Goal: Task Accomplishment & Management: Manage account settings

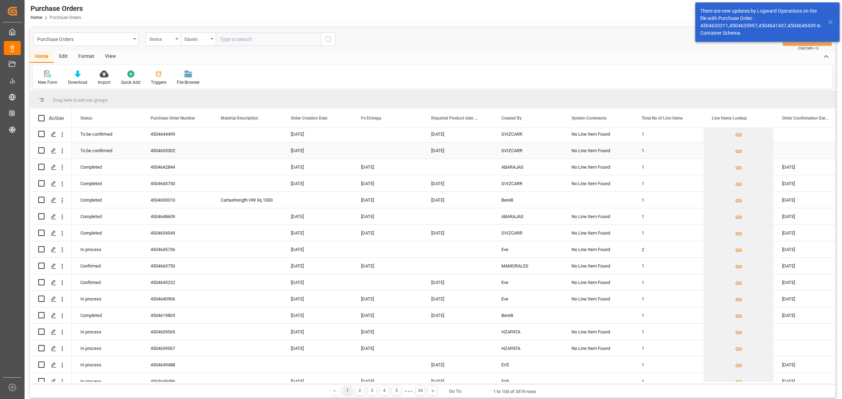
scroll to position [88, 0]
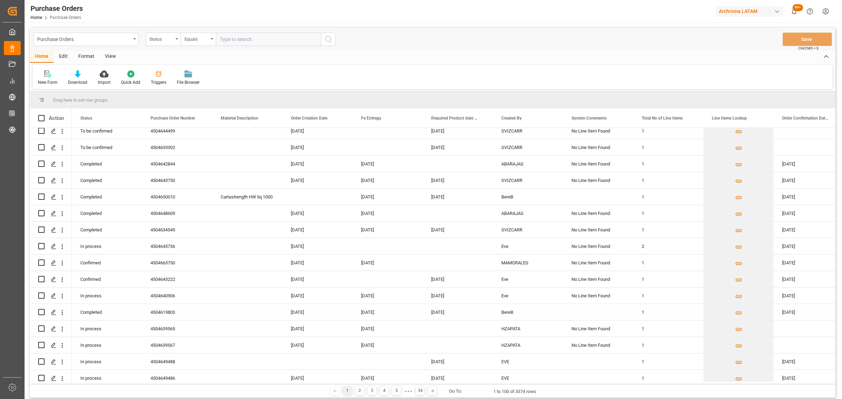
drag, startPoint x: 306, startPoint y: 385, endPoint x: 321, endPoint y: 386, distance: 15.5
click at [375, 383] on div "Drag here to set row groups Drag here to set column labels Action Status Purcha…" at bounding box center [433, 245] width 806 height 307
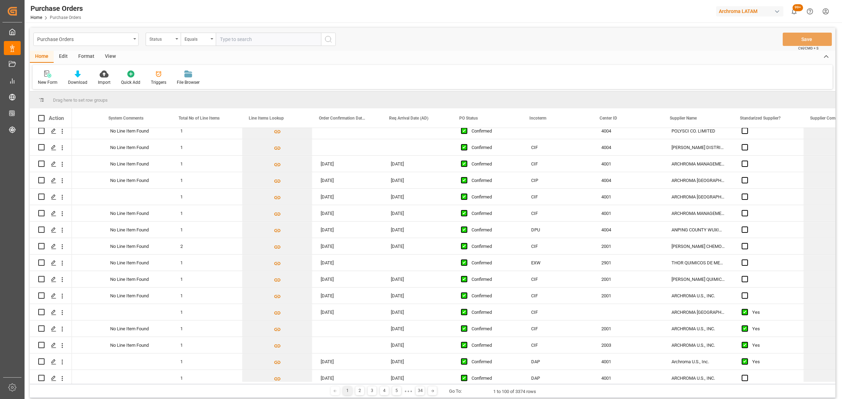
scroll to position [0, 463]
click at [613, 250] on div "2001" at bounding box center [626, 246] width 70 height 16
click at [595, 278] on div "2001" at bounding box center [626, 279] width 70 height 16
click at [593, 297] on div "2001" at bounding box center [626, 296] width 70 height 16
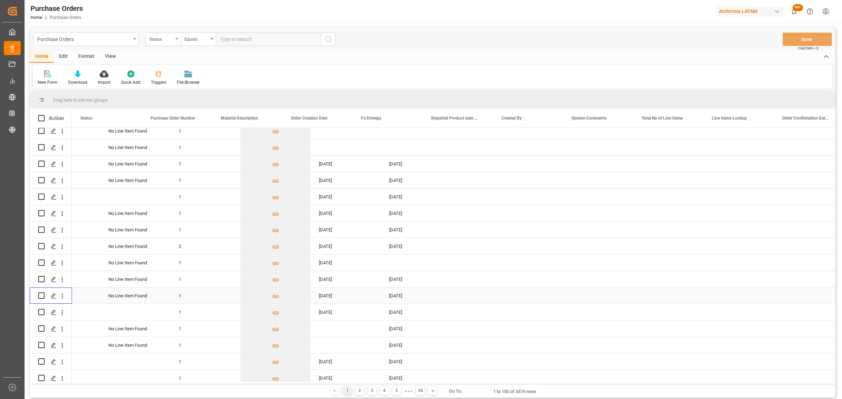
scroll to position [0, 0]
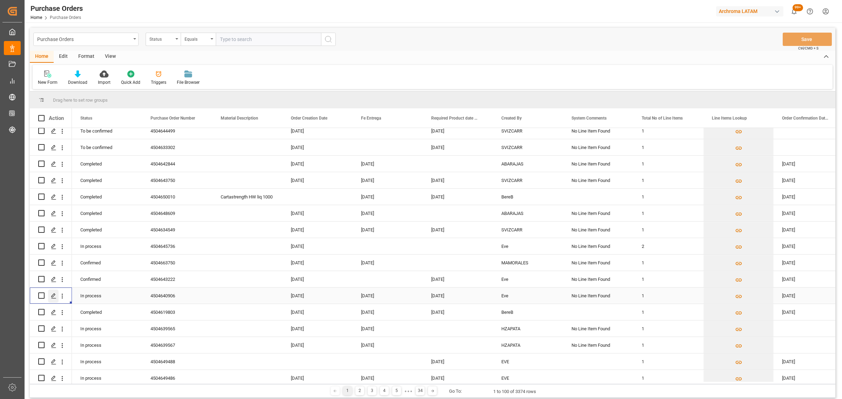
click at [52, 296] on icon "Press SPACE to select this row." at bounding box center [54, 296] width 6 height 6
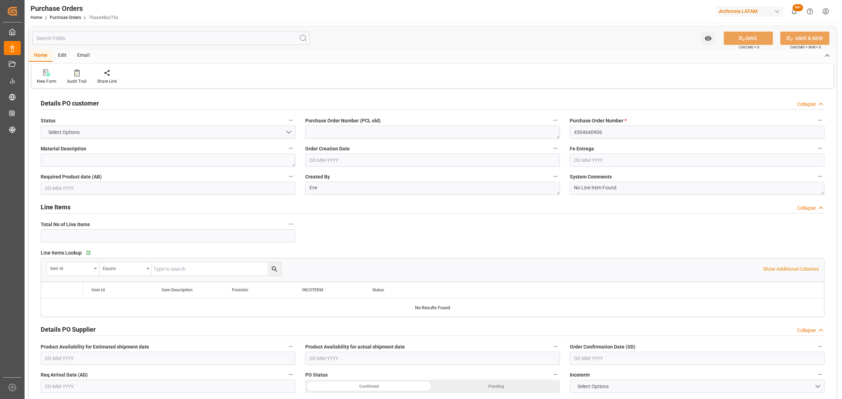
type input "1"
type input "[DATE]"
type input "22-09-2025"
type input "[DATE]"
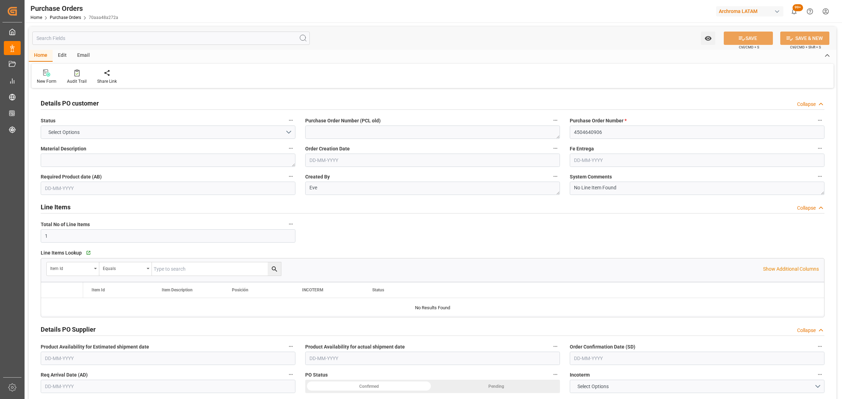
type input "21-09-2025"
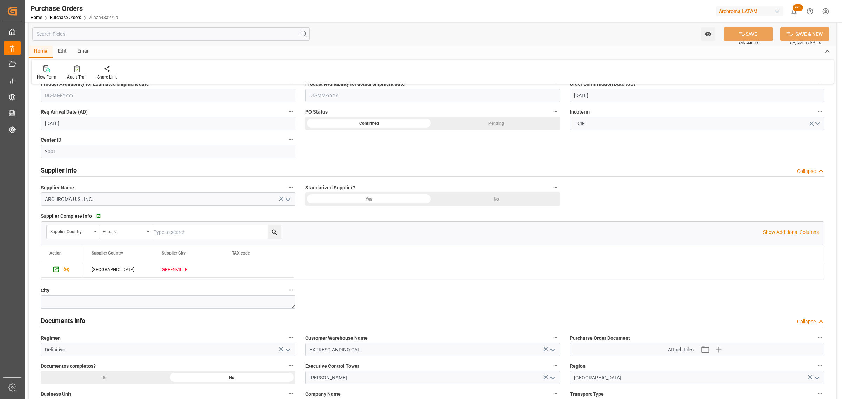
scroll to position [351, 0]
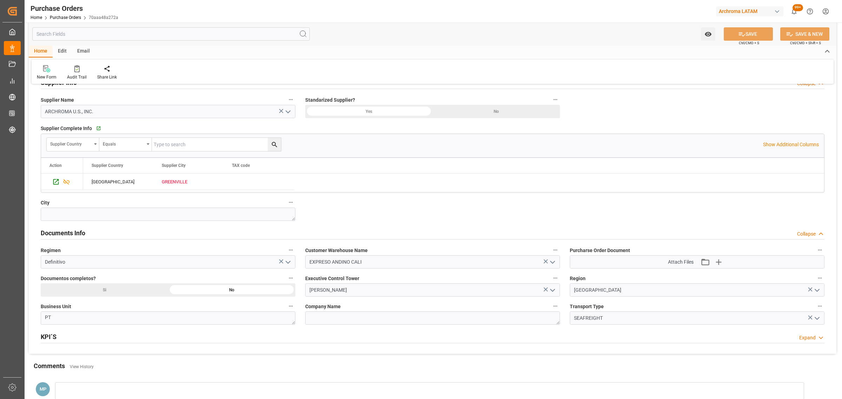
click at [149, 287] on div "Si" at bounding box center [104, 289] width 127 height 13
click at [743, 33] on icon at bounding box center [741, 34] width 7 height 7
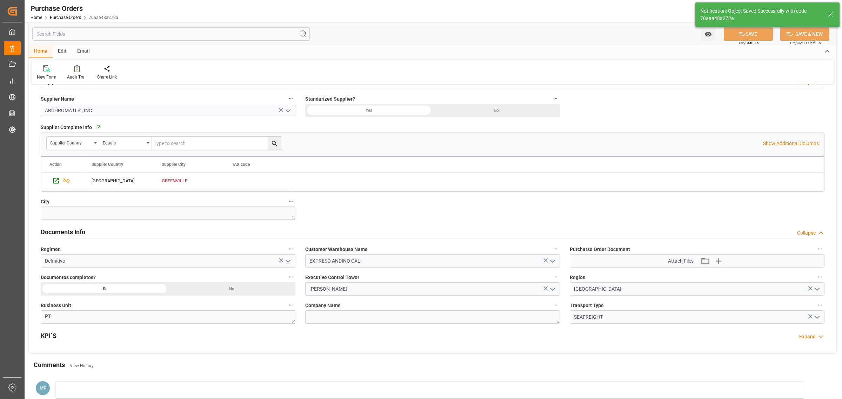
scroll to position [395, 0]
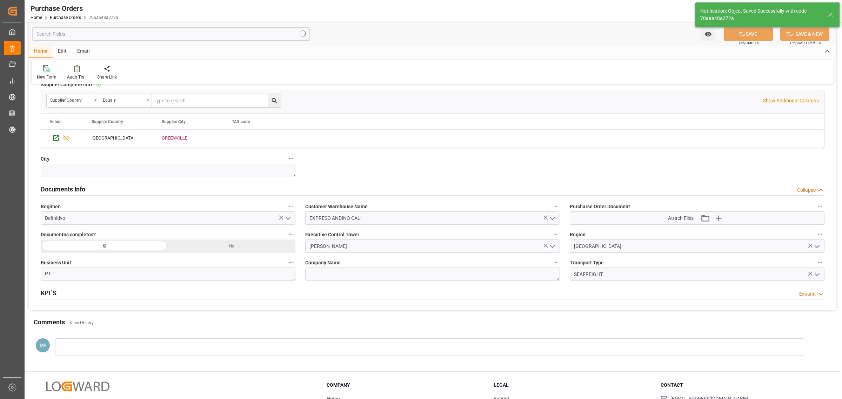
click at [239, 250] on div "No" at bounding box center [231, 246] width 127 height 13
click at [741, 34] on icon at bounding box center [741, 34] width 7 height 7
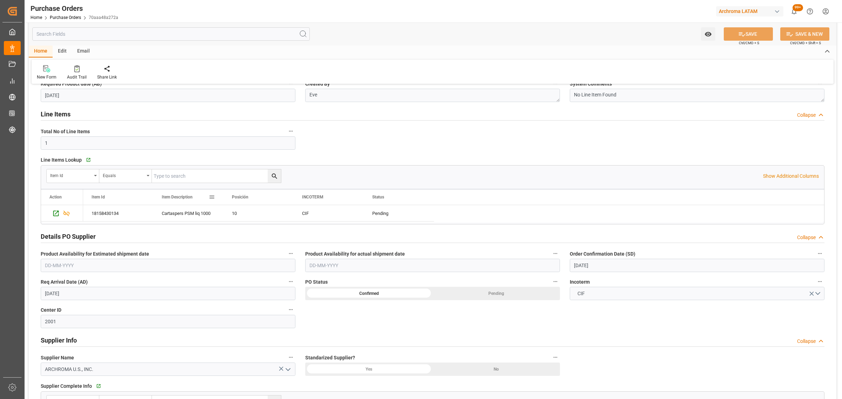
scroll to position [88, 0]
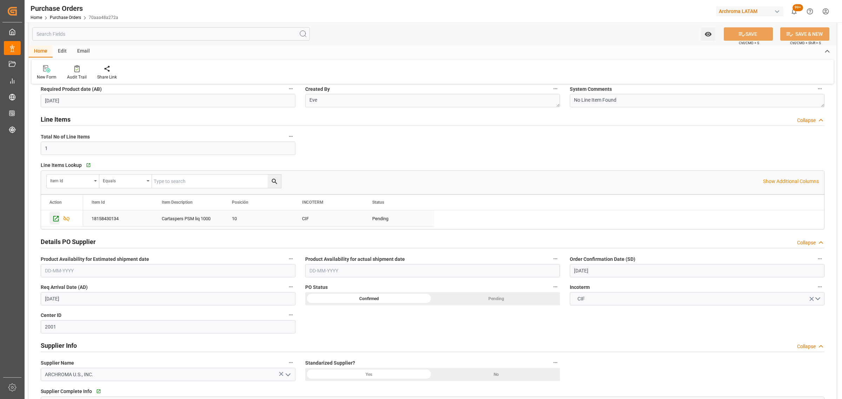
click at [54, 218] on icon "Press SPACE to select this row." at bounding box center [56, 219] width 6 height 6
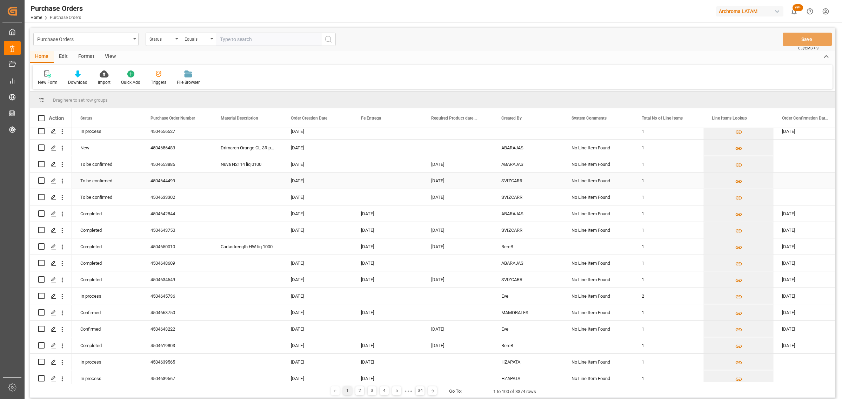
scroll to position [132, 0]
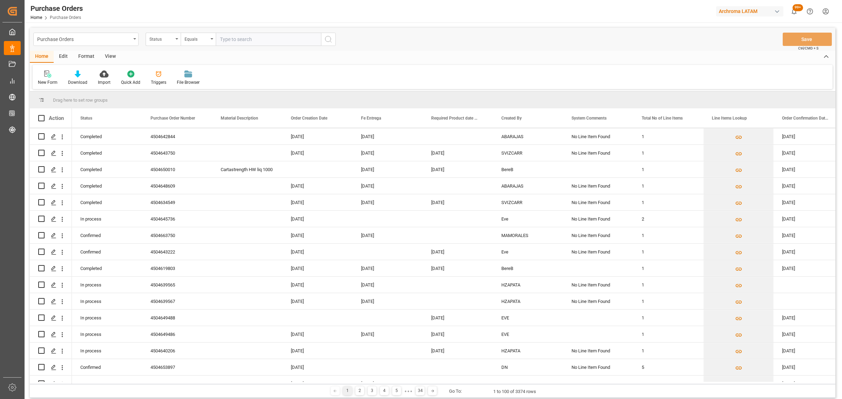
click at [318, 383] on div "Drag here to set row groups Drag here to set column labels Action Status Purcha…" at bounding box center [433, 245] width 806 height 307
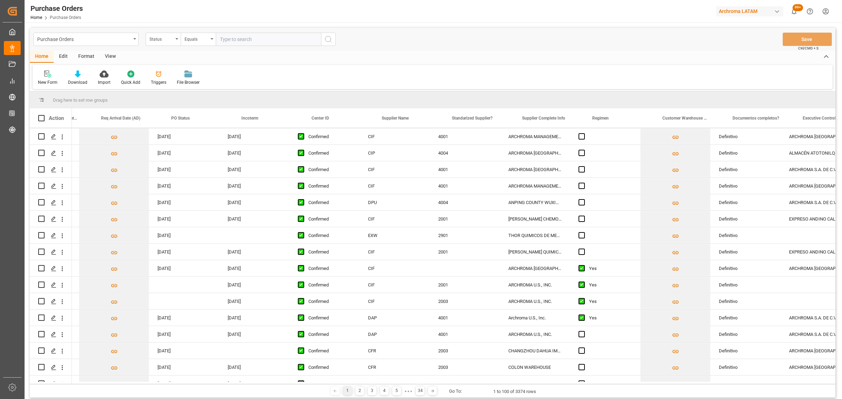
scroll to position [0, 753]
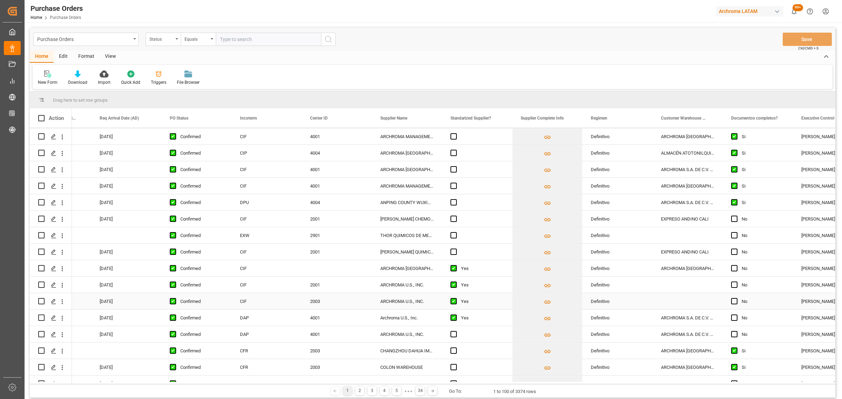
click at [253, 304] on div "CIF" at bounding box center [267, 301] width 70 height 16
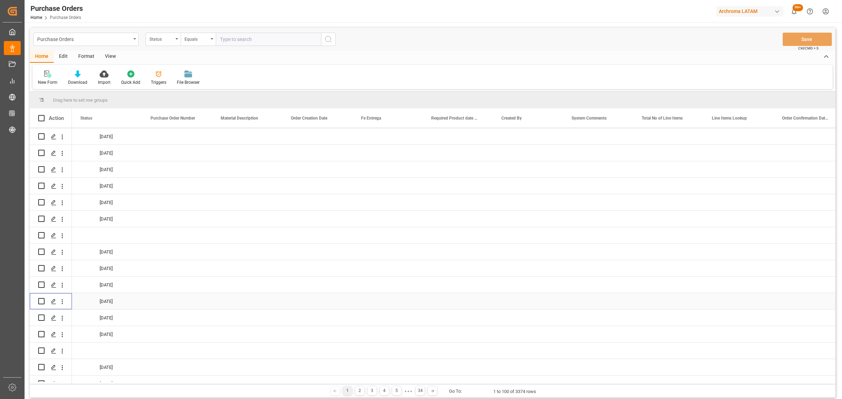
scroll to position [0, 0]
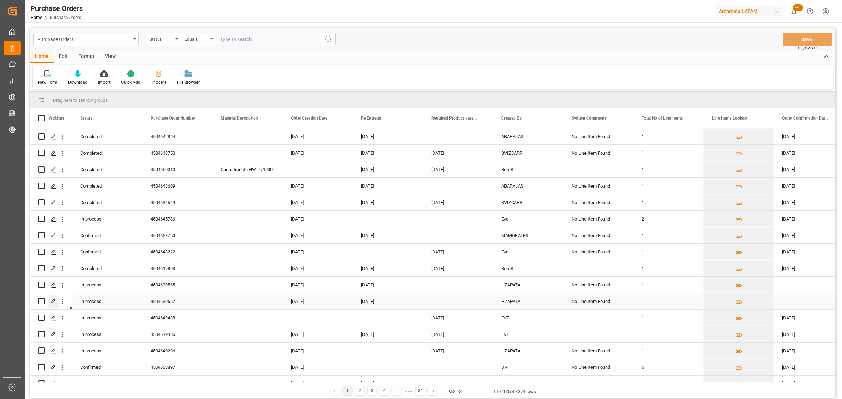
click at [54, 301] on icon "Press SPACE to select this row." at bounding box center [54, 302] width 6 height 6
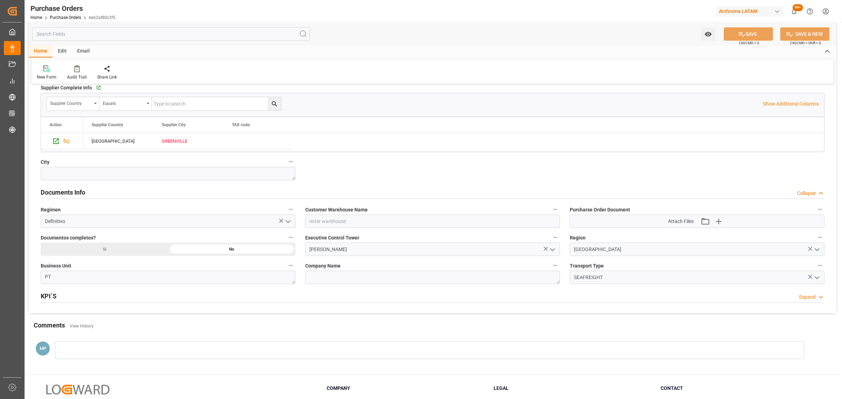
scroll to position [395, 0]
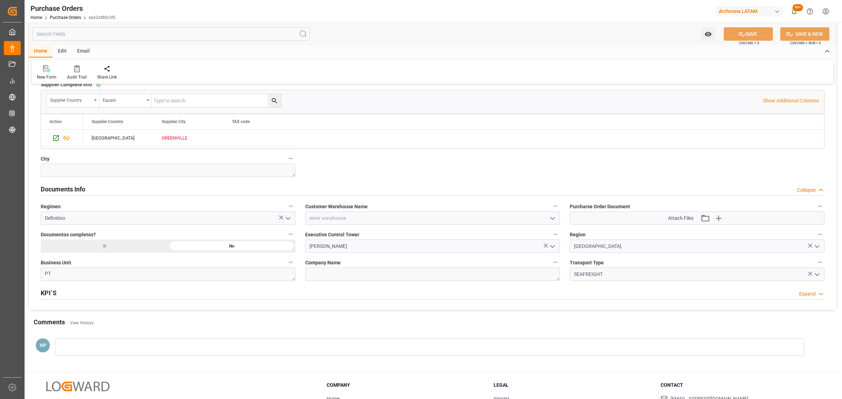
click at [555, 217] on icon "open menu" at bounding box center [552, 218] width 8 height 8
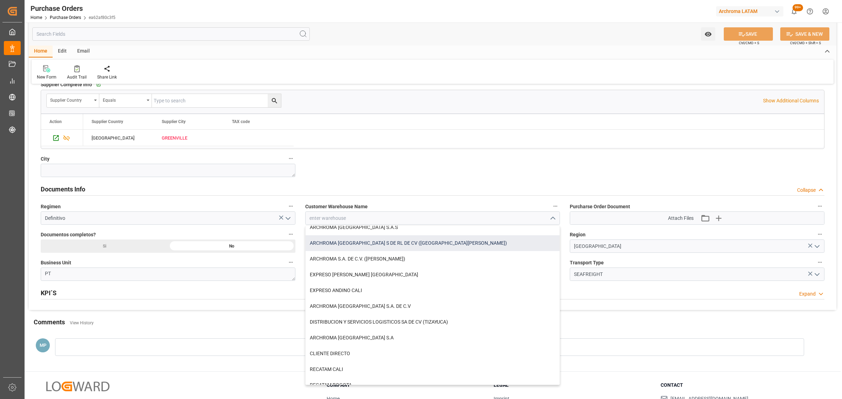
scroll to position [78, 0]
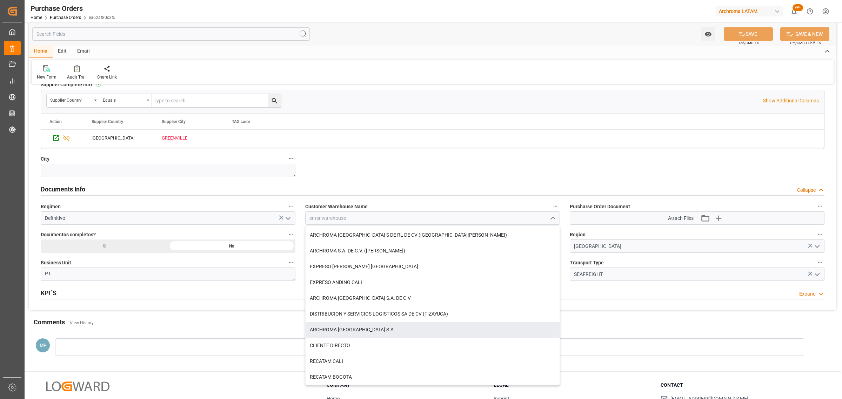
click at [387, 336] on div "ARCHROMA PERU S.A" at bounding box center [433, 330] width 254 height 16
type input "ARCHROMA PERU S.A"
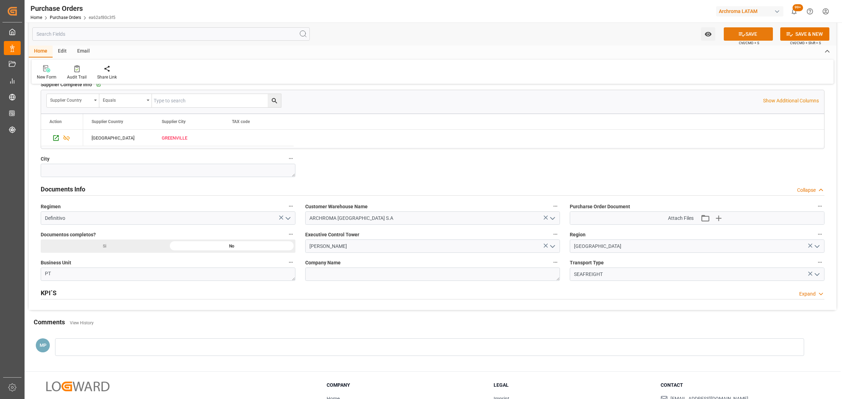
click at [738, 34] on icon at bounding box center [741, 34] width 7 height 7
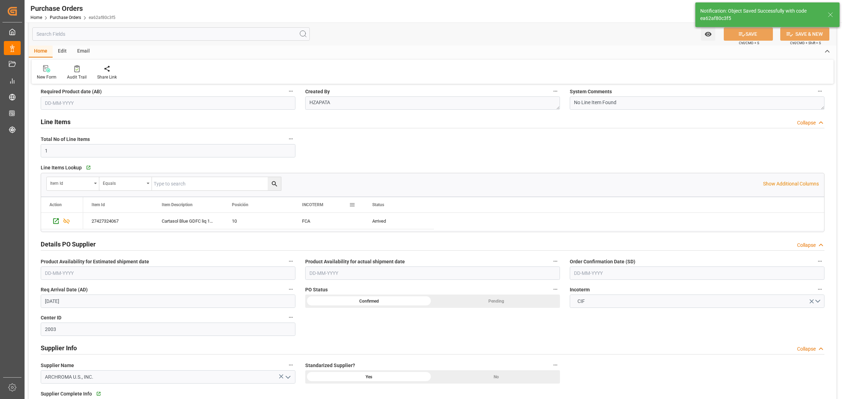
scroll to position [88, 0]
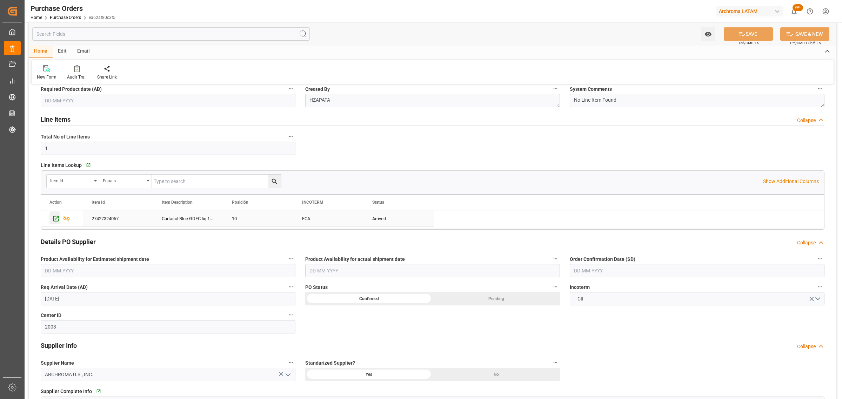
click at [55, 219] on icon "Press SPACE to select this row." at bounding box center [55, 218] width 7 height 7
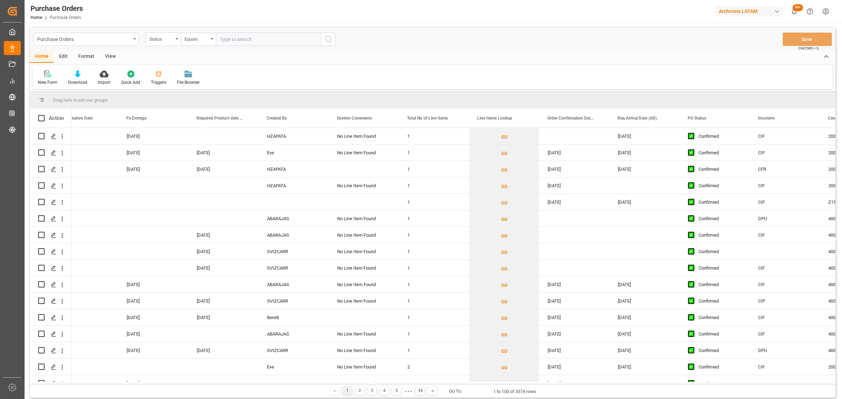
scroll to position [0, 259]
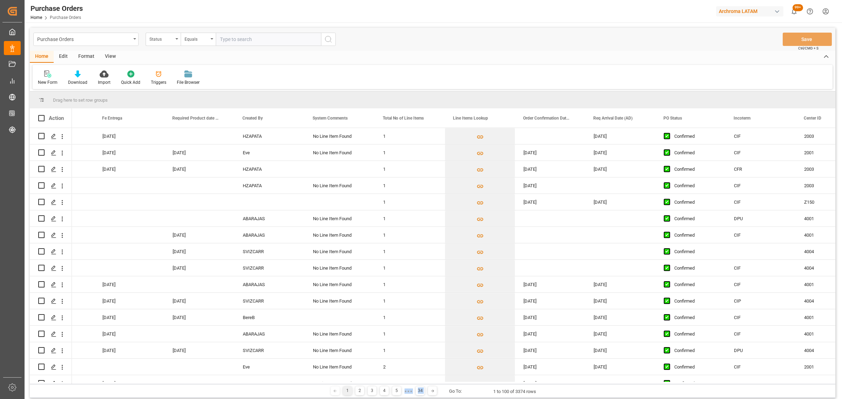
drag, startPoint x: 409, startPoint y: 384, endPoint x: 448, endPoint y: 385, distance: 38.9
click at [448, 385] on div "1 2 3 4 5 ● ● ● 34 Go To: 1 to 100 of 3374 rows" at bounding box center [433, 391] width 806 height 14
drag, startPoint x: 384, startPoint y: 384, endPoint x: 507, endPoint y: 385, distance: 122.8
click at [519, 386] on div "1 2 3 4 5 ● ● ● 34 Go To: 1 to 100 of 3374 rows" at bounding box center [433, 391] width 806 height 14
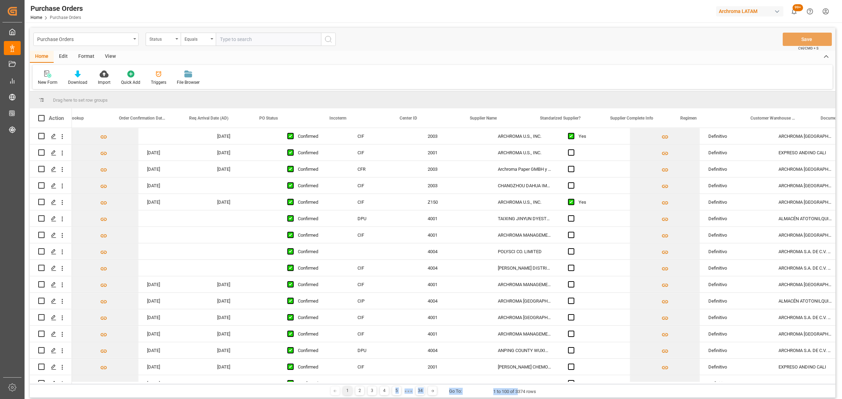
scroll to position [0, 699]
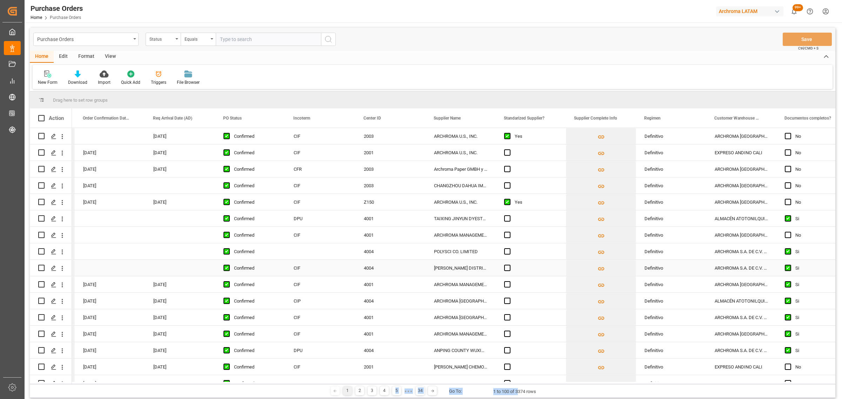
click at [374, 265] on div "4004" at bounding box center [390, 268] width 70 height 16
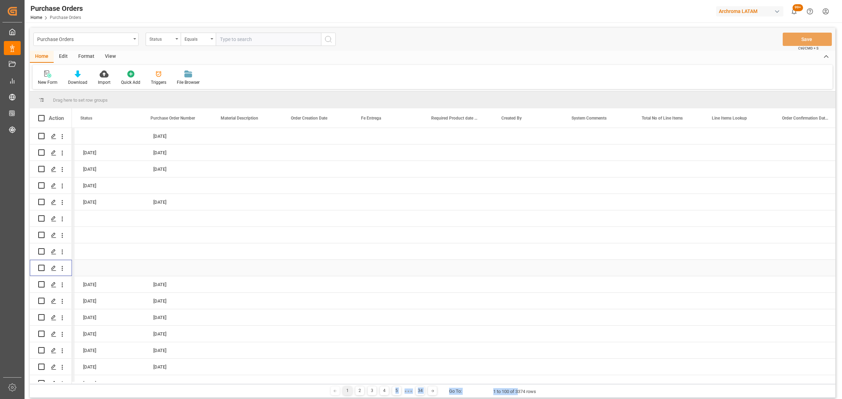
scroll to position [0, 0]
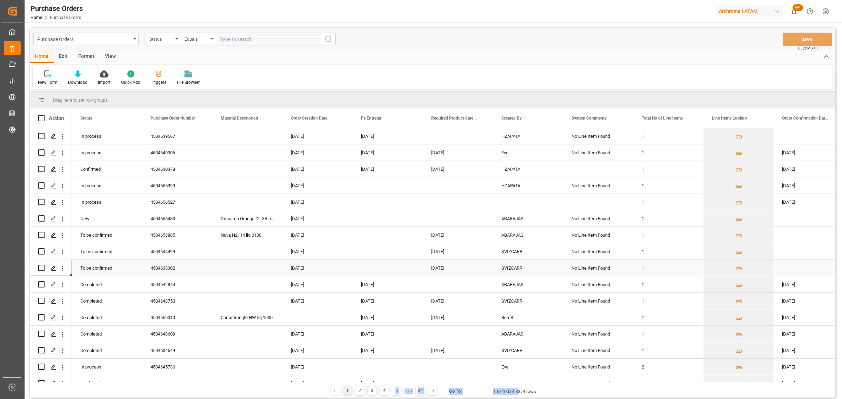
click at [161, 269] on div "4504633302" at bounding box center [177, 268] width 70 height 16
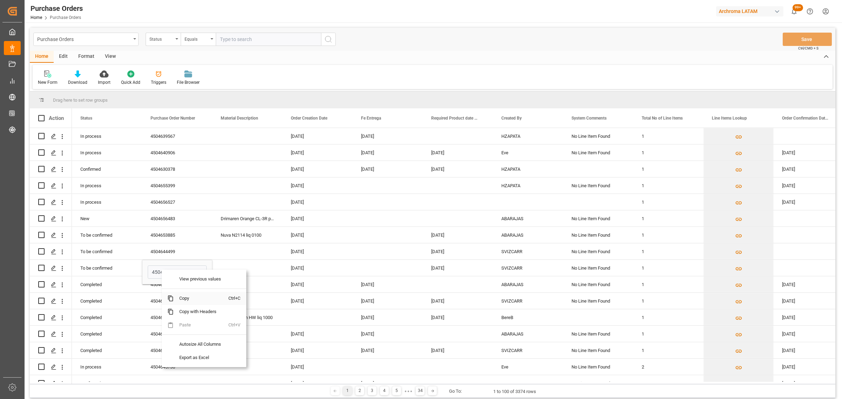
click at [189, 300] on span "Copy" at bounding box center [201, 298] width 55 height 13
drag, startPoint x: 290, startPoint y: 384, endPoint x: 370, endPoint y: 388, distance: 79.7
click at [370, 388] on div "1 2 3 4 5 ● ● ● 34 Go To: 1 to 100 of 3374 rows" at bounding box center [433, 391] width 806 height 14
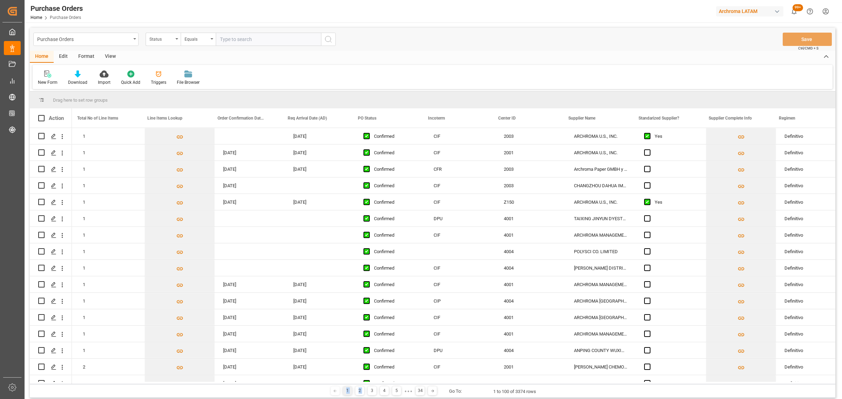
scroll to position [0, 564]
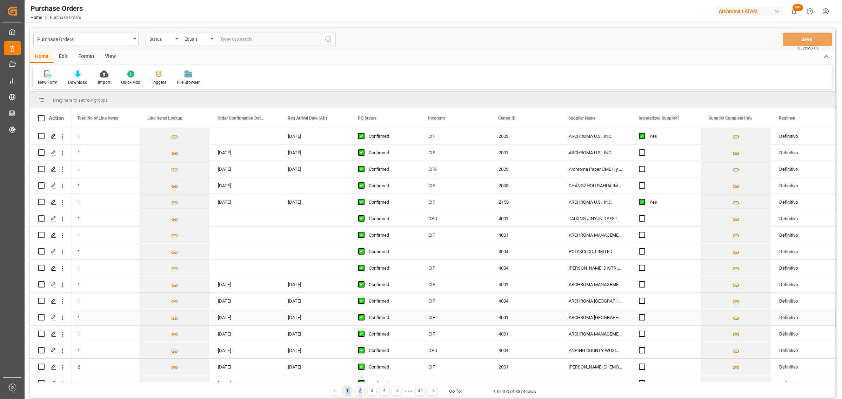
click at [432, 321] on div "CIF" at bounding box center [455, 317] width 70 height 16
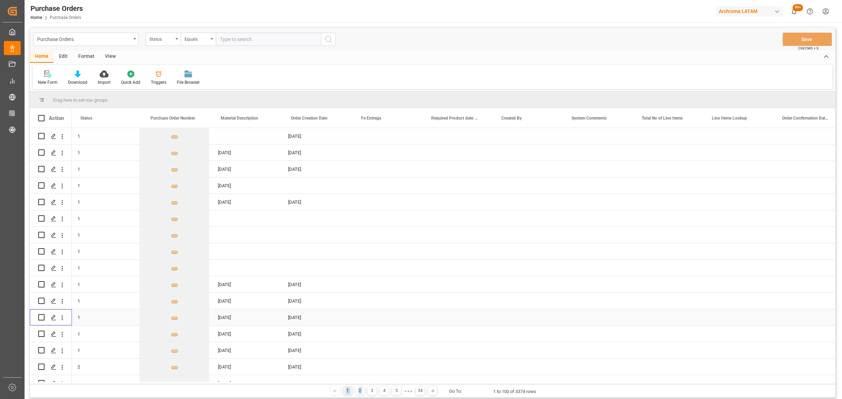
scroll to position [0, 0]
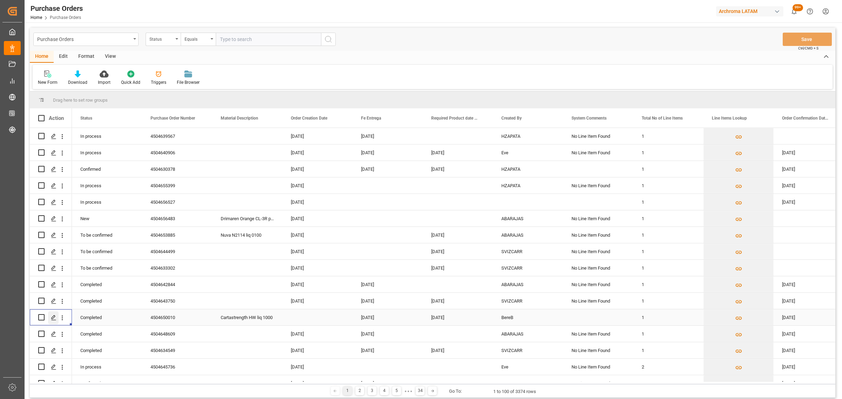
click at [53, 320] on icon "Press SPACE to select this row." at bounding box center [54, 318] width 6 height 6
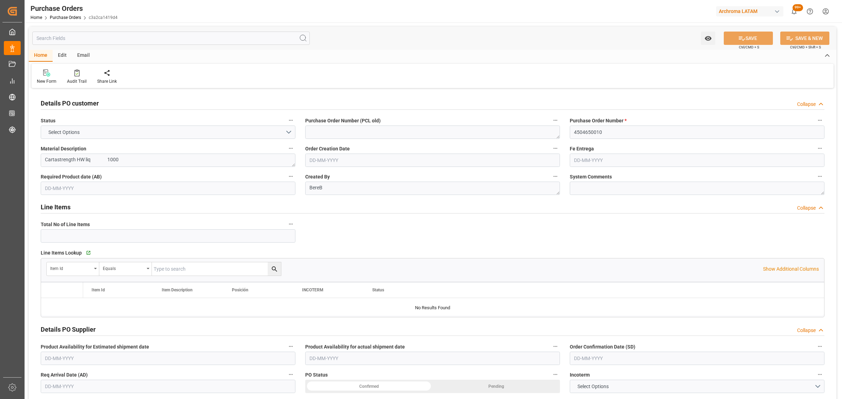
type input "1"
type input "12-09-2025"
type input "29-08-2025"
type input "30-08-2025"
type input "02-09-2025"
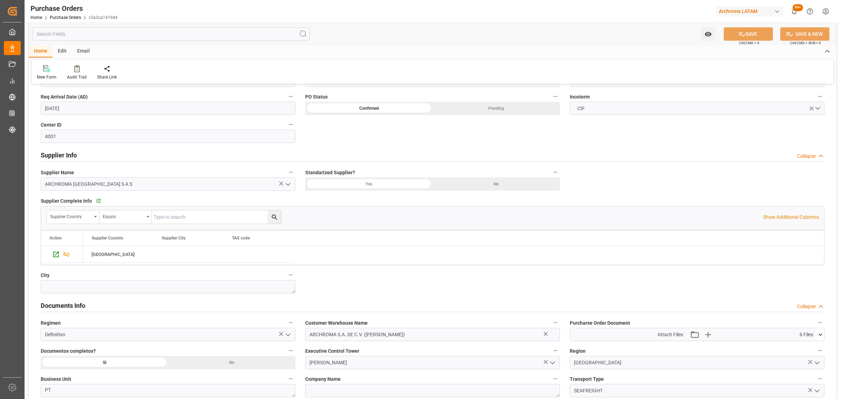
scroll to position [351, 0]
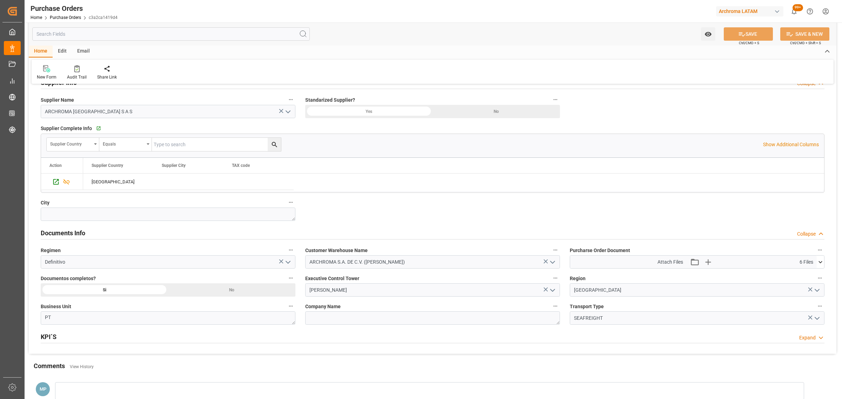
click at [821, 265] on icon at bounding box center [820, 262] width 7 height 7
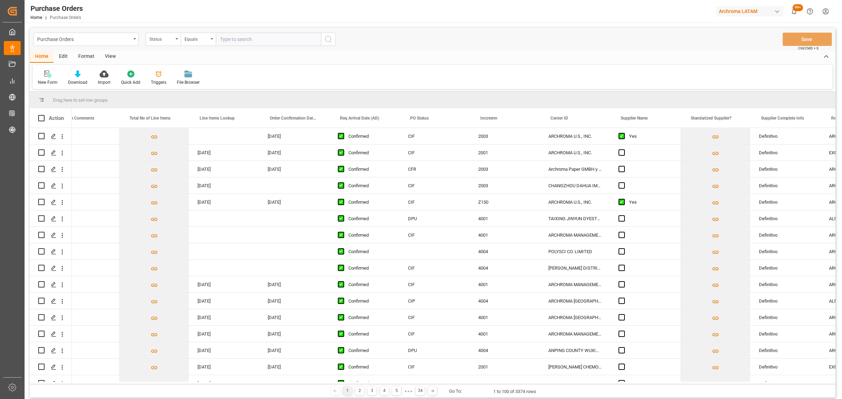
scroll to position [0, 615]
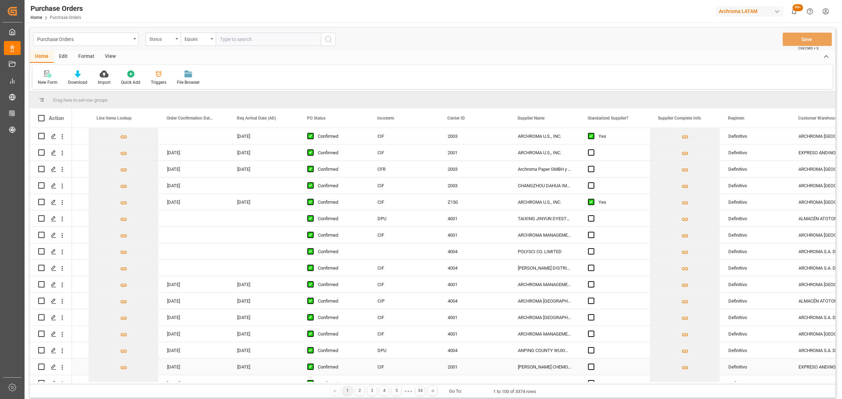
click at [534, 367] on div "K. PATEL CHEMOPHARMA PVT. LTD." at bounding box center [544, 367] width 70 height 16
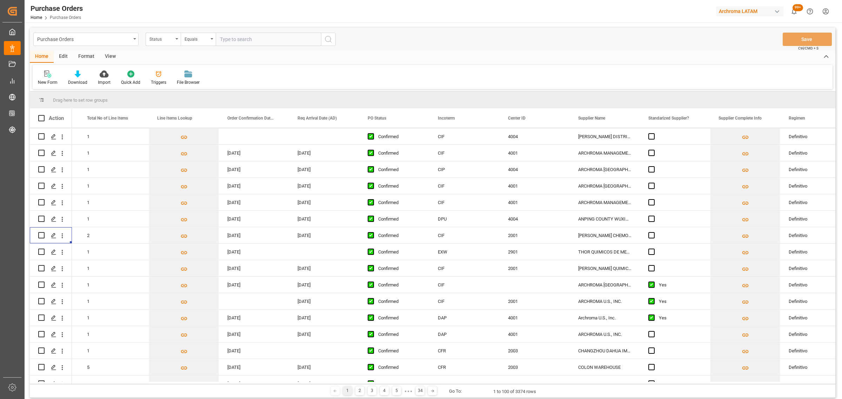
scroll to position [307, 0]
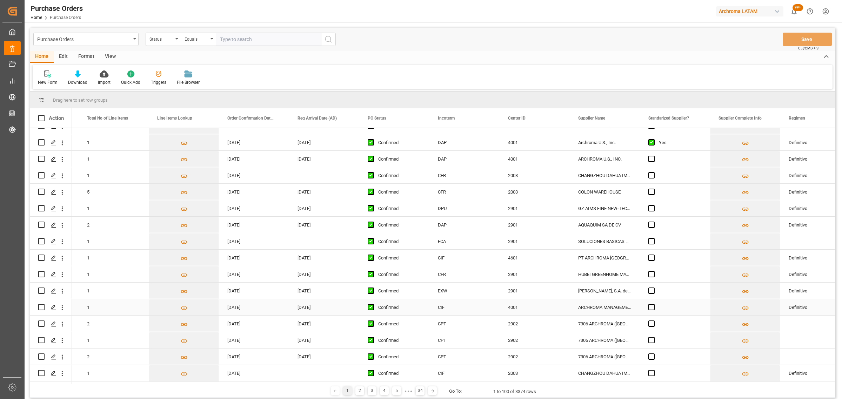
click div "ARCHROMA MANAGEMENT GMBH"
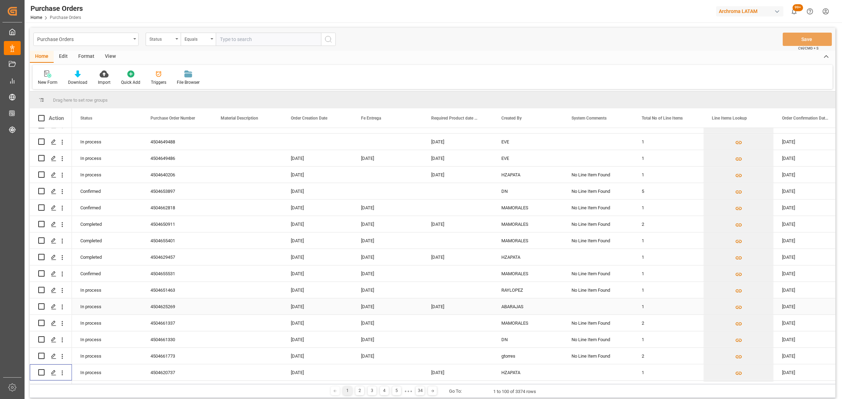
scroll to position [308, 0]
click div "4504620737"
click icon "Press SPACE to select this row."
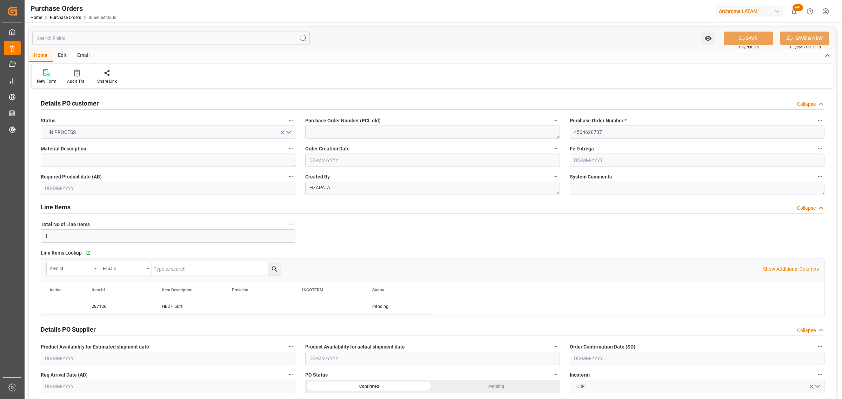
type input "15-05-2025"
type input "15-09-2025"
type input "30-08-2025"
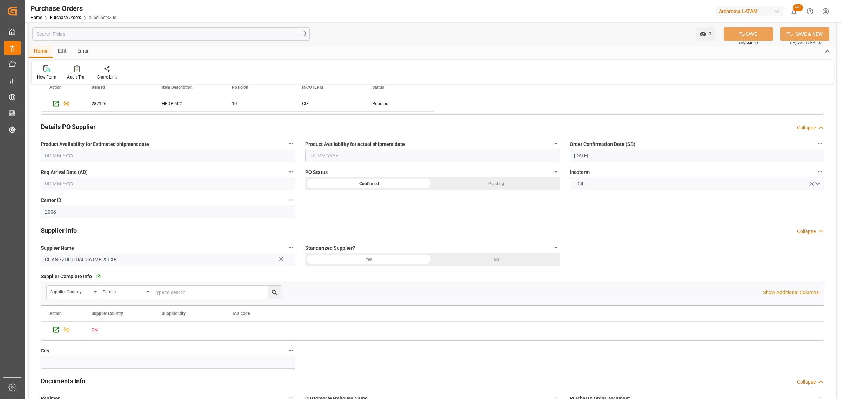
scroll to position [307, 0]
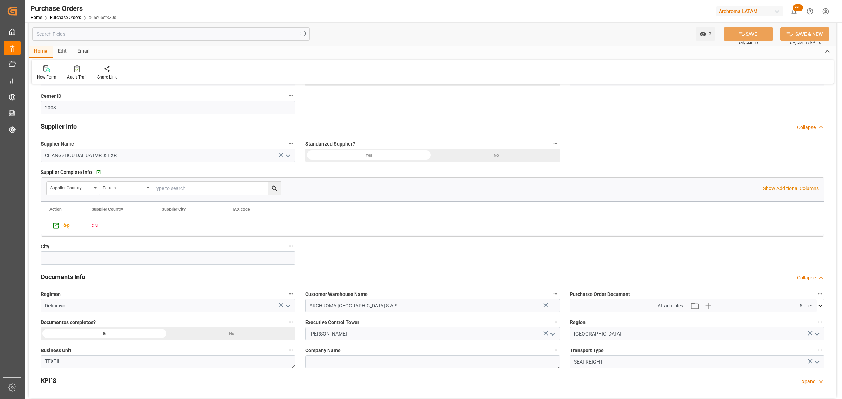
click icon
click link "Purchase Orders"
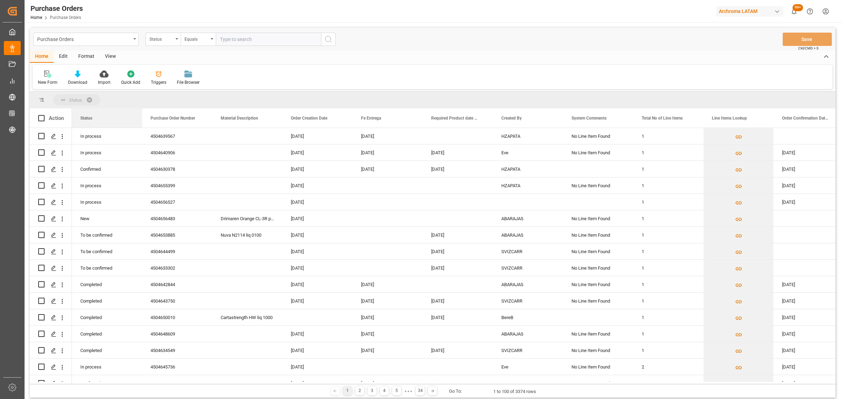
drag, startPoint x: 95, startPoint y: 118, endPoint x: 90, endPoint y: 96, distance: 22.5
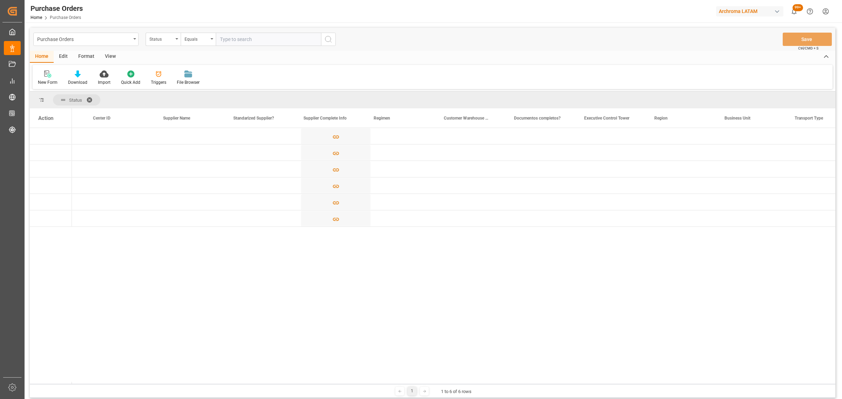
scroll to position [0, 1023]
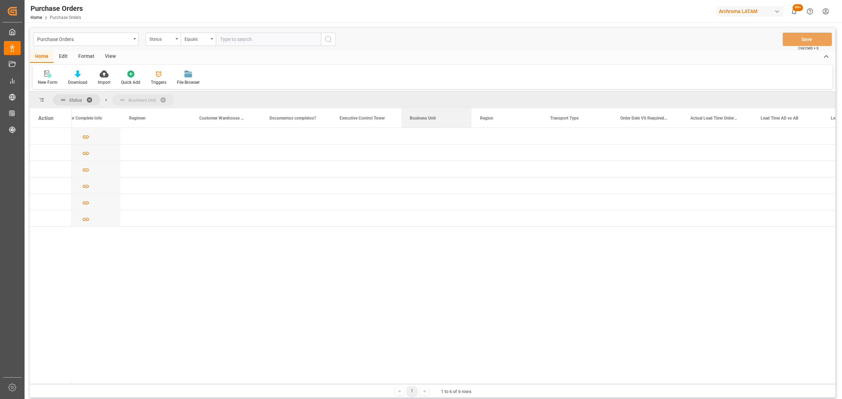
drag, startPoint x: 485, startPoint y: 115, endPoint x: 144, endPoint y: 95, distance: 341.9
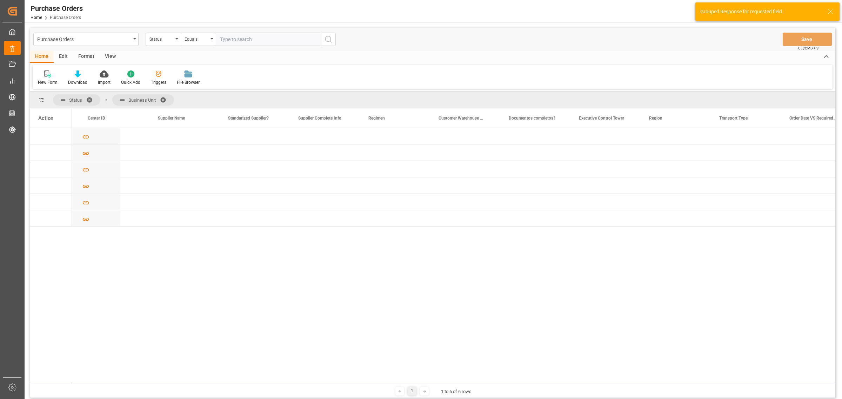
scroll to position [0, 741]
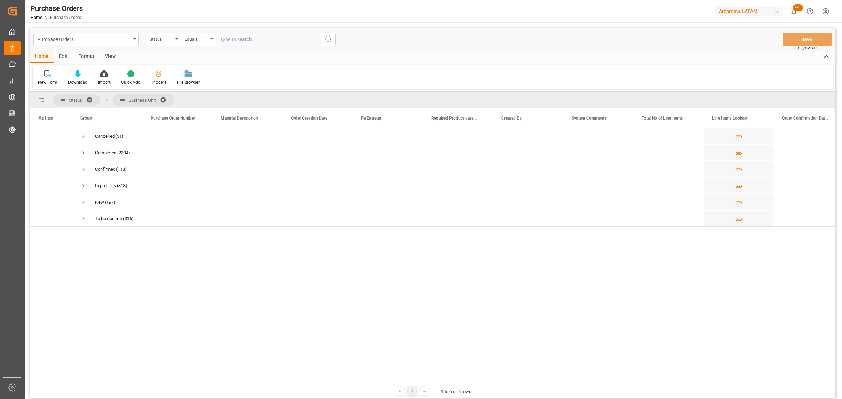
click span
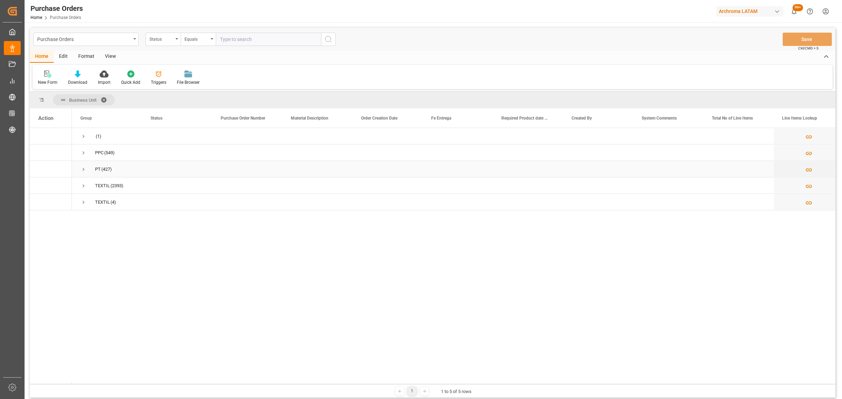
click span "Press SPACE to select this row."
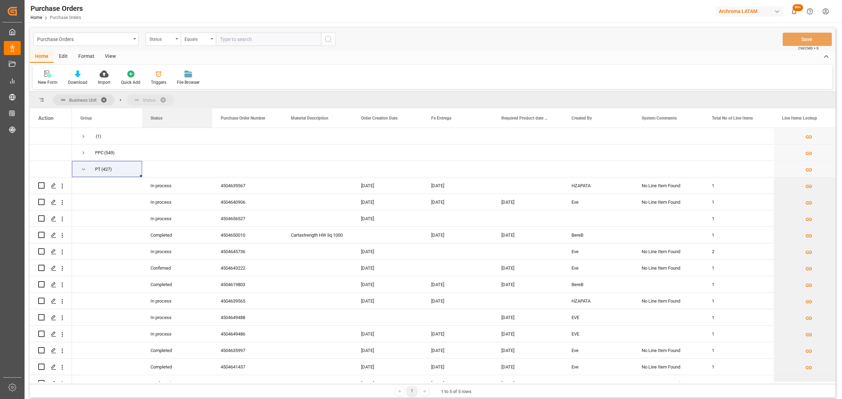
drag, startPoint x: 159, startPoint y: 108, endPoint x: 154, endPoint y: 96, distance: 12.8
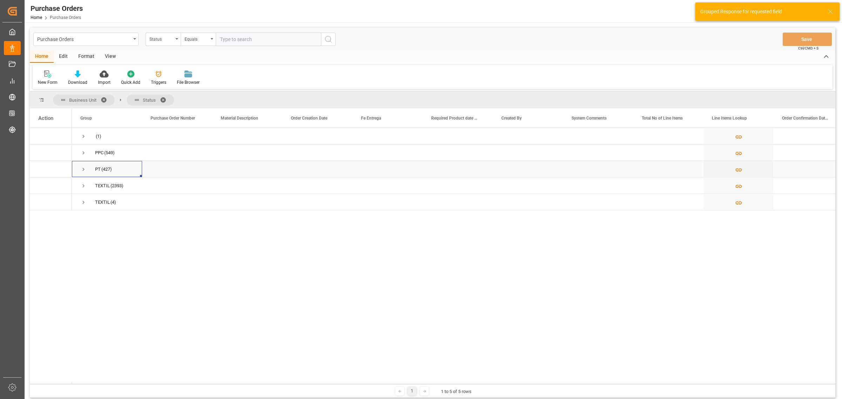
click span "Press SPACE to select this row."
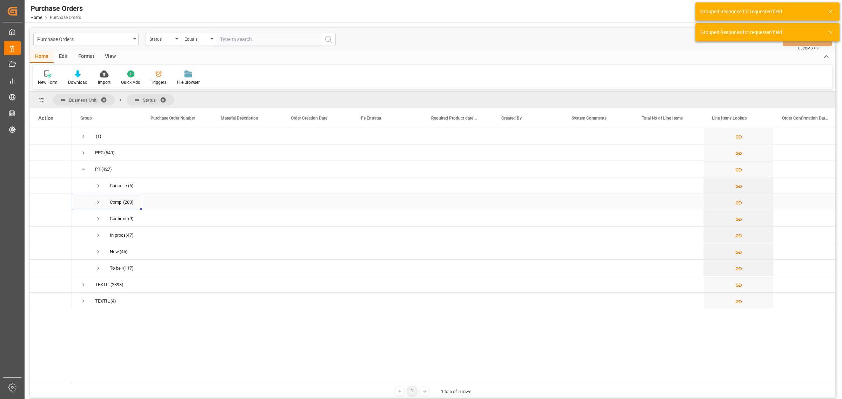
click span "Press SPACE to select this row."
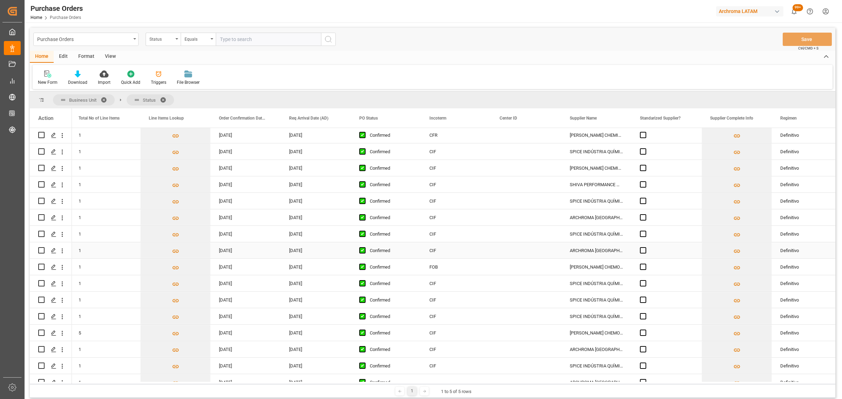
scroll to position [1973, 0]
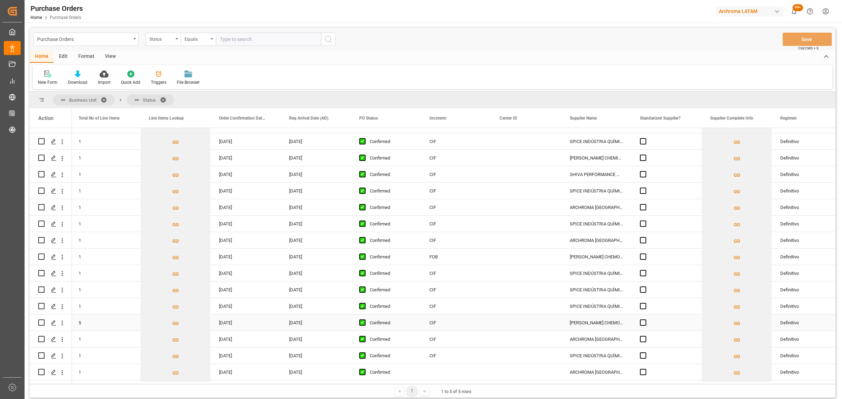
click div "Press SPACE to select this row."
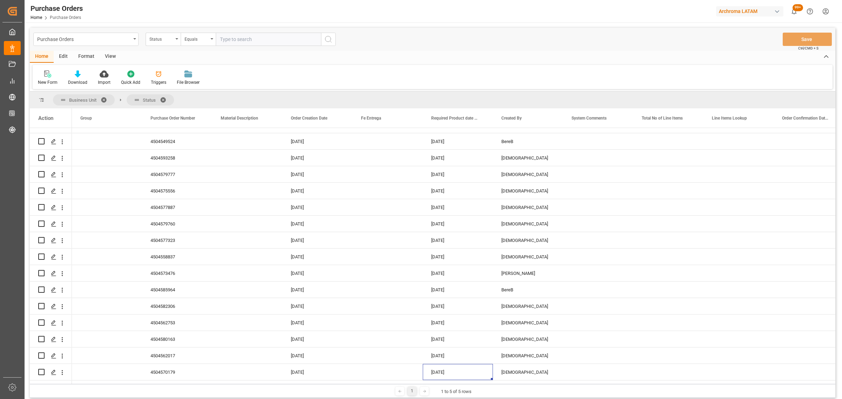
scroll to position [1874, 0]
click div "Purchase Orders"
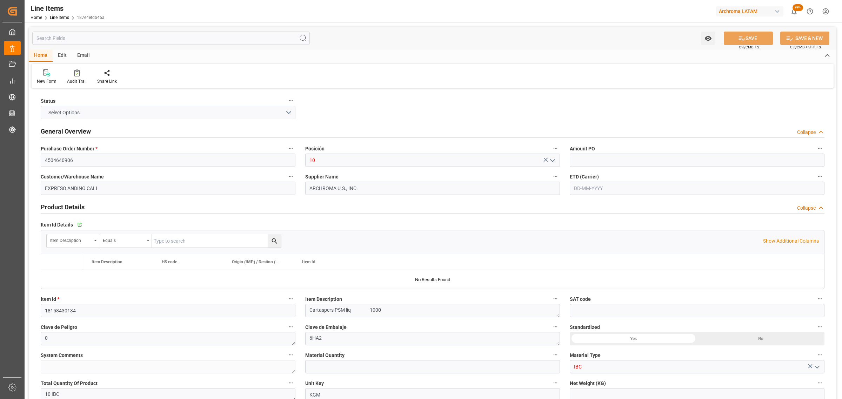
type input "1.98"
type input "12352400"
type input "10"
type input "10000"
type input "19800"
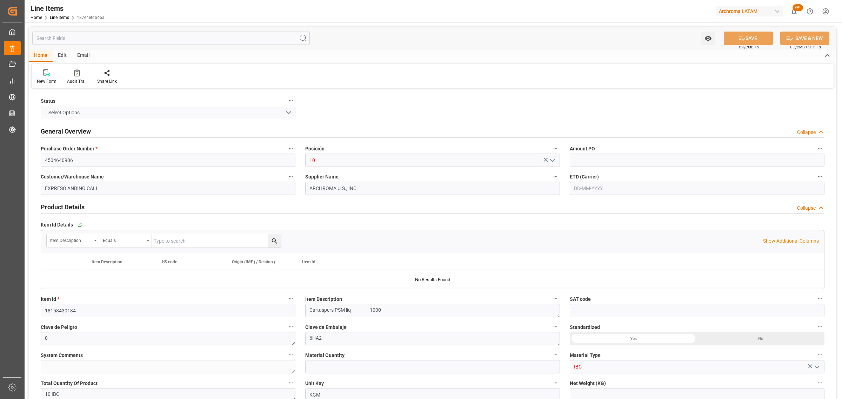
type input "3907999900"
type input "[DATE]"
type input "12-09-2025 13:33"
type input "10-07-2025 16:16"
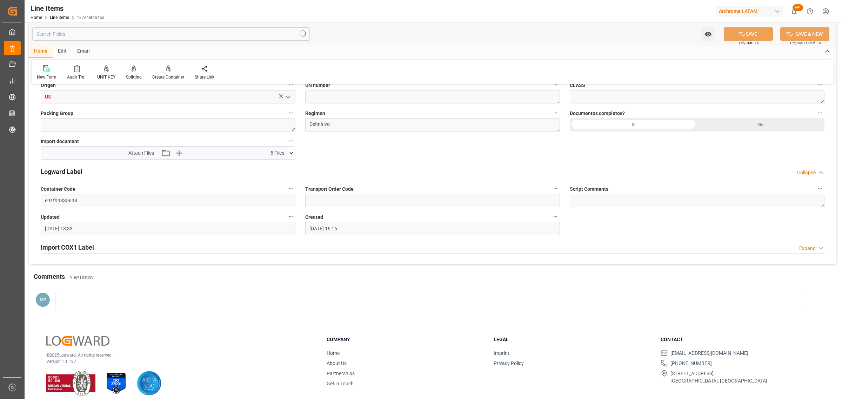
scroll to position [548, 0]
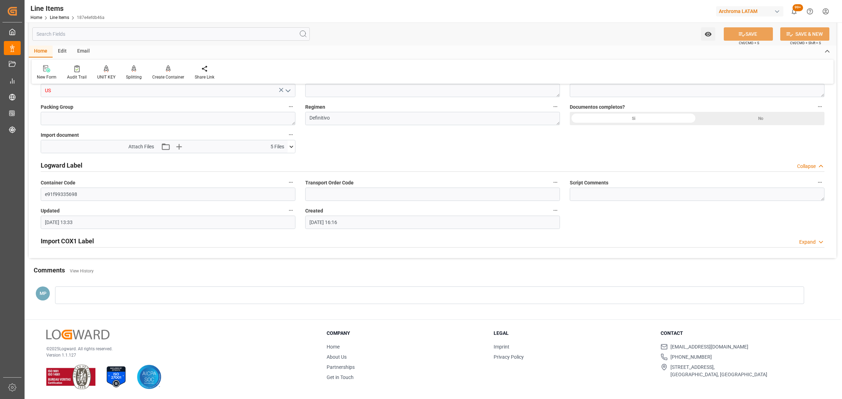
click at [293, 148] on icon at bounding box center [291, 146] width 7 height 7
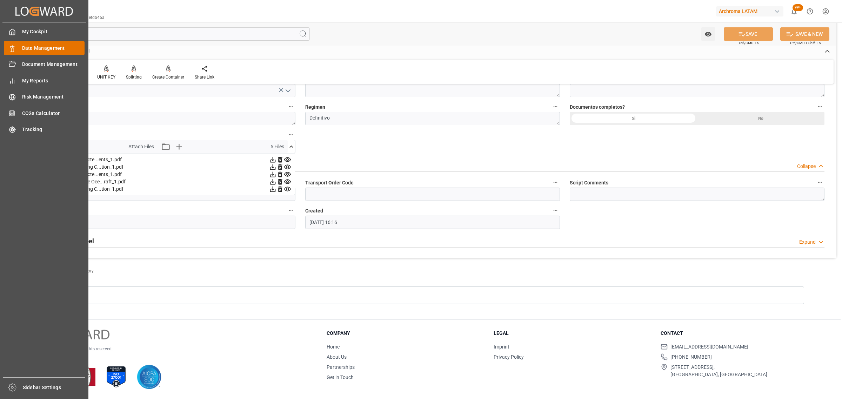
click at [44, 48] on span "Data Management" at bounding box center [53, 48] width 63 height 7
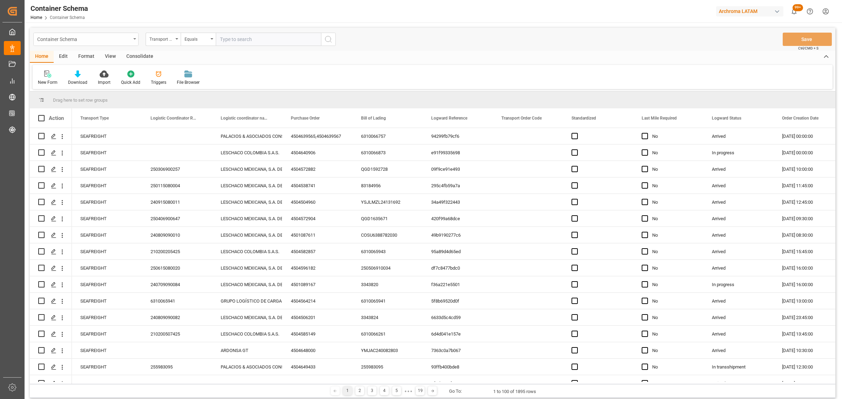
click at [126, 40] on div "Container Schema" at bounding box center [84, 38] width 94 height 9
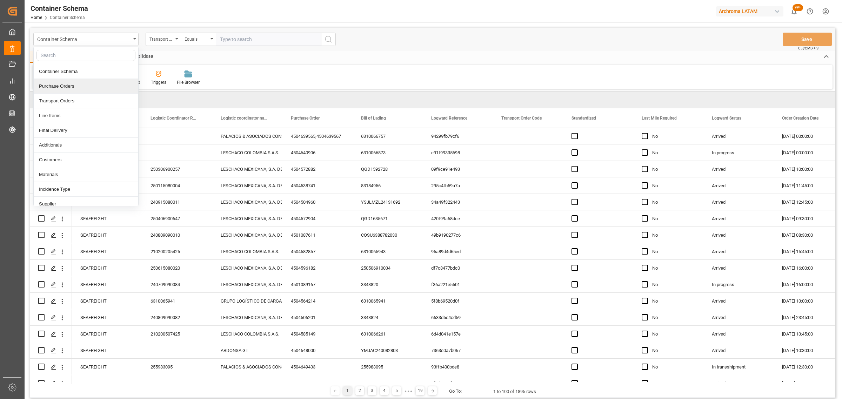
click at [73, 88] on div "Purchase Orders" at bounding box center [86, 86] width 105 height 15
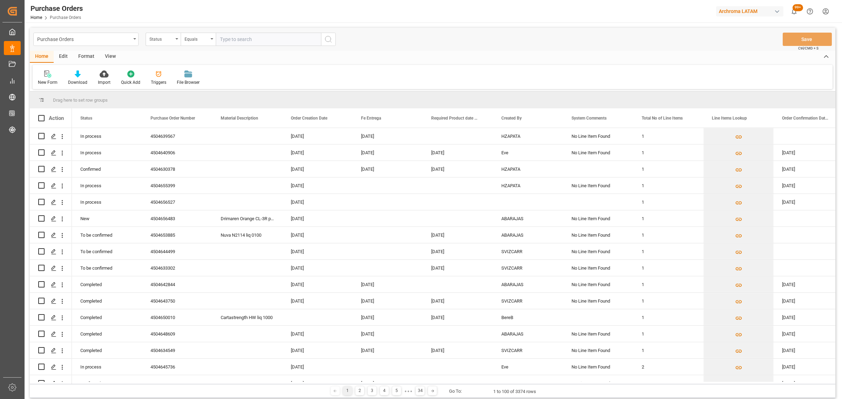
click at [168, 38] on div "Status" at bounding box center [161, 38] width 24 height 8
click at [181, 86] on div "Purchase Order Number" at bounding box center [198, 86] width 105 height 15
click at [196, 40] on div "Equals" at bounding box center [197, 38] width 24 height 8
drag, startPoint x: 217, startPoint y: 85, endPoint x: 245, endPoint y: 46, distance: 47.7
click at [218, 85] on div "Fuzzy search" at bounding box center [233, 86] width 105 height 15
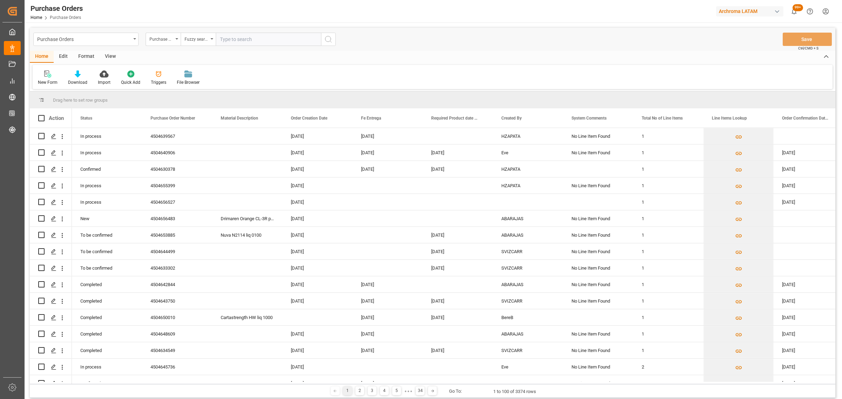
click at [247, 40] on input "text" at bounding box center [268, 39] width 105 height 13
paste input "4504633302"
type input "4504633302"
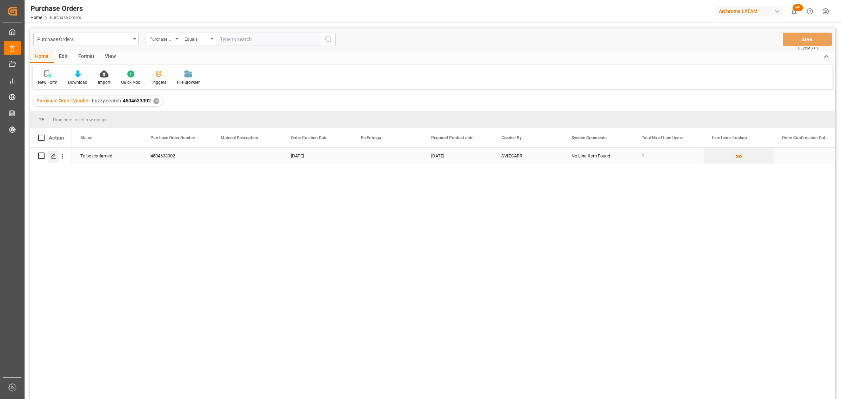
click at [54, 155] on icon "Press SPACE to select this row." at bounding box center [54, 156] width 6 height 6
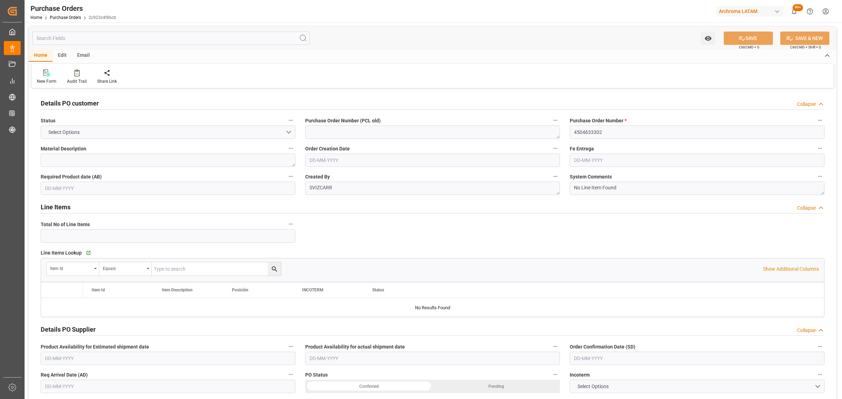
type input "1"
type input "[DATE]"
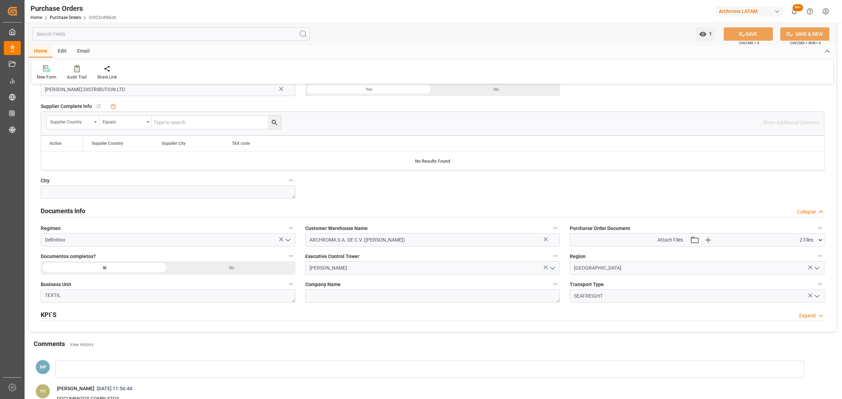
scroll to position [395, 0]
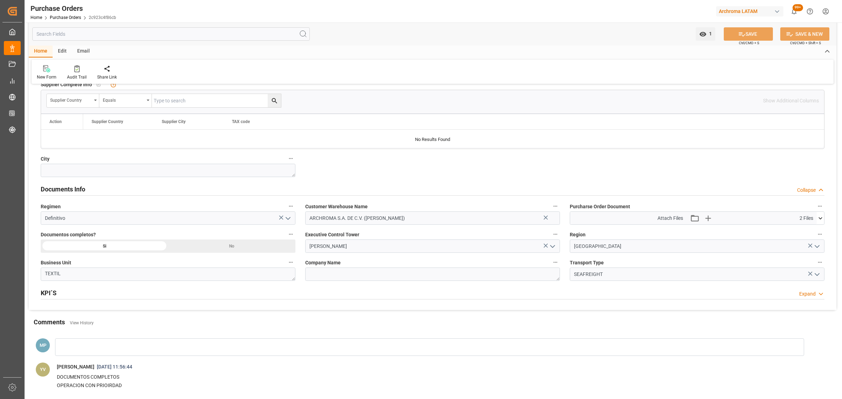
click at [820, 220] on icon at bounding box center [820, 218] width 7 height 7
click at [816, 241] on icon at bounding box center [816, 238] width 7 height 5
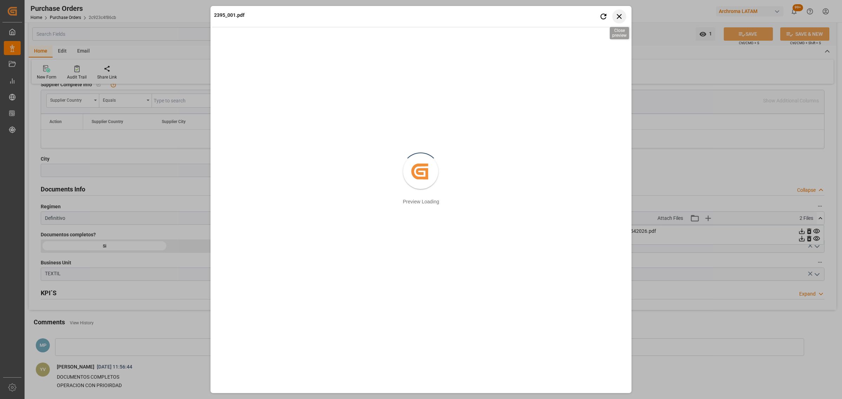
click at [623, 16] on icon "button" at bounding box center [619, 16] width 9 height 9
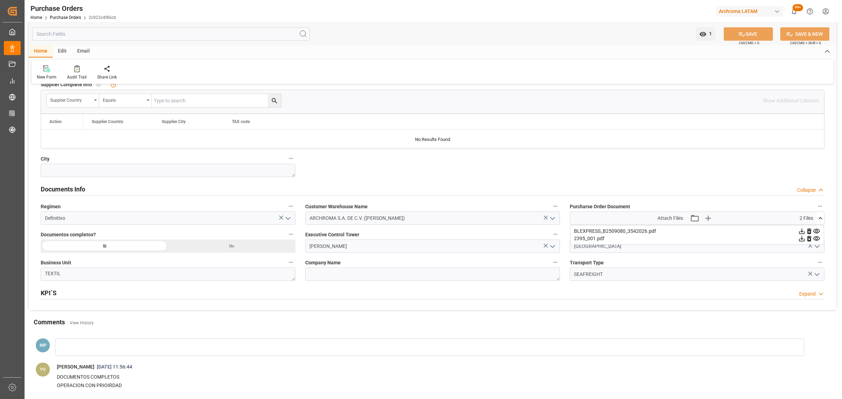
click at [801, 242] on icon at bounding box center [801, 238] width 7 height 7
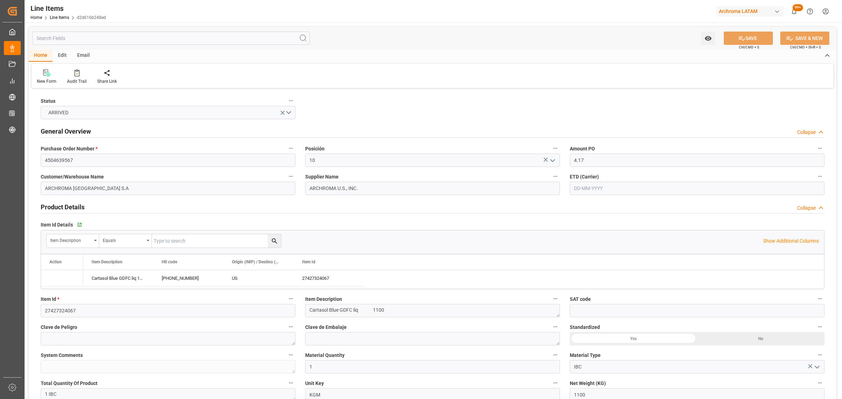
type input "4.17"
type input "1"
type input "1100"
type input "1158"
type input "4587"
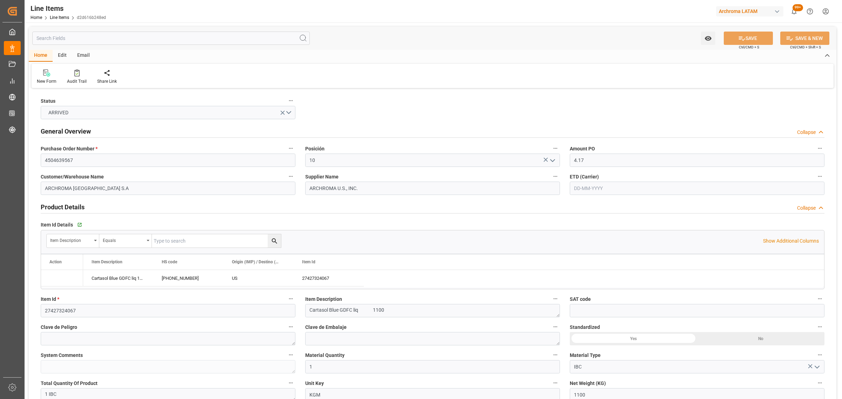
type input "3204.14.00.00"
type input "[DATE]"
type input "12-09-2025 13:33"
type input "04-07-2025 15:25"
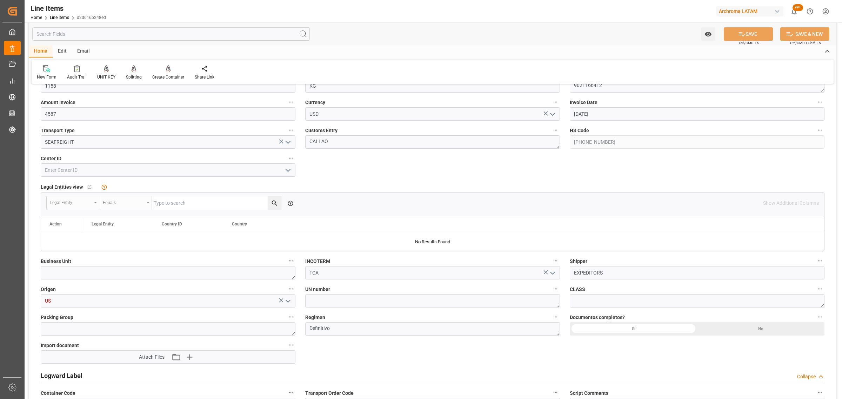
scroll to position [395, 0]
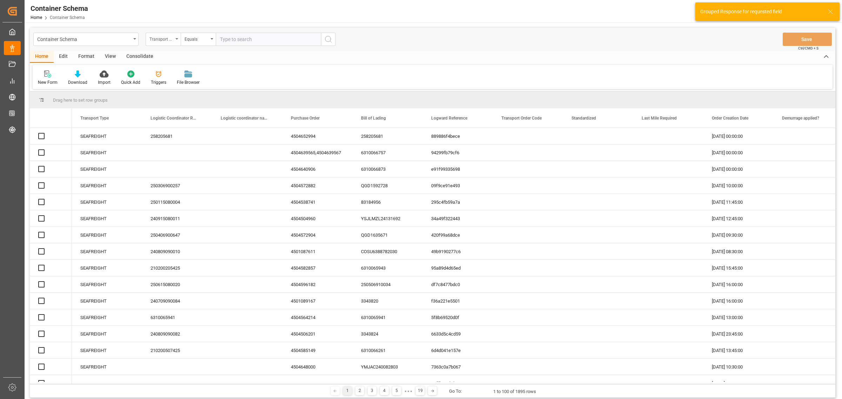
click at [168, 38] on div "Transport Type" at bounding box center [161, 38] width 24 height 8
click at [162, 39] on div "Transport Type" at bounding box center [161, 38] width 24 height 8
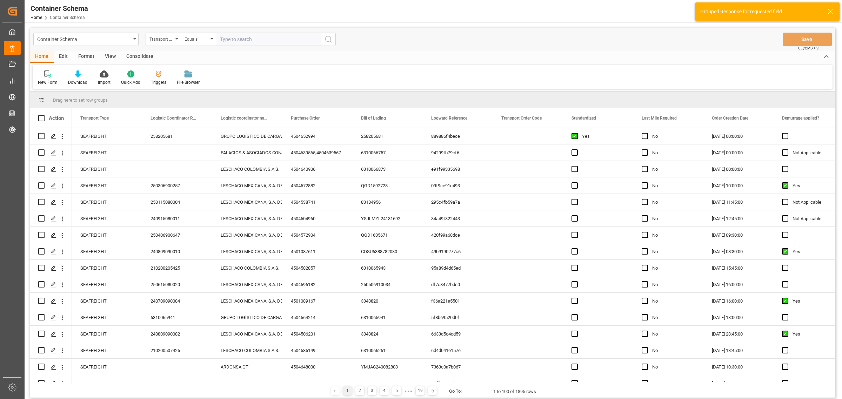
click at [161, 42] on div "Transport Type" at bounding box center [161, 38] width 24 height 8
click at [168, 41] on div "Transport Type" at bounding box center [161, 38] width 24 height 8
click at [169, 37] on div "Transport Type" at bounding box center [161, 38] width 24 height 8
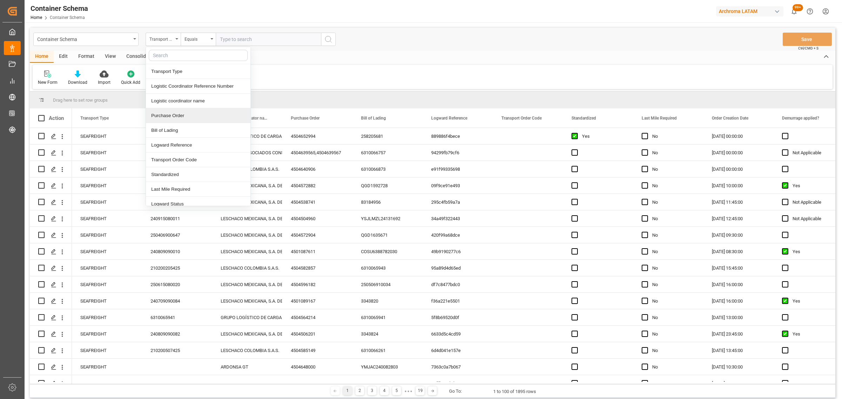
click at [180, 113] on div "Purchase Order" at bounding box center [198, 115] width 105 height 15
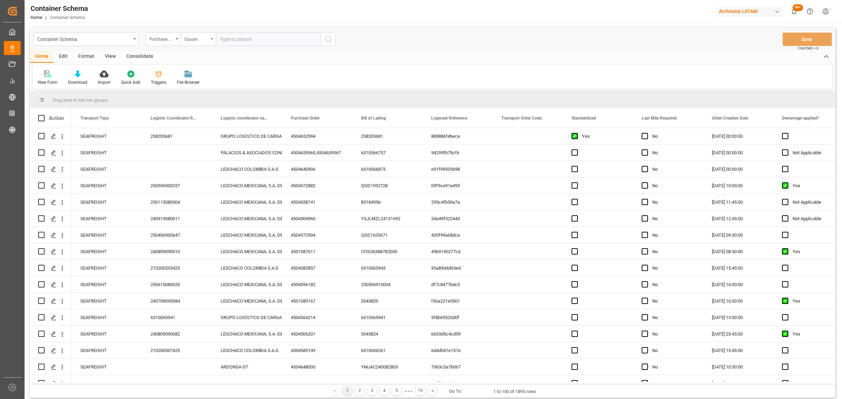
click at [209, 38] on div "Equals" at bounding box center [198, 39] width 35 height 13
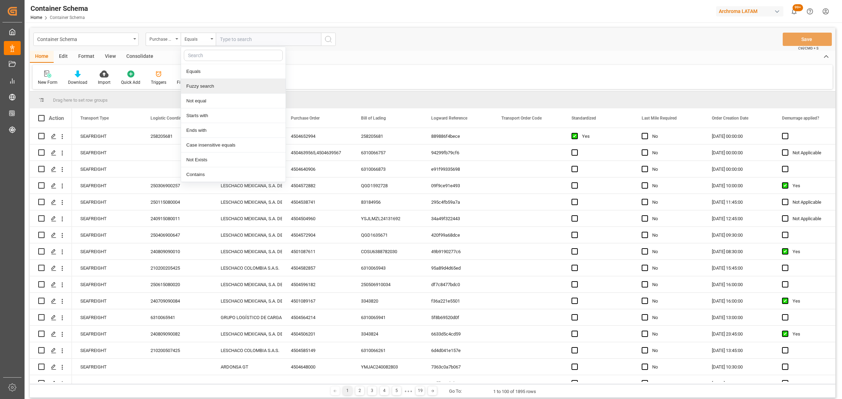
click at [219, 80] on div "Fuzzy search" at bounding box center [233, 86] width 105 height 15
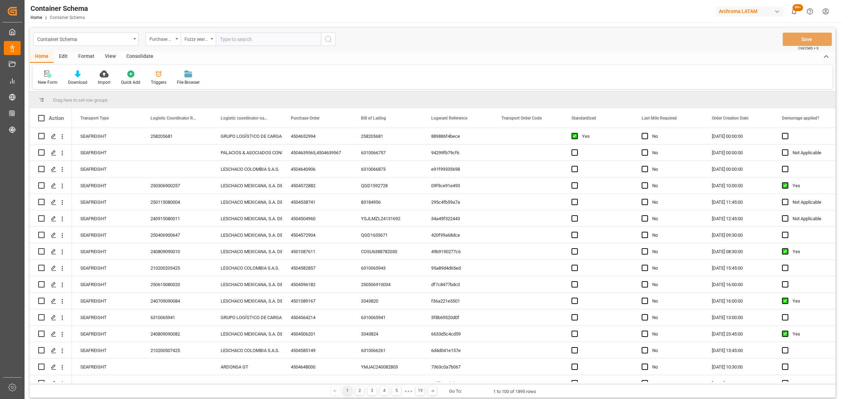
paste input "4504661330"
type input "4504661330"
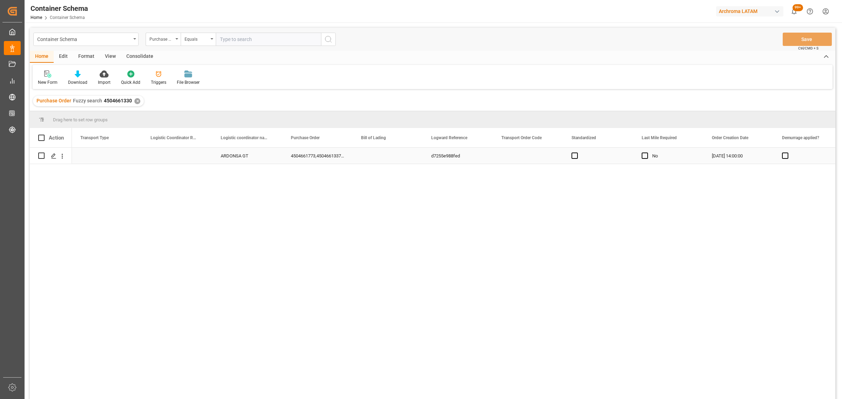
click at [109, 157] on div "Press SPACE to select this row." at bounding box center [107, 156] width 70 height 16
click at [131, 159] on button "Select" at bounding box center [107, 159] width 59 height 13
click at [174, 155] on div "Press SPACE to select this row." at bounding box center [177, 156] width 70 height 16
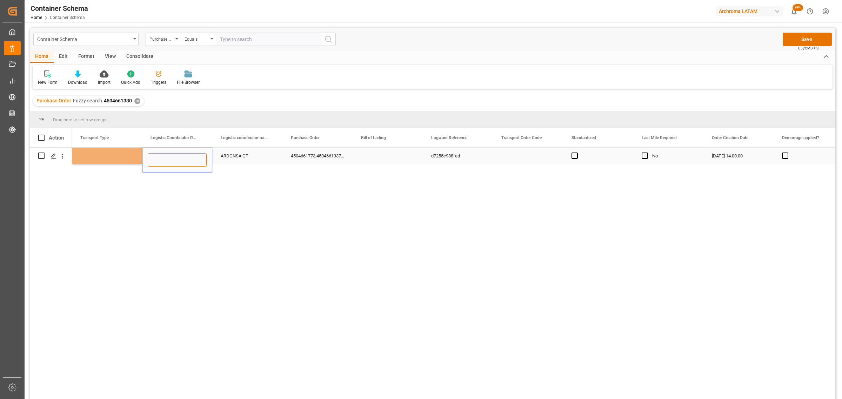
click at [174, 155] on input "Press SPACE to select this row." at bounding box center [177, 159] width 59 height 13
paste input "HNPCRH6-25-028209-0001-2"
type input "HNPCRH6-25-028209-0001-2"
drag, startPoint x: 127, startPoint y: 100, endPoint x: 111, endPoint y: 100, distance: 15.8
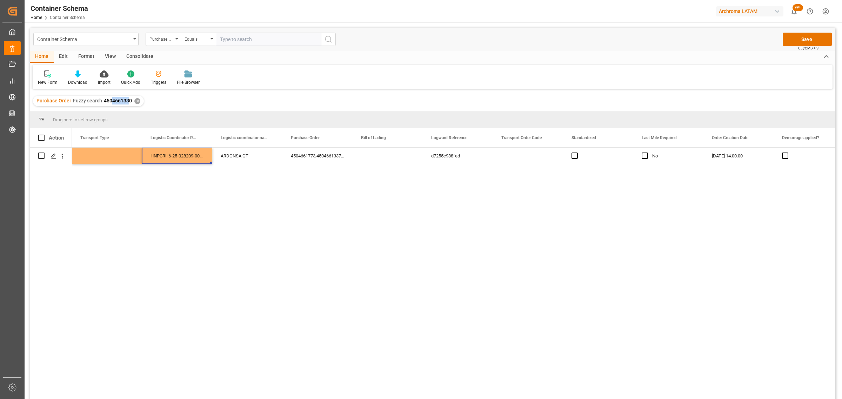
click at [111, 100] on span "4504661330" at bounding box center [118, 101] width 28 height 6
drag, startPoint x: 130, startPoint y: 101, endPoint x: 103, endPoint y: 101, distance: 27.0
click at [104, 101] on span "4504661330" at bounding box center [118, 101] width 28 height 6
copy span "4504661330"
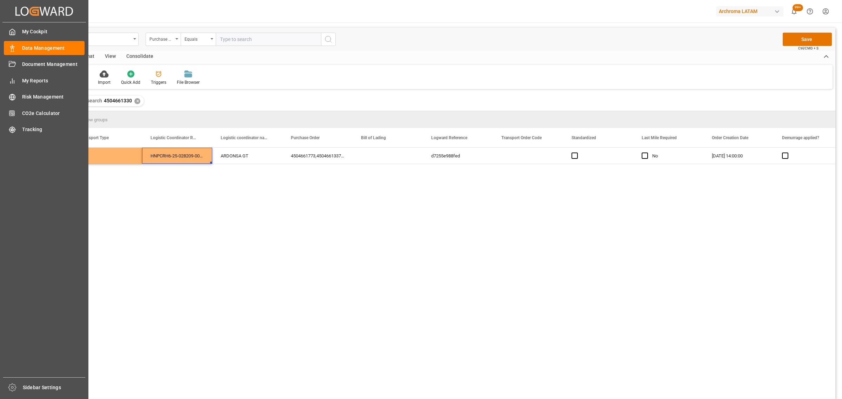
click at [9, 137] on div "My Cockpit My Cockpit Data Management Data Management Document Management Docum…" at bounding box center [43, 199] width 83 height 355
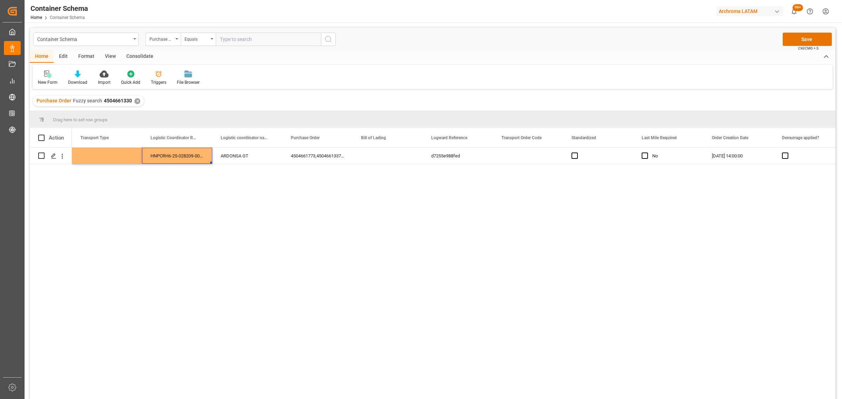
click at [120, 155] on div "Press SPACE to select this row." at bounding box center [107, 156] width 70 height 16
click at [125, 160] on button "Select" at bounding box center [107, 159] width 59 height 13
click at [100, 217] on div "OVERLAND" at bounding box center [107, 219] width 51 height 7
click at [813, 38] on button "Save" at bounding box center [807, 39] width 49 height 13
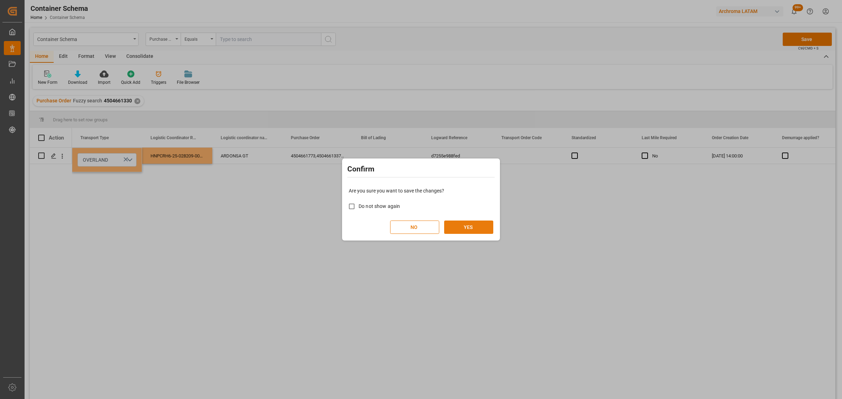
click at [470, 223] on button "YES" at bounding box center [468, 227] width 49 height 13
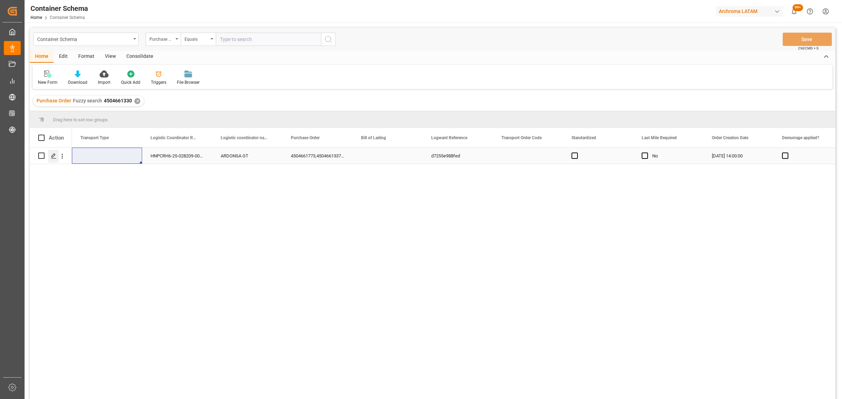
click at [51, 156] on icon "Press SPACE to select this row." at bounding box center [54, 156] width 6 height 6
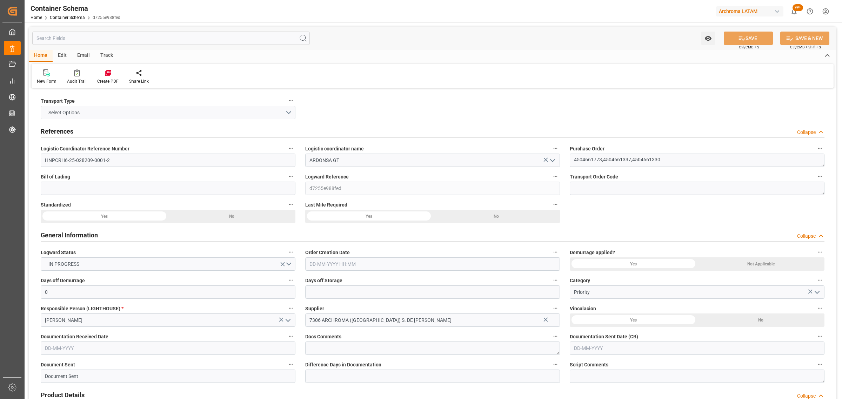
type input "0"
type input "5"
type input "38"
type input "1055"
type input "1126.38"
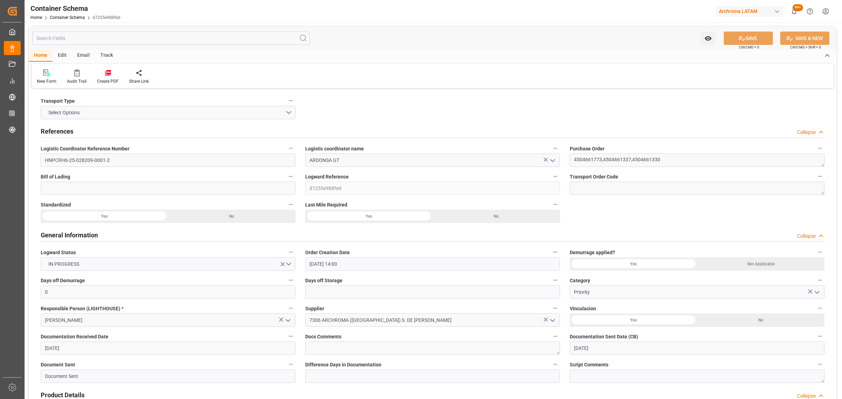
type input "09-09-2025 14:00"
type input "[DATE]"
type input "12-09-2025 00:00"
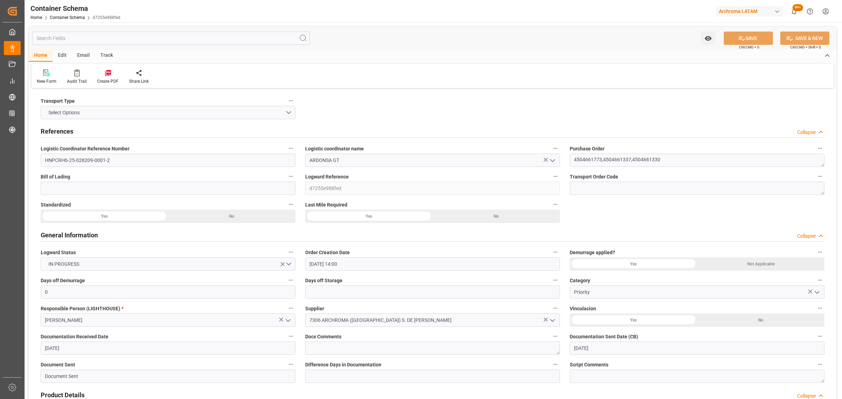
type input "16-09-2025 00:00"
click at [291, 114] on button "Select Options" at bounding box center [168, 112] width 255 height 13
click at [289, 111] on button "Select Options" at bounding box center [168, 112] width 255 height 13
click at [288, 111] on button "Select Options" at bounding box center [168, 112] width 255 height 13
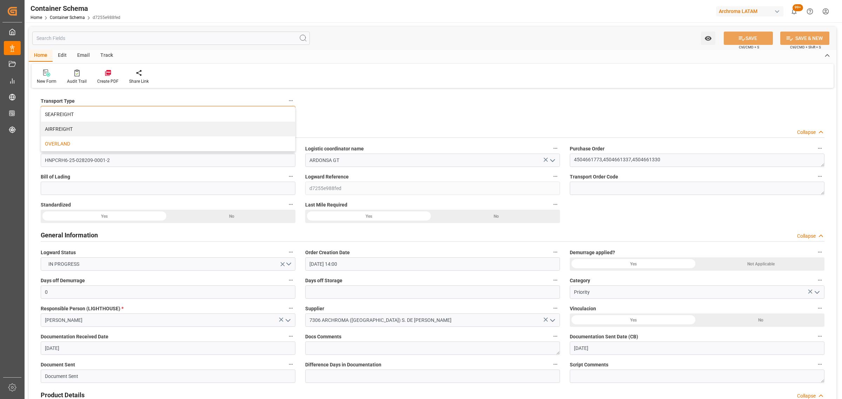
click at [148, 146] on div "OVERLAND" at bounding box center [168, 143] width 254 height 15
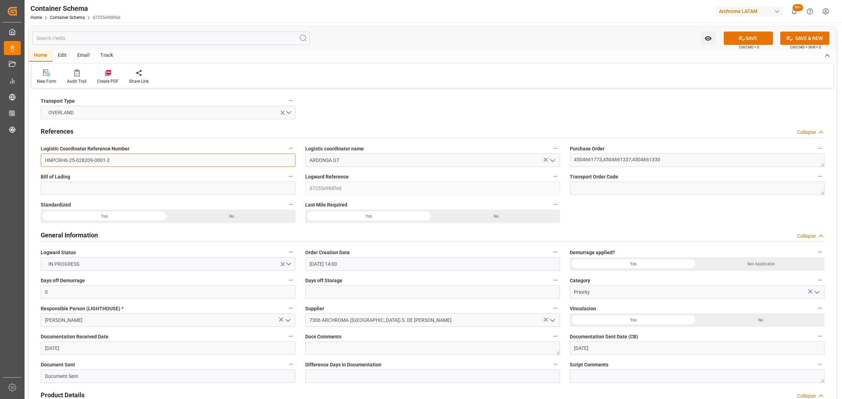
click at [70, 189] on input at bounding box center [168, 188] width 255 height 13
paste input "HNPCRH6-25-028209-0001-2"
type input "HNPCRH6-25-028209-0001-2"
click at [741, 39] on icon at bounding box center [741, 38] width 7 height 7
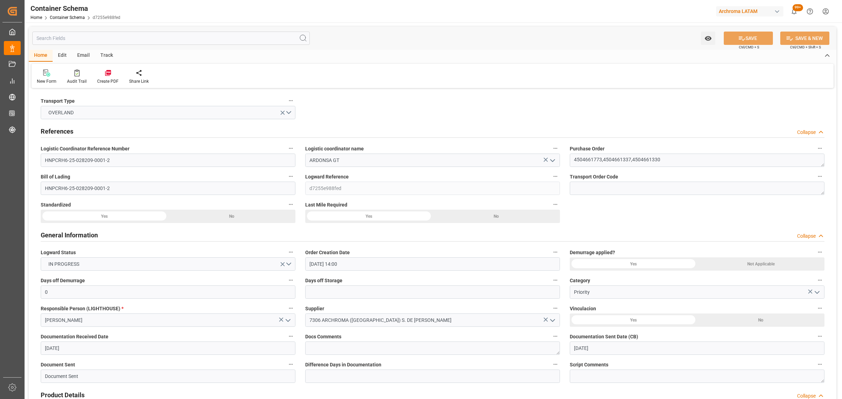
click at [700, 36] on div "Watch Option" at bounding box center [706, 38] width 21 height 13
drag, startPoint x: 704, startPoint y: 39, endPoint x: 700, endPoint y: 41, distance: 4.6
click at [704, 39] on button "Watch Option" at bounding box center [708, 38] width 14 height 13
click at [669, 48] on div "Start Watching" at bounding box center [674, 54] width 84 height 16
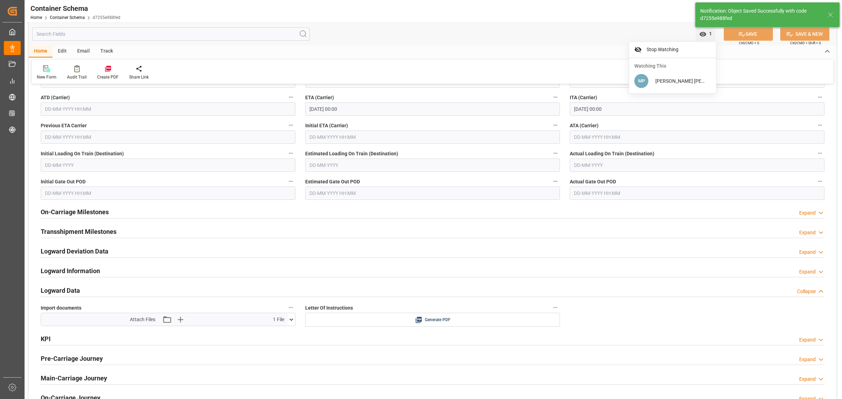
scroll to position [1009, 0]
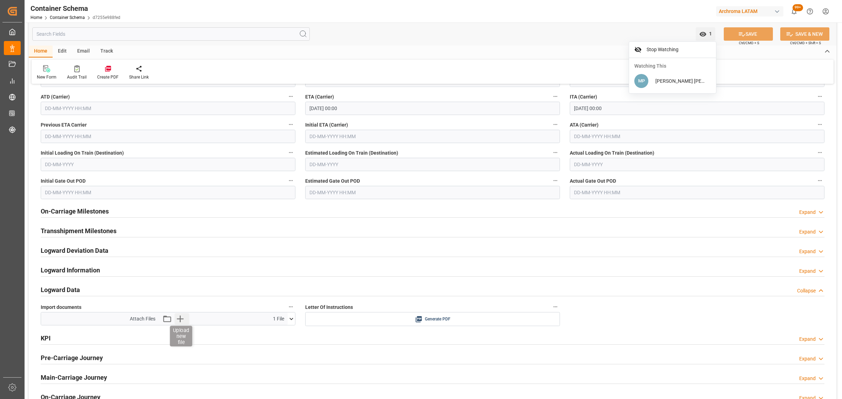
click at [182, 324] on icon "button" at bounding box center [179, 318] width 11 height 11
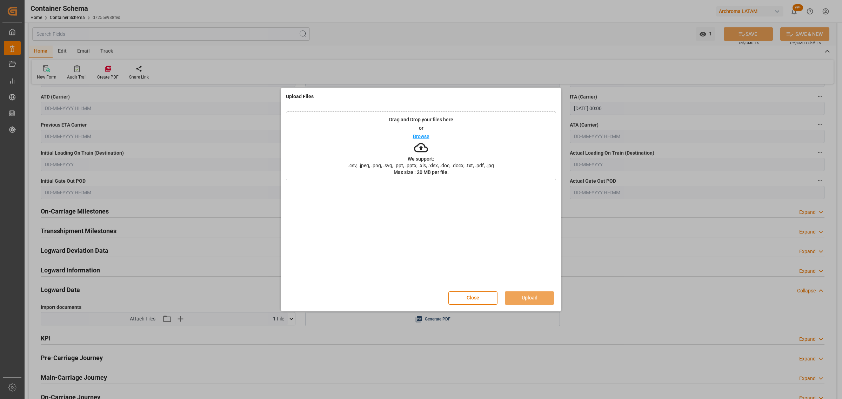
click at [427, 140] on div "Browse" at bounding box center [421, 136] width 16 height 8
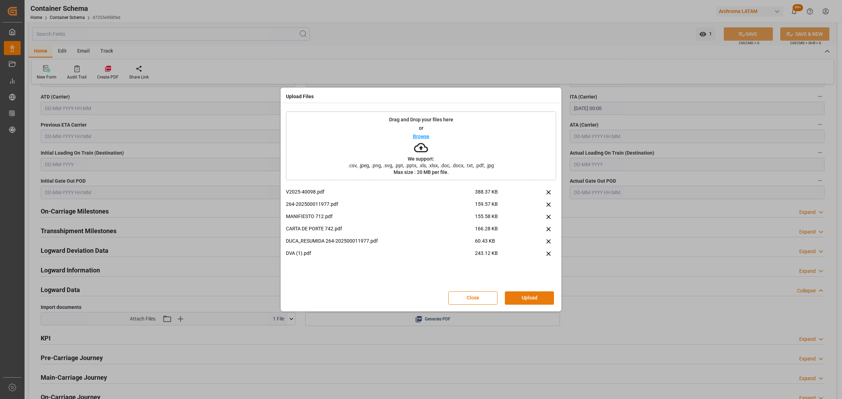
click at [528, 301] on button "Upload" at bounding box center [529, 298] width 49 height 13
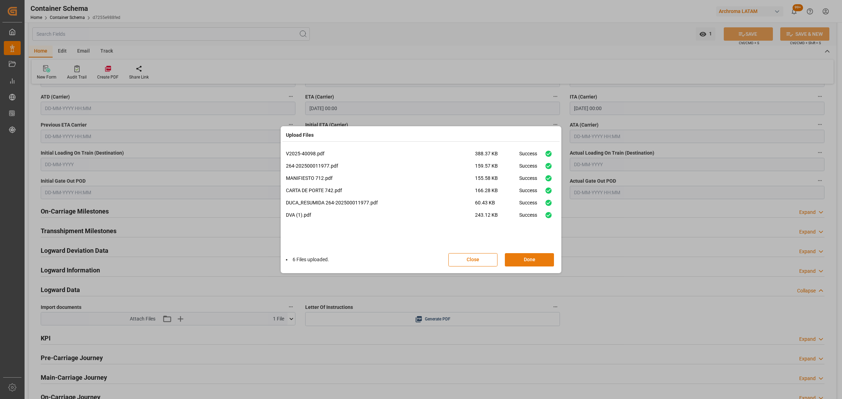
click at [534, 262] on button "Done" at bounding box center [529, 259] width 49 height 13
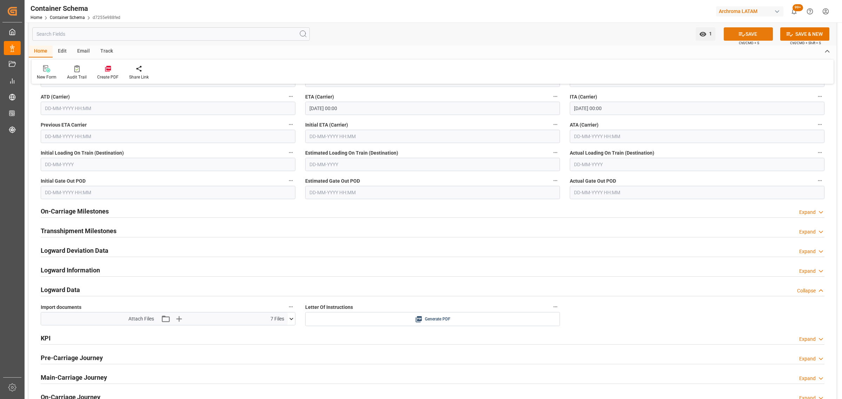
click at [747, 34] on button "SAVE" at bounding box center [748, 33] width 49 height 13
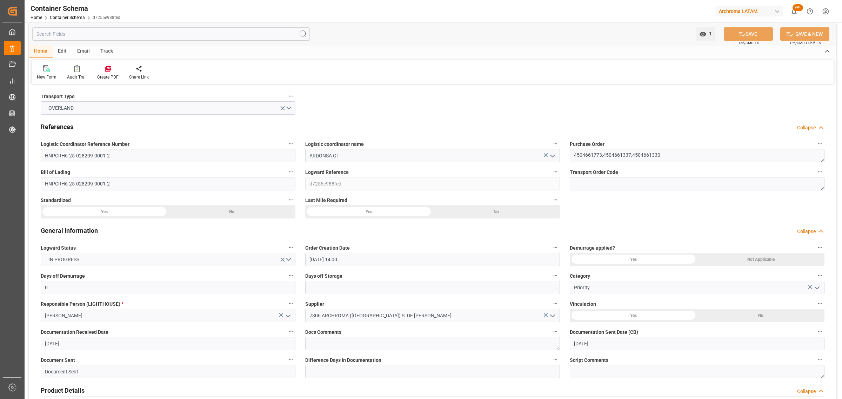
scroll to position [0, 0]
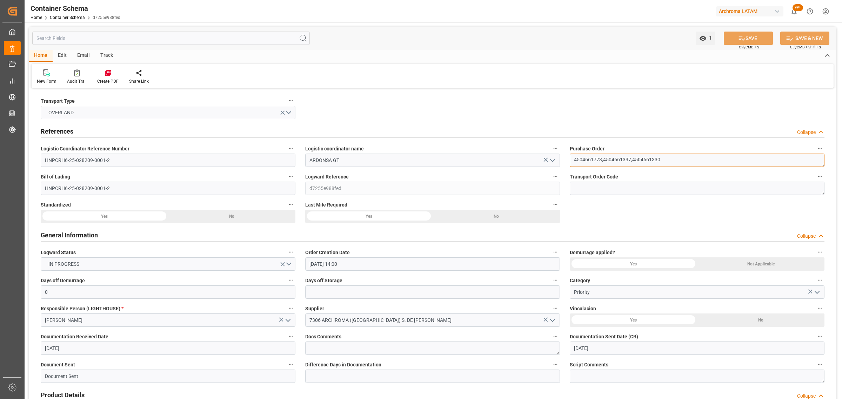
drag, startPoint x: 661, startPoint y: 160, endPoint x: 565, endPoint y: 158, distance: 96.5
click at [565, 158] on div "Purchase Order 4504661773,4504661337,4504661330" at bounding box center [697, 155] width 265 height 28
click at [86, 57] on div "Email" at bounding box center [83, 56] width 23 height 12
click at [46, 72] on icon at bounding box center [47, 71] width 9 height 4
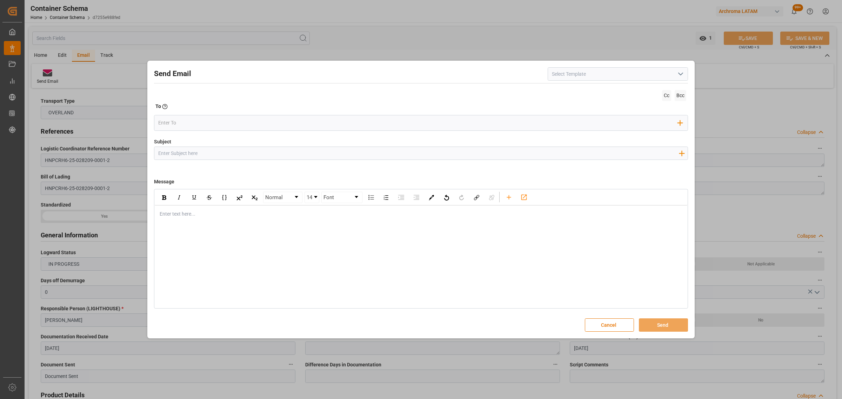
click at [211, 149] on input "Subject" at bounding box center [418, 153] width 528 height 12
click at [330, 156] on input "NOTIFICACION DE ARRIBO MERCADERIAS A BODEGA IDEA POLIZA NO. ID" at bounding box center [418, 153] width 528 height 12
paste input "HNPCRH6-25-028209-0001"
click at [388, 153] on input "NOTIFICACION DE ARRIBO MERCADERIAS A BODEGA IDEA POLIZA NO. ID HNPCRH6-25-02820…" at bounding box center [418, 153] width 528 height 12
click at [386, 154] on input "NOTIFICACION DE ARRIBO MERCADERIAS A BODEGA IDEA POLIZA NO. ID HNPCRH6-25-02820…" at bounding box center [418, 153] width 528 height 12
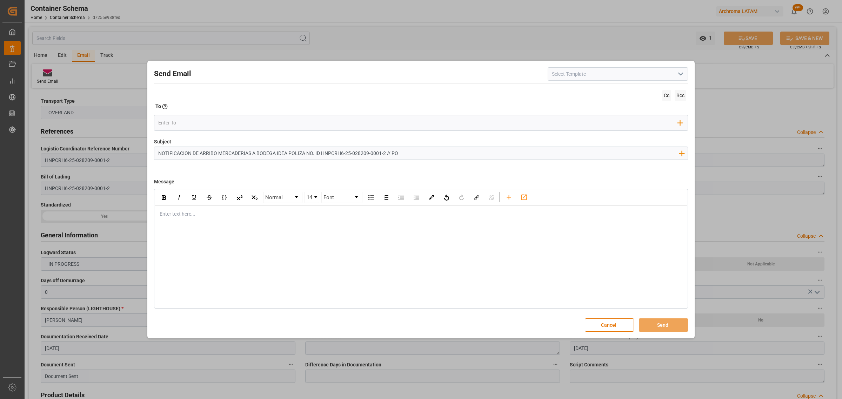
click at [434, 154] on input "NOTIFICACION DE ARRIBO MERCADERIAS A BODEGA IDEA POLIZA NO. ID HNPCRH6-25-02820…" at bounding box center [418, 153] width 528 height 12
paste input "4504661773,4504661337,4504661330"
type input "NOTIFICACION DE ARRIBO MERCADERIAS A BODEGA IDEA POLIZA NO. ID HNPCRH6-25-02820…"
click at [179, 215] on div "rdw-editor" at bounding box center [421, 213] width 522 height 7
click at [173, 242] on div "rdw-editor" at bounding box center [421, 243] width 522 height 7
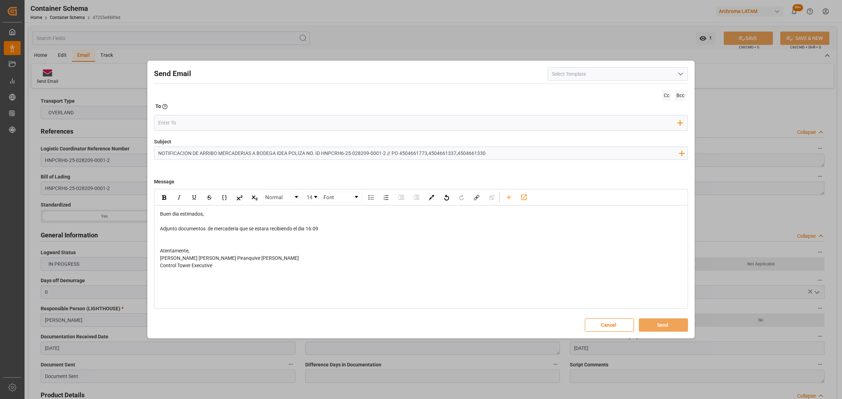
click at [309, 229] on span "Adjunto documentos de mercaderia que se estara recibiendo el dia 16.09" at bounding box center [239, 229] width 158 height 6
click at [509, 198] on icon "rdw-toolbar" at bounding box center [509, 197] width 4 height 4
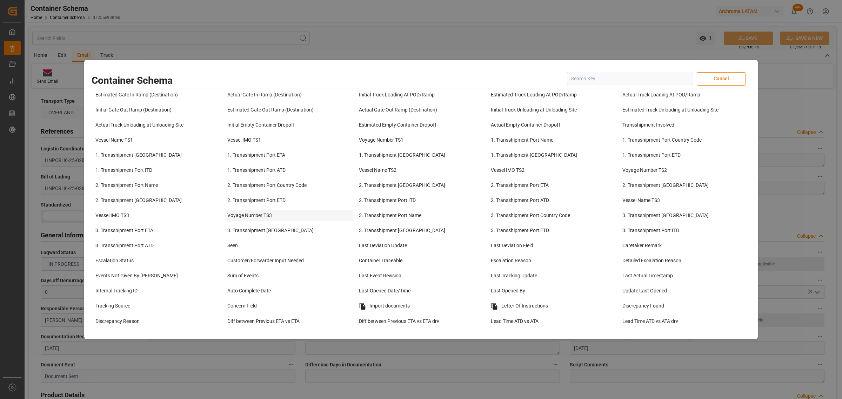
scroll to position [395, 0]
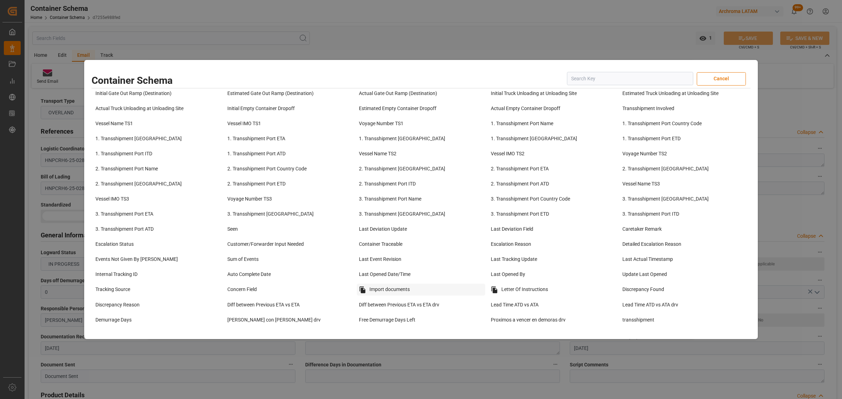
click at [397, 295] on div "Import documents" at bounding box center [421, 290] width 128 height 12
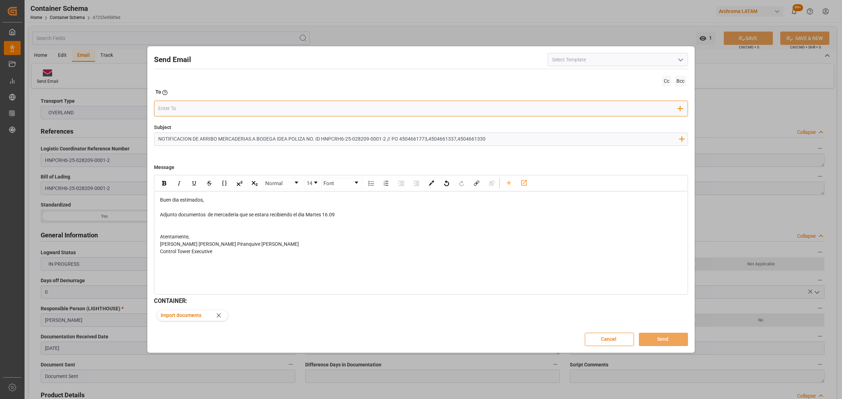
click at [193, 104] on input "email" at bounding box center [418, 108] width 520 height 11
click at [201, 109] on input "email" at bounding box center [418, 108] width 520 height 11
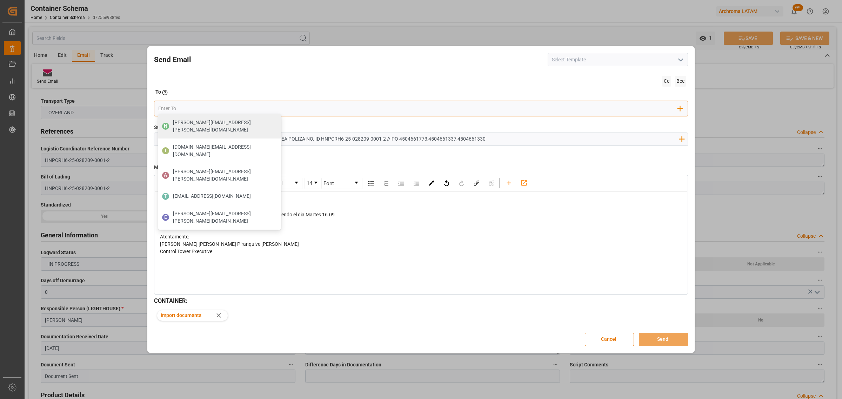
paste input "almacen.guatemala@archroma.com"
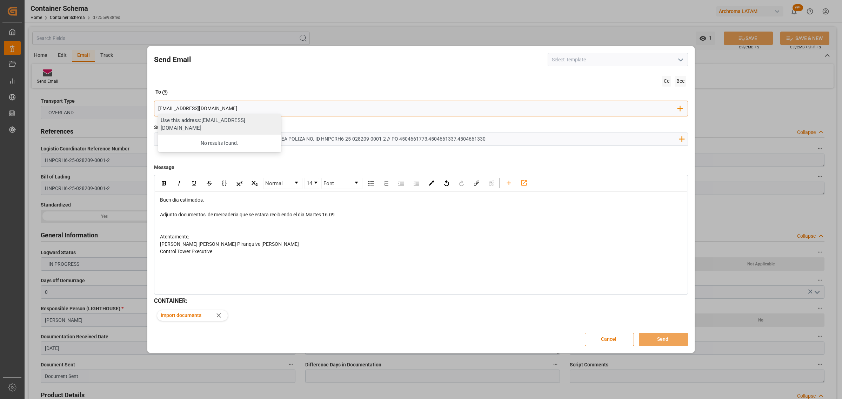
type input "almacen.guatemala@archroma.com"
click at [223, 128] on div "Use this address: almacen.guatemala@archroma.com" at bounding box center [219, 124] width 123 height 21
click at [285, 110] on input "email" at bounding box center [470, 108] width 415 height 11
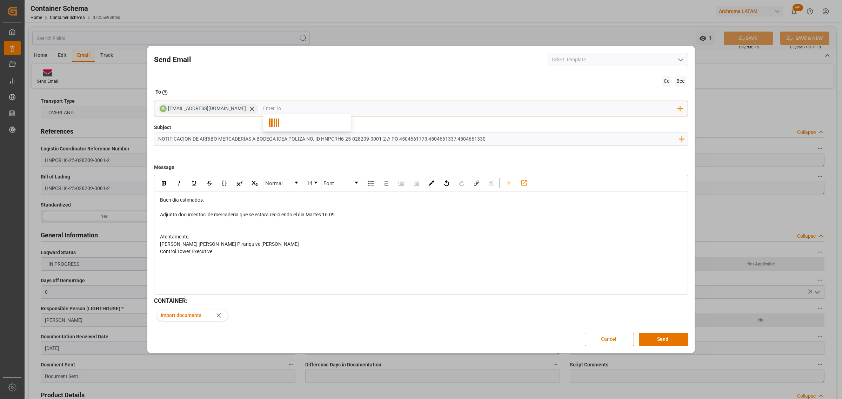
paste input "nelson.avellaneda@archroma.com"
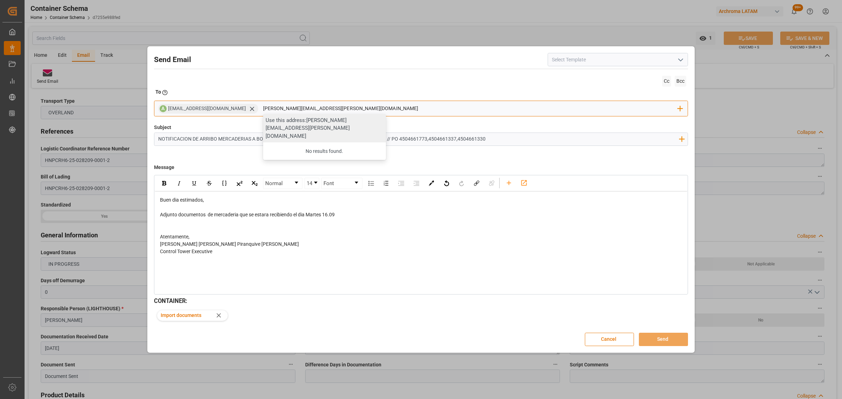
type input "nelson.avellaneda@archroma.com"
click at [325, 123] on div "Use this address: nelson.avellaneda@archroma.com" at bounding box center [324, 128] width 123 height 29
paste input "wgarcia@efl.global"
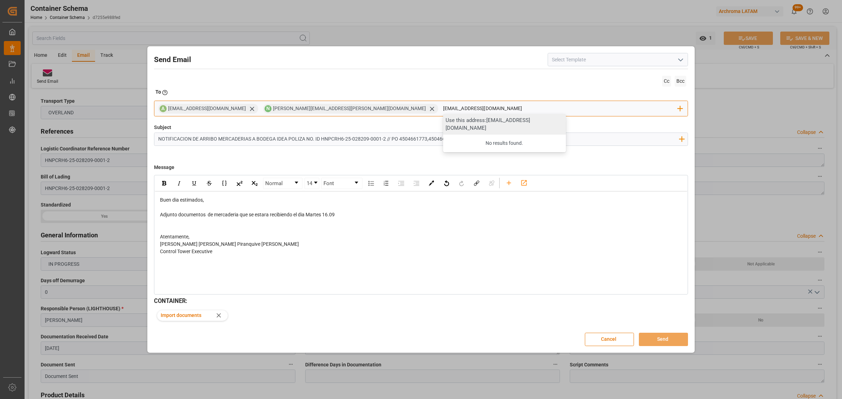
type input "wgarcia@efl.global"
click at [443, 121] on div "Use this address: wgarcia@efl.global" at bounding box center [504, 124] width 123 height 21
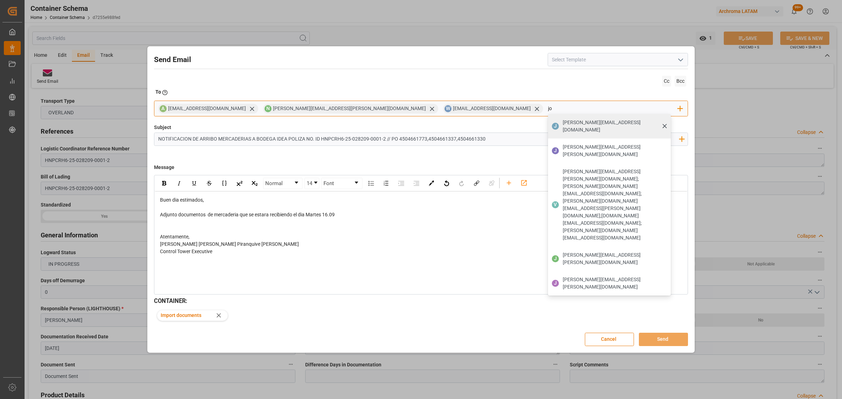
type input "jo"
click at [563, 120] on span "[PERSON_NAME][EMAIL_ADDRESS][DOMAIN_NAME]" at bounding box center [614, 126] width 103 height 15
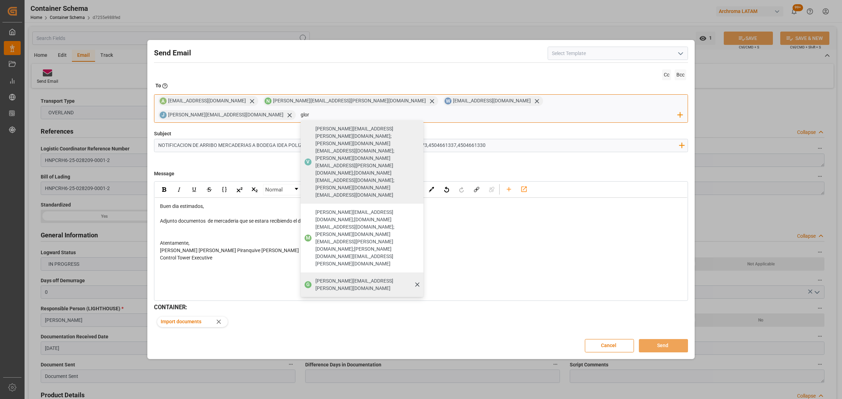
type input "glor"
click at [419, 278] on span "gloria.ruiz@archroma.com" at bounding box center [366, 285] width 103 height 15
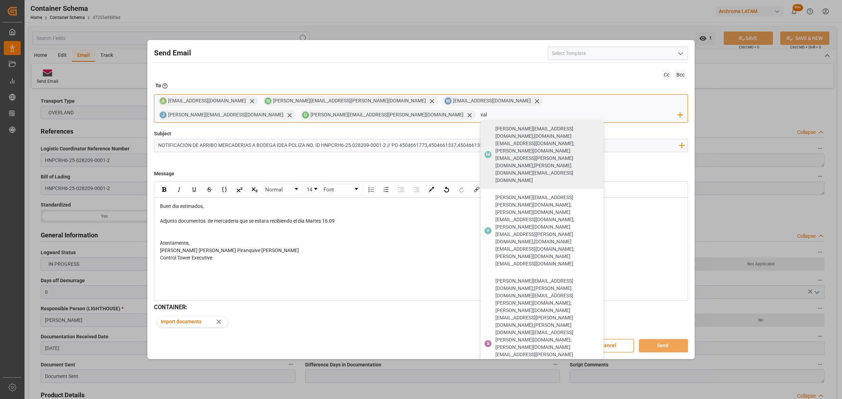
type input "val"
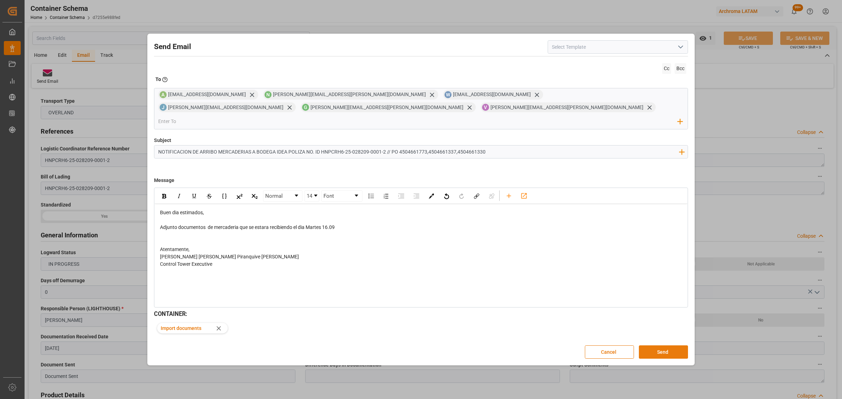
click at [665, 347] on button "Send" at bounding box center [663, 352] width 49 height 13
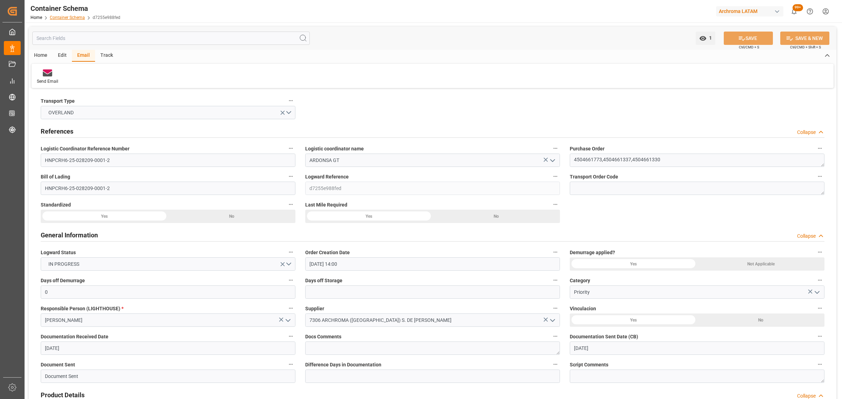
click at [65, 18] on link "Container Schema" at bounding box center [67, 17] width 35 height 5
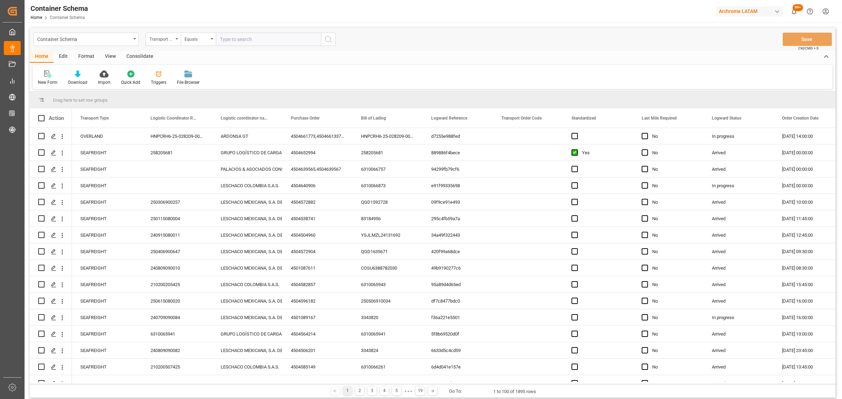
click at [166, 39] on div "Transport Type" at bounding box center [161, 38] width 24 height 8
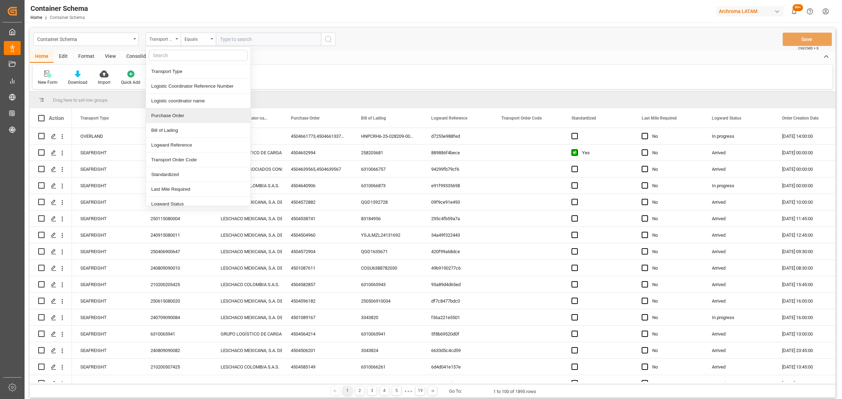
click at [179, 114] on div "Purchase Order" at bounding box center [198, 115] width 105 height 15
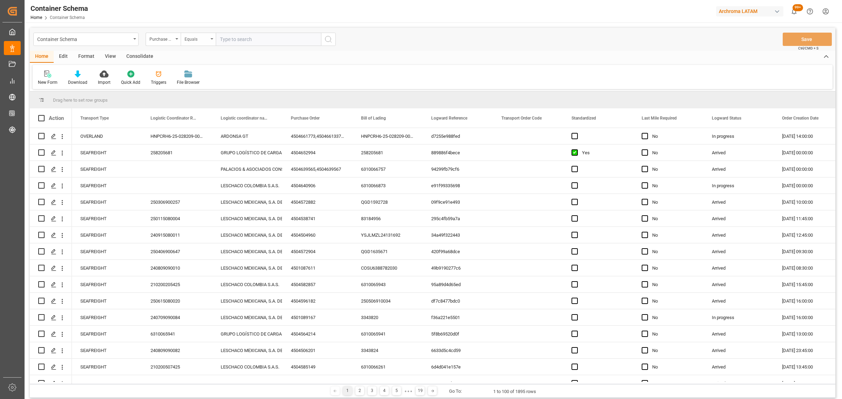
click at [194, 35] on div "Equals" at bounding box center [197, 38] width 24 height 8
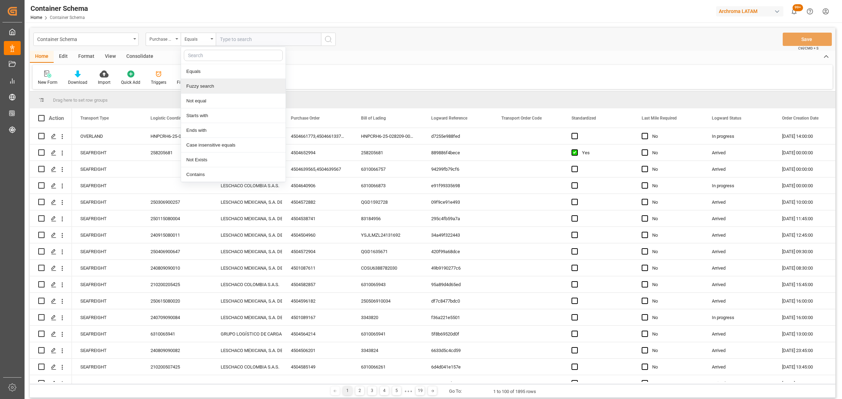
click at [211, 85] on div "Fuzzy search" at bounding box center [233, 86] width 105 height 15
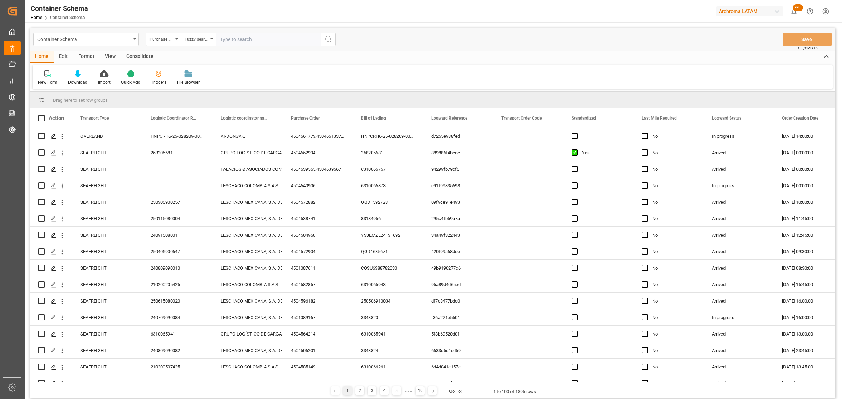
click at [243, 41] on input "text" at bounding box center [268, 39] width 105 height 13
paste input "DSV1083416"
type input "DSV1083416"
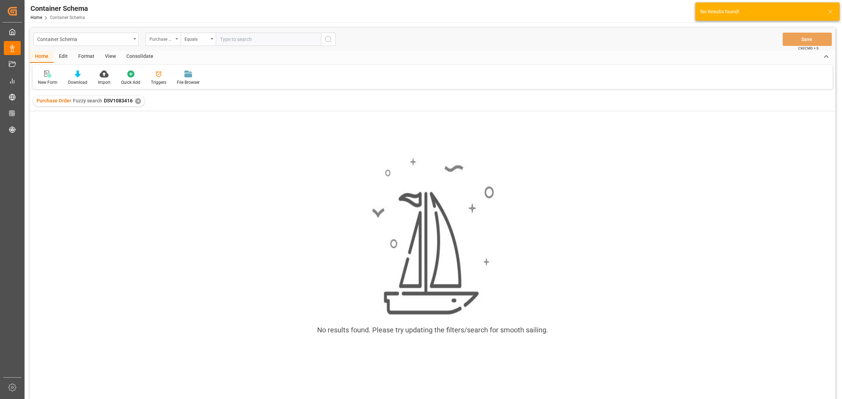
click at [148, 37] on div "Purchase Order" at bounding box center [163, 39] width 35 height 13
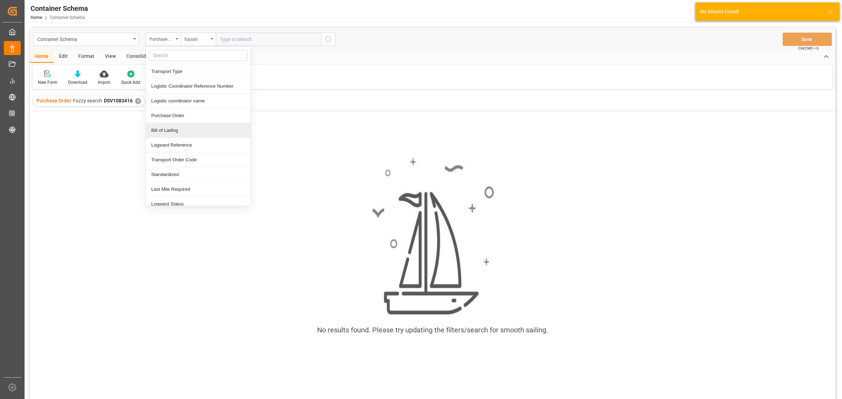
click at [174, 130] on div "Bill of Lading" at bounding box center [198, 130] width 105 height 15
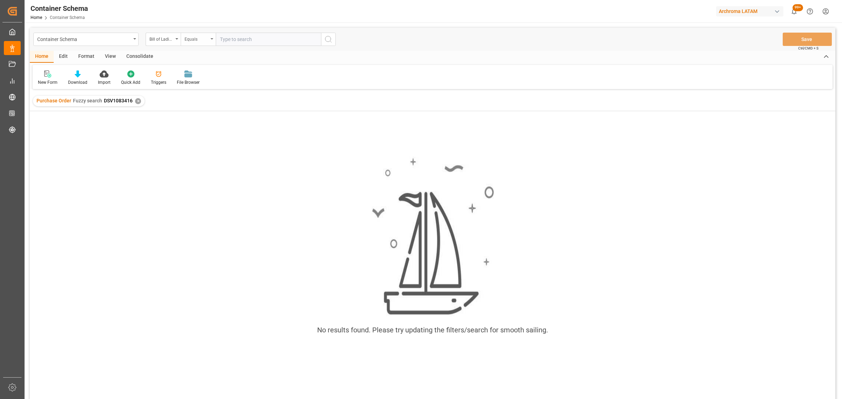
click at [194, 39] on div "Equals" at bounding box center [197, 38] width 24 height 8
click at [217, 87] on div "Fuzzy search" at bounding box center [233, 86] width 105 height 15
click at [234, 39] on input "text" at bounding box center [268, 39] width 105 height 13
paste input "DSV1083416"
type input "DSV1083416"
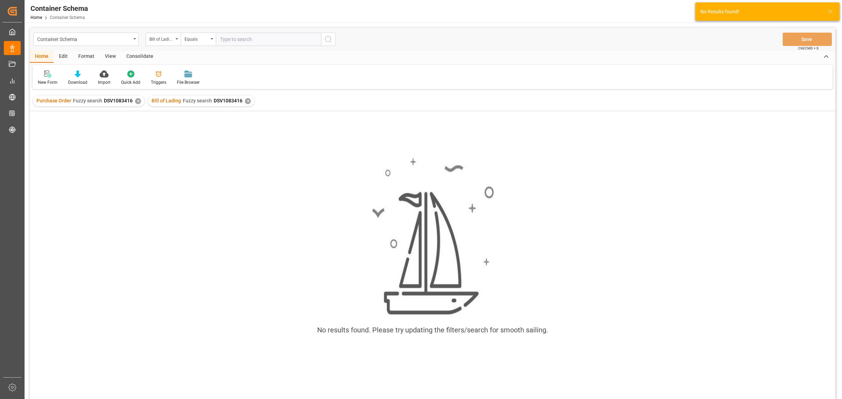
click at [138, 102] on div "✕" at bounding box center [138, 101] width 6 height 6
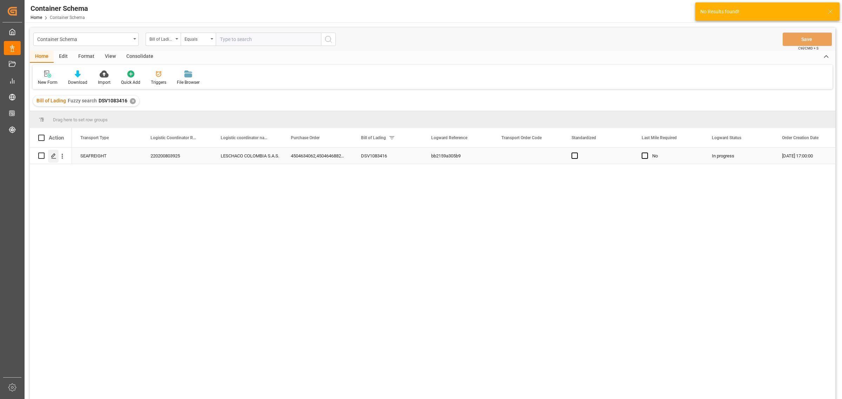
click at [52, 158] on line "Press SPACE to select this row." at bounding box center [54, 158] width 4 height 0
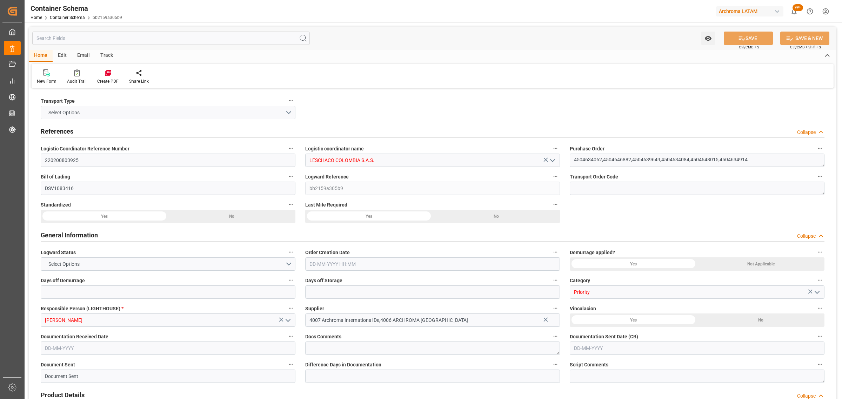
type input "0"
type input "9"
type input "34"
type input "15140"
type input "14697.1"
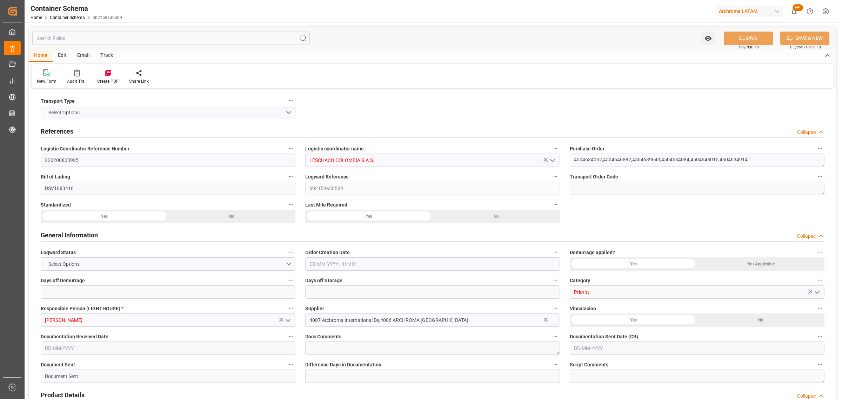
type input "Evergreen"
type input "Evergreen Marine Corp."
type input "MXZLO"
type input "COBUN"
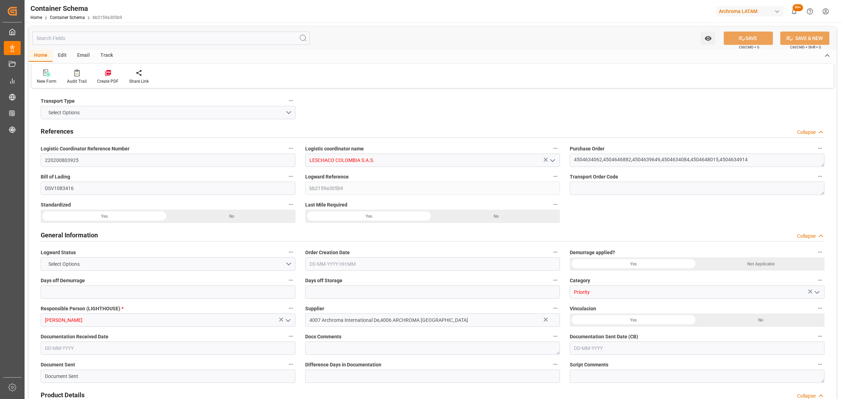
type input "9595503"
type input "22-08-2025 17:00"
type input "22-08-2025"
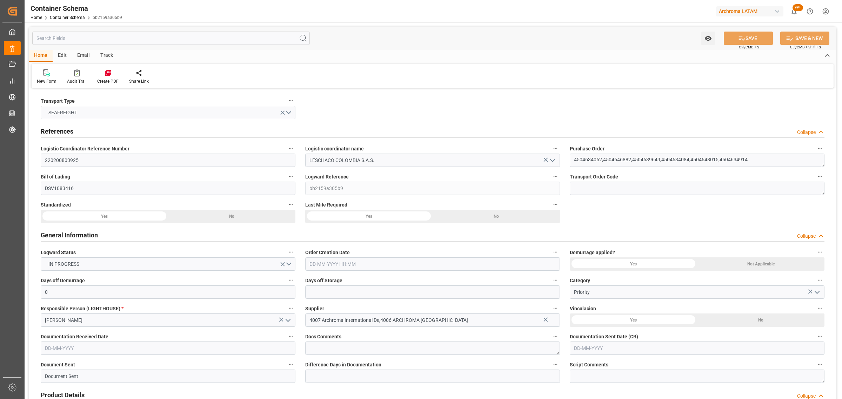
type input "11-09-2025"
type input "30-08-2025 00:00"
type input "03-09-2025 00:00"
type input "05-09-2025 00:00"
type input "18-09-2025 00:00"
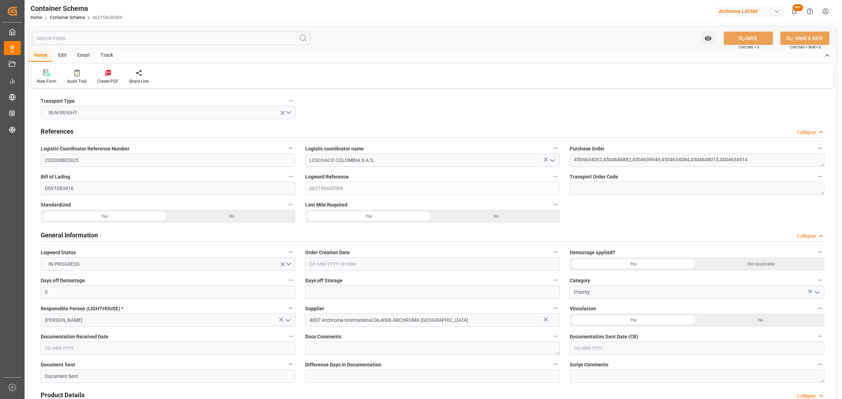
type input "11-09-2025 00:00"
type input "[DATE] 00:00"
click at [104, 55] on div "Track" at bounding box center [106, 56] width 23 height 12
click at [35, 82] on div "Tracking" at bounding box center [45, 76] width 27 height 15
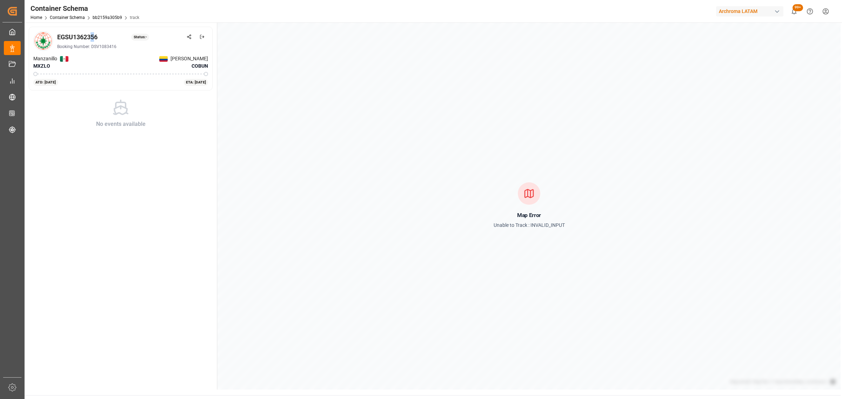
click at [92, 37] on div "EGSU1362356" at bounding box center [77, 36] width 40 height 9
drag, startPoint x: 102, startPoint y: 37, endPoint x: 55, endPoint y: 35, distance: 47.0
click at [55, 35] on div "EGSU1362356 Status: - Booking Number: DSV1083416" at bounding box center [120, 41] width 175 height 20
copy div "EGSU1362356"
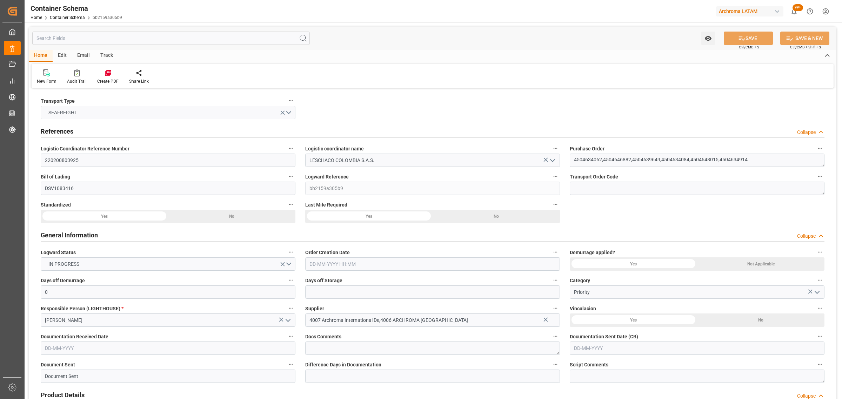
type input "0"
type input "9"
type input "34"
type input "15140"
type input "14697.1"
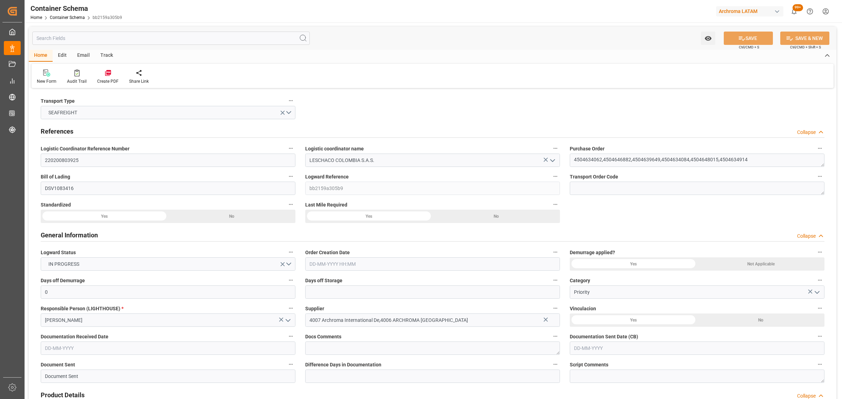
type input "Evergreen"
type input "Evergreen Marine Corp."
type input "MXZLO"
type input "COBUN"
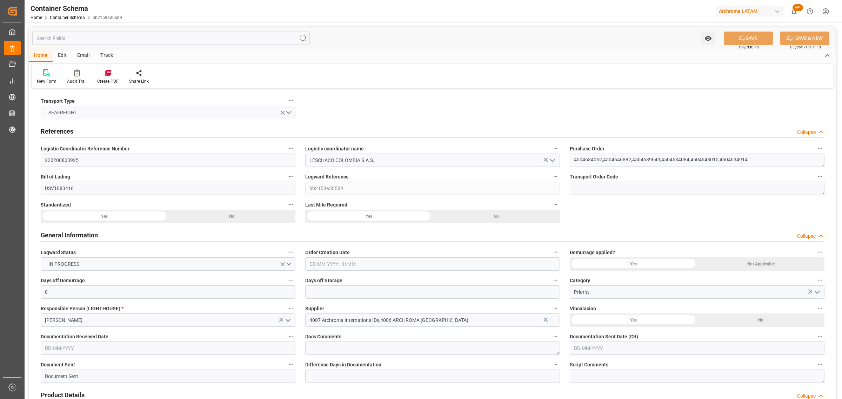
type input "9595503"
type input "22-08-2025 17:00"
type input "22-08-2025"
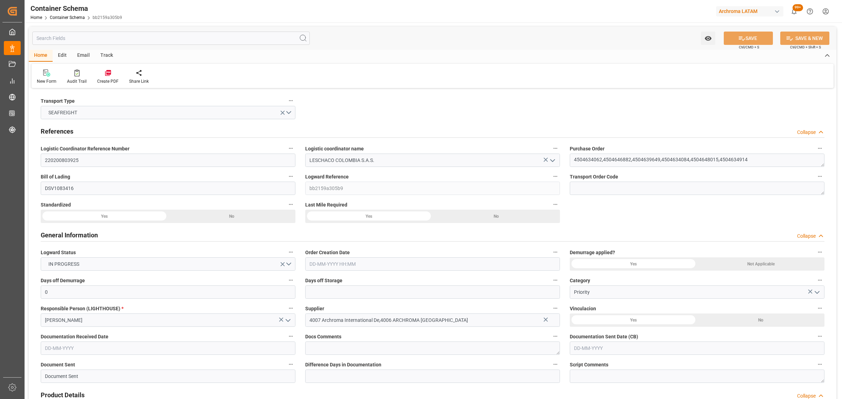
type input "11-09-2025"
type input "30-08-2025 00:00"
type input "03-09-2025 00:00"
type input "05-09-2025 00:00"
type input "18-09-2025 00:00"
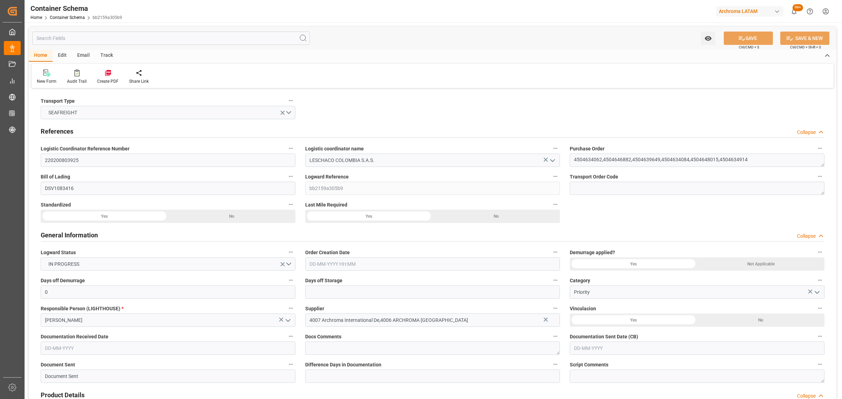
type input "11-09-2025 00:00"
type input "[DATE] 00:00"
click at [90, 55] on div "Email" at bounding box center [83, 56] width 23 height 12
click at [49, 78] on div "Send Email" at bounding box center [47, 81] width 21 height 6
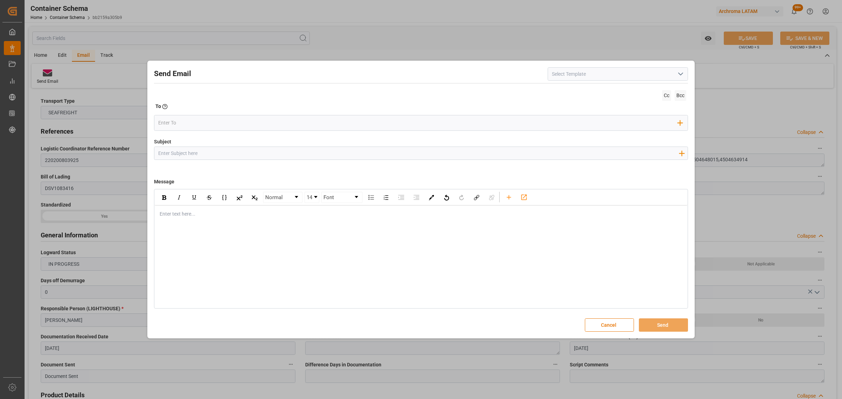
drag, startPoint x: 242, startPoint y: 151, endPoint x: 207, endPoint y: 119, distance: 46.9
click at [242, 151] on input "Subject" at bounding box center [418, 153] width 528 height 12
paste input "PO 4504634914,4504648015,4504634084,4504639649,4504646882,4504634062 // TE // V…"
drag, startPoint x: 390, startPoint y: 152, endPoint x: 354, endPoint y: 153, distance: 36.5
click at [354, 153] on input "PO 4504634914,4504648015,4504634084,4504639649,4504646882,4504634062 // TE // V…" at bounding box center [418, 153] width 528 height 12
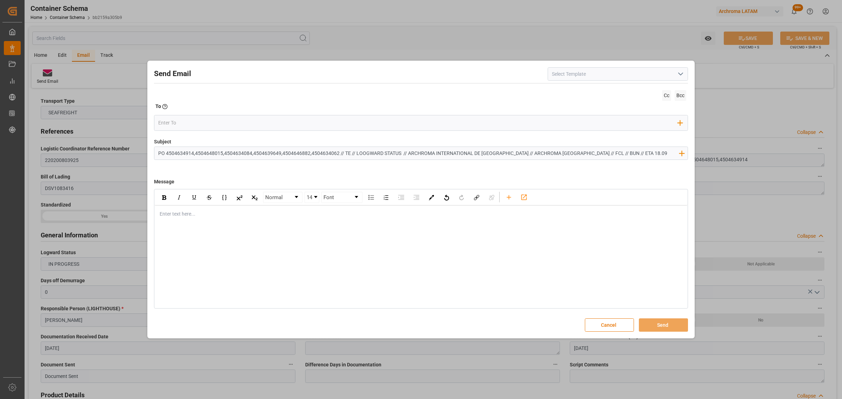
click at [359, 152] on input "PO 4504634914,4504648015,4504634084,4504639649,4504646882,4504634062 // TE // L…" at bounding box center [418, 153] width 528 height 12
type input "PO 4504634914,4504648015,4504634084,4504639649,4504646882,4504634062 // TE // L…"
click at [188, 221] on div "Enter text here..." at bounding box center [421, 214] width 533 height 17
click at [190, 215] on div "rdw-editor" at bounding box center [421, 213] width 522 height 7
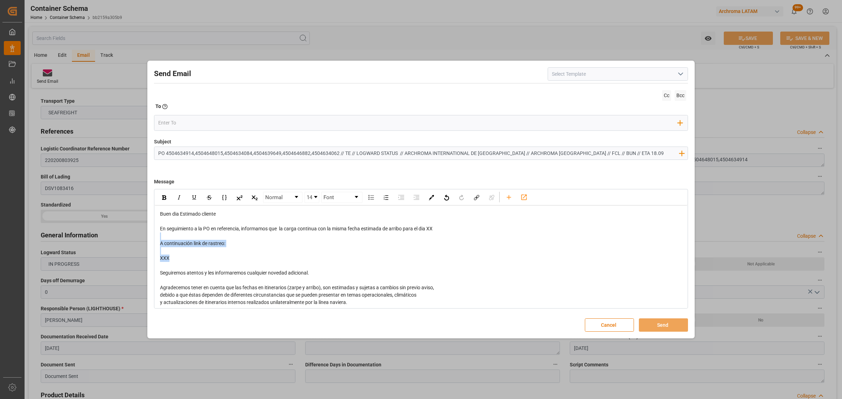
drag, startPoint x: 178, startPoint y: 264, endPoint x: 151, endPoint y: 239, distance: 36.5
click at [151, 239] on div "Send Email Cc Bcc To Enter the TO Email address Add Field to To Subject PO 4504…" at bounding box center [421, 199] width 544 height 275
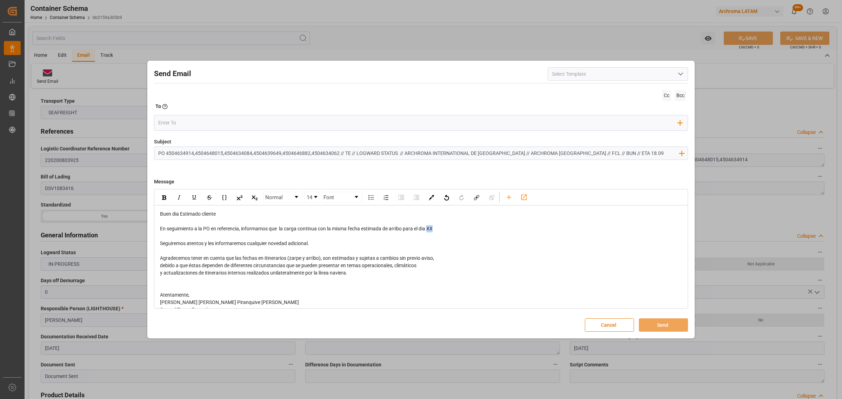
drag, startPoint x: 437, startPoint y: 232, endPoint x: 430, endPoint y: 230, distance: 6.9
click at [430, 230] on div "En seguimiento a la PO en referencia, informamos que la carga continua con la m…" at bounding box center [421, 228] width 522 height 7
click at [474, 231] on div "En seguimiento a la PO en referencia, informamos que la carga continua con la m…" at bounding box center [421, 228] width 522 height 7
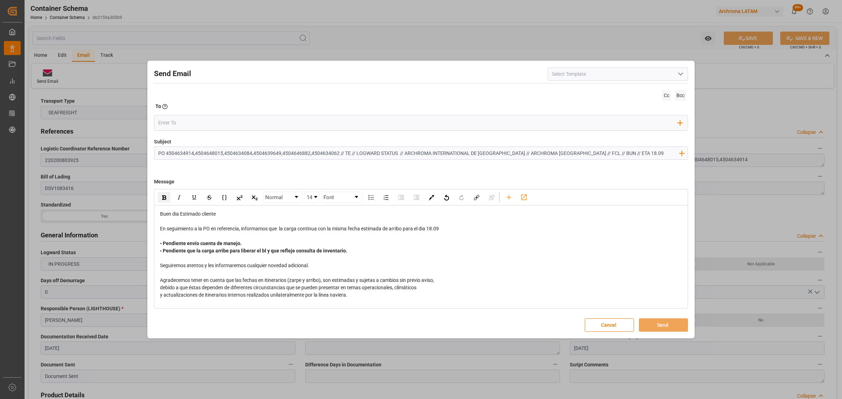
click at [258, 246] on div "• Pendiente envío cuenta de manejo. • Pendiente que la carga arribe para libera…" at bounding box center [421, 247] width 522 height 15
click at [208, 121] on input "email" at bounding box center [418, 123] width 520 height 11
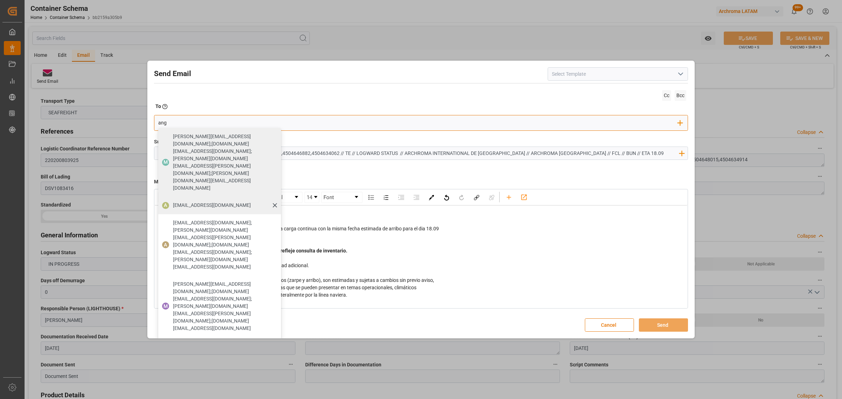
type input "ang"
click at [186, 202] on span "angiee.lamilla@archroma.com" at bounding box center [212, 205] width 78 height 7
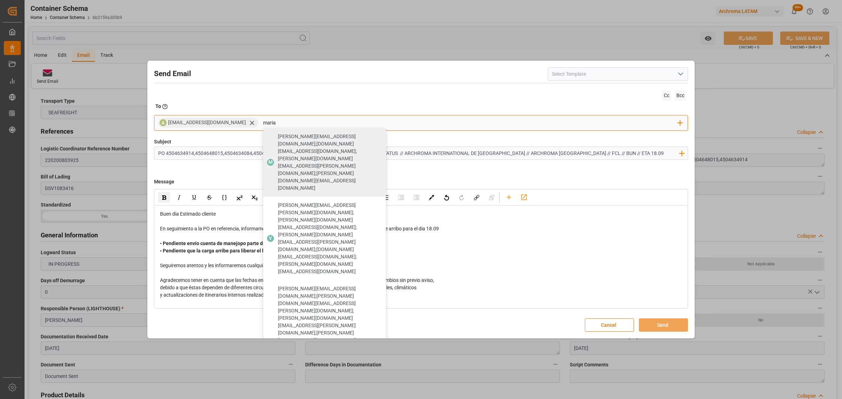
type input "maria"
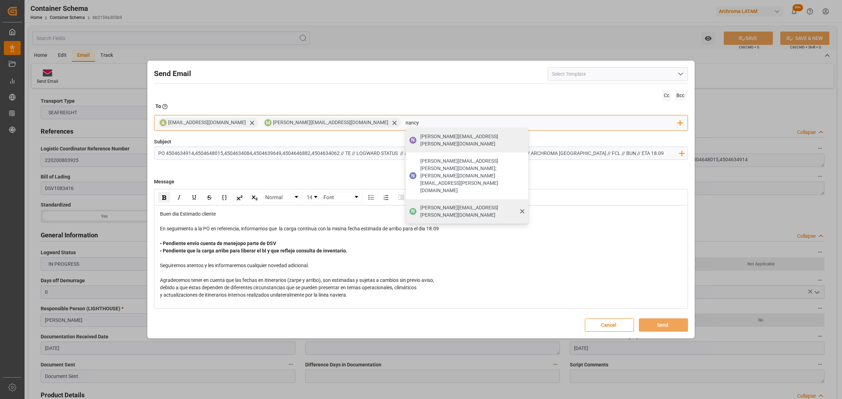
type input "nancy"
click at [420, 204] on span "nancy.castellanos@archroma.com" at bounding box center [471, 211] width 103 height 15
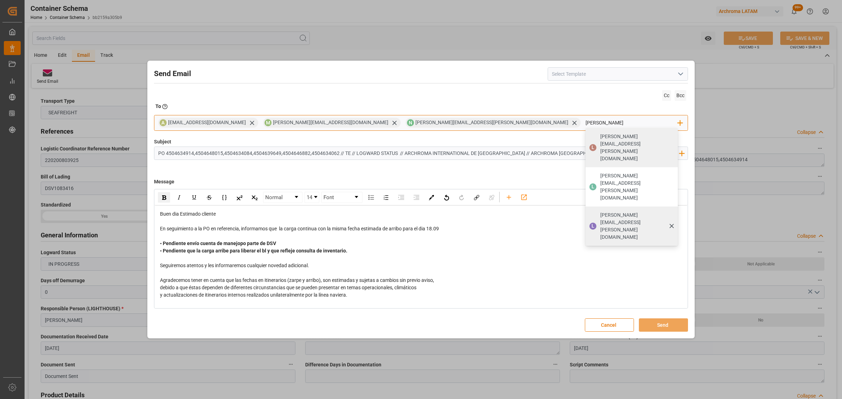
type input "luis"
click at [600, 212] on span "luis.montoya@leschaco.com" at bounding box center [636, 226] width 73 height 29
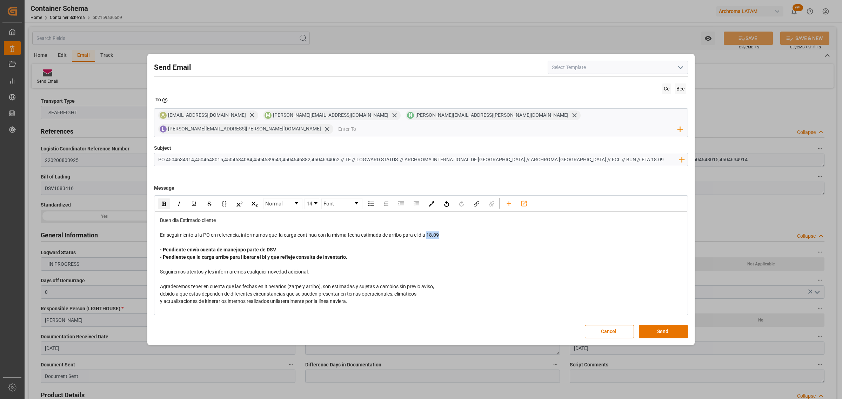
drag, startPoint x: 453, startPoint y: 226, endPoint x: 429, endPoint y: 231, distance: 24.4
click at [429, 232] on div "En seguimiento a la PO en referencia, informamos que la carga continua con la m…" at bounding box center [421, 235] width 522 height 7
click at [166, 199] on div "rdw-inline-control" at bounding box center [164, 204] width 12 height 11
click at [603, 276] on div "rdw-editor" at bounding box center [421, 279] width 522 height 7
click at [671, 327] on button "Send" at bounding box center [663, 331] width 49 height 13
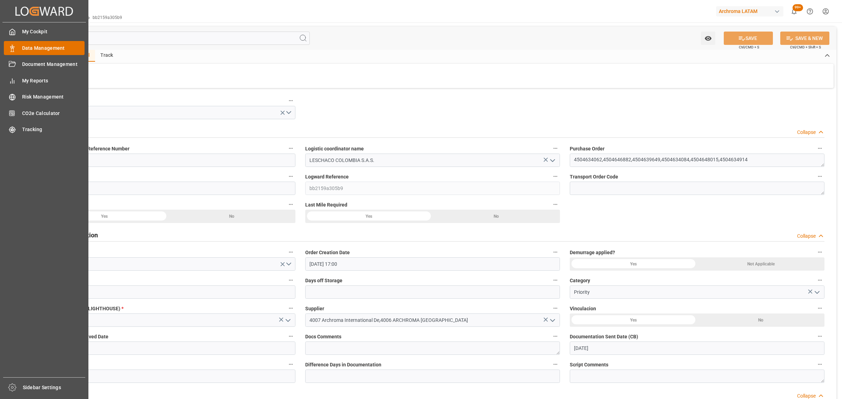
click at [27, 46] on span "Data Management" at bounding box center [53, 48] width 63 height 7
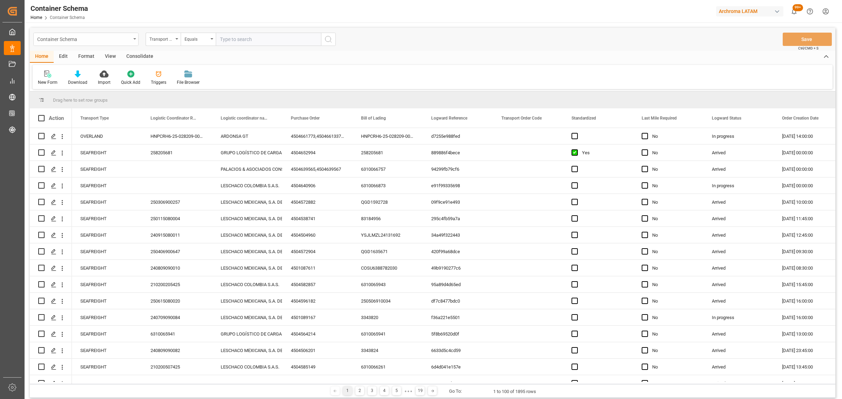
click at [74, 39] on div "Container Schema" at bounding box center [84, 38] width 94 height 9
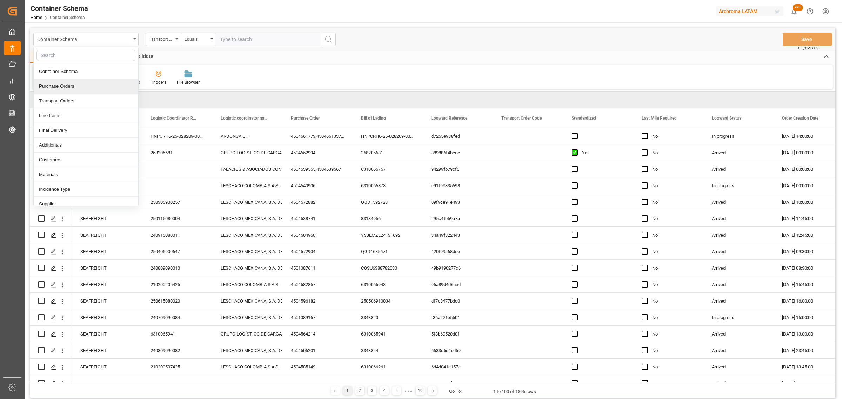
click at [60, 87] on div "Purchase Orders" at bounding box center [86, 86] width 105 height 15
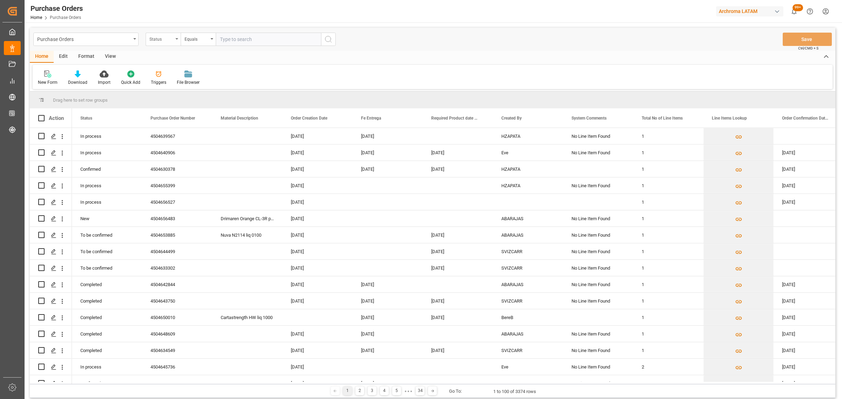
click at [167, 41] on div "Status" at bounding box center [161, 38] width 24 height 8
click at [179, 86] on div "Purchase Order Number" at bounding box center [198, 86] width 105 height 15
click at [199, 39] on div "Equals" at bounding box center [197, 38] width 24 height 8
click at [213, 88] on div "Fuzzy search" at bounding box center [233, 86] width 105 height 15
click at [242, 42] on input "text" at bounding box center [268, 39] width 105 height 13
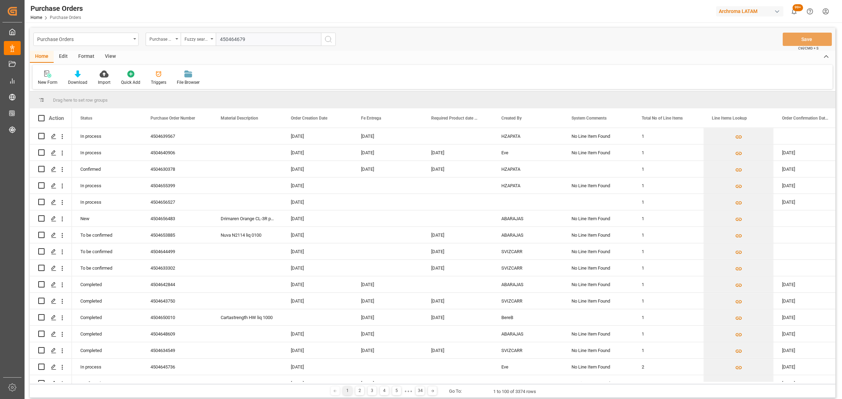
type input "4504646791"
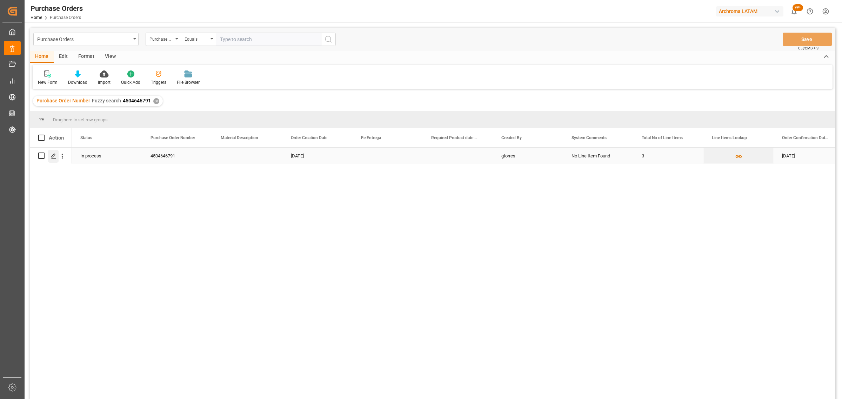
click at [52, 155] on icon "Press SPACE to select this row." at bounding box center [54, 156] width 6 height 6
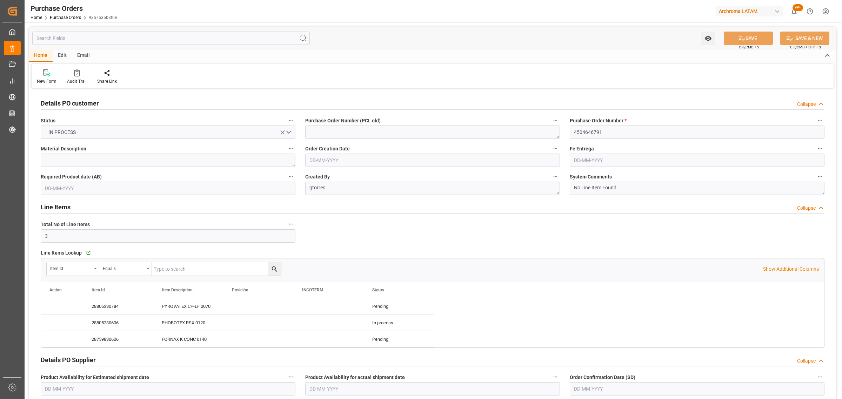
type input "22-07-2025"
type input "02-09-2025"
type input "23-09-2025"
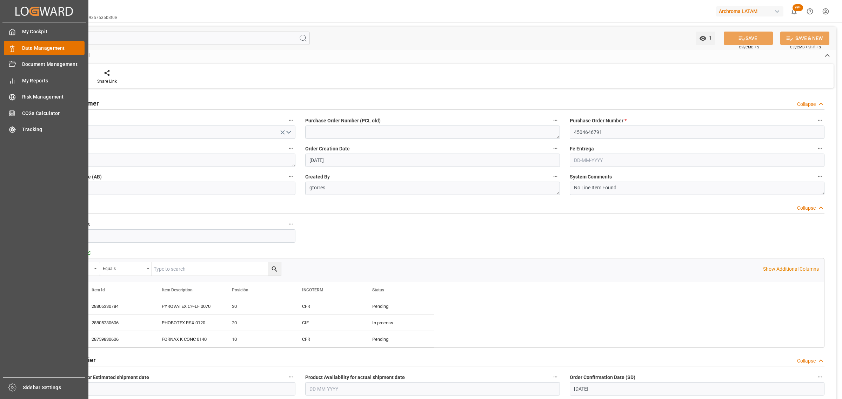
click at [38, 48] on span "Data Management" at bounding box center [53, 48] width 63 height 7
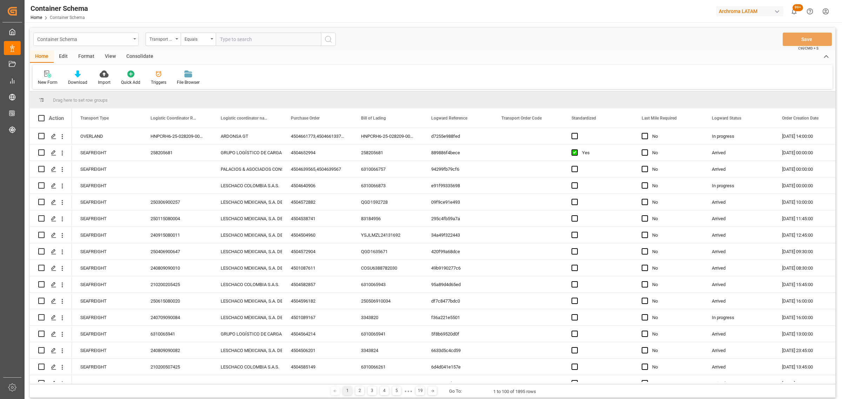
click at [135, 39] on icon "open menu" at bounding box center [134, 38] width 3 height 1
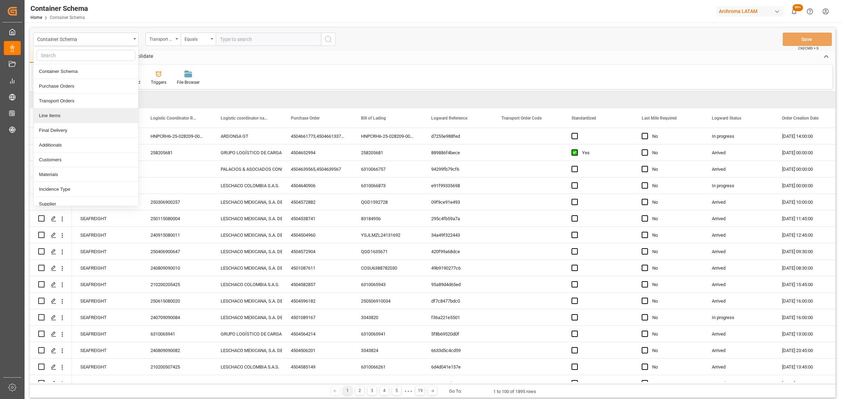
click at [62, 118] on div "Line Items" at bounding box center [86, 115] width 105 height 15
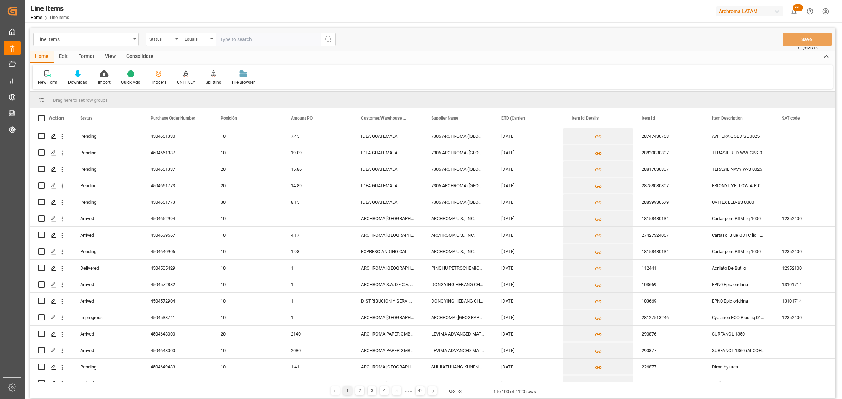
click at [166, 42] on div "Status" at bounding box center [161, 38] width 24 height 8
click at [184, 79] on div "Purchase Order Number" at bounding box center [198, 86] width 105 height 15
click at [194, 39] on div "Equals" at bounding box center [197, 38] width 24 height 8
click at [211, 85] on div "Fuzzy search" at bounding box center [233, 86] width 105 height 15
click at [238, 44] on input "text" at bounding box center [268, 39] width 105 height 13
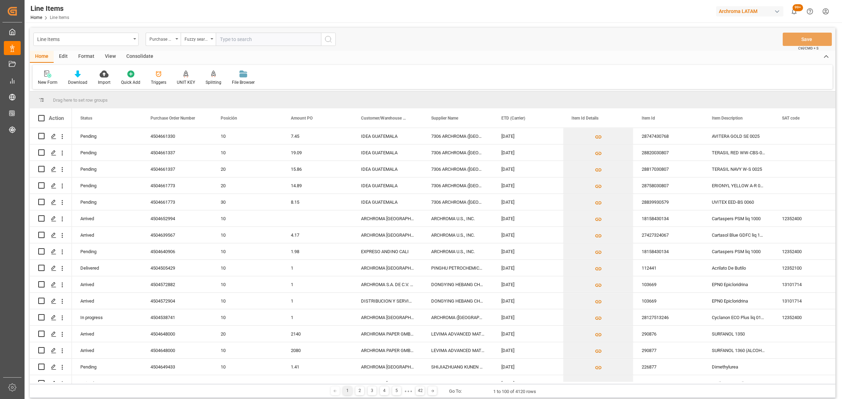
click at [263, 39] on input "text" at bounding box center [268, 39] width 105 height 13
click at [261, 37] on input "text" at bounding box center [268, 39] width 105 height 13
paste input "4504634071"
type input "4504634071"
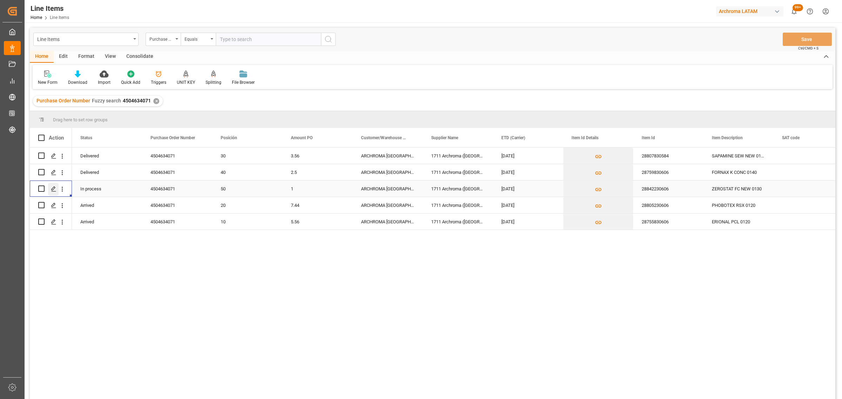
click at [55, 189] on icon "Press SPACE to select this row." at bounding box center [54, 189] width 6 height 6
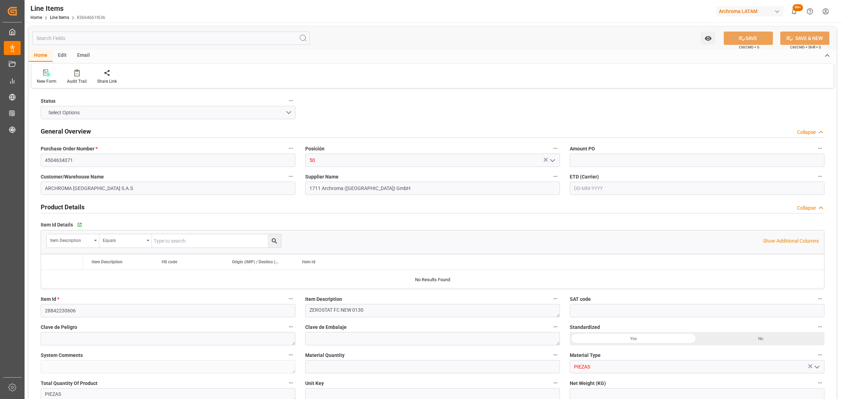
type input "1"
type input "0"
type input "390"
type input "0"
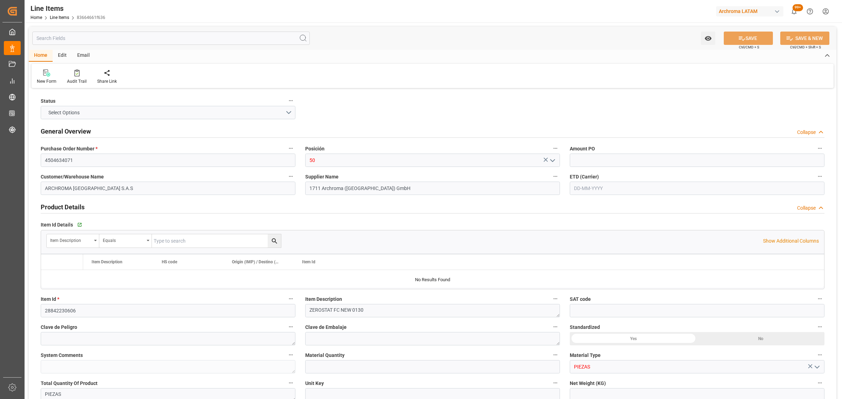
type input "29199000"
type input "25-07-2025"
type input "12-09-2025 07:41"
type input "26-06-2025 15:28"
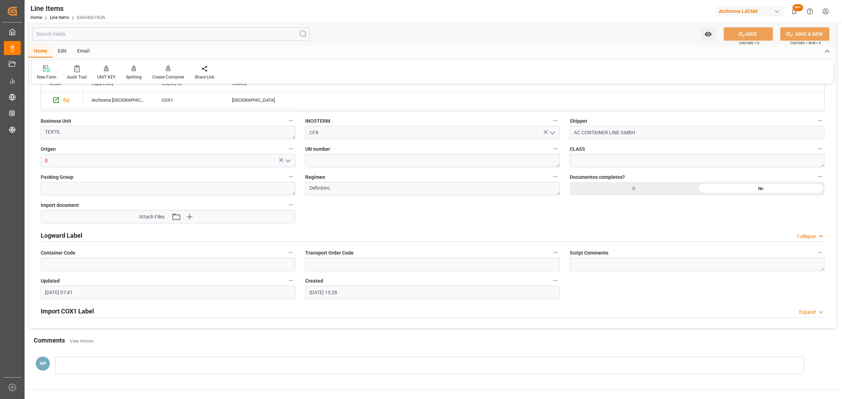
scroll to position [482, 0]
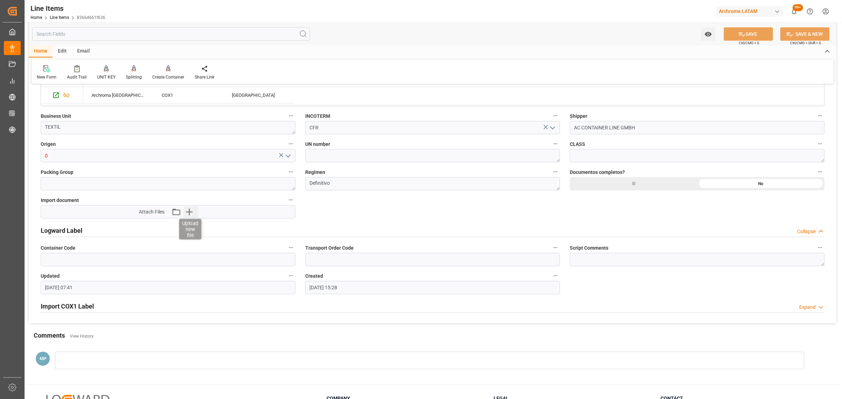
click at [190, 213] on icon "button" at bounding box center [189, 212] width 7 height 7
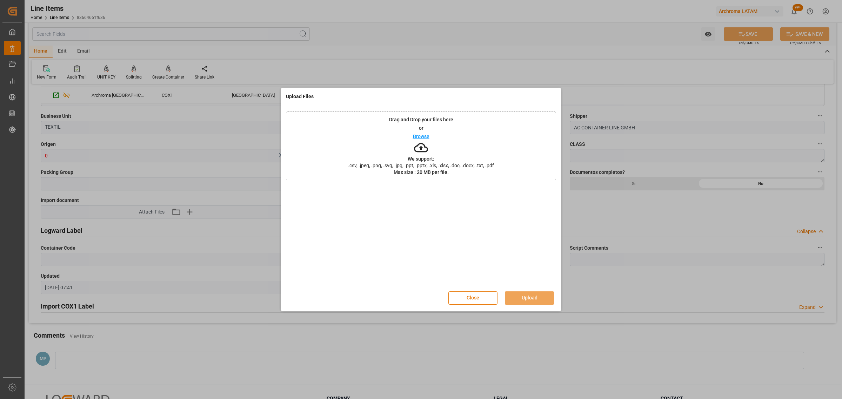
drag, startPoint x: 470, startPoint y: 290, endPoint x: 469, endPoint y: 298, distance: 7.8
click at [469, 300] on div "Close Upload" at bounding box center [421, 298] width 270 height 23
click at [468, 296] on button "Close" at bounding box center [472, 298] width 49 height 13
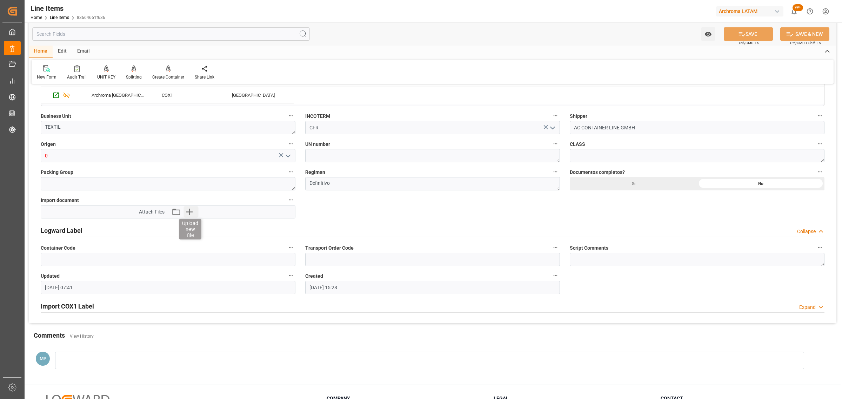
click at [193, 213] on icon "button" at bounding box center [189, 211] width 11 height 11
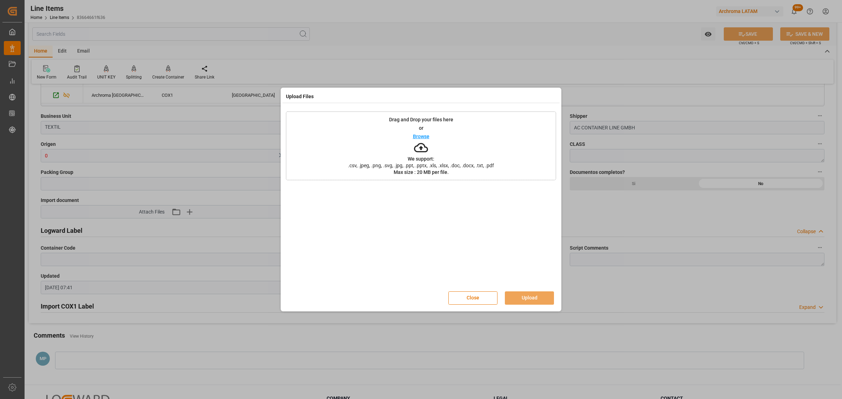
click at [409, 134] on div "Drag and Drop your files here or Browse We support: .csv, .jpeg, .png, .svg, .j…" at bounding box center [421, 146] width 270 height 69
click at [531, 299] on button "Upload" at bounding box center [529, 298] width 49 height 13
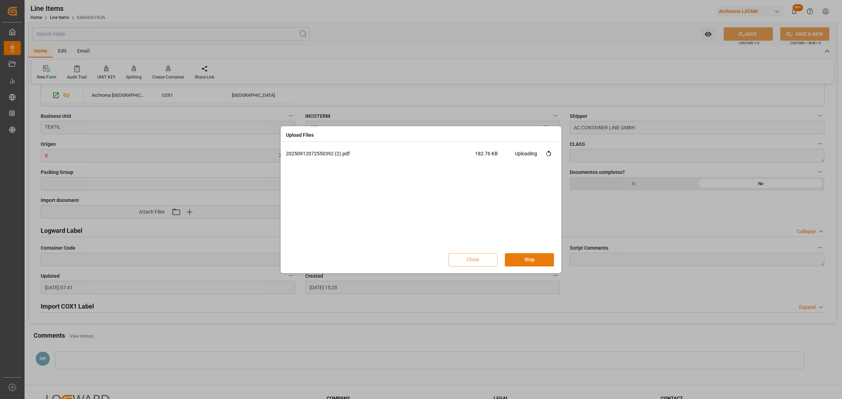
click at [527, 257] on button "Stop" at bounding box center [529, 259] width 49 height 13
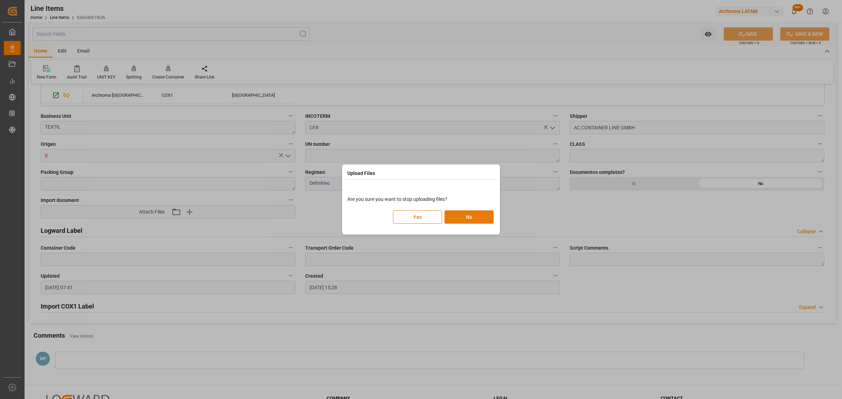
click at [463, 218] on button "No" at bounding box center [468, 216] width 49 height 13
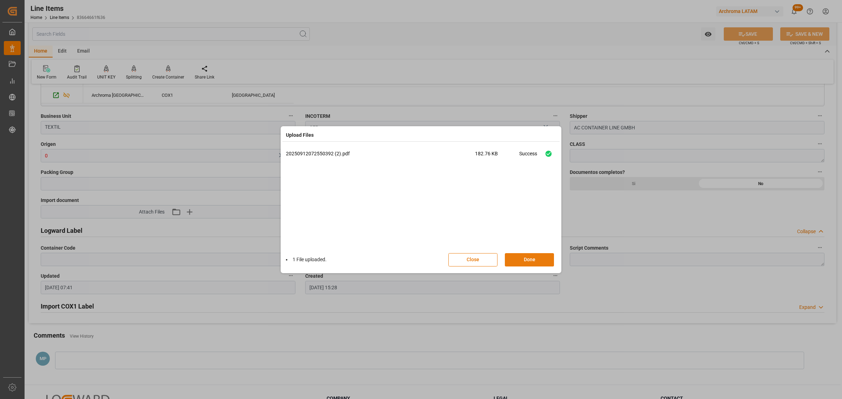
click at [522, 262] on button "Done" at bounding box center [529, 259] width 49 height 13
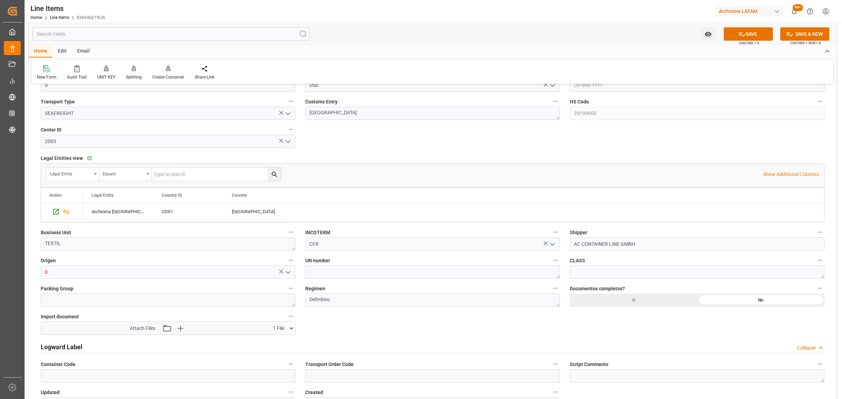
scroll to position [351, 0]
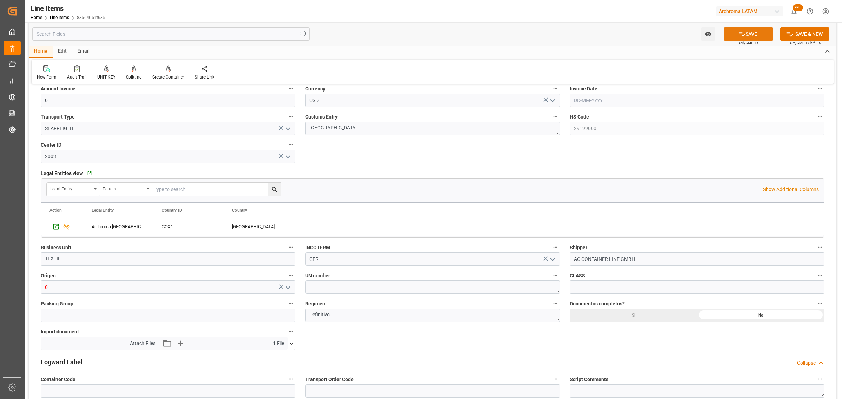
click at [740, 33] on icon at bounding box center [742, 34] width 6 height 4
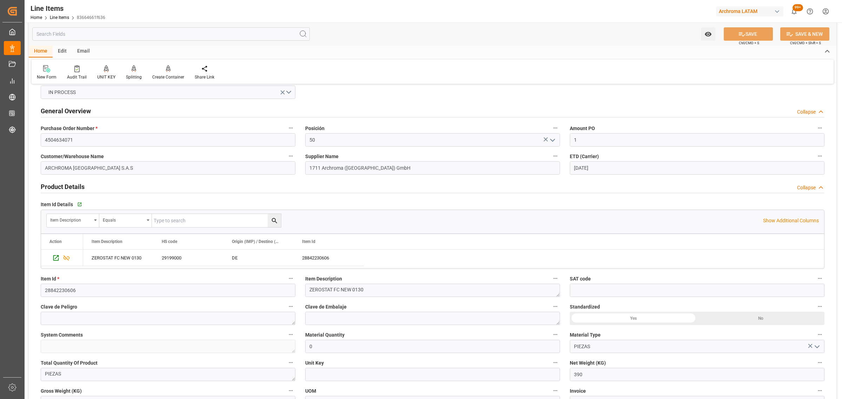
scroll to position [0, 0]
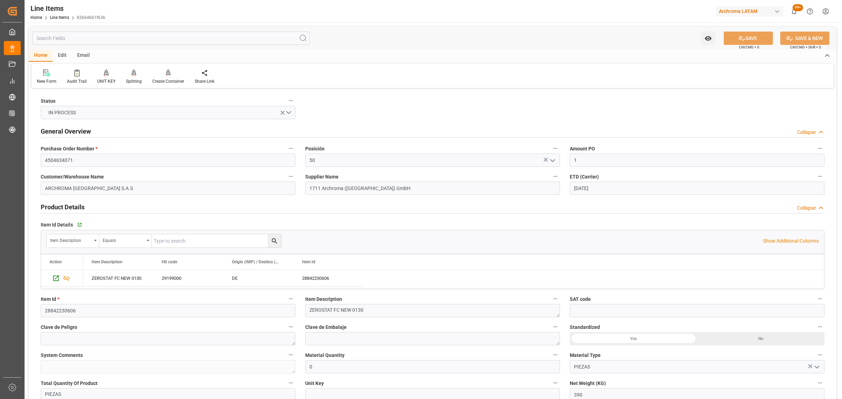
click at [83, 55] on div "Email" at bounding box center [83, 56] width 23 height 12
type input "12-09-2025 14:29"
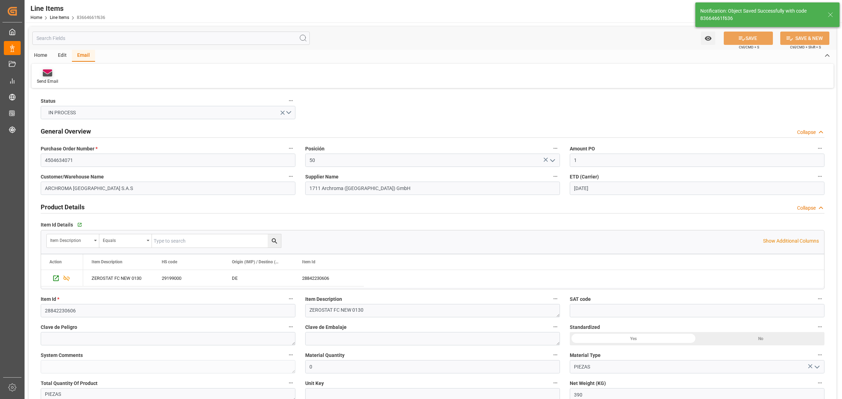
click at [44, 74] on icon at bounding box center [47, 74] width 9 height 5
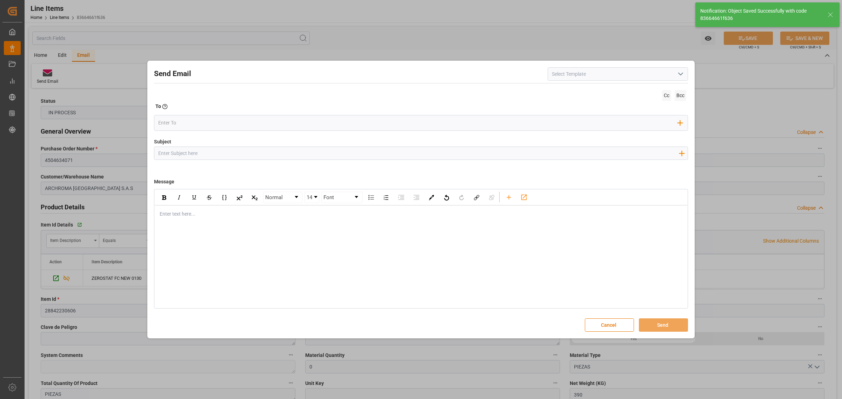
click at [223, 155] on input "Subject" at bounding box center [418, 153] width 528 height 12
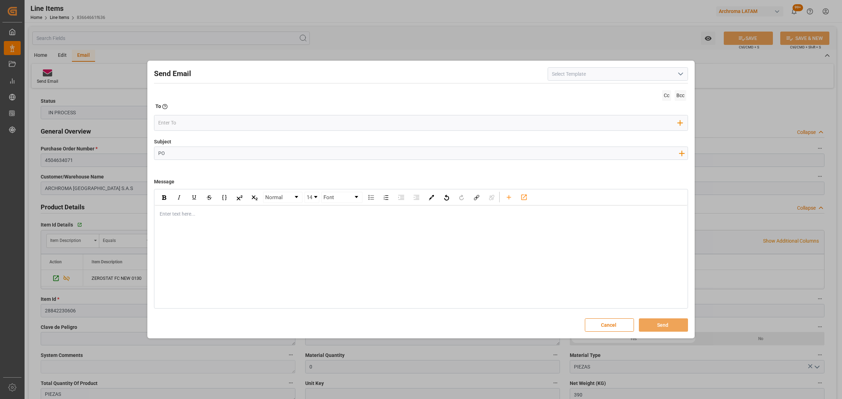
paste input "4504634071 50"
click at [228, 156] on input "PO 4504634071 50,450464679120" at bounding box center [418, 153] width 528 height 12
click at [259, 151] on input "PO 4504634071 50,4504646791 20" at bounding box center [418, 153] width 528 height 12
type input "PO 4504634071 50,4504646791 20 //TE //DOCUMENTOS//ARCHROMA SWIFTZERLAND//ARCGRO…"
click at [167, 215] on div "rdw-editor" at bounding box center [421, 213] width 522 height 7
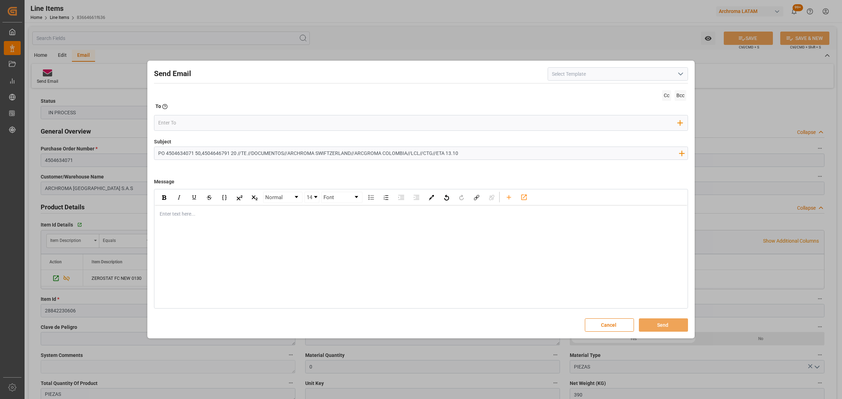
click at [188, 219] on div "Enter text here..." at bounding box center [421, 214] width 533 height 17
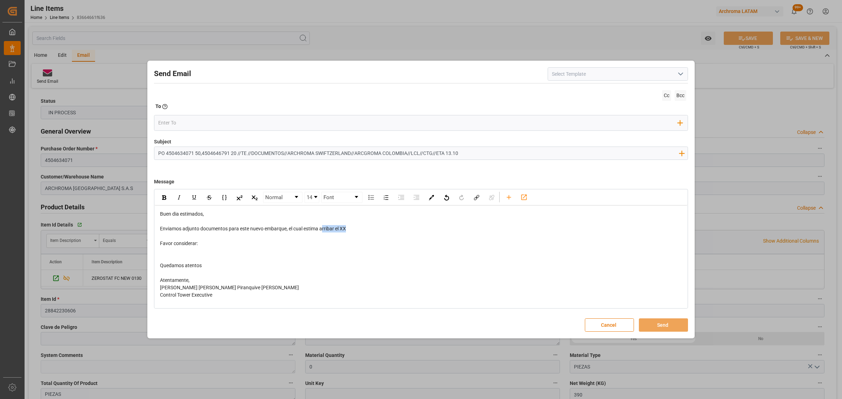
drag, startPoint x: 357, startPoint y: 230, endPoint x: 322, endPoint y: 229, distance: 34.7
click at [322, 229] on div "Enviamos adjunto documentos para este nuevo embarque, el cual estima arribar el…" at bounding box center [421, 228] width 522 height 7
click at [190, 253] on div "rdw-editor" at bounding box center [421, 250] width 522 height 7
drag, startPoint x: 357, startPoint y: 228, endPoint x: 341, endPoint y: 231, distance: 16.0
click at [341, 231] on div "Enviamos adjunto documentos para este nuevo embarque, el cual estima zarpar el …" at bounding box center [421, 228] width 522 height 7
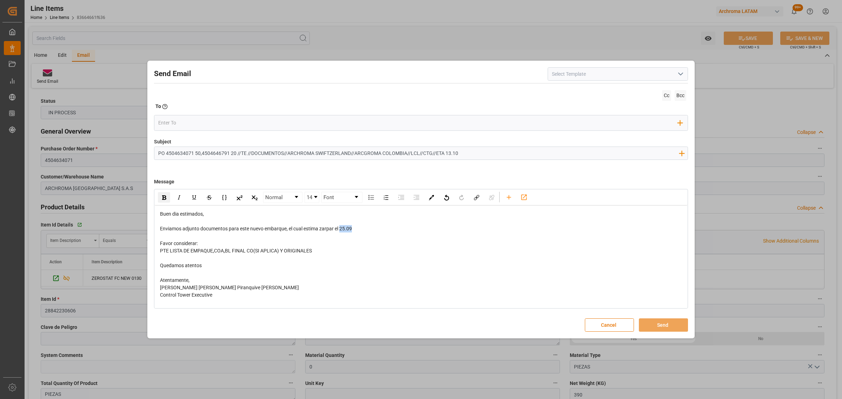
click at [164, 197] on img "rdw-inline-control" at bounding box center [164, 197] width 4 height 5
click at [510, 198] on icon "rdw-toolbar" at bounding box center [508, 197] width 7 height 7
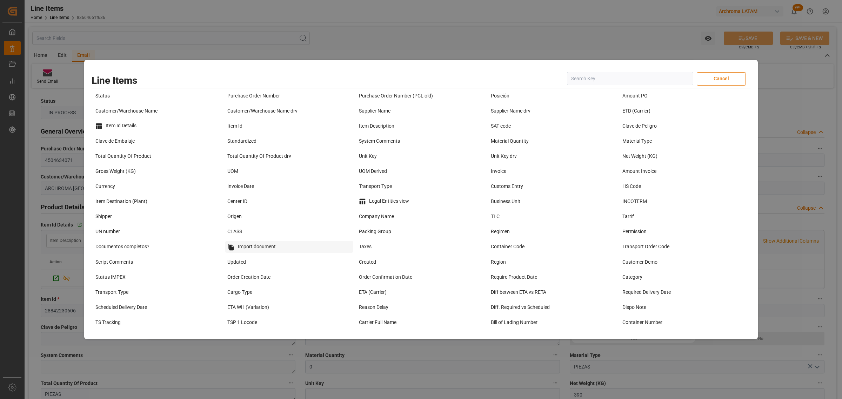
click at [263, 248] on div "Import document" at bounding box center [289, 247] width 128 height 12
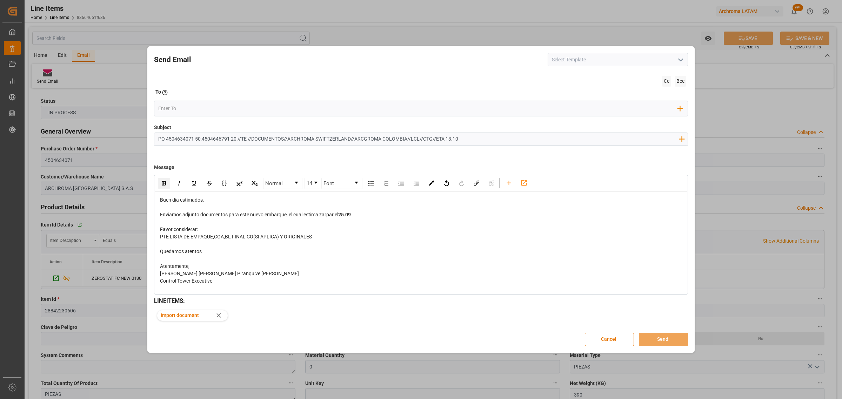
click at [203, 99] on div "Cc Bcc To Enter the TO Email address Add Field to To" at bounding box center [421, 99] width 534 height 50
click at [203, 108] on input "email" at bounding box center [418, 108] width 520 height 11
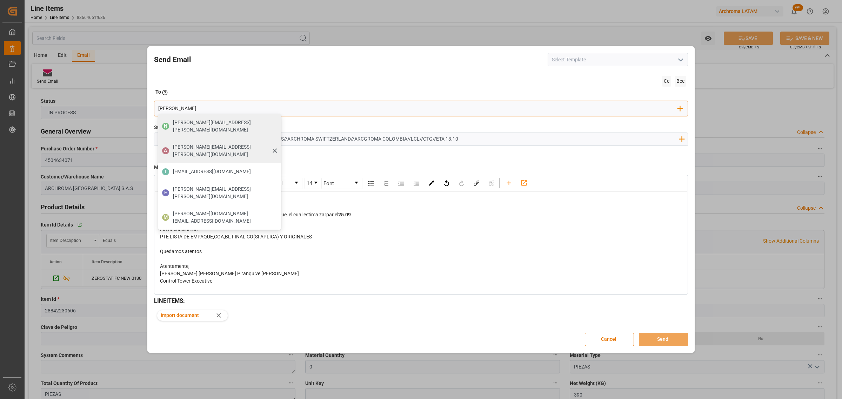
type input "luis.montoya@leschaco.com"
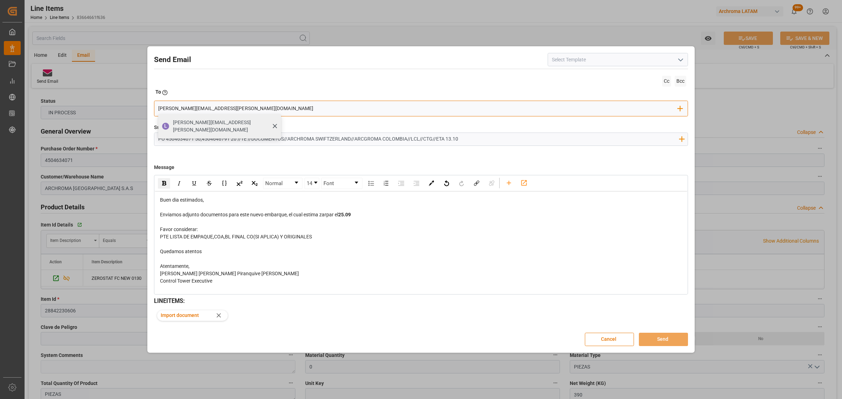
click at [215, 123] on span "luis.montoya@leschaco.com" at bounding box center [224, 126] width 103 height 15
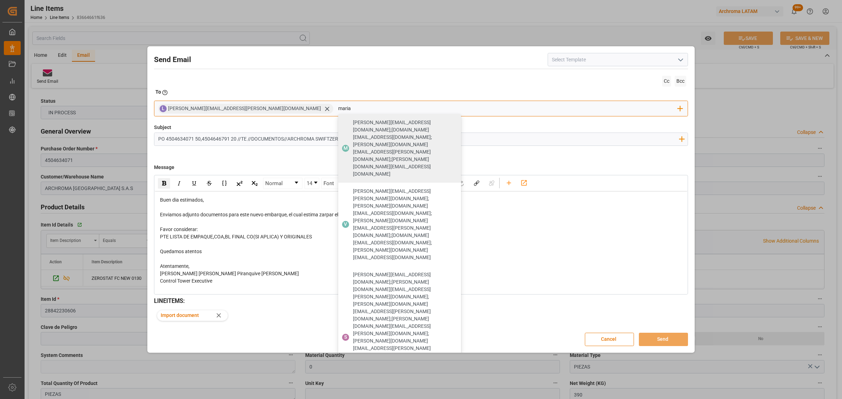
type input "maria"
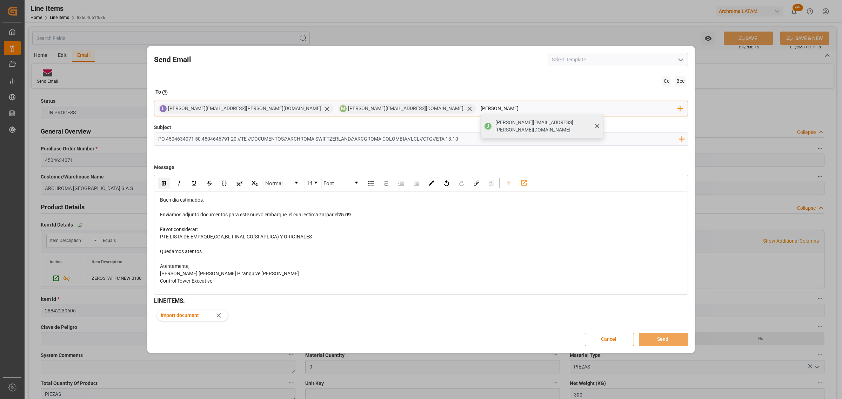
type input "jon"
drag, startPoint x: 353, startPoint y: 131, endPoint x: 365, endPoint y: 127, distance: 12.5
click at [481, 131] on div "J jonathan.rodriguez@leschaco.com" at bounding box center [542, 126] width 123 height 25
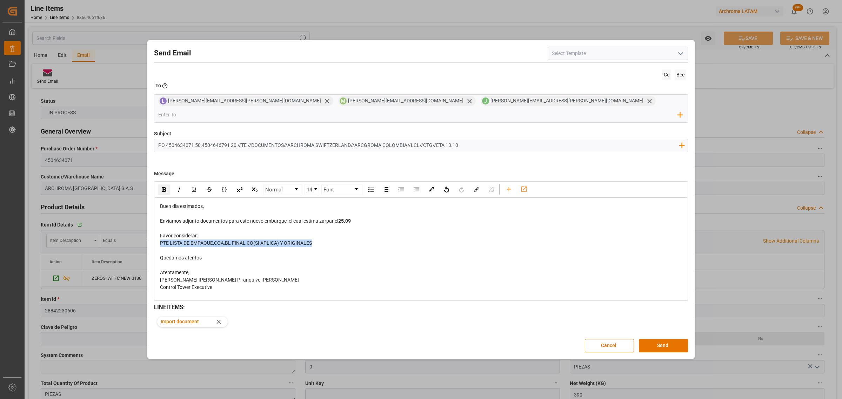
drag, startPoint x: 321, startPoint y: 234, endPoint x: 145, endPoint y: 237, distance: 176.1
click at [145, 237] on div "Send Email Cc Bcc To Enter the TO Email address L luis.montoya@leschaco.com M m…" at bounding box center [421, 199] width 842 height 399
click at [163, 187] on img "rdw-inline-control" at bounding box center [164, 189] width 4 height 5
click at [356, 225] on div "rdw-editor" at bounding box center [421, 228] width 522 height 7
click at [202, 140] on input "PO 4504634071 50,4504646791 20 //TE //DOCUMENTOS//ARCHROMA SWIFTZERLAND//ARCGRO…" at bounding box center [418, 145] width 528 height 12
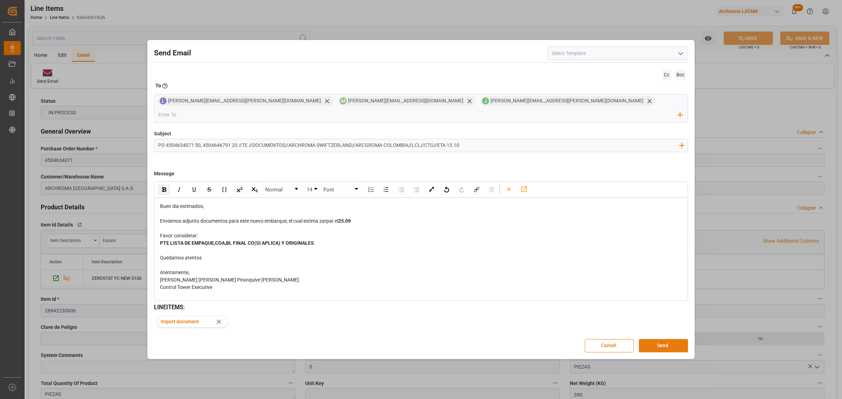
type input "PO 4504634071 50, 4504646791 20 //TE //DOCUMENTOS//ARCHROMA SWIFTZERLAND//ARCGR…"
click at [657, 340] on button "Send" at bounding box center [663, 345] width 49 height 13
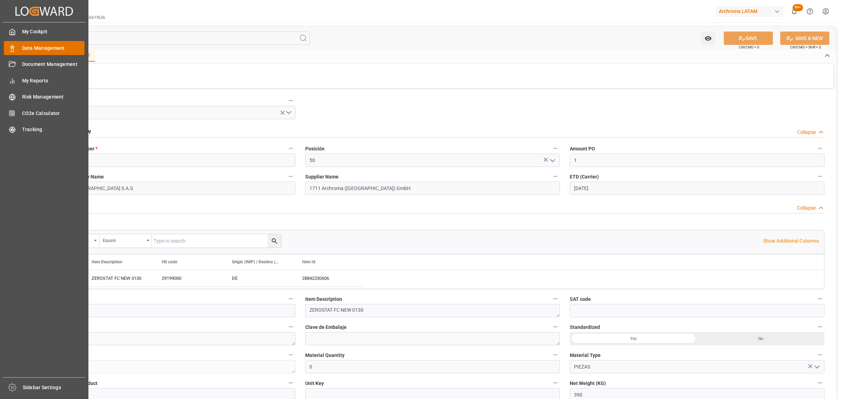
click at [21, 46] on div "Data Management Data Management" at bounding box center [44, 48] width 81 height 14
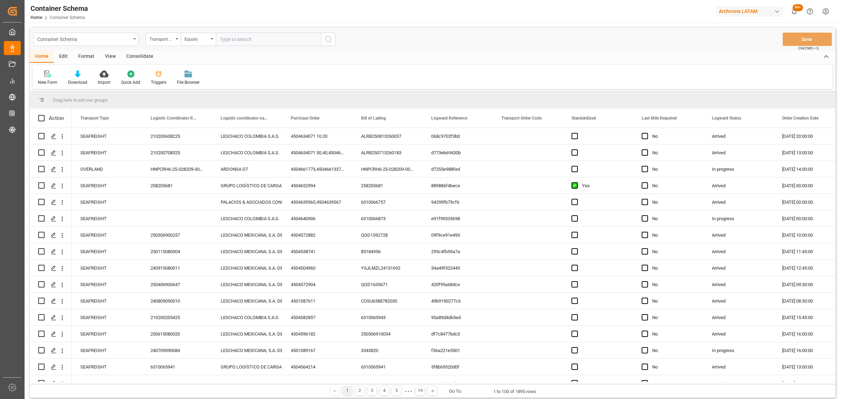
click at [127, 41] on div "Container Schema" at bounding box center [84, 38] width 94 height 9
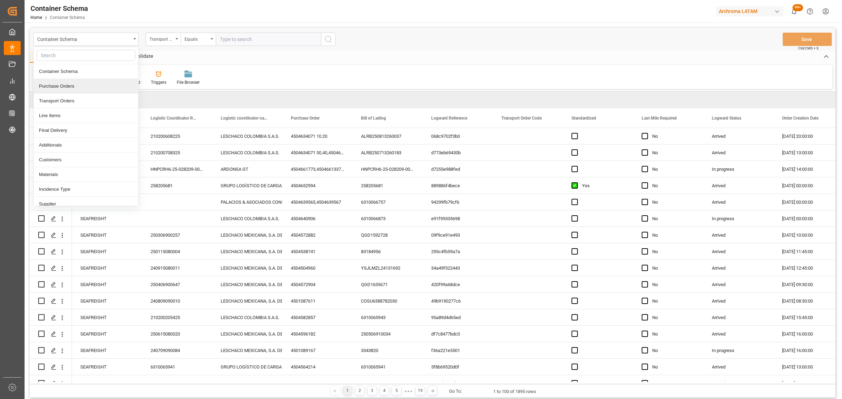
click at [69, 87] on div "Purchase Orders" at bounding box center [86, 86] width 105 height 15
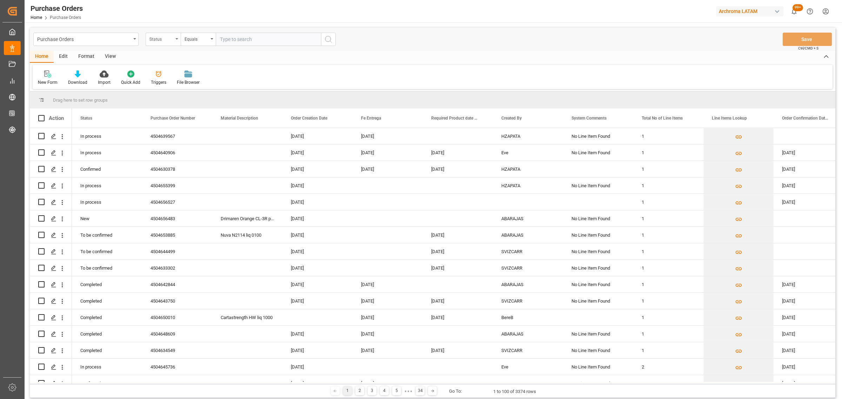
click at [166, 41] on div "Status" at bounding box center [161, 38] width 24 height 8
click at [187, 88] on div "Purchase Order Number" at bounding box center [198, 86] width 105 height 15
click at [207, 45] on div "Equals" at bounding box center [198, 39] width 35 height 13
click at [217, 89] on div "Fuzzy search" at bounding box center [233, 86] width 105 height 15
click at [249, 40] on input "text" at bounding box center [268, 39] width 105 height 13
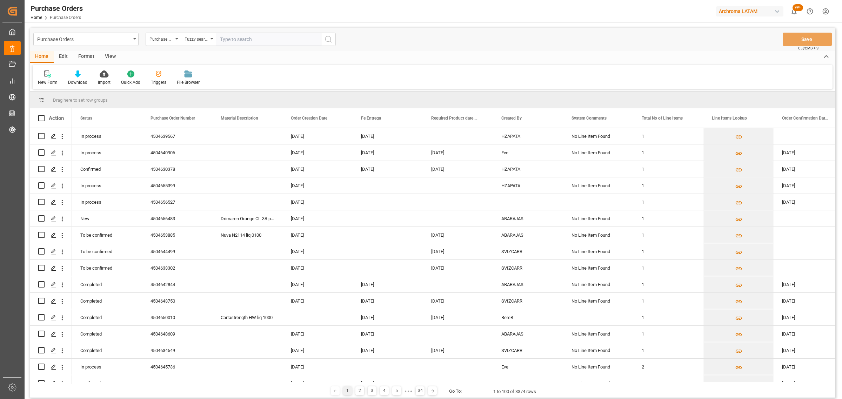
paste input "4504637766"
type input "4504637766"
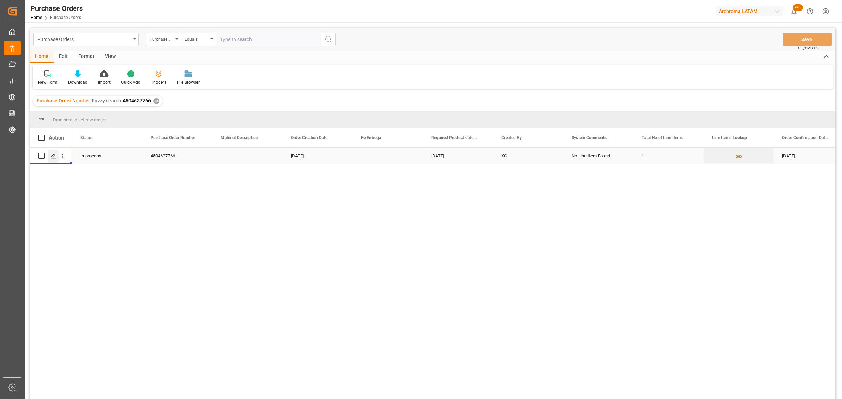
click at [53, 154] on icon "Press SPACE to select this row." at bounding box center [54, 156] width 6 height 6
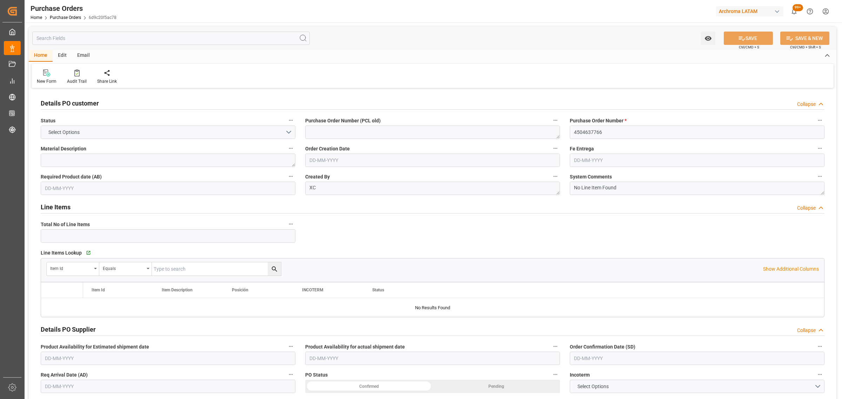
type input "1"
type input "01-07-2025"
type input "30-09-2025"
type input "04-09-2025"
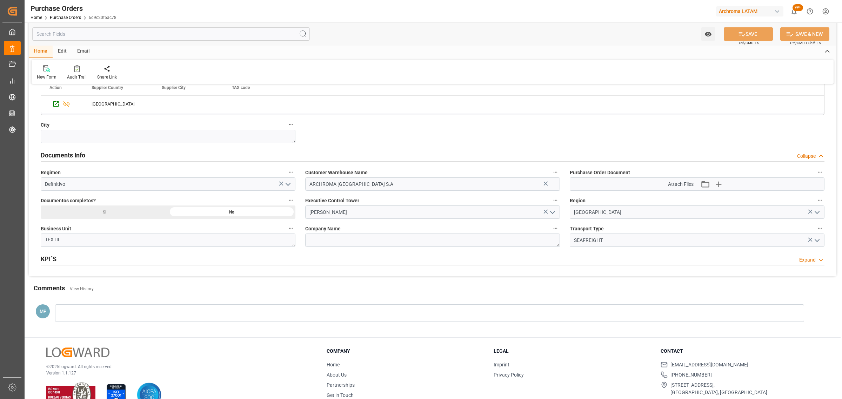
scroll to position [439, 0]
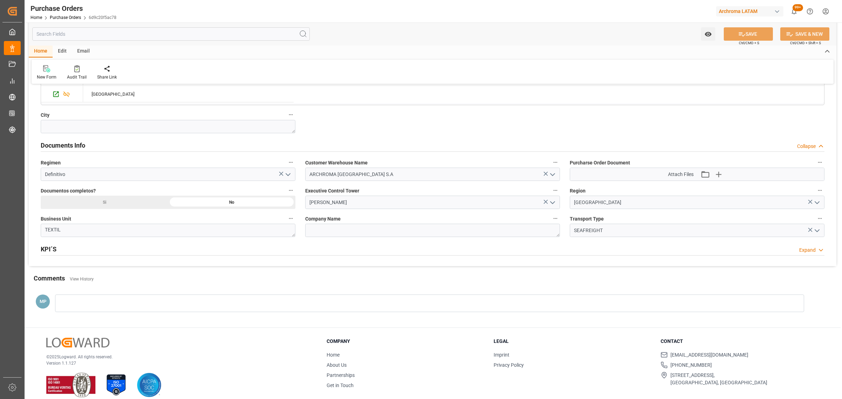
click at [130, 204] on div "Si" at bounding box center [104, 202] width 127 height 13
click at [553, 200] on icon "open menu" at bounding box center [552, 203] width 8 height 8
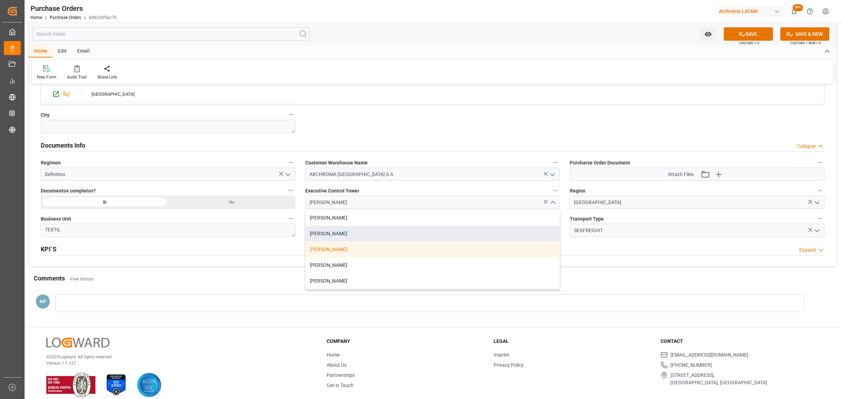
click at [355, 234] on div "Maria Piranquive" at bounding box center [433, 234] width 254 height 16
type input "Maria Piranquive"
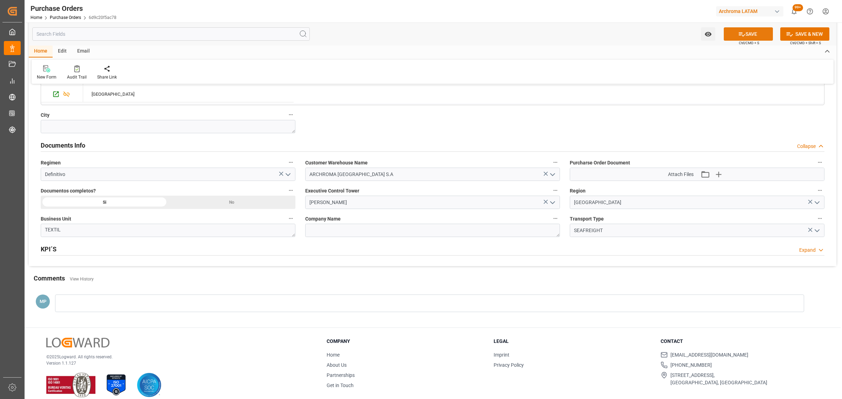
click at [751, 37] on button "SAVE" at bounding box center [748, 33] width 49 height 13
click at [709, 35] on icon "open menu" at bounding box center [707, 34] width 7 height 5
click at [667, 52] on span "Start Watching" at bounding box center [679, 49] width 64 height 7
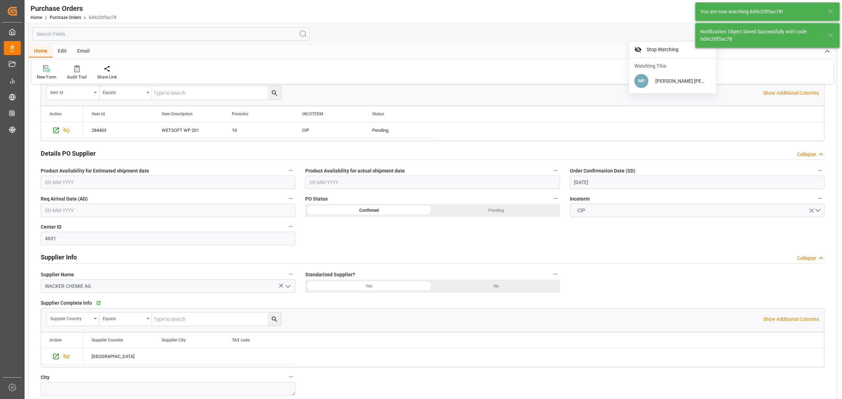
scroll to position [175, 0]
click at [613, 183] on input "04-09-2025" at bounding box center [697, 182] width 255 height 13
click at [631, 239] on div "12" at bounding box center [633, 240] width 9 height 8
type input "[DATE]"
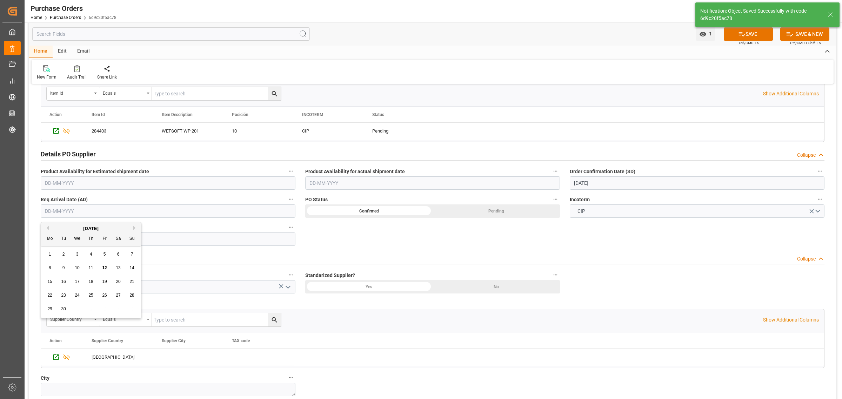
click at [103, 213] on input "text" at bounding box center [168, 211] width 255 height 13
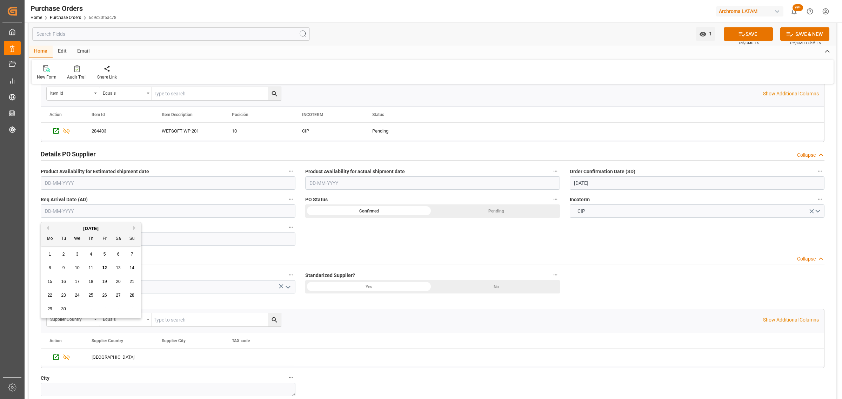
click at [132, 228] on div "[DATE]" at bounding box center [91, 228] width 100 height 7
click at [134, 229] on button "Next Month" at bounding box center [135, 228] width 4 height 4
click at [105, 267] on span "10" at bounding box center [104, 268] width 5 height 5
type input "10-10-2025"
click at [741, 28] on button "SAVE" at bounding box center [748, 33] width 49 height 13
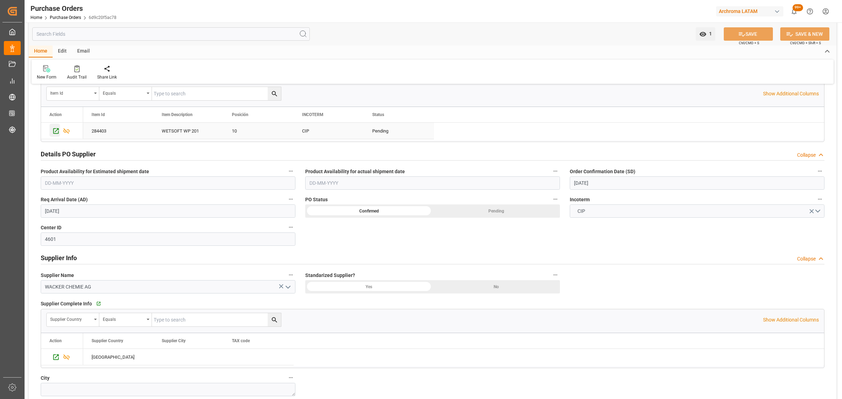
click at [53, 131] on icon "Press SPACE to select this row." at bounding box center [55, 130] width 7 height 7
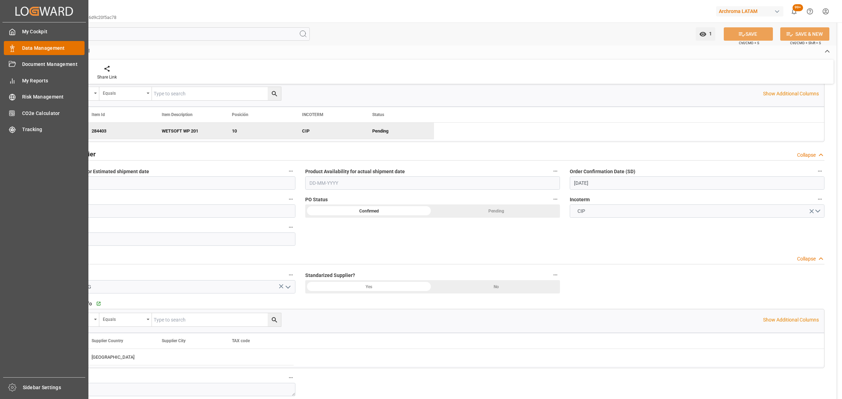
click at [35, 49] on span "Data Management" at bounding box center [53, 48] width 63 height 7
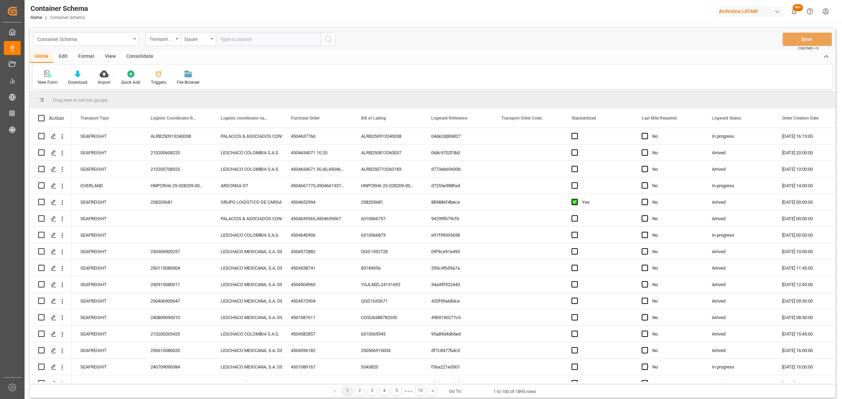
click at [108, 37] on div "Container Schema" at bounding box center [84, 38] width 94 height 9
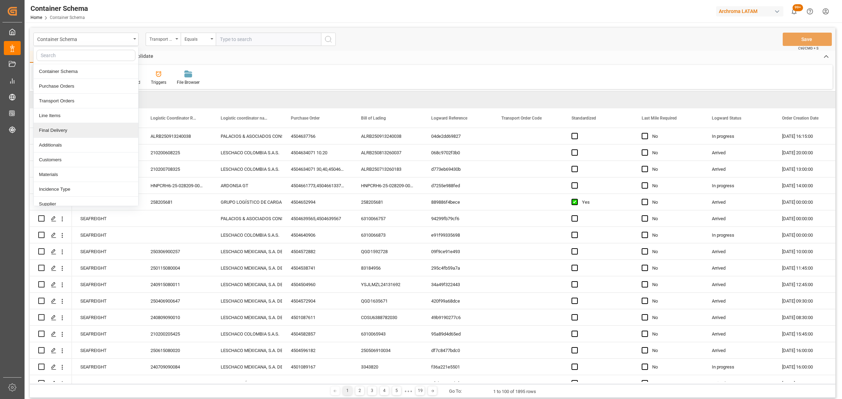
click at [58, 131] on div "Final Delivery" at bounding box center [86, 130] width 105 height 15
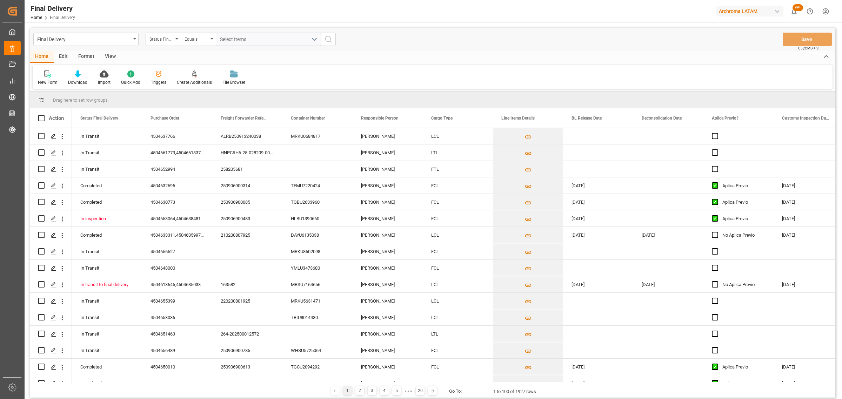
click at [162, 39] on div "Status Final Delivery" at bounding box center [161, 38] width 24 height 8
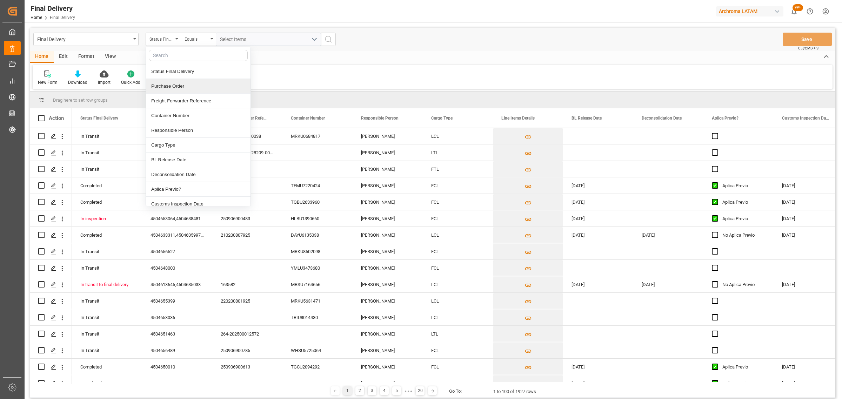
click at [193, 85] on div "Purchase Order" at bounding box center [198, 86] width 105 height 15
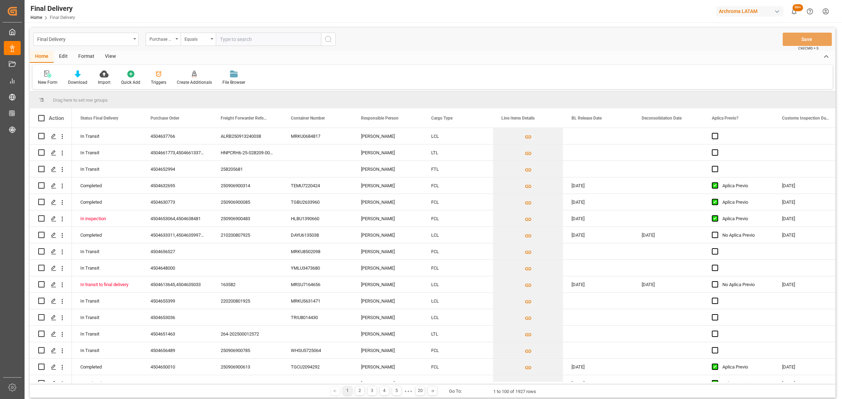
click at [198, 32] on div "Final Delivery Purchase Order Equals Save Ctrl/CMD + S" at bounding box center [433, 39] width 806 height 23
click at [199, 42] on div "Equals" at bounding box center [197, 38] width 24 height 8
click at [211, 86] on div "Fuzzy search" at bounding box center [233, 86] width 105 height 15
click at [250, 39] on input "text" at bounding box center [268, 39] width 105 height 13
paste input "4504651463"
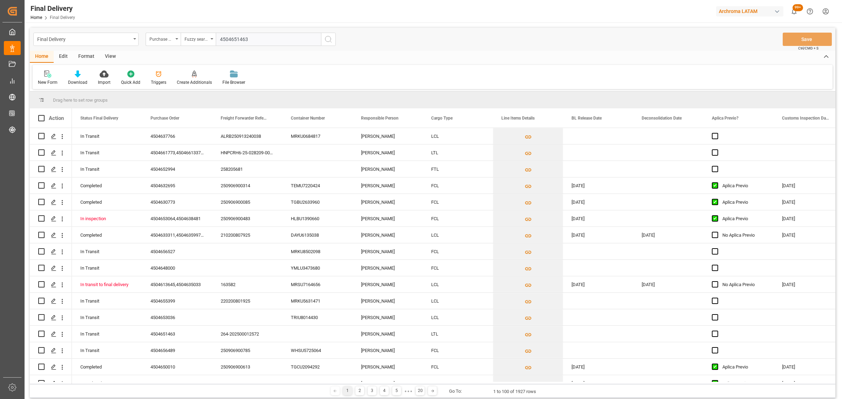
type input "4504651463"
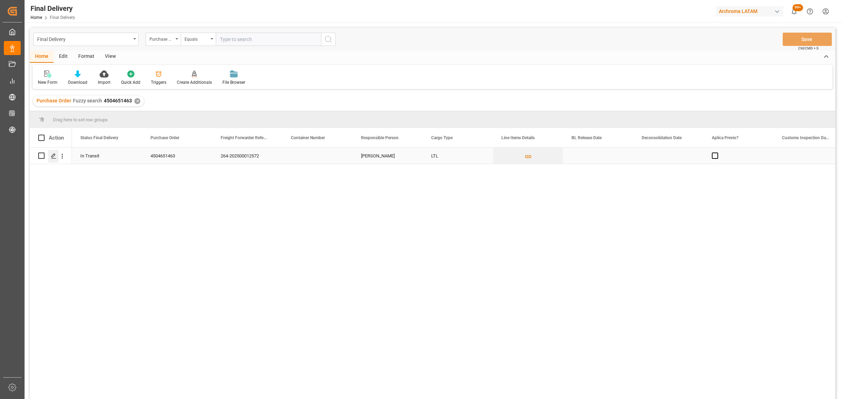
click at [56, 155] on div "Press SPACE to select this row." at bounding box center [53, 156] width 11 height 13
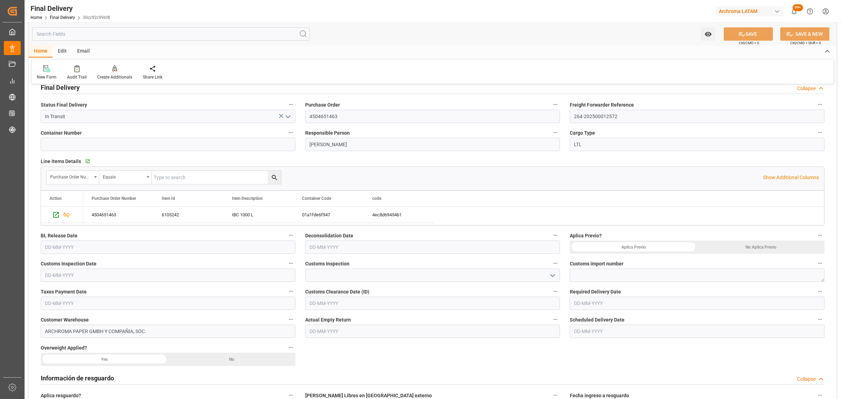
scroll to position [44, 0]
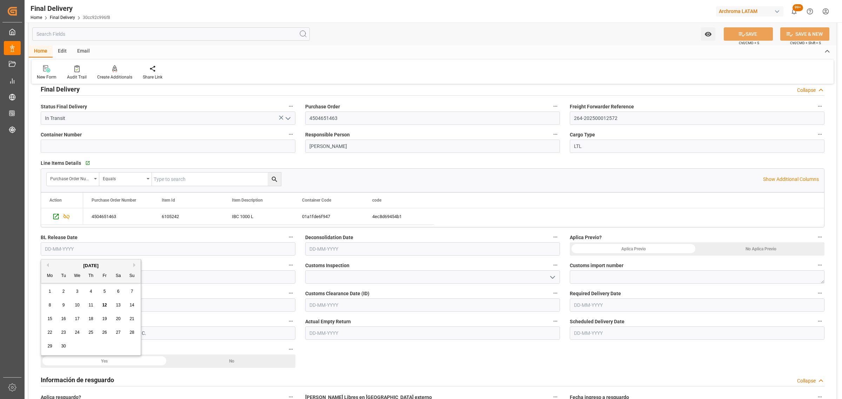
click at [132, 249] on input "text" at bounding box center [168, 248] width 255 height 13
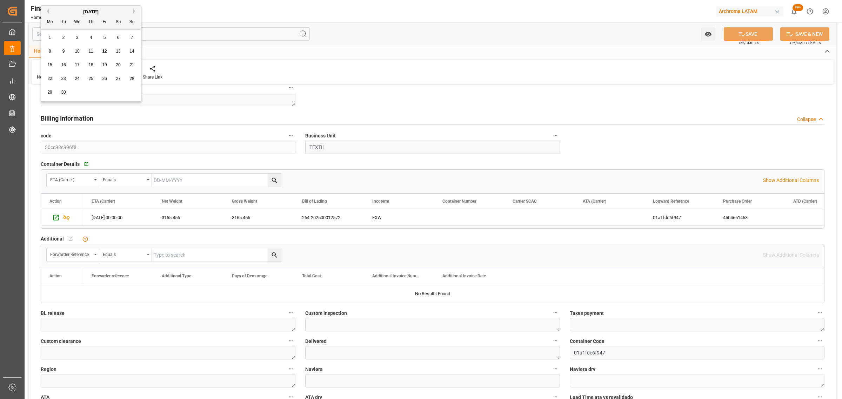
scroll to position [526, 0]
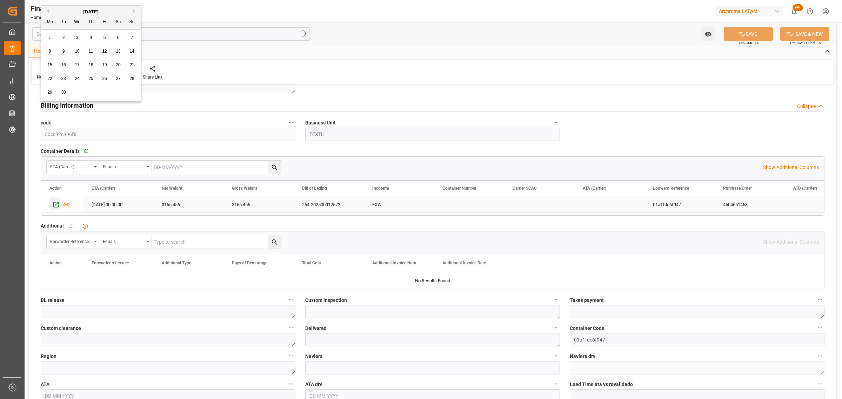
click at [59, 205] on icon "Press SPACE to select this row." at bounding box center [55, 204] width 7 height 7
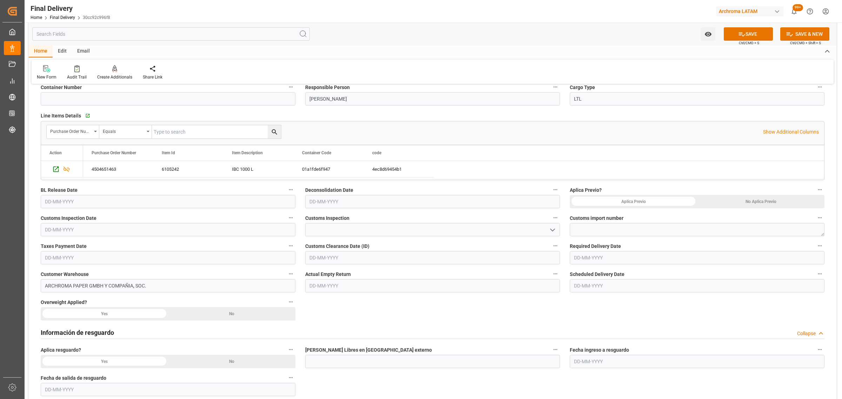
scroll to position [44, 0]
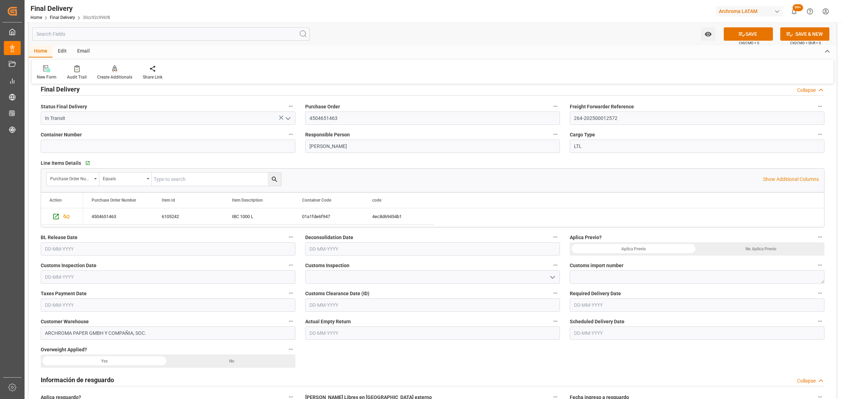
click at [742, 34] on icon at bounding box center [741, 34] width 7 height 7
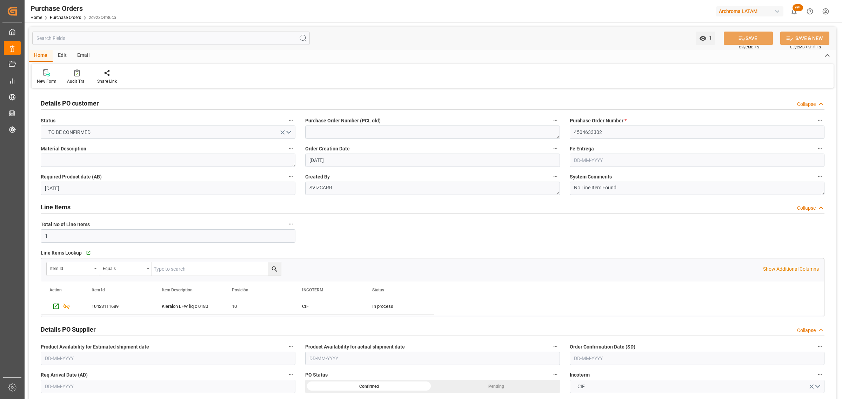
scroll to position [395, 0]
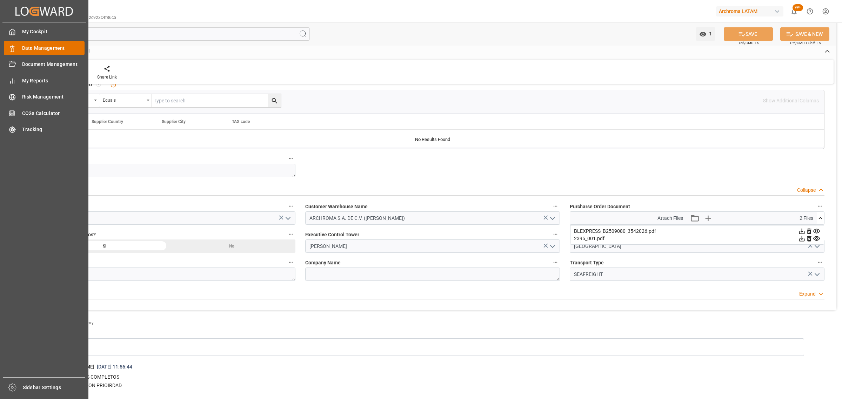
click at [18, 46] on div "Data Management Data Management" at bounding box center [44, 48] width 81 height 14
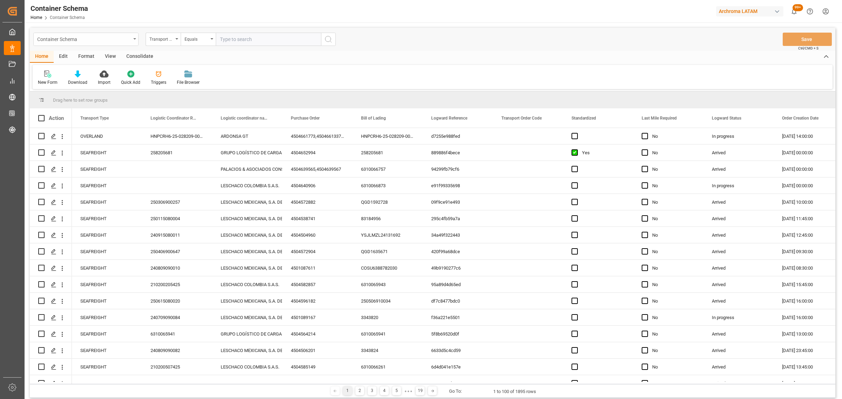
click at [107, 37] on div "Container Schema" at bounding box center [84, 38] width 94 height 9
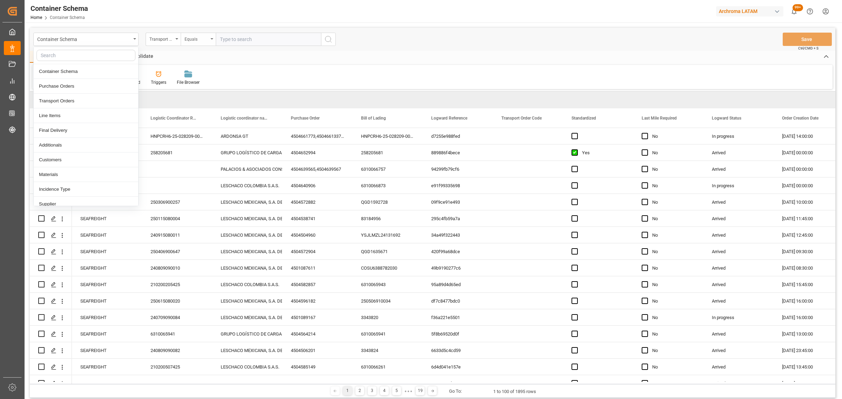
click at [183, 39] on div "Equals" at bounding box center [198, 39] width 35 height 13
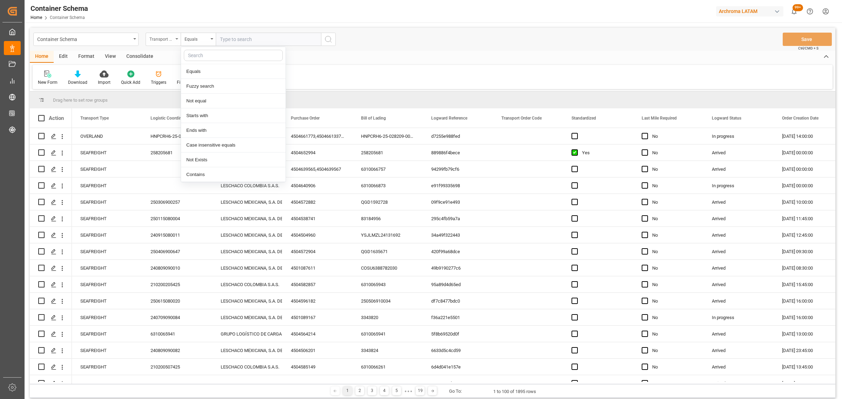
click at [169, 39] on div "Transport Type" at bounding box center [161, 38] width 24 height 8
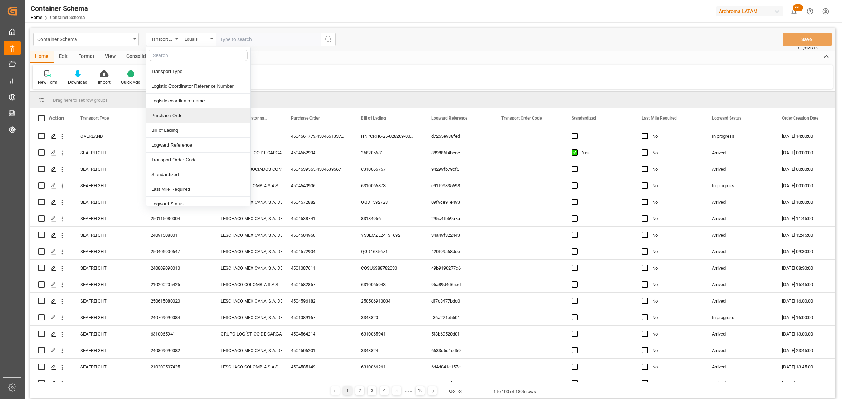
drag, startPoint x: 174, startPoint y: 116, endPoint x: 204, endPoint y: 53, distance: 69.7
click at [174, 115] on div "Purchase Order" at bounding box center [198, 115] width 105 height 15
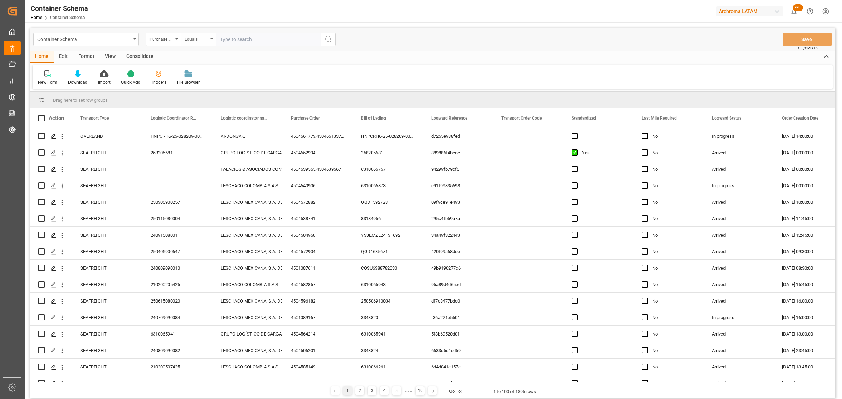
click at [202, 39] on div "Equals" at bounding box center [197, 38] width 24 height 8
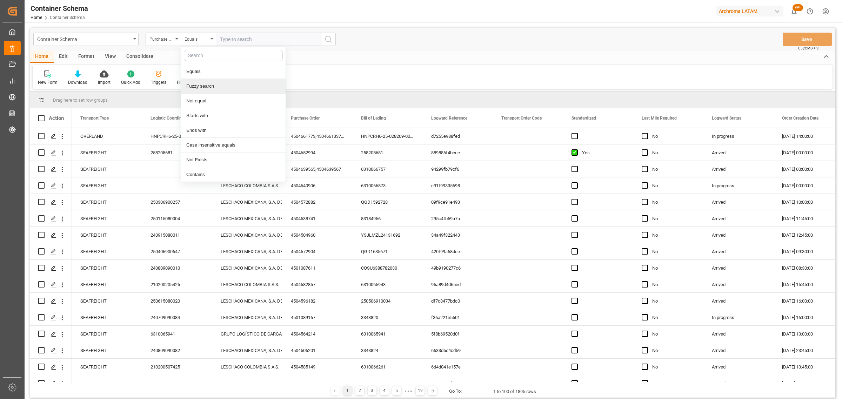
click at [221, 85] on div "Fuzzy search" at bounding box center [233, 86] width 105 height 15
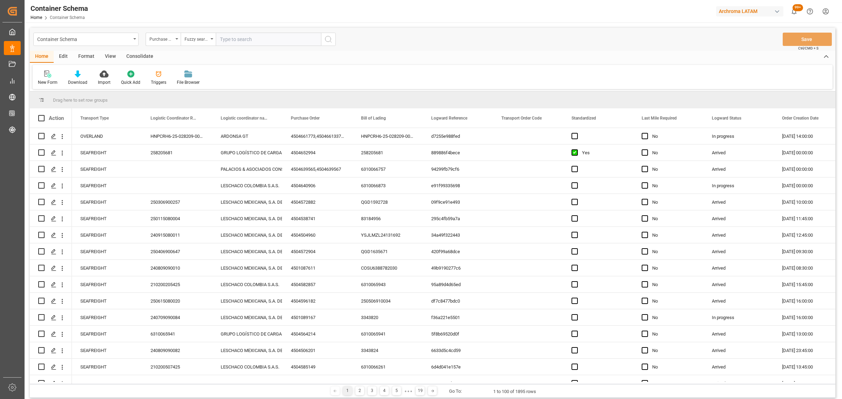
click at [254, 34] on input "text" at bounding box center [268, 39] width 105 height 13
paste input "4504661330"
type input "4504661330"
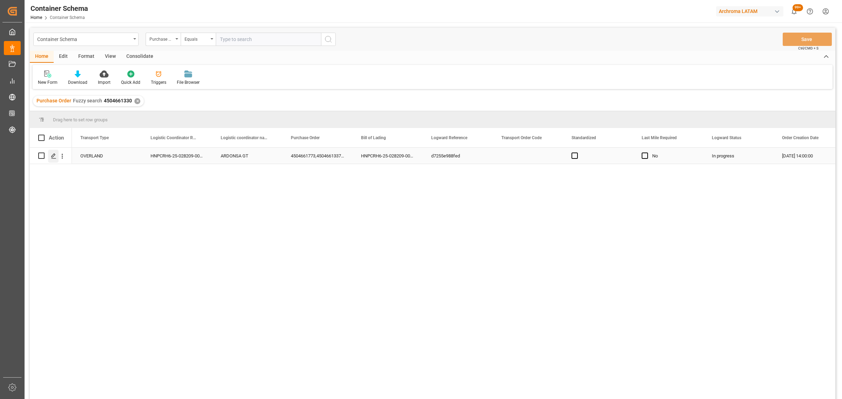
click at [52, 156] on icon "Press SPACE to select this row." at bounding box center [54, 156] width 6 height 6
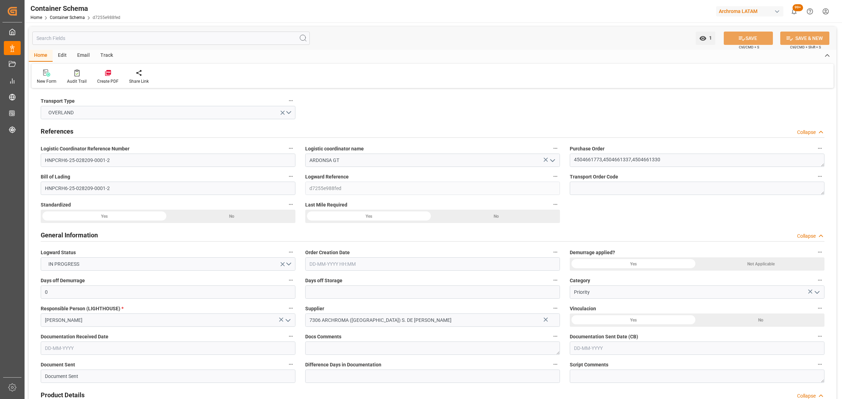
type input "0"
type input "5"
type input "38"
type input "1055"
type input "1126.38"
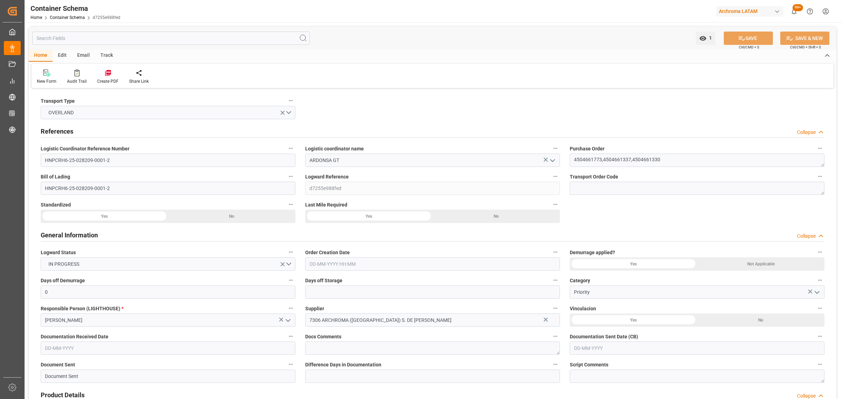
type input "09-09-2025 14:00"
type input "08-09-2025"
type input "09-09-2025"
type input "13-09-2025"
type input "[DATE] 00:00"
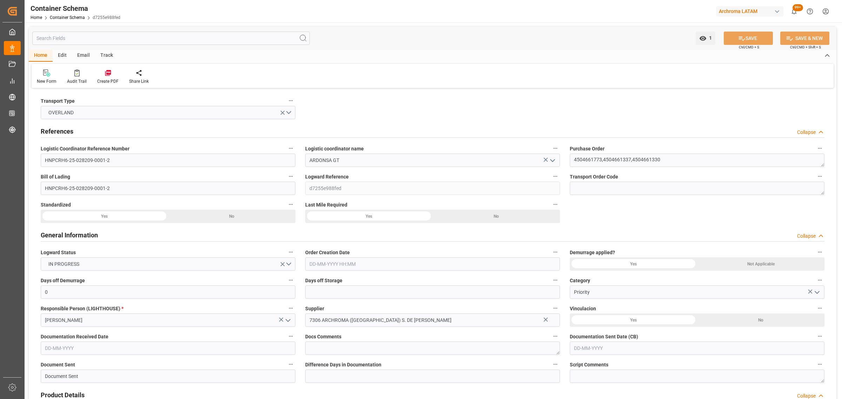
type input "16-09-2025 00:00"
drag, startPoint x: 658, startPoint y: 161, endPoint x: 563, endPoint y: 162, distance: 94.4
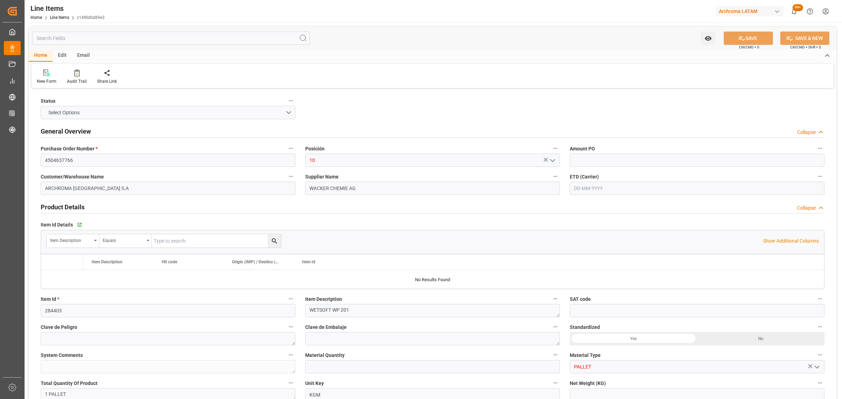
type input "5.27"
type input "1"
type input "800"
type input "858.2"
type input "4216"
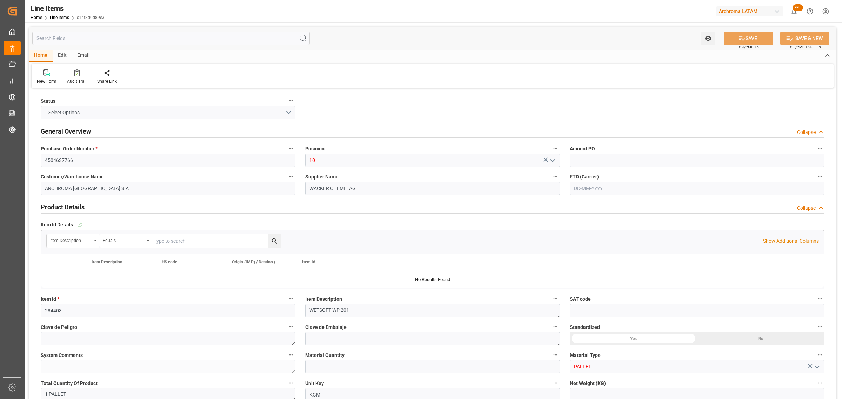
type input "[PHONE_NUMBER]"
type input "[DATE]"
type input "[DATE] 14:37"
type input "[DATE] 16:49"
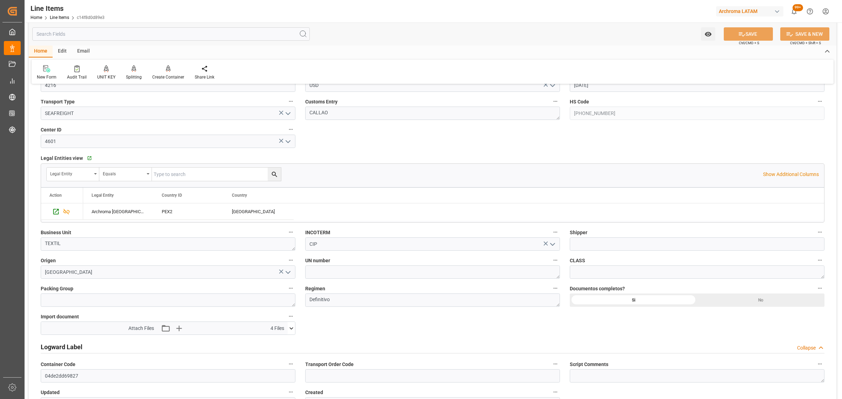
scroll to position [395, 0]
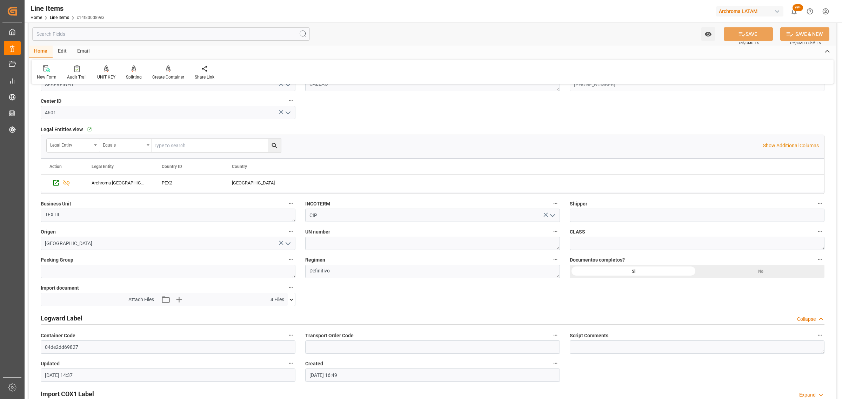
click at [293, 302] on icon at bounding box center [291, 299] width 7 height 7
click at [285, 322] on icon at bounding box center [287, 320] width 7 height 5
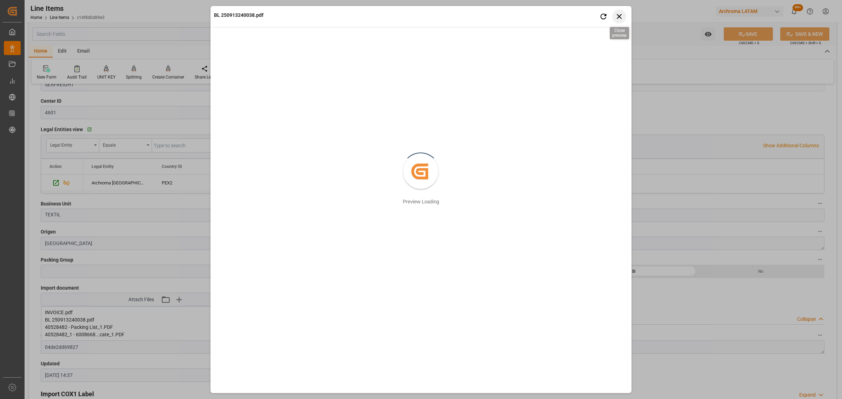
click at [618, 16] on icon "button" at bounding box center [619, 16] width 9 height 9
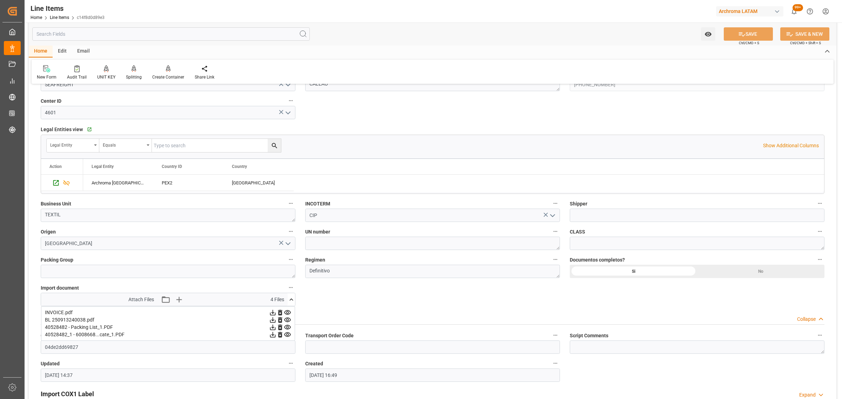
click at [287, 336] on icon at bounding box center [287, 334] width 7 height 7
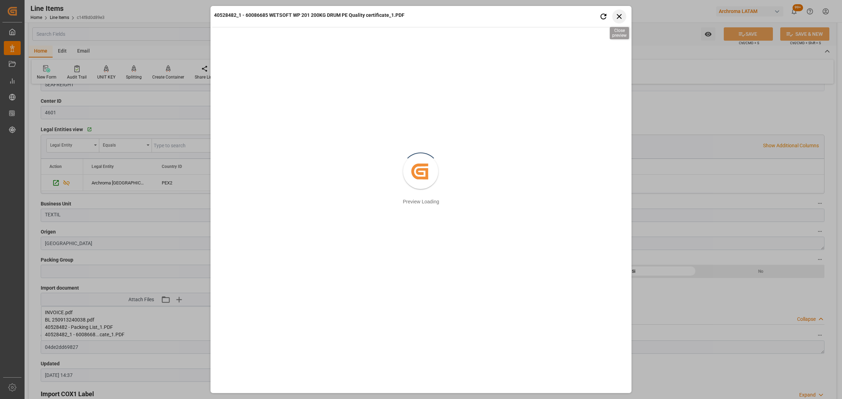
click at [617, 14] on icon "button" at bounding box center [619, 16] width 5 height 5
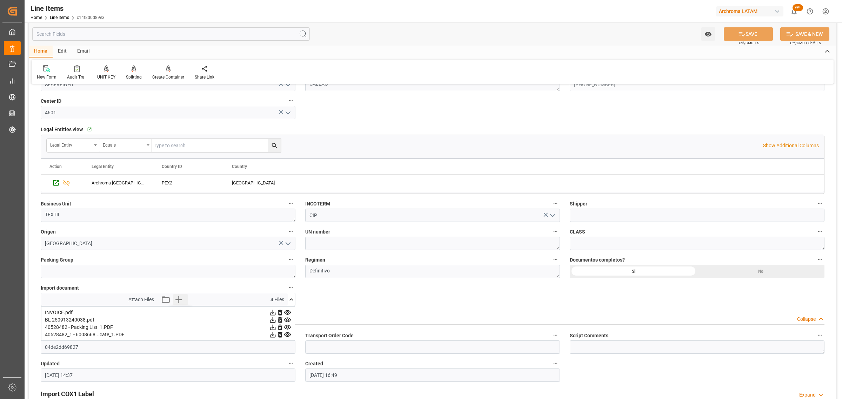
click at [177, 300] on icon "button" at bounding box center [178, 299] width 7 height 7
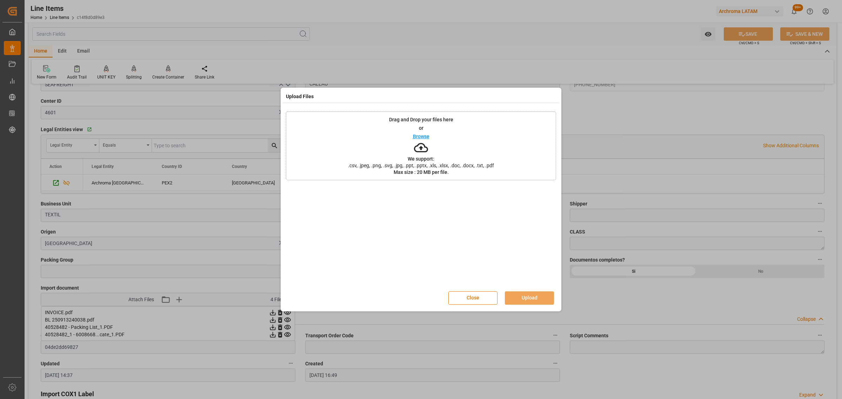
click at [416, 137] on p "Browse" at bounding box center [421, 136] width 16 height 5
click at [529, 297] on button "Upload" at bounding box center [529, 298] width 49 height 13
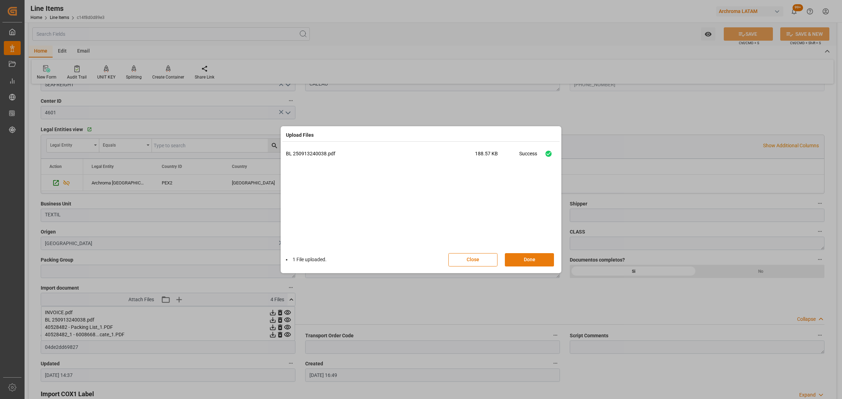
click at [527, 260] on button "Done" at bounding box center [529, 259] width 49 height 13
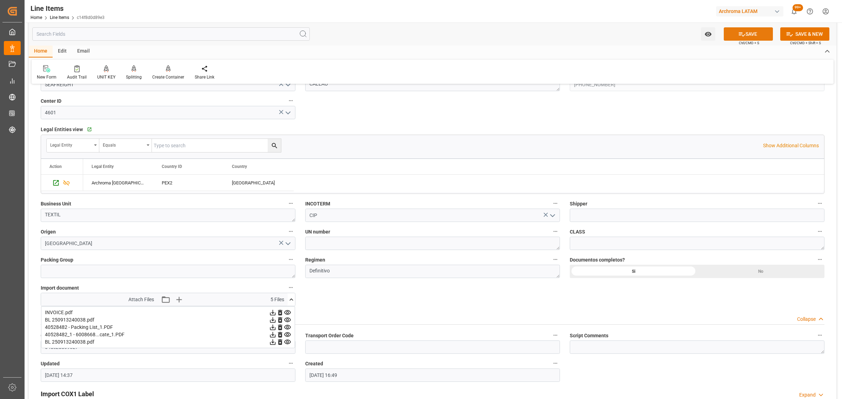
click at [750, 31] on button "SAVE" at bounding box center [748, 33] width 49 height 13
click at [702, 35] on button "Watch Option" at bounding box center [708, 33] width 14 height 13
click at [676, 52] on span "Start Watching" at bounding box center [679, 49] width 64 height 7
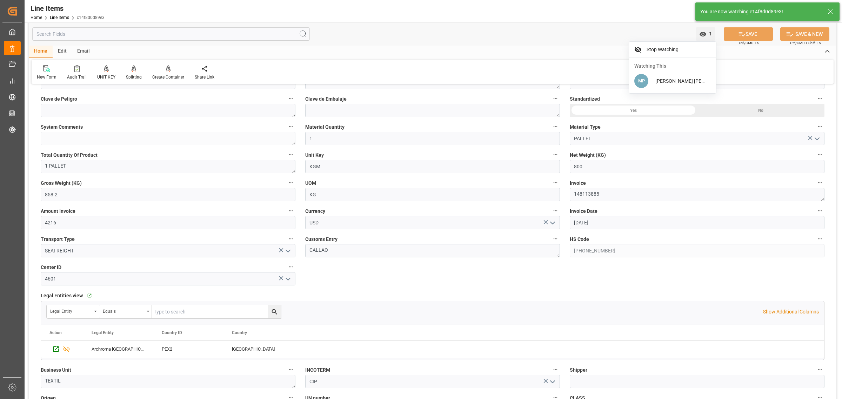
scroll to position [219, 0]
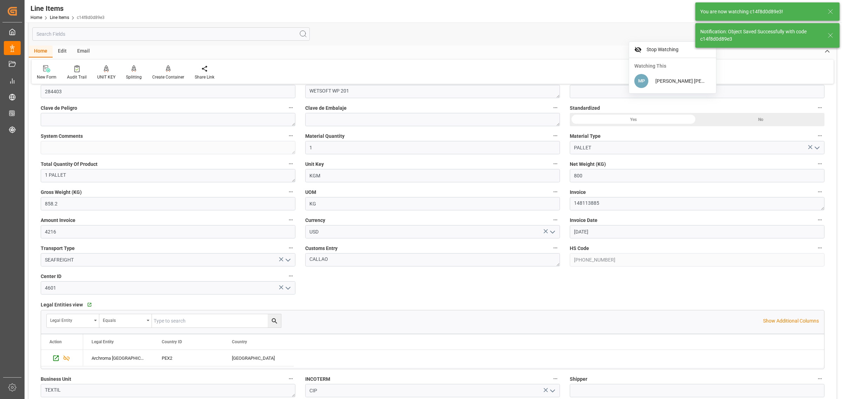
type input "[DATE] 14:38"
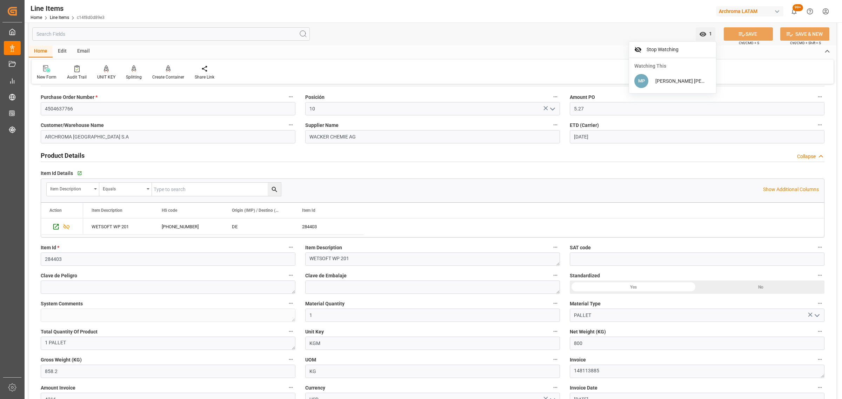
scroll to position [0, 0]
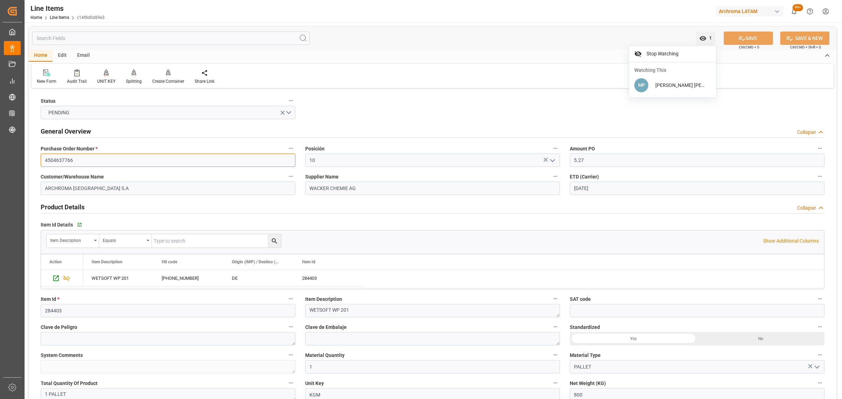
click at [62, 162] on input "4504637766" at bounding box center [168, 160] width 255 height 13
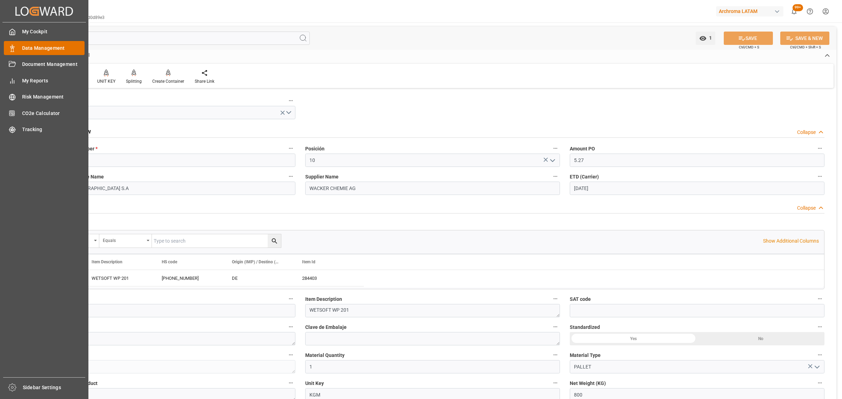
click at [23, 48] on span "Data Management" at bounding box center [53, 48] width 63 height 7
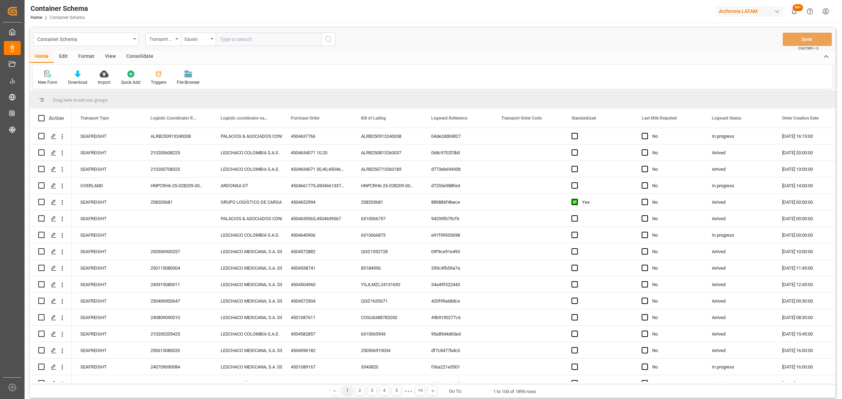
click at [169, 39] on div "Transport Type" at bounding box center [161, 38] width 24 height 8
click at [177, 113] on div "Purchase Order" at bounding box center [198, 115] width 105 height 15
click at [189, 40] on div "Equals" at bounding box center [197, 38] width 24 height 8
click at [203, 88] on div "Fuzzy search" at bounding box center [233, 86] width 105 height 15
click at [244, 41] on input "text" at bounding box center [268, 39] width 105 height 13
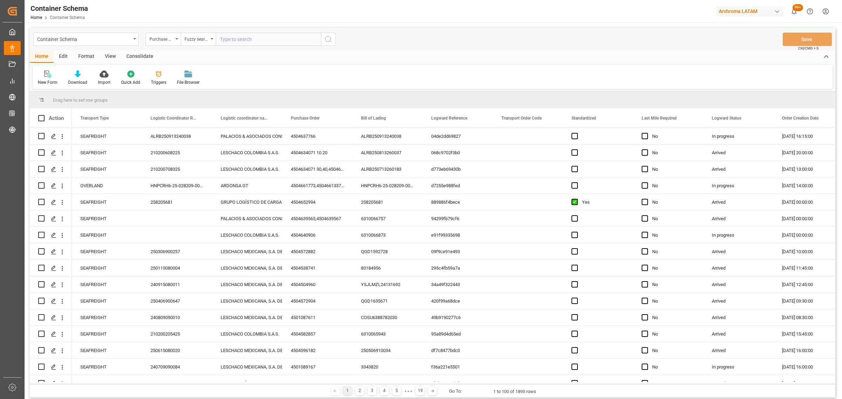
paste input "4504637766"
type input "4504637766"
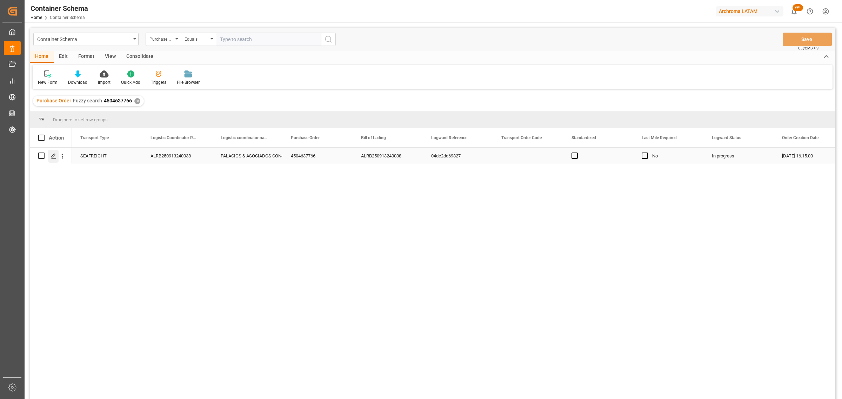
click at [50, 154] on div "Press SPACE to select this row." at bounding box center [53, 156] width 11 height 13
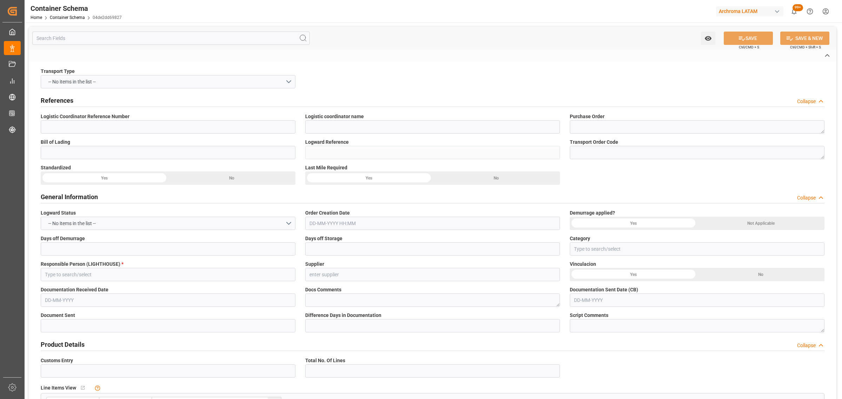
type input "ALRB250913240038"
type input "PALACIOS & ASOCIADOS CONSORCIO LOGISTICO"
type textarea "4504637766"
type input "ALRB250913240038"
type input "04de2dd69827"
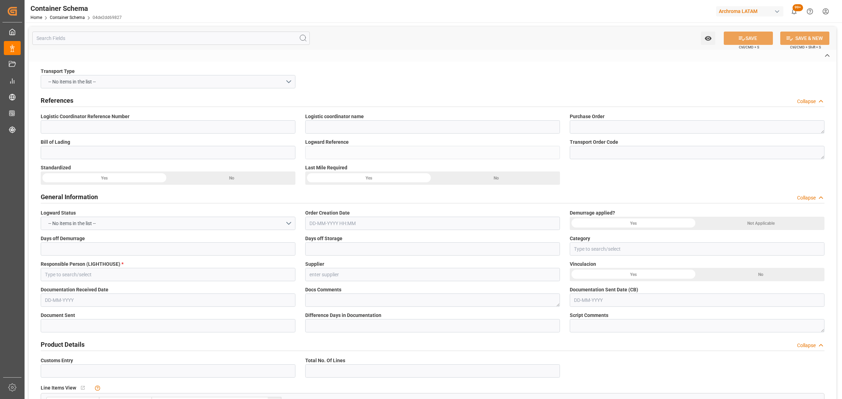
type input "Priority"
type input "[PERSON_NAME]"
type input "WACKER CHEMIE AG"
type input "Document Sent"
type input "CALLAO"
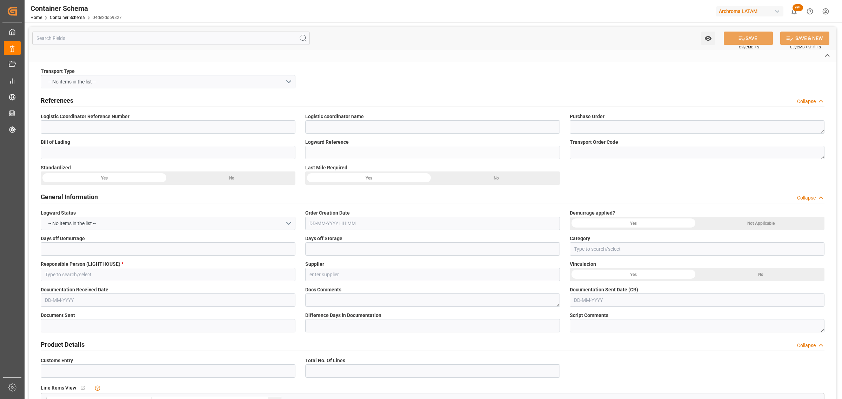
type input "TEXTIL"
type textarea "PALLET"
type input "1 PALLET"
type input "ARCHROMA [GEOGRAPHIC_DATA] S.A"
type textarea "LURÍN, [GEOGRAPHIC_DATA], [GEOGRAPHIC_DATA],[GEOGRAPHIC_DATA]. AFIRMADO LOTE. 2…"
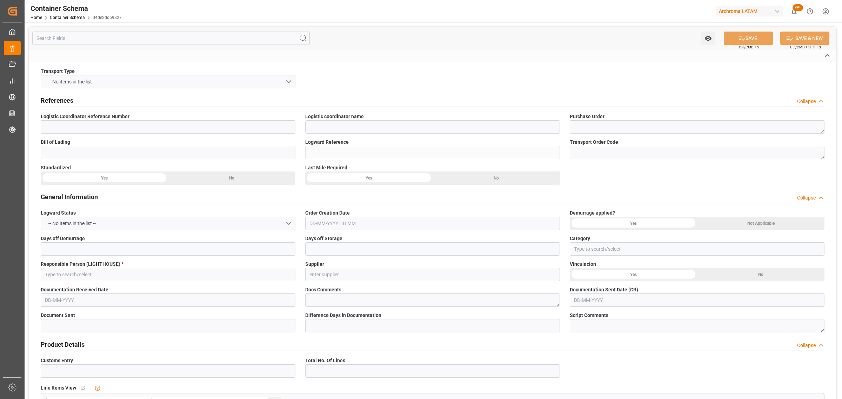
type input "HOUSE"
type input "CIP"
type input "Truck"
type input "Sea Ship"
type input "Truck"
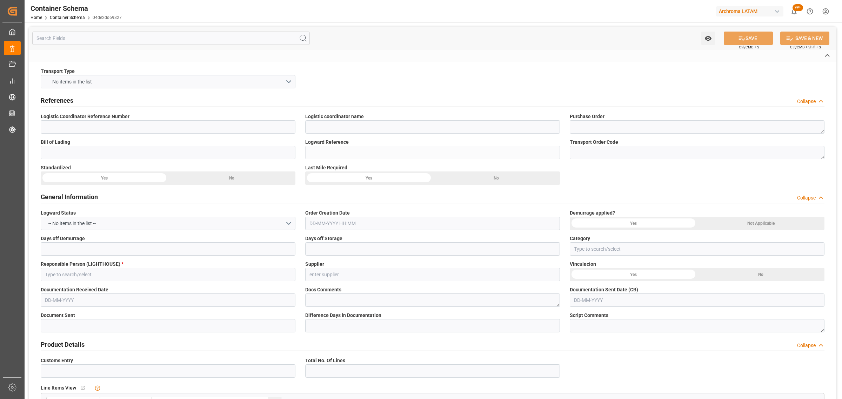
type input "LCL"
type input "MAEU"
type input "[GEOGRAPHIC_DATA]"
type input "Callao"
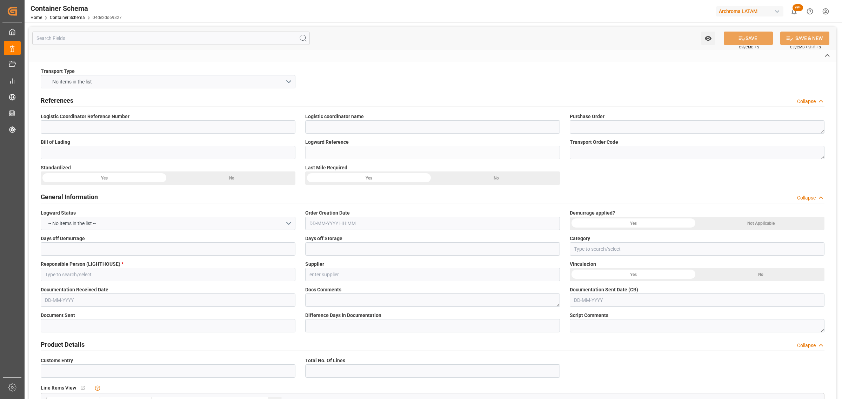
type input "MAERSK BATUR"
type input "535S"
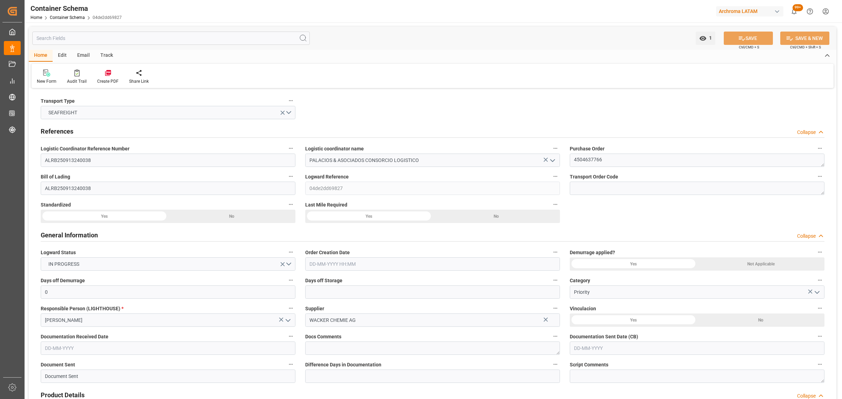
type input "0"
type input "1"
type input "800"
type input "858.2"
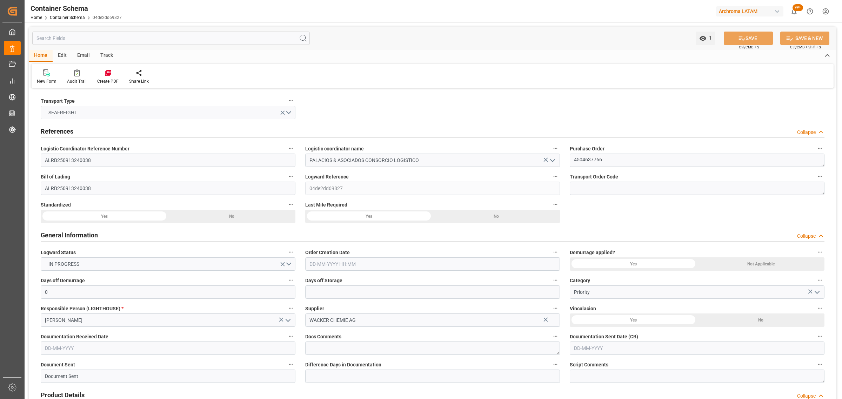
type input "Maersk"
type input "Maersk Line AS"
type input "DEHAM"
type input "PECLL"
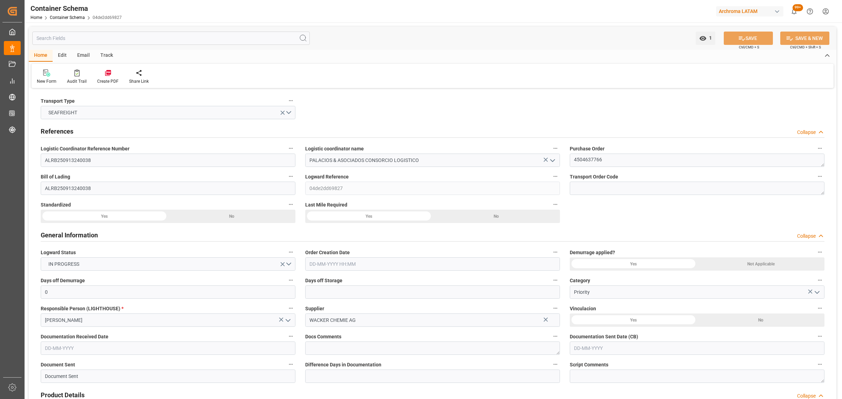
type input "9402029"
type input "[DATE] 16:15"
type input "[DATE]"
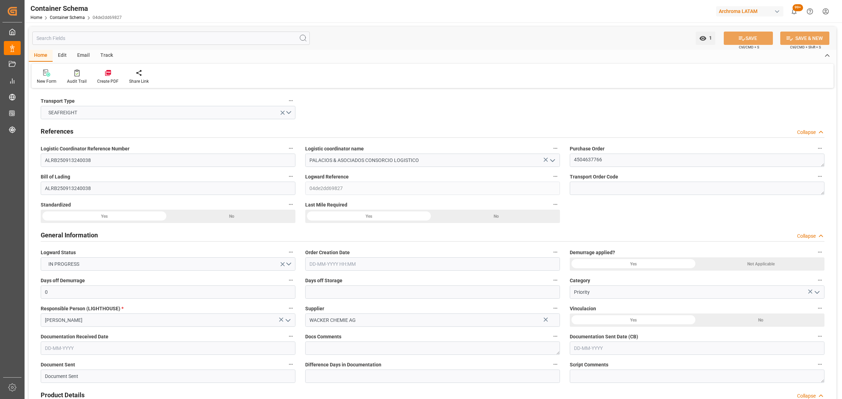
type input "[DATE]"
type input "[DATE] 00:00"
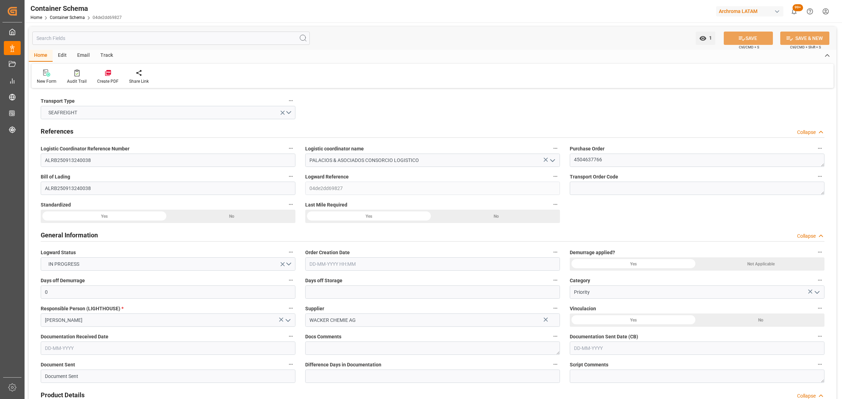
type input "[DATE] 00:00"
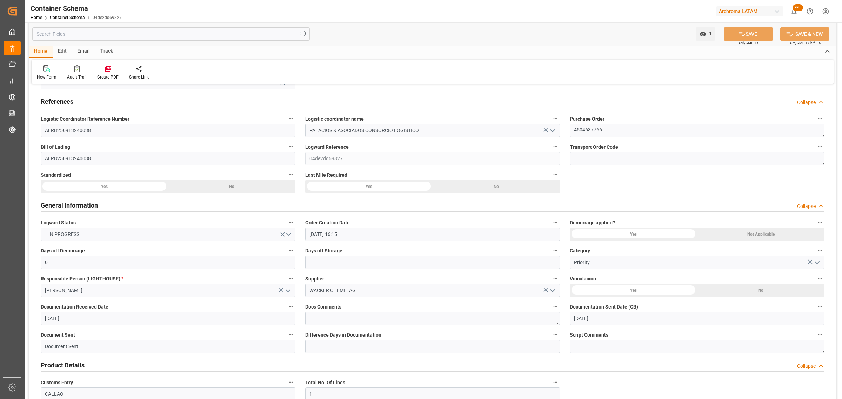
scroll to position [44, 0]
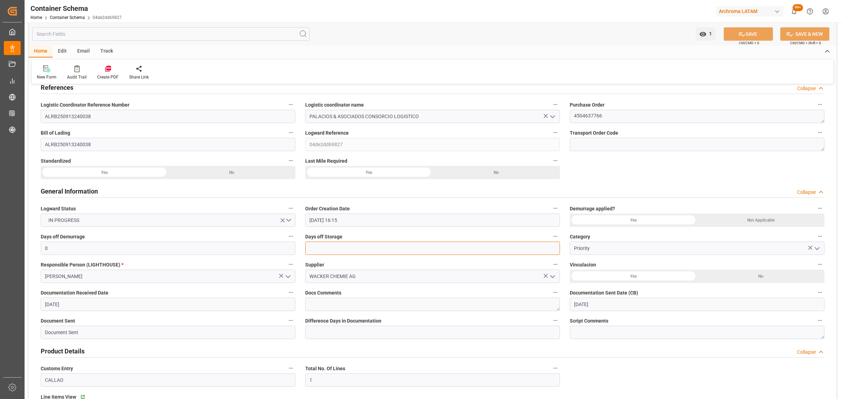
click at [353, 244] on input "text" at bounding box center [432, 248] width 255 height 13
type input "3"
click at [734, 34] on button "SAVE" at bounding box center [748, 33] width 49 height 13
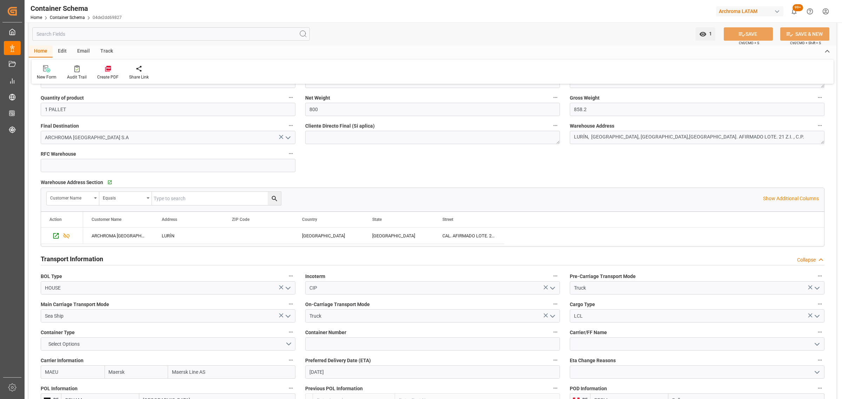
scroll to position [570, 0]
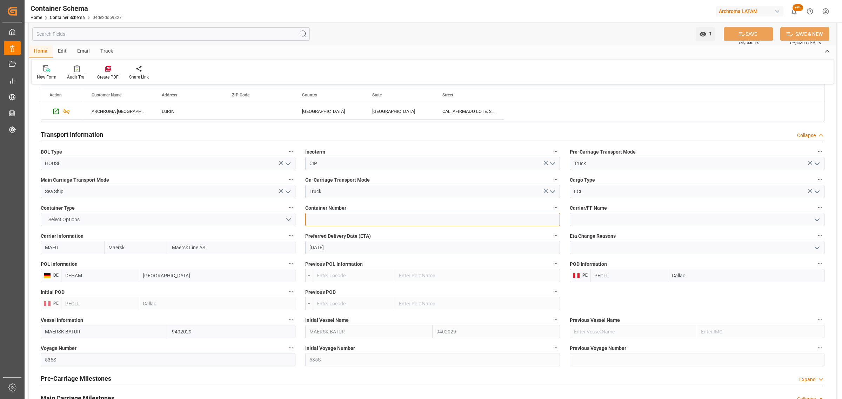
click at [365, 218] on input at bounding box center [432, 219] width 255 height 13
paste input "MRKU0684817"
drag, startPoint x: 345, startPoint y: 221, endPoint x: 292, endPoint y: 218, distance: 52.8
click at [292, 218] on div "Transport Type SEAFREIGHT References Collapse Logistic Coordinator Reference Nu…" at bounding box center [433, 154] width 808 height 1269
type input "MRKU0684817"
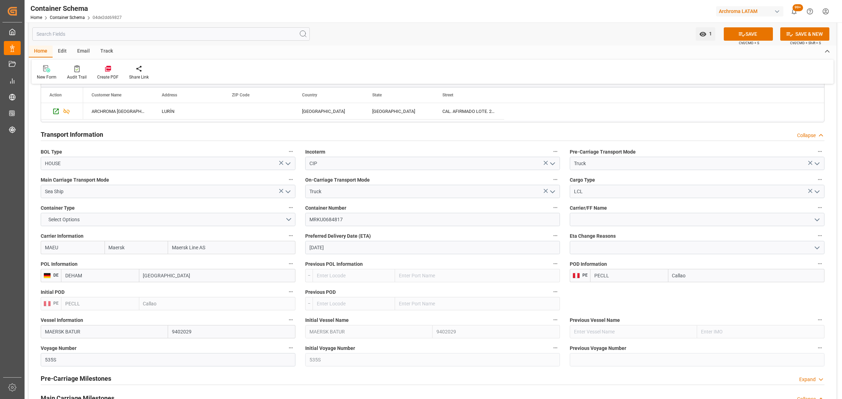
click at [817, 220] on icon "open menu" at bounding box center [817, 220] width 8 height 8
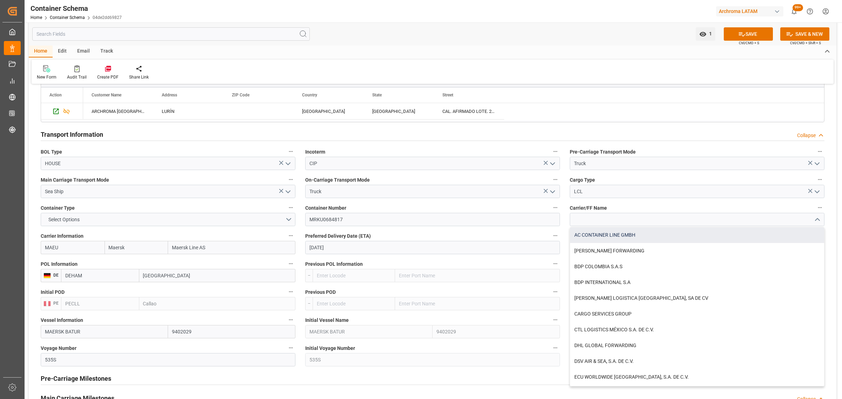
click at [758, 232] on div "AC CONTAINER LINE GMBH" at bounding box center [697, 235] width 254 height 16
type input "AC CONTAINER LINE GMBH"
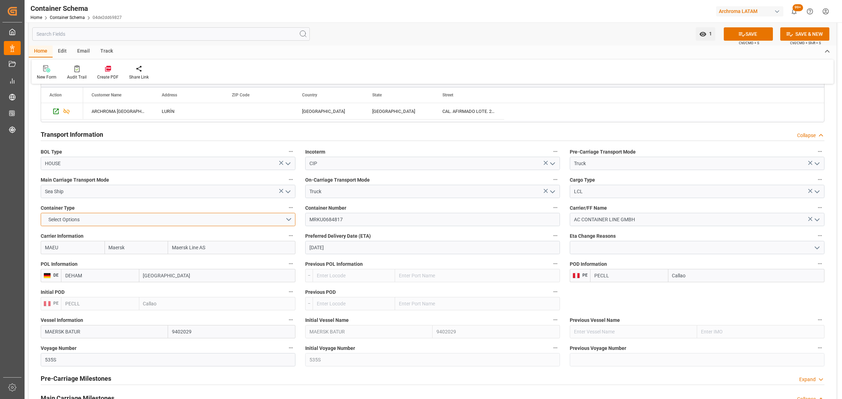
drag, startPoint x: 287, startPoint y: 221, endPoint x: 295, endPoint y: 216, distance: 10.1
click at [286, 221] on button "Select Options" at bounding box center [168, 219] width 255 height 13
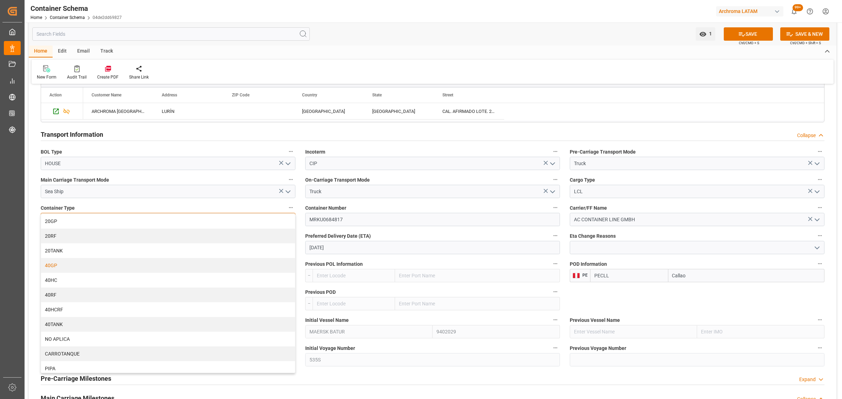
click at [84, 267] on div "40GP" at bounding box center [168, 265] width 254 height 15
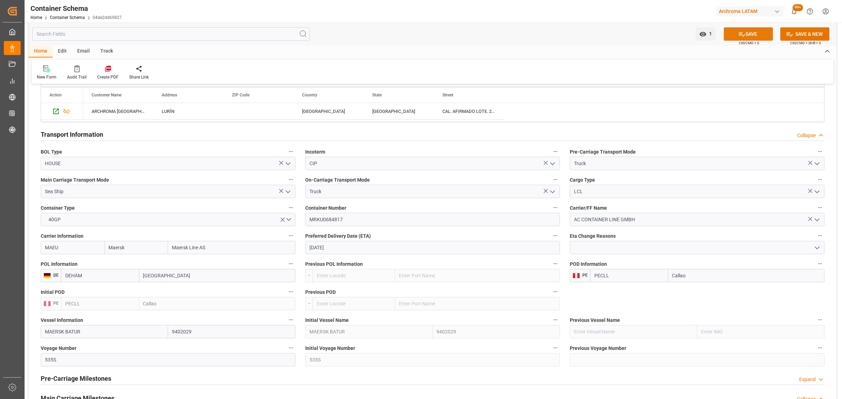
click at [759, 33] on button "SAVE" at bounding box center [748, 33] width 49 height 13
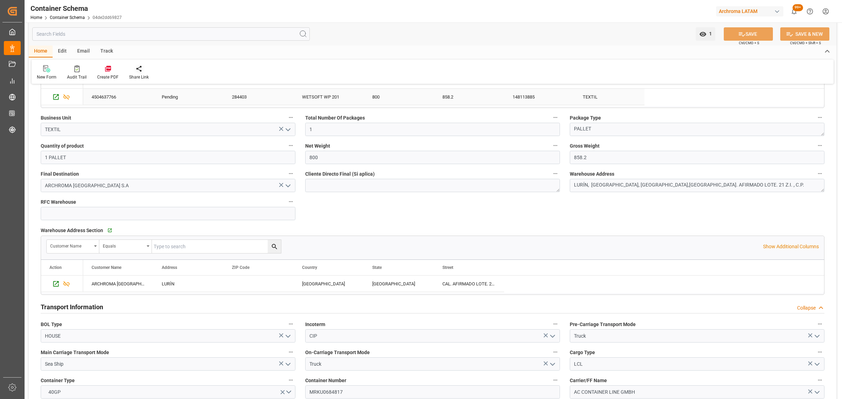
scroll to position [395, 0]
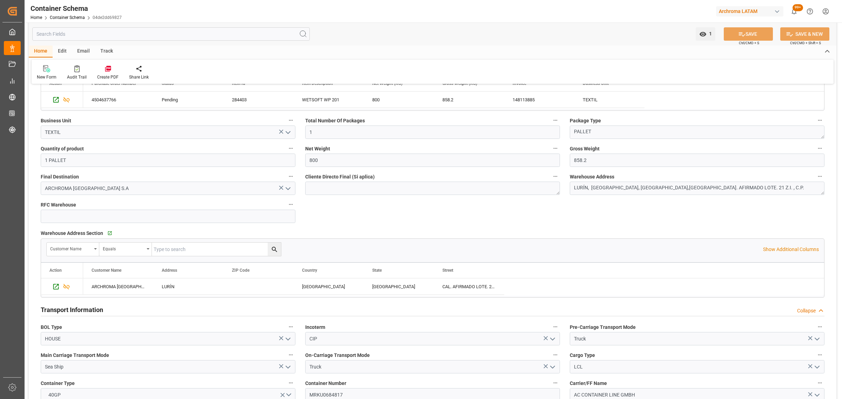
click at [85, 53] on div "Email" at bounding box center [83, 52] width 23 height 12
click at [47, 72] on div "Send Email" at bounding box center [48, 72] width 32 height 15
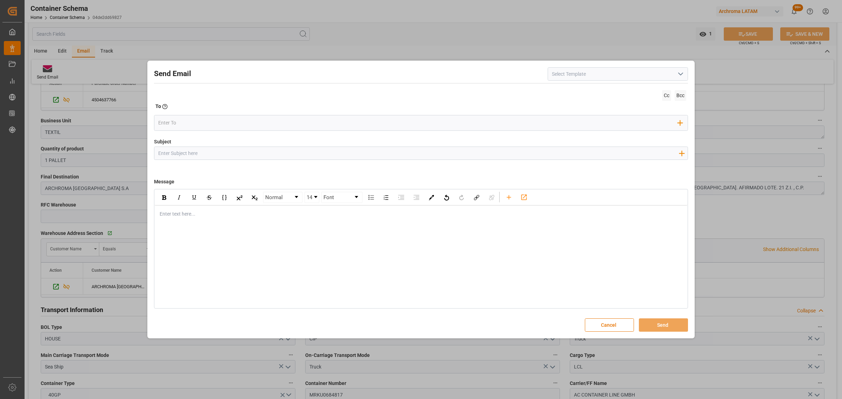
click at [210, 151] on input "Subject" at bounding box center [418, 153] width 528 height 12
paste input "PO 4504637766 //VARIACION ETD [PERSON_NAME] CHEMIE AG// ARCHROMA [GEOGRAPHIC_DA…"
drag, startPoint x: 233, startPoint y: 154, endPoint x: 198, endPoint y: 155, distance: 34.4
click at [198, 155] on input "PO 4504637766 //VARIACION ETD [PERSON_NAME] CHEMIE AG// ARCHROMA [GEOGRAPHIC_DA…" at bounding box center [418, 153] width 528 height 12
click at [247, 154] on input "PO 4504637766 //CONFIRMACION DE <ARPE// [PERSON_NAME] CHEMIE AG// ARCHROMA [GEO…" at bounding box center [418, 153] width 528 height 12
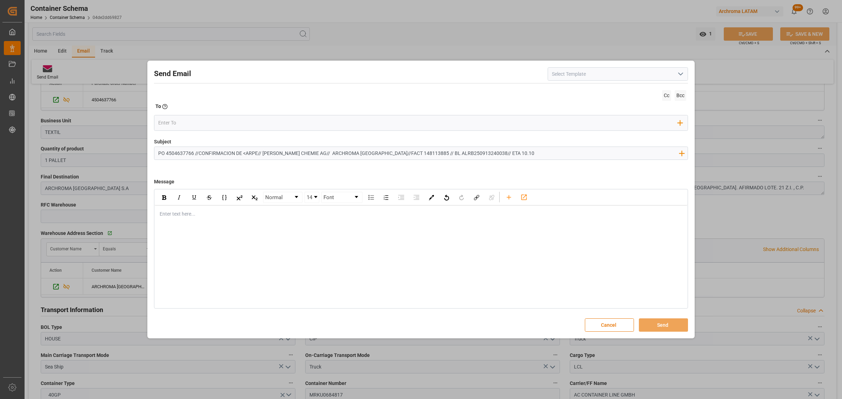
click at [245, 153] on input "PO 4504637766 //CONFIRMACION DE <ARPE// [PERSON_NAME] CHEMIE AG// ARCHROMA [GEO…" at bounding box center [418, 153] width 528 height 12
click at [198, 154] on input "PO 4504637766 //CONFIRMACION DE ZARPE// [PERSON_NAME] CHEMIE AG// ARCHROMA [GEO…" at bounding box center [418, 153] width 528 height 12
drag, startPoint x: 503, startPoint y: 153, endPoint x: 479, endPoint y: 153, distance: 24.6
click at [479, 153] on input "PO 4504637766 //TE//CONFIRMACION DE ZARPE// [PERSON_NAME] CHEMIE AG// ARCHROMA …" at bounding box center [418, 153] width 528 height 12
type input "PO 4504637766 //TE//CONFIRMACION DE ZARPE// [PERSON_NAME] CHEMIE AG// ARCHROMA …"
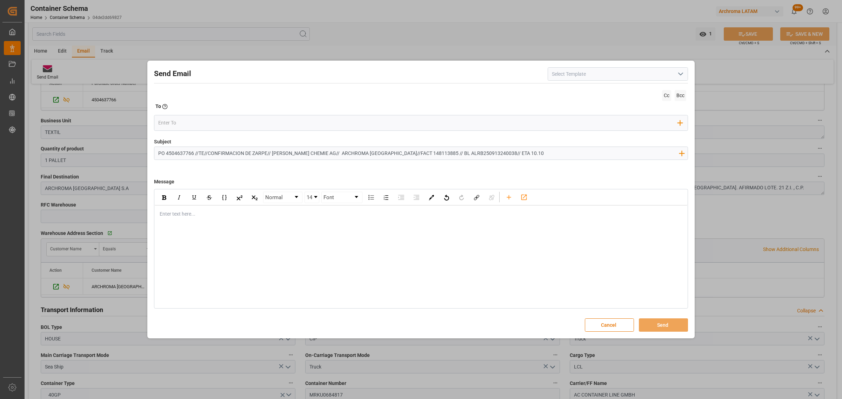
click at [171, 213] on div "rdw-editor" at bounding box center [421, 213] width 522 height 7
click at [256, 218] on div "rdw-editor" at bounding box center [421, 213] width 522 height 7
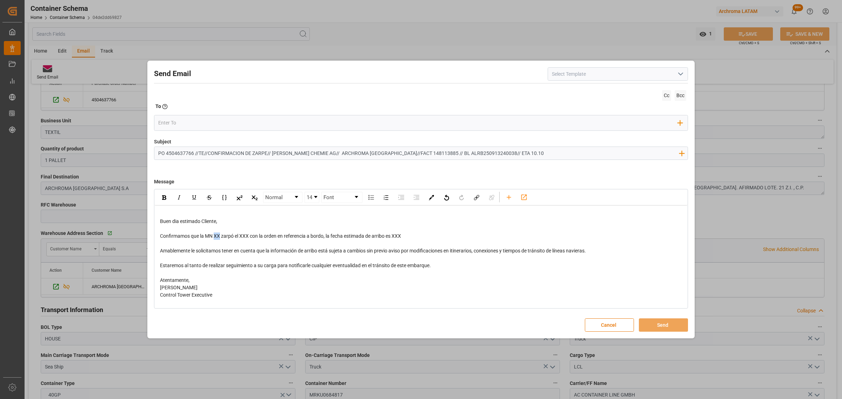
drag, startPoint x: 221, startPoint y: 234, endPoint x: 214, endPoint y: 238, distance: 7.8
click at [214, 238] on span "Confirmamos que la MN XX zarpó el XXX con la orden en referencia a bordo, la fe…" at bounding box center [280, 236] width 241 height 6
drag, startPoint x: 299, startPoint y: 235, endPoint x: 290, endPoint y: 235, distance: 9.1
click at [290, 235] on span "Confirmamos que la MN (MAERSK BATAM / 536S zarpó el XXX con la orden en referen…" at bounding box center [304, 236] width 288 height 6
drag, startPoint x: 474, startPoint y: 235, endPoint x: 459, endPoint y: 238, distance: 15.7
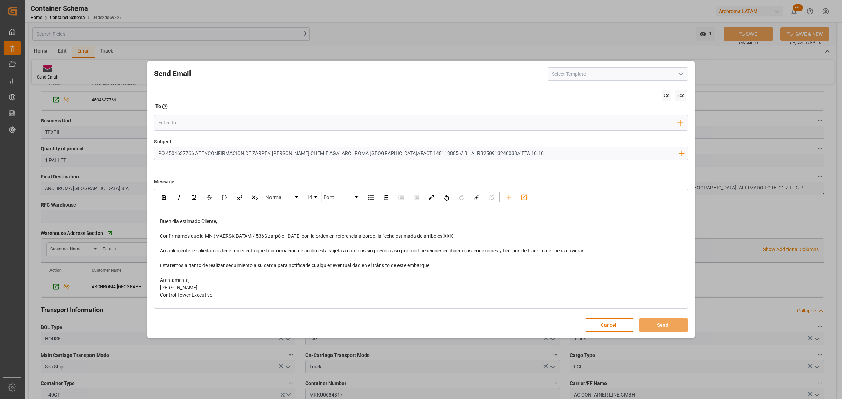
click at [459, 238] on div "Confirmamos que la MN (MAERSK BATAM / 536S zarpó el [DATE] con la orden en refe…" at bounding box center [421, 236] width 522 height 7
click at [487, 238] on span "Confirmamos que la MN (MAERSK BATAM / 536S zarpó el [DATE] con la orden en refe…" at bounding box center [335, 236] width 350 height 6
drag, startPoint x: 271, startPoint y: 237, endPoint x: 216, endPoint y: 237, distance: 55.1
click at [216, 237] on span "Confirmamos que la MN (MAERSK BATAM / 536S zarpó el [DATE] con la orden en refe…" at bounding box center [335, 236] width 350 height 6
click at [215, 237] on span "Confirmamos que la MN (MAERSK BATAM / 536S zarpó el [DATE] con la orden en refe…" at bounding box center [335, 236] width 350 height 6
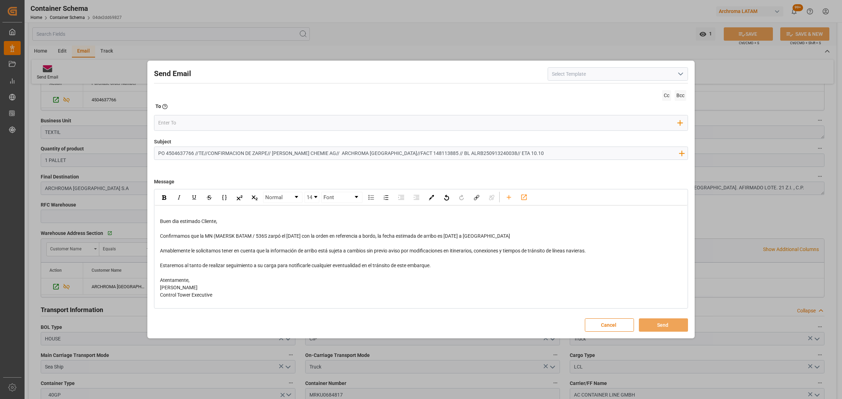
click at [216, 237] on span "Confirmamos que la MN (MAERSK BATAM / 536S zarpó el [DATE] con la orden en refe…" at bounding box center [335, 236] width 350 height 6
drag, startPoint x: 269, startPoint y: 238, endPoint x: 206, endPoint y: 238, distance: 63.5
click at [206, 238] on span "Confirmamos que la MN MAERSK BATAM / 536S zarpó el [DATE] con la orden en refer…" at bounding box center [334, 236] width 348 height 6
click at [167, 199] on div "rdw-inline-control" at bounding box center [164, 197] width 12 height 11
click at [300, 244] on div "rdw-editor" at bounding box center [421, 243] width 522 height 7
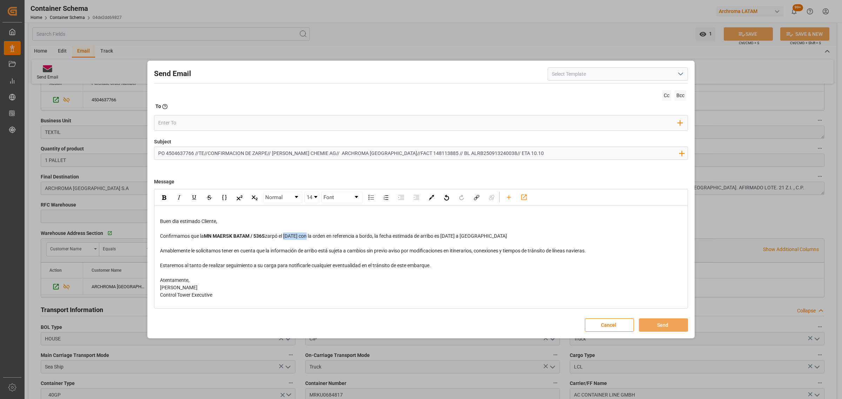
drag, startPoint x: 312, startPoint y: 237, endPoint x: 287, endPoint y: 238, distance: 25.3
click at [287, 238] on span "zarpó el [DATE] con la orden en referencia a bordo, la fecha estimada de arribo…" at bounding box center [386, 236] width 242 height 6
click at [162, 197] on img "rdw-inline-control" at bounding box center [164, 197] width 4 height 5
drag, startPoint x: 508, startPoint y: 236, endPoint x: 475, endPoint y: 236, distance: 32.6
click at [475, 236] on div "Confirmamos que la MN MAERSK BATAM / 536S zarpó el [DATE] con la orden en refer…" at bounding box center [421, 236] width 522 height 7
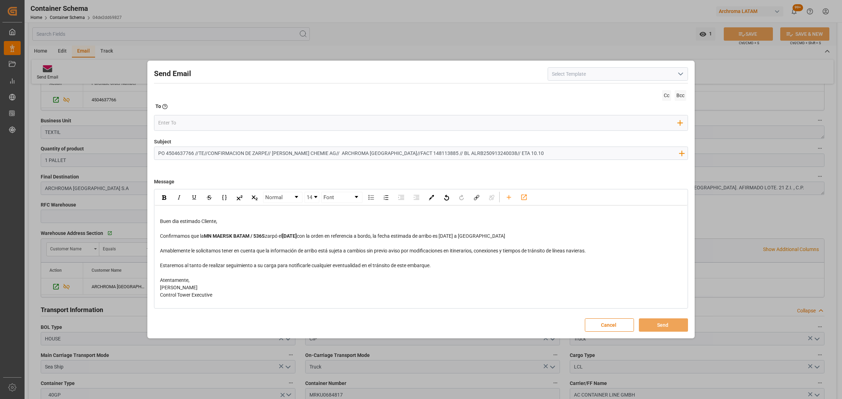
click at [470, 241] on div "rdw-editor" at bounding box center [421, 243] width 522 height 7
click at [461, 237] on span "con la orden en referencia a bordo, la fecha estimada de arribo es [DATE] a [GE…" at bounding box center [401, 236] width 208 height 6
drag, startPoint x: 483, startPoint y: 237, endPoint x: 421, endPoint y: 228, distance: 62.4
click at [458, 237] on span "con la orden en referencia a bordo, la fecha estimada de arribo es [DATE] a [GE…" at bounding box center [401, 236] width 208 height 6
click at [165, 199] on img "rdw-inline-control" at bounding box center [164, 197] width 4 height 5
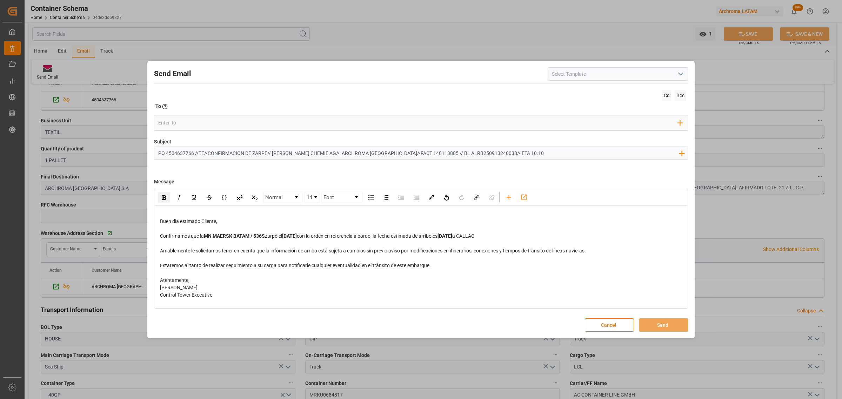
click at [427, 248] on span "Amablemente le solicitamos tener en cuenta que la información de arribo está su…" at bounding box center [373, 251] width 426 height 6
drag, startPoint x: 516, startPoint y: 236, endPoint x: 489, endPoint y: 238, distance: 27.4
click at [489, 238] on div "Confirmamos que la MN MAERSK BATAM / 536S zarpó el [DATE] con la orden en refer…" at bounding box center [421, 236] width 522 height 7
click at [163, 198] on img "rdw-inline-control" at bounding box center [164, 197] width 4 height 5
click at [383, 283] on div "Atentamente," at bounding box center [421, 280] width 522 height 7
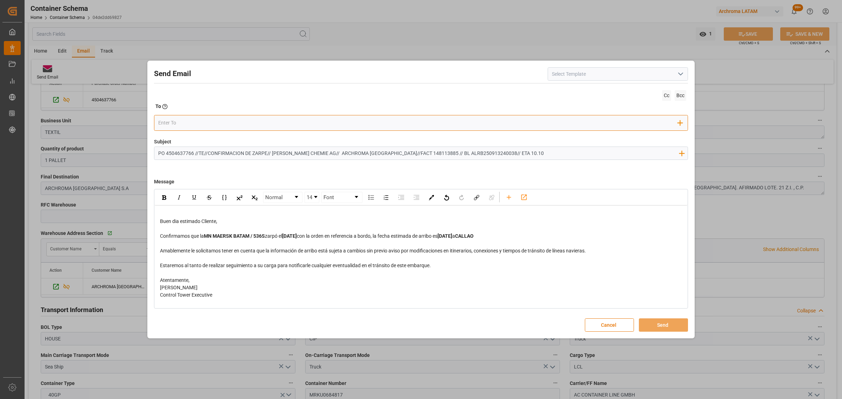
click at [183, 128] on div "Add Field to To" at bounding box center [421, 123] width 534 height 16
click at [185, 125] on input "email" at bounding box center [418, 123] width 520 height 11
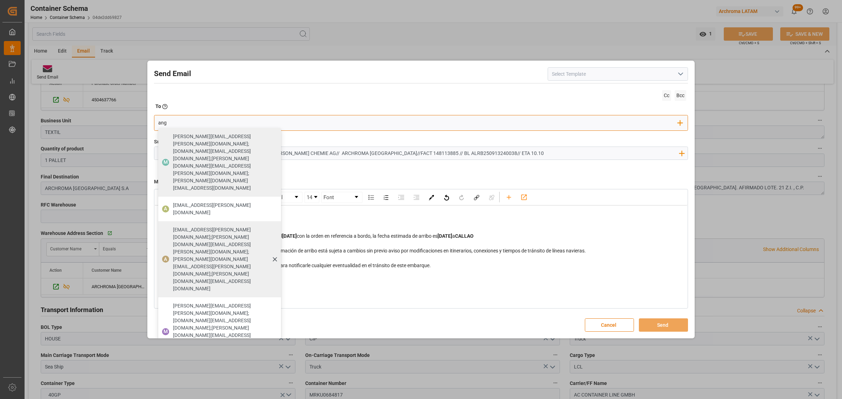
type input "ang"
click at [183, 226] on span "[EMAIL_ADDRESS][PERSON_NAME][DOMAIN_NAME];[PERSON_NAME][DOMAIN_NAME][EMAIL_ADDR…" at bounding box center [224, 259] width 103 height 66
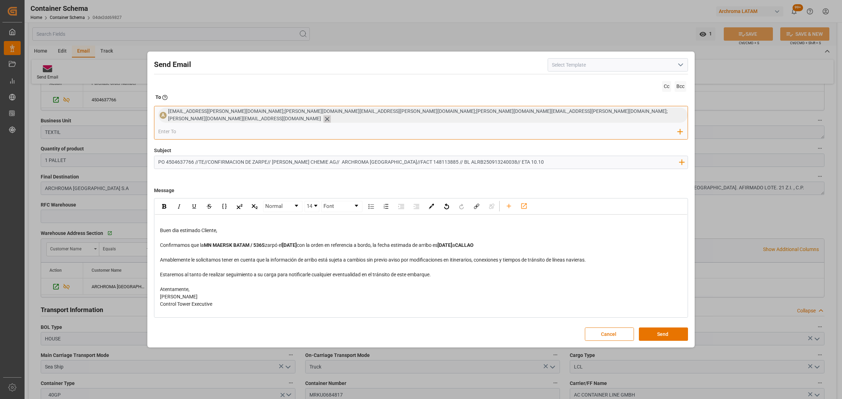
click at [329, 121] on icon at bounding box center [327, 119] width 4 height 4
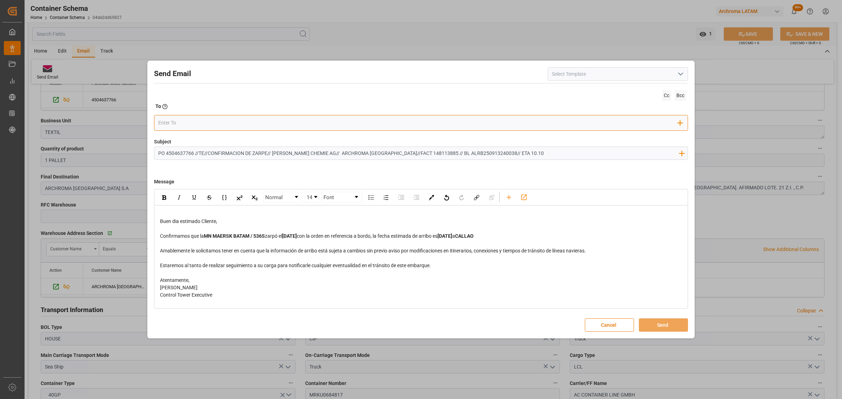
click at [372, 125] on input "email" at bounding box center [418, 123] width 520 height 11
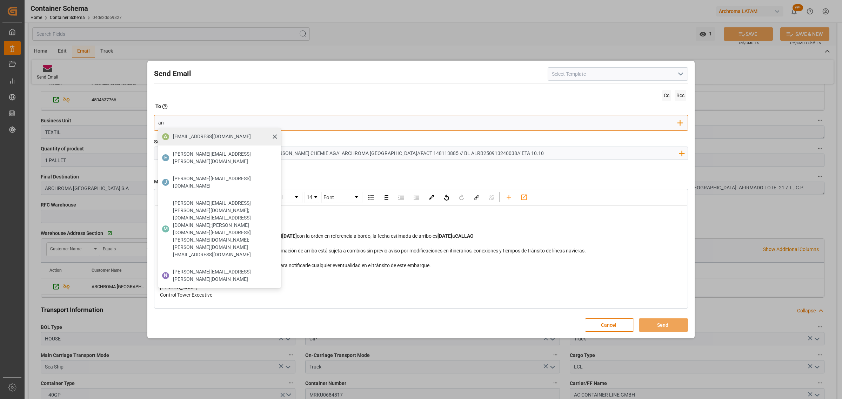
type input "an"
click at [181, 136] on span "aduanahn@glcamerica.com" at bounding box center [212, 136] width 78 height 7
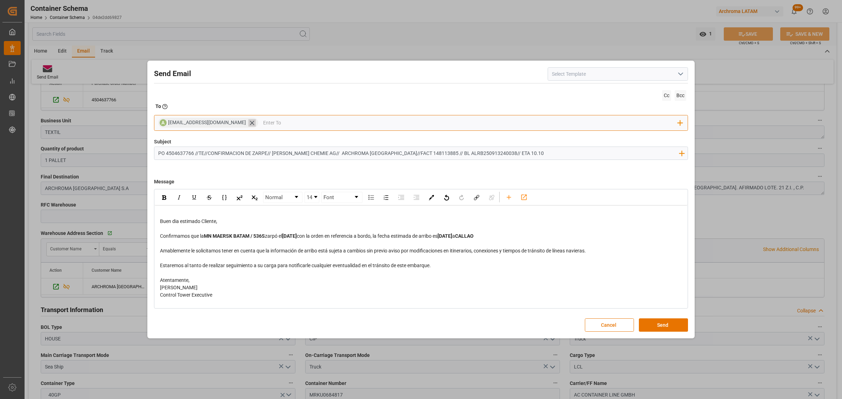
click at [248, 123] on icon at bounding box center [251, 122] width 7 height 7
click at [246, 121] on input "email" at bounding box center [418, 123] width 520 height 11
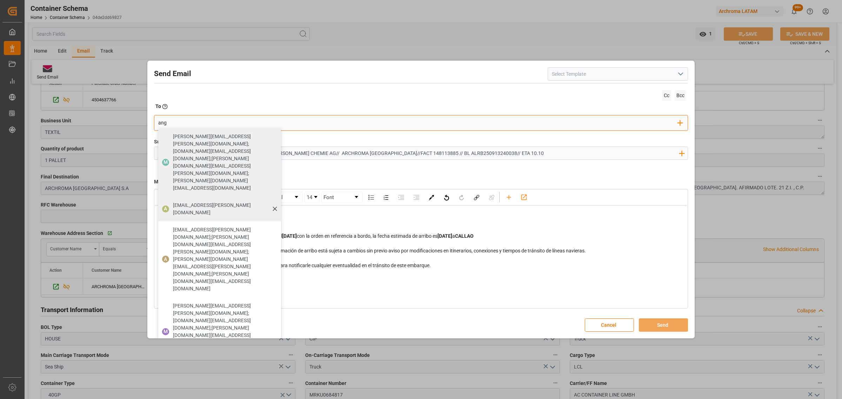
type input "ang"
click at [191, 202] on span "angiee.lamilla@archroma.com" at bounding box center [224, 209] width 103 height 15
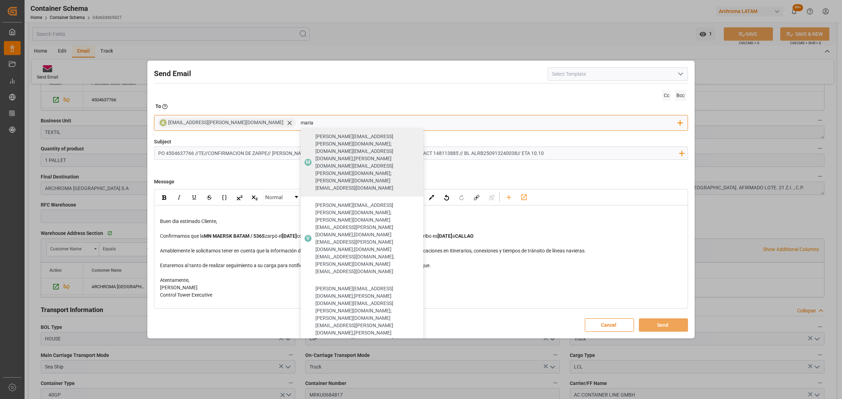
type input "maria"
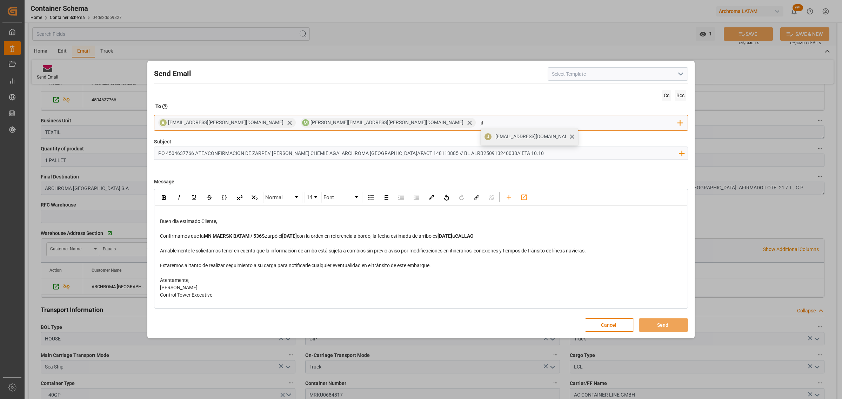
type input "jt"
click at [495, 134] on span "jtoribio@pasoc.pe" at bounding box center [534, 136] width 78 height 7
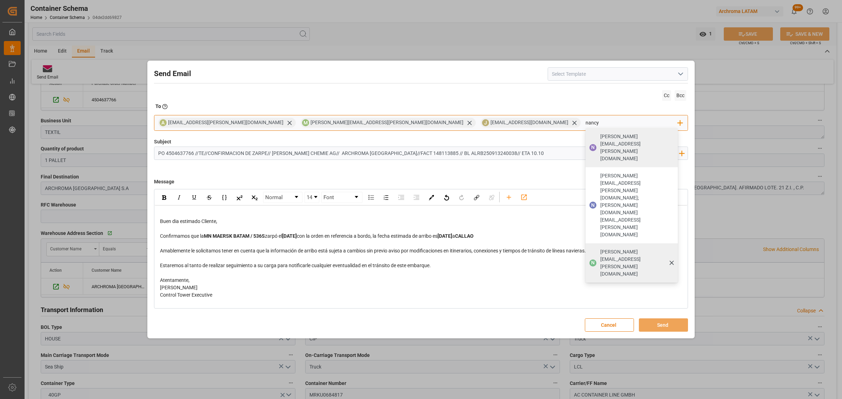
type input "nancy"
click at [600, 248] on span "nancy.castellanos@archroma.com" at bounding box center [636, 262] width 73 height 29
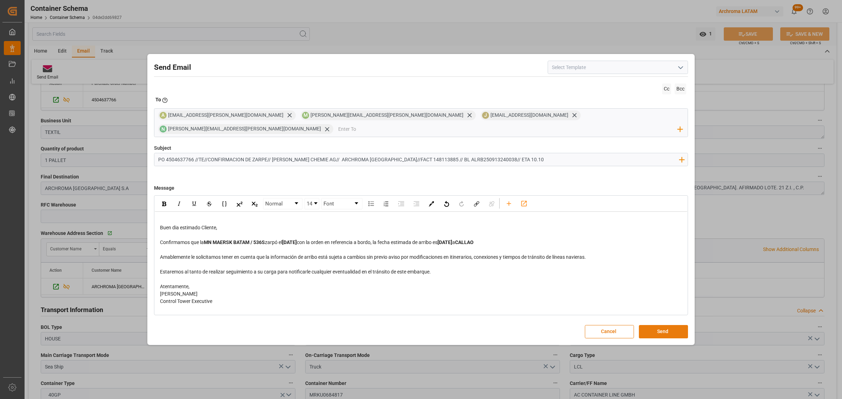
click at [668, 325] on button "Send" at bounding box center [663, 331] width 49 height 13
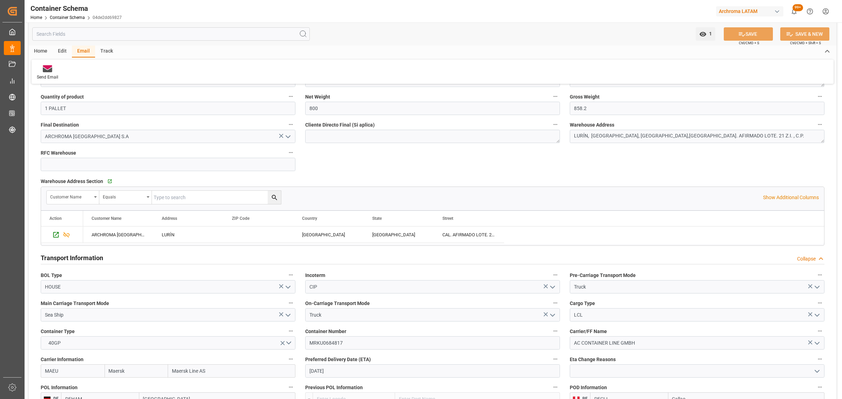
scroll to position [526, 0]
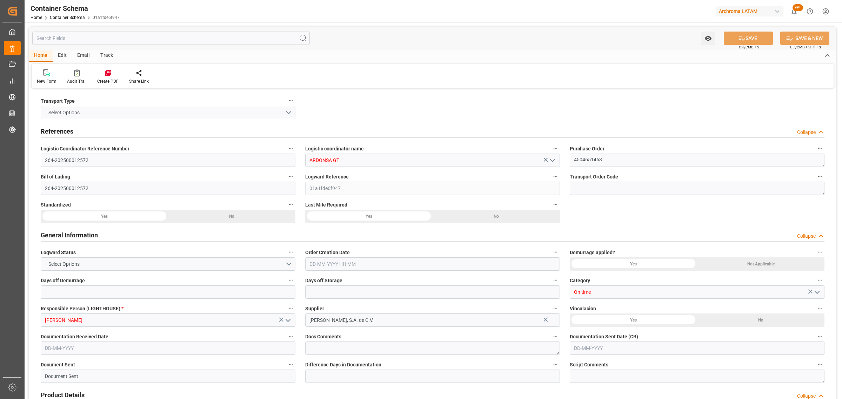
type input "0"
type input "1"
type input "56"
type input "3165.456"
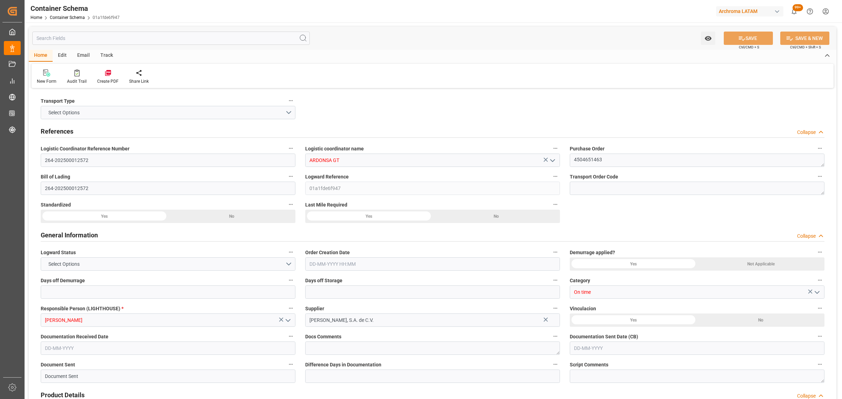
type input "MXZMF"
type input "[DATE] 14:45"
type input "[DATE]"
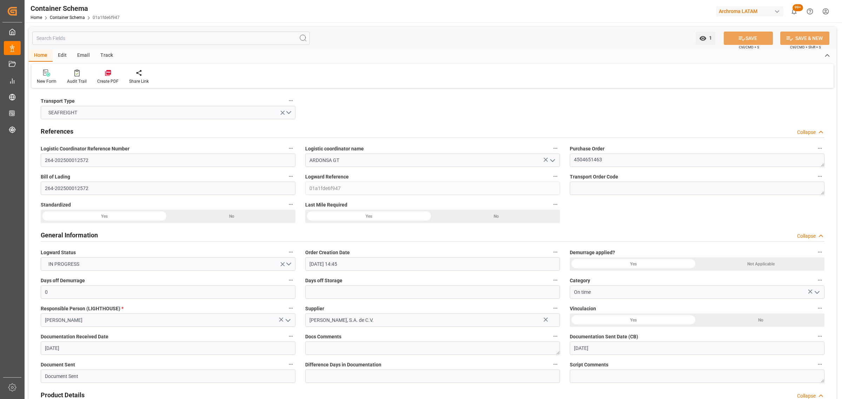
type input "[DATE] 00:00"
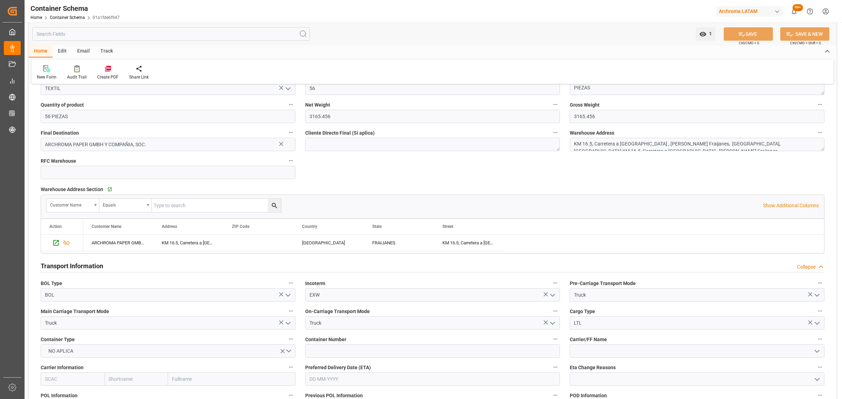
scroll to position [570, 0]
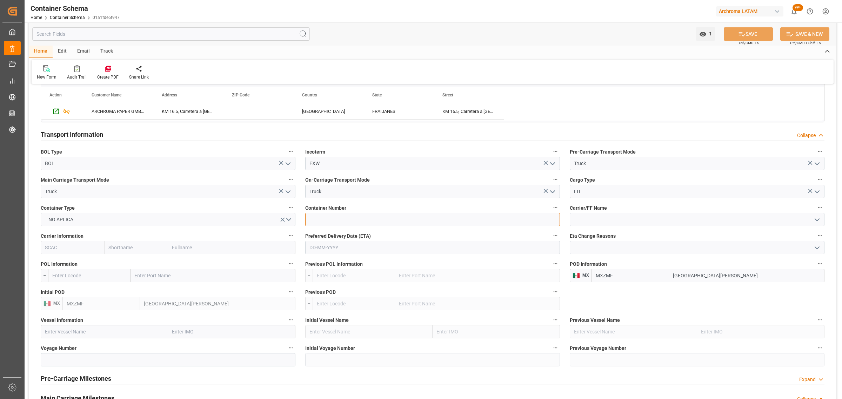
click at [340, 220] on input at bounding box center [432, 219] width 255 height 13
paste input "C-349 BYN"
type input "C-349 BYN"
click at [736, 35] on button "SAVE" at bounding box center [748, 33] width 49 height 13
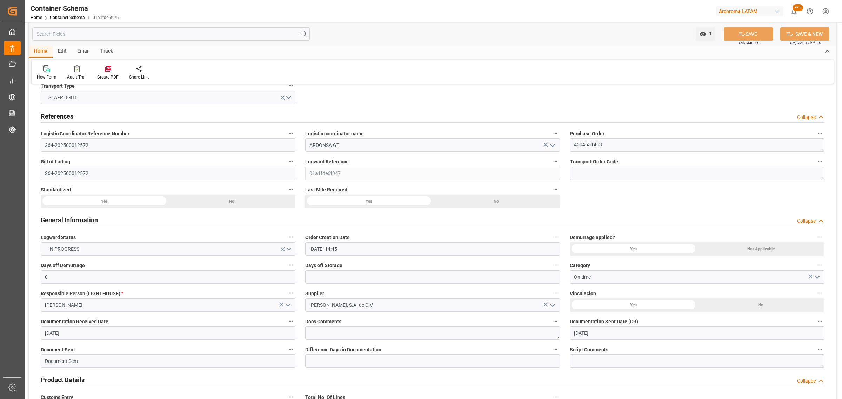
scroll to position [0, 0]
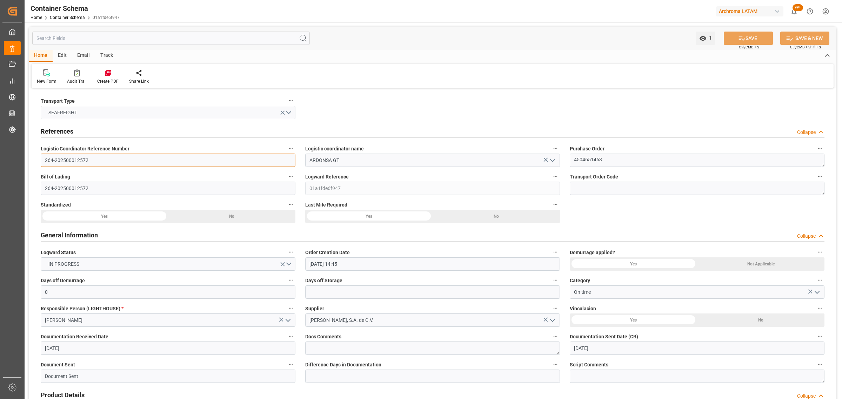
drag, startPoint x: 102, startPoint y: 159, endPoint x: 35, endPoint y: 161, distance: 66.7
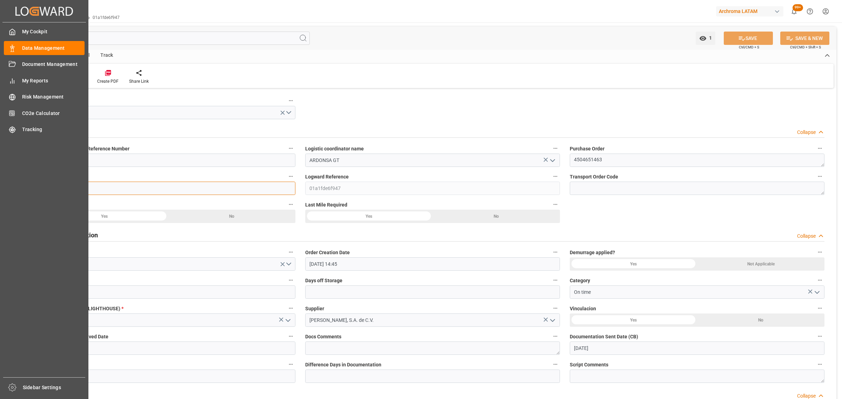
drag, startPoint x: 15, startPoint y: 189, endPoint x: 2, endPoint y: 189, distance: 13.3
click at [2, 189] on div "Created by potrace 1.15, written by Peter Selinger 2001-2017 Created by potrace…" at bounding box center [421, 199] width 842 height 399
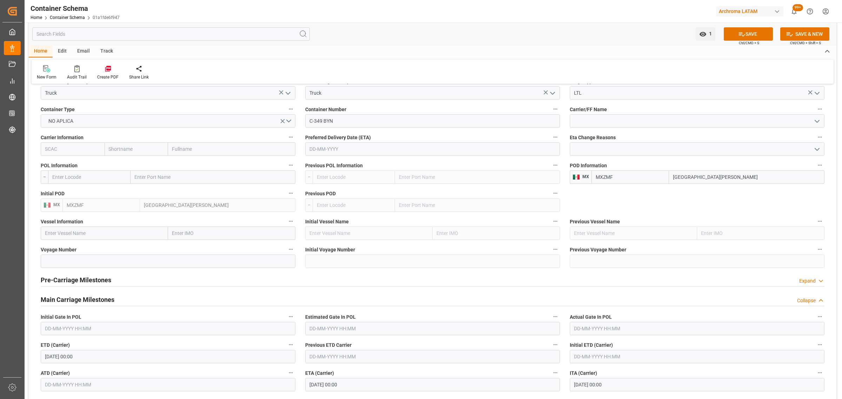
scroll to position [614, 0]
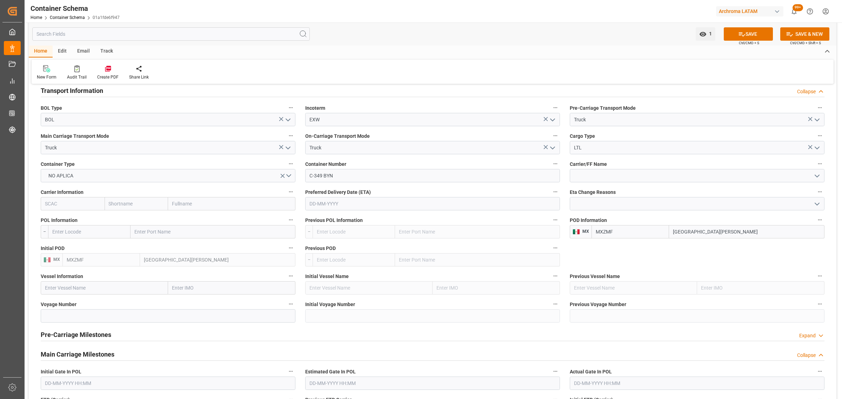
click at [380, 207] on input "text" at bounding box center [432, 203] width 255 height 13
click at [309, 253] on div "1 2 3 4 5 6 7" at bounding box center [356, 247] width 96 height 14
click at [355, 262] on span "11" at bounding box center [355, 260] width 5 height 5
click at [353, 207] on input "[DATE]" at bounding box center [432, 203] width 255 height 13
click at [369, 262] on span "12" at bounding box center [369, 260] width 5 height 5
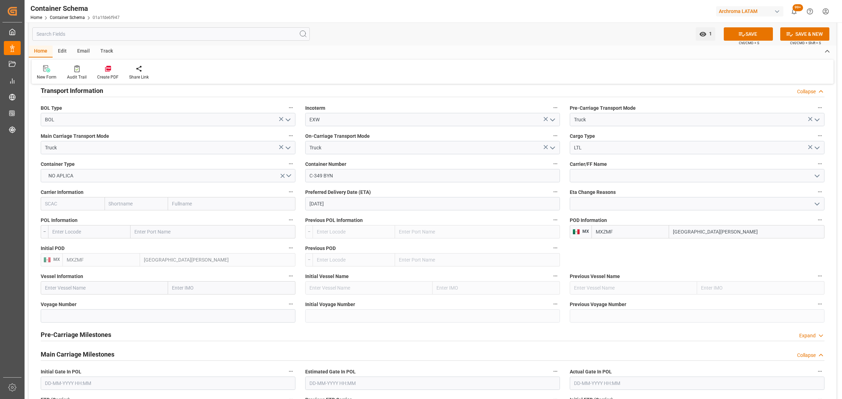
click at [347, 207] on input "[DATE]" at bounding box center [432, 203] width 255 height 13
click at [350, 261] on div "8 9 10 11 12 13 14" at bounding box center [356, 261] width 96 height 14
click at [355, 260] on span "11" at bounding box center [355, 260] width 5 height 5
type input "[DATE]"
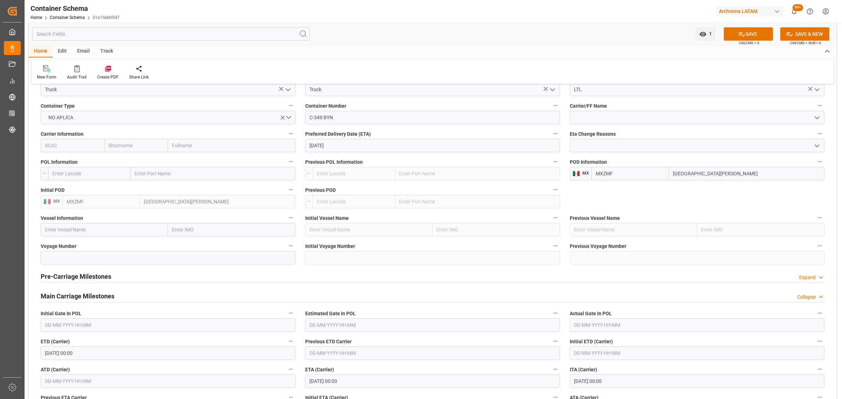
scroll to position [746, 0]
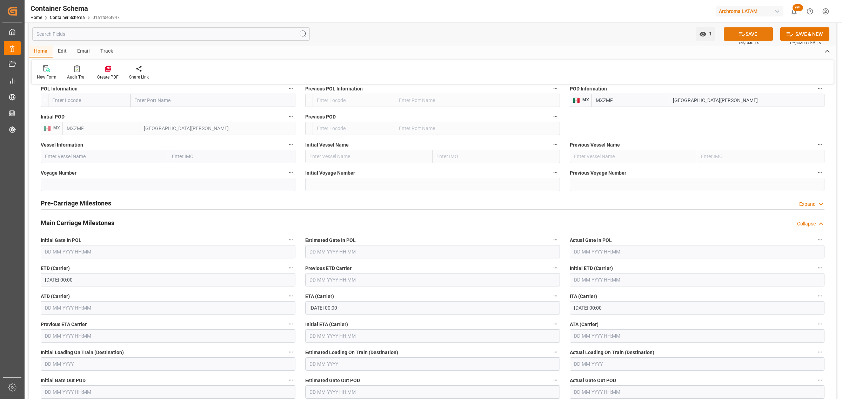
click at [744, 36] on button "SAVE" at bounding box center [748, 33] width 49 height 13
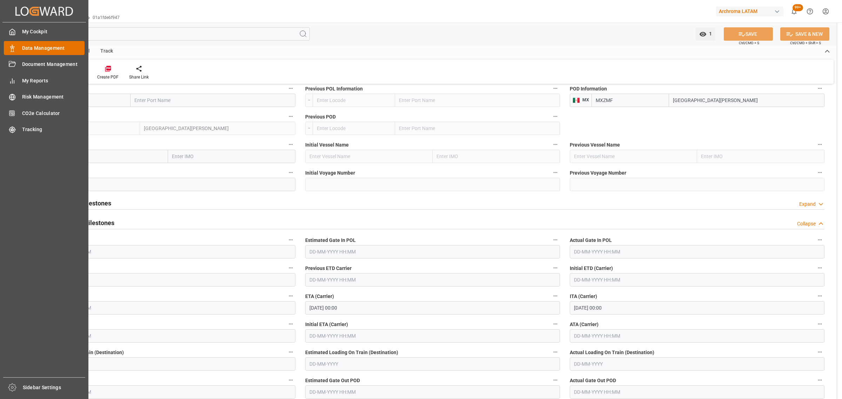
click at [25, 48] on span "Data Management" at bounding box center [53, 48] width 63 height 7
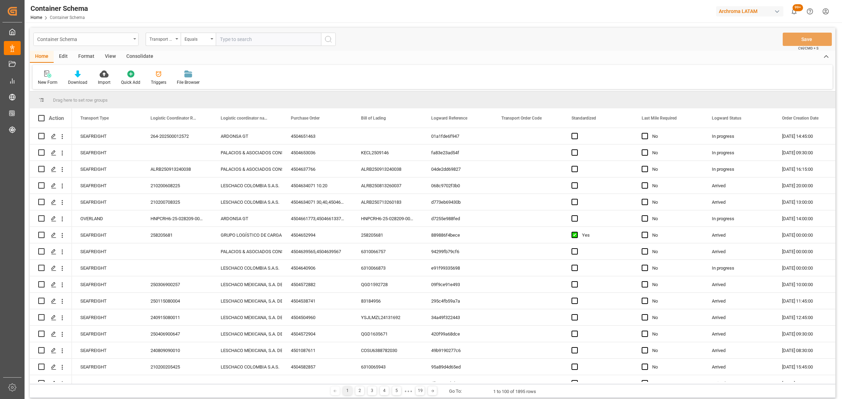
click at [127, 35] on div "Container Schema" at bounding box center [84, 38] width 94 height 9
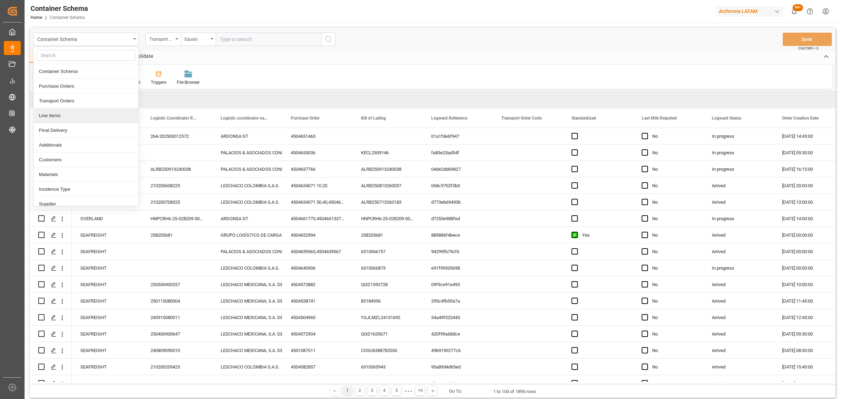
click at [70, 114] on div "Line Items" at bounding box center [86, 115] width 105 height 15
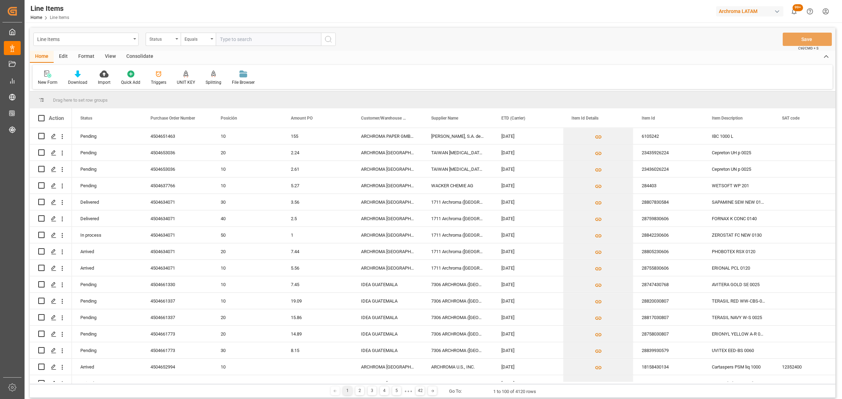
click at [165, 41] on div "Status" at bounding box center [161, 38] width 24 height 8
click at [186, 86] on div "Purchase Order Number" at bounding box center [198, 86] width 105 height 15
click at [189, 43] on div "Equals" at bounding box center [198, 39] width 35 height 13
click at [199, 85] on div "Fuzzy search" at bounding box center [233, 86] width 105 height 15
click at [220, 34] on input "text" at bounding box center [268, 39] width 105 height 13
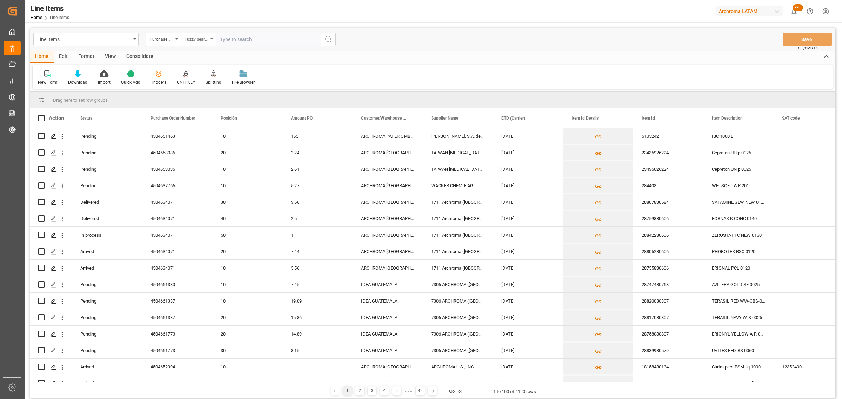
paste input "4504653897"
type input "4504653897"
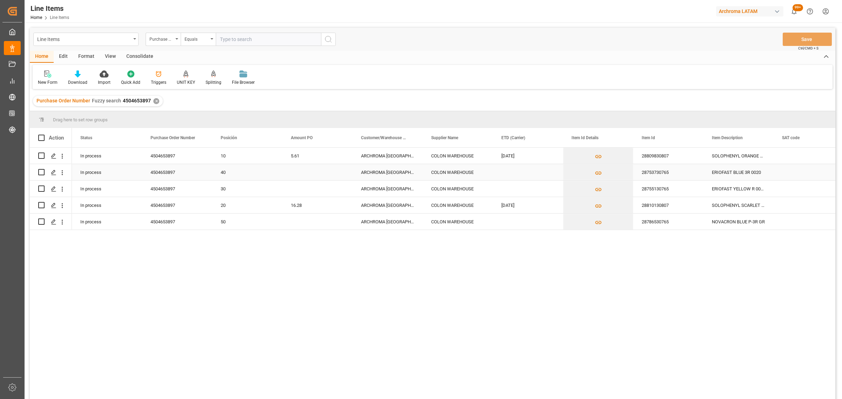
click at [303, 172] on div "Press SPACE to select this row." at bounding box center [317, 172] width 70 height 16
click at [303, 172] on input "Press SPACE to select this row." at bounding box center [317, 176] width 59 height 13
click at [320, 174] on input "Press SPACE to select this row." at bounding box center [317, 176] width 59 height 13
paste input "16.28"
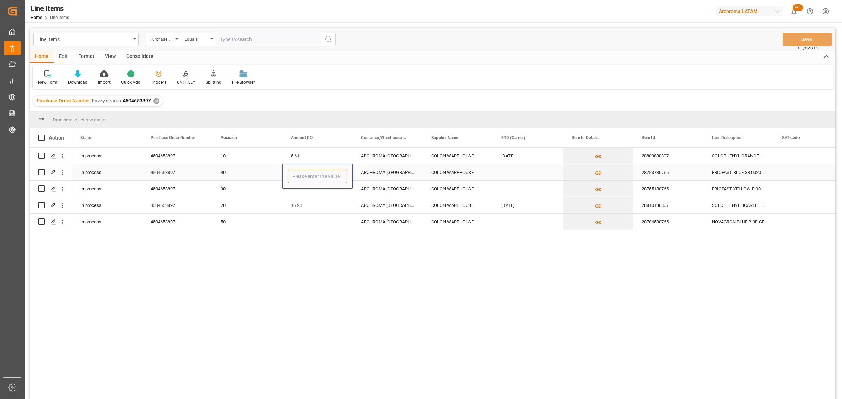
type input "16.28"
click at [507, 175] on div "Press SPACE to select this row." at bounding box center [528, 172] width 70 height 16
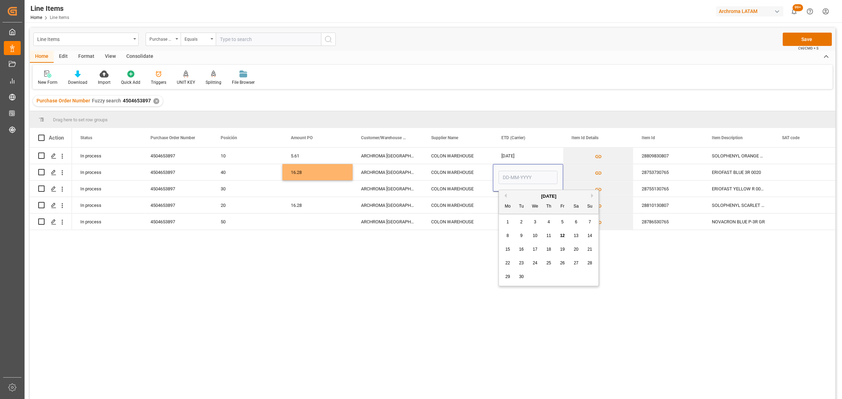
click at [589, 238] on span "14" at bounding box center [589, 235] width 5 height 5
type input "[DATE]"
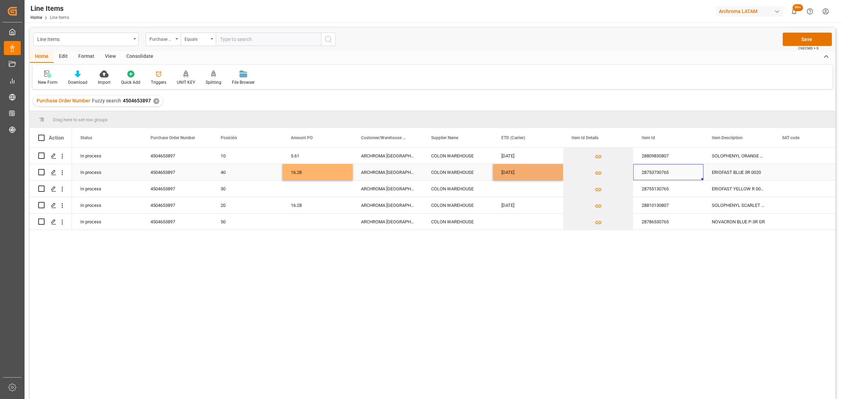
click at [670, 171] on div "28753730765" at bounding box center [668, 172] width 70 height 16
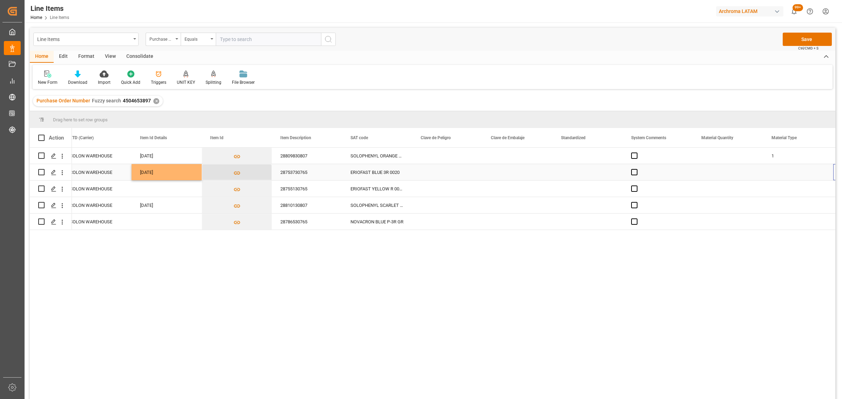
scroll to position [0, 432]
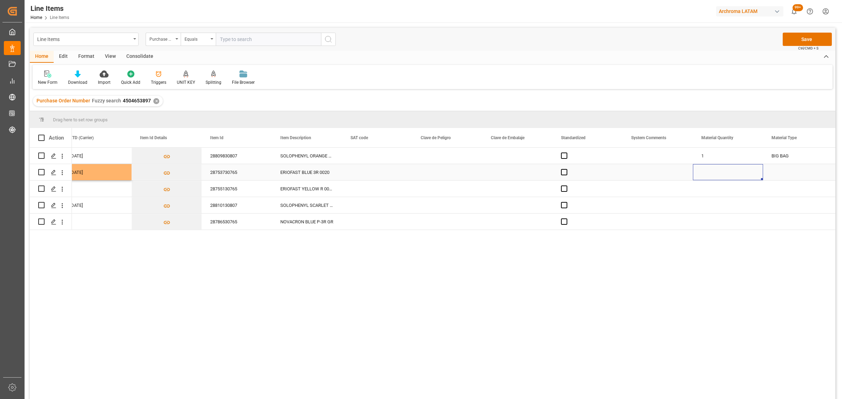
click at [722, 176] on div "Press SPACE to select this row." at bounding box center [728, 172] width 70 height 16
click at [722, 175] on input "Press SPACE to select this row." at bounding box center [727, 176] width 59 height 13
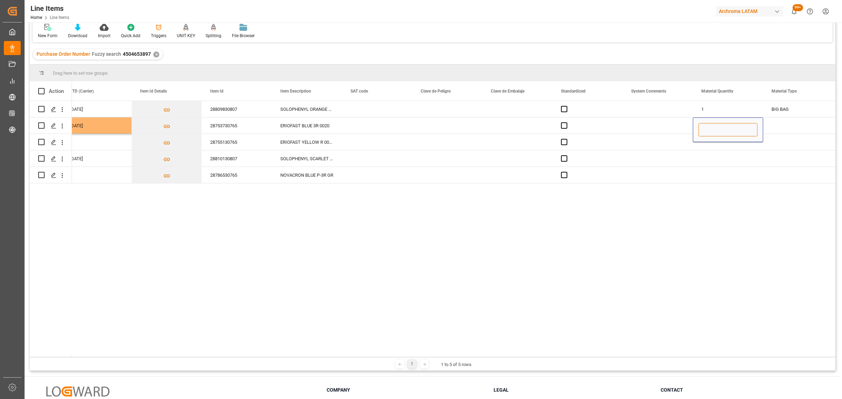
scroll to position [88, 0]
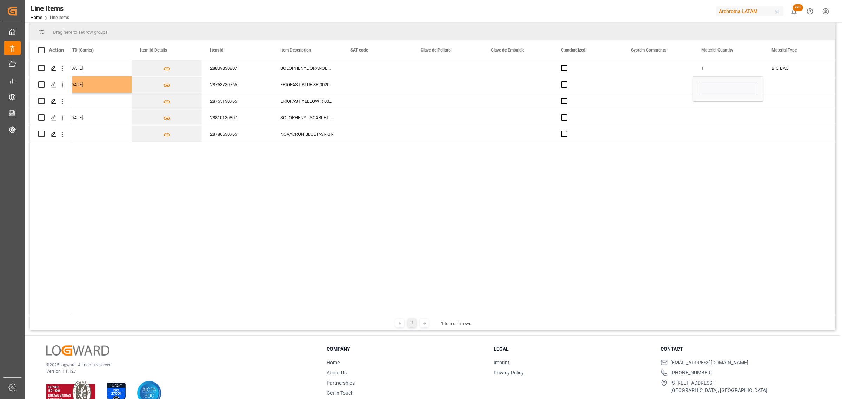
drag, startPoint x: 220, startPoint y: 317, endPoint x: 159, endPoint y: 309, distance: 61.8
click at [159, 309] on div "Drag here to set row groups Drag here to set column labels Action Supplier Name…" at bounding box center [433, 177] width 806 height 307
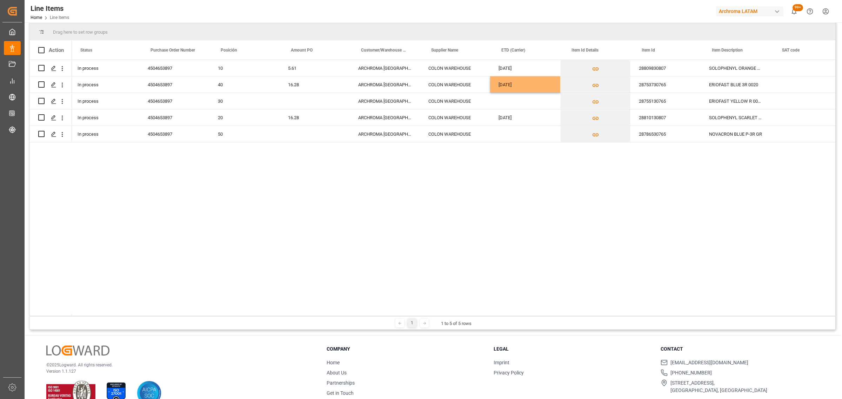
scroll to position [0, 0]
click at [313, 85] on div "16.28" at bounding box center [317, 84] width 70 height 16
click at [311, 85] on div "16.28" at bounding box center [317, 84] width 70 height 16
click at [311, 85] on input "16.28" at bounding box center [317, 88] width 59 height 13
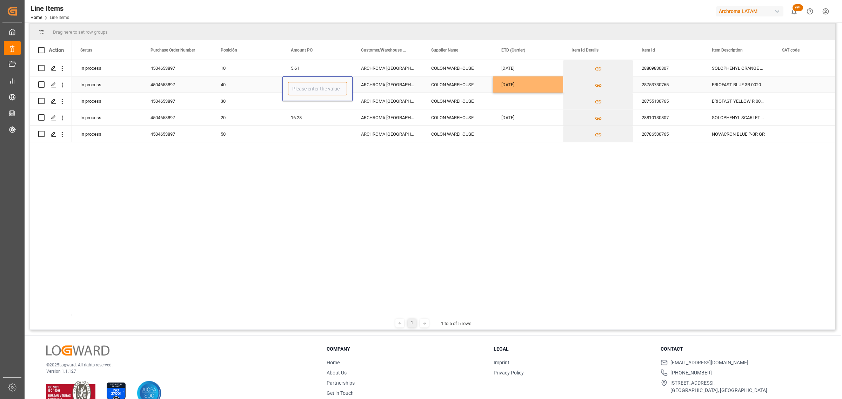
type input "0"
click at [309, 119] on div "16.28" at bounding box center [317, 117] width 70 height 16
click at [674, 119] on div "28810130807" at bounding box center [668, 117] width 70 height 16
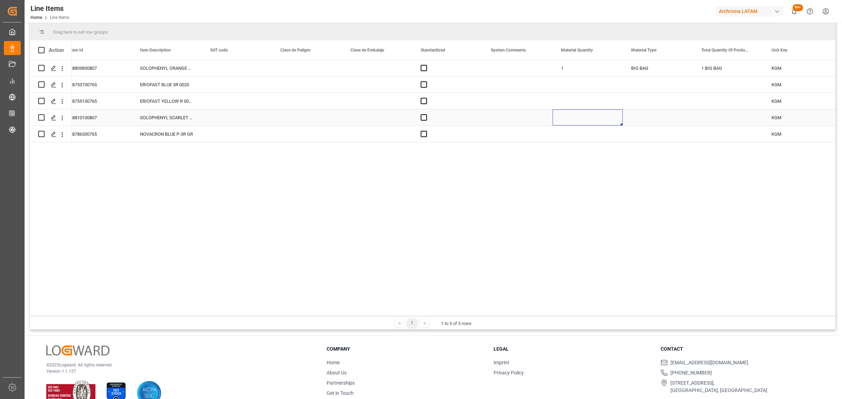
click at [585, 115] on div "Press SPACE to select this row." at bounding box center [588, 117] width 70 height 16
click at [583, 118] on input "Press SPACE to select this row." at bounding box center [587, 121] width 59 height 13
type input "1"
click at [653, 115] on div "Press SPACE to select this row." at bounding box center [658, 117] width 70 height 16
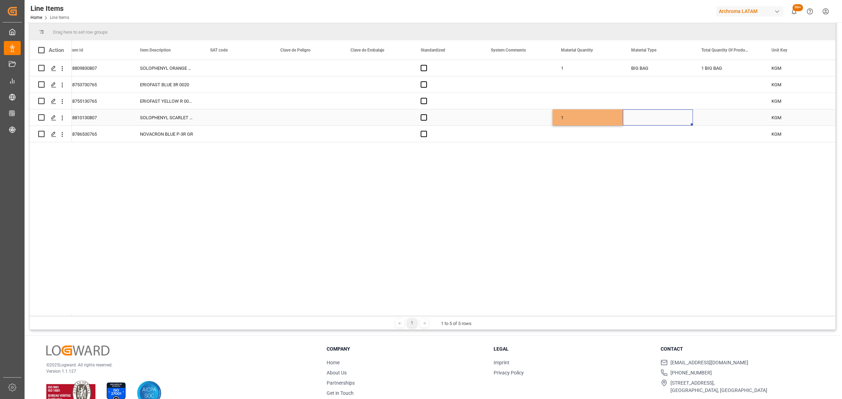
click at [653, 115] on div "Press SPACE to select this row." at bounding box center [658, 117] width 70 height 16
click at [679, 122] on polyline "open menu" at bounding box center [680, 122] width 4 height 2
click at [654, 228] on div "BIG BAG" at bounding box center [658, 227] width 58 height 25
type input "BIG BAG"
click at [717, 111] on div "Press SPACE to select this row." at bounding box center [728, 117] width 70 height 16
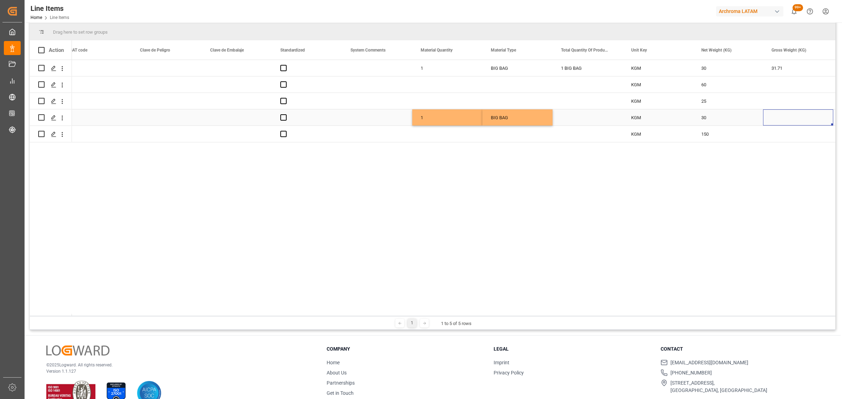
click at [789, 116] on div "Press SPACE to select this row." at bounding box center [798, 117] width 70 height 16
click at [789, 116] on input "Press SPACE to select this row." at bounding box center [798, 121] width 59 height 13
drag, startPoint x: 591, startPoint y: 114, endPoint x: 585, endPoint y: 120, distance: 8.7
click at [591, 115] on div "Press SPACE to select this row." at bounding box center [588, 117] width 70 height 16
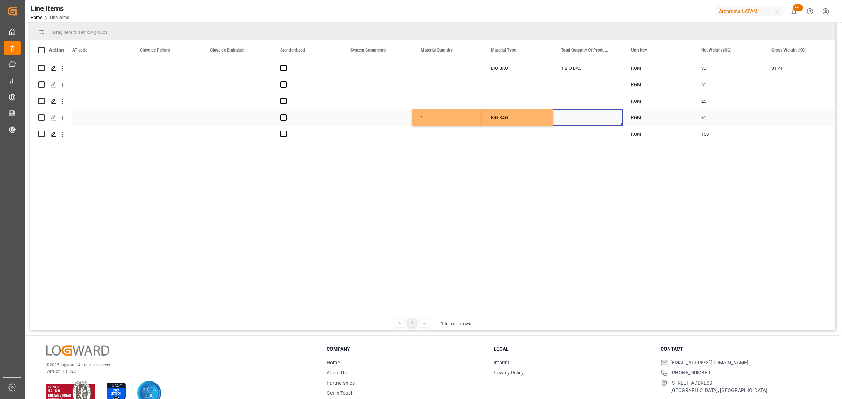
click at [744, 116] on div "30" at bounding box center [728, 117] width 70 height 16
click at [785, 114] on div "Press SPACE to select this row." at bounding box center [798, 117] width 70 height 16
click at [784, 117] on input "Press SPACE to select this row." at bounding box center [798, 121] width 59 height 13
type input "31.710"
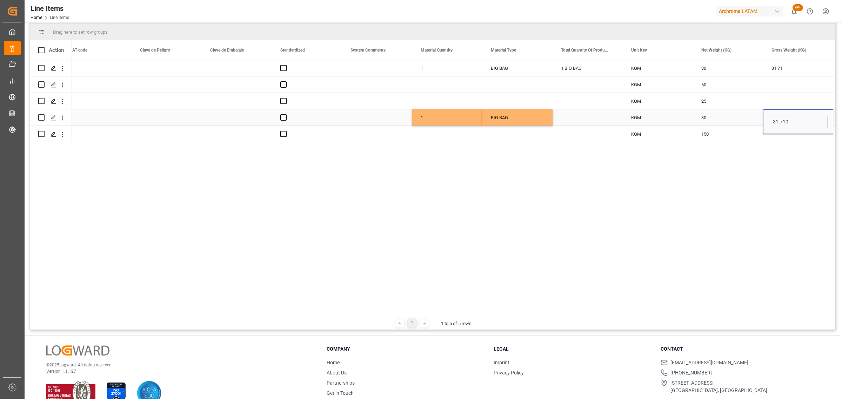
click at [733, 116] on div "30" at bounding box center [728, 117] width 70 height 16
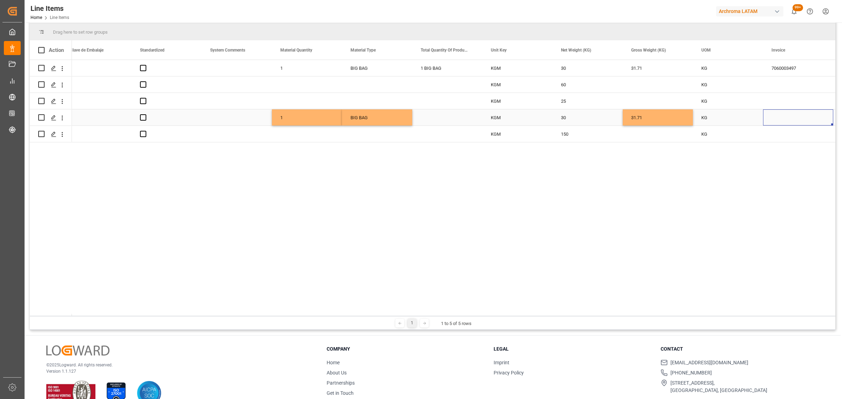
scroll to position [0, 923]
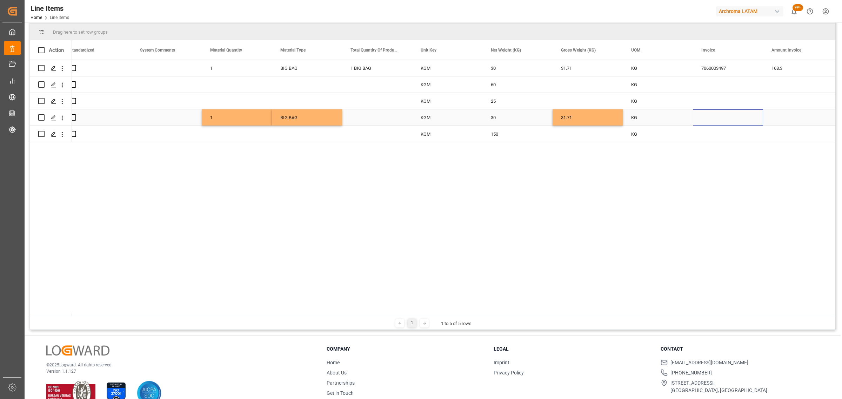
click at [733, 116] on div "Press SPACE to select this row." at bounding box center [728, 117] width 70 height 16
click at [704, 123] on input "Press SPACE to select this row." at bounding box center [727, 121] width 59 height 13
paste input "7060003497"
type input "7060003497"
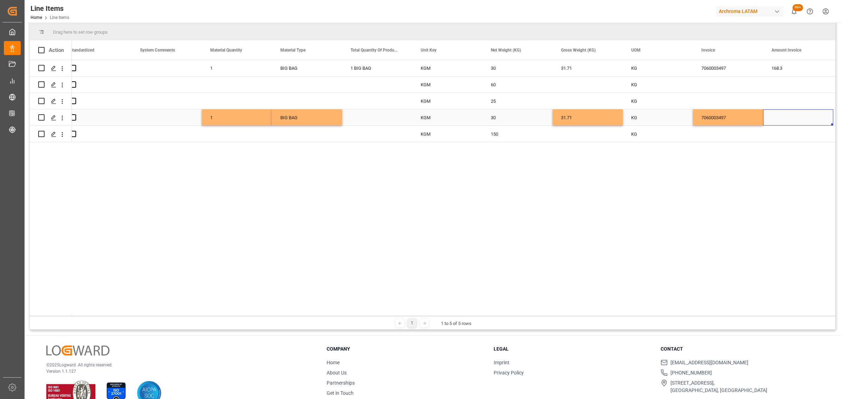
click at [781, 116] on div "Press SPACE to select this row." at bounding box center [798, 117] width 70 height 16
click at [777, 120] on input "Press SPACE to select this row." at bounding box center [798, 121] width 59 height 13
click at [797, 122] on input "Press SPACE to select this row." at bounding box center [798, 121] width 59 height 13
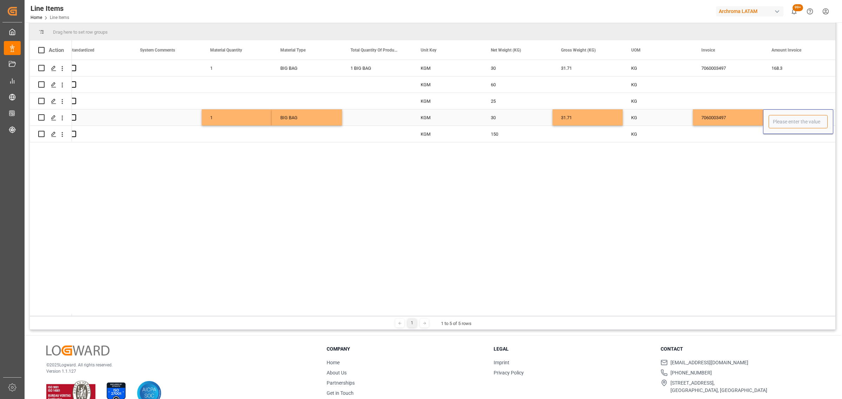
paste input "488.40"
type input "488.4"
click at [747, 120] on div "7060003497" at bounding box center [728, 117] width 70 height 16
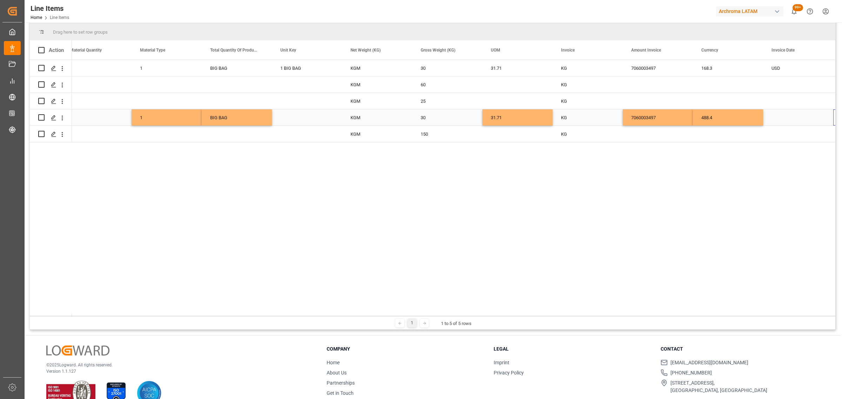
scroll to position [0, 1063]
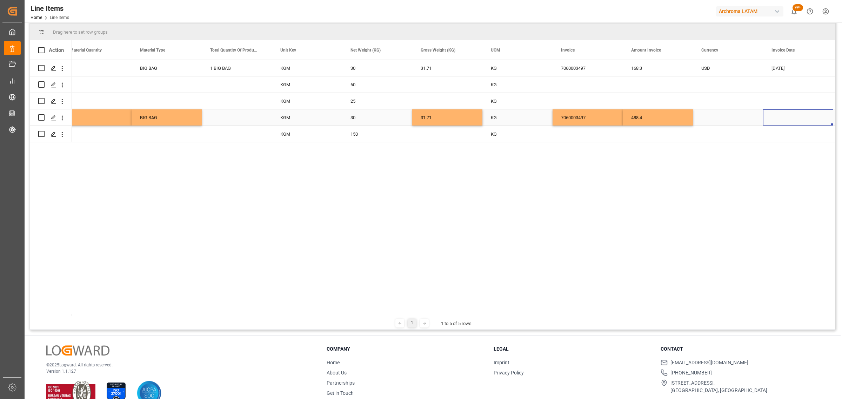
click at [737, 119] on div "Press SPACE to select this row." at bounding box center [728, 117] width 70 height 16
click at [747, 121] on icon "open menu" at bounding box center [750, 122] width 8 height 8
click at [736, 146] on div "USD" at bounding box center [728, 141] width 58 height 25
type input "USD"
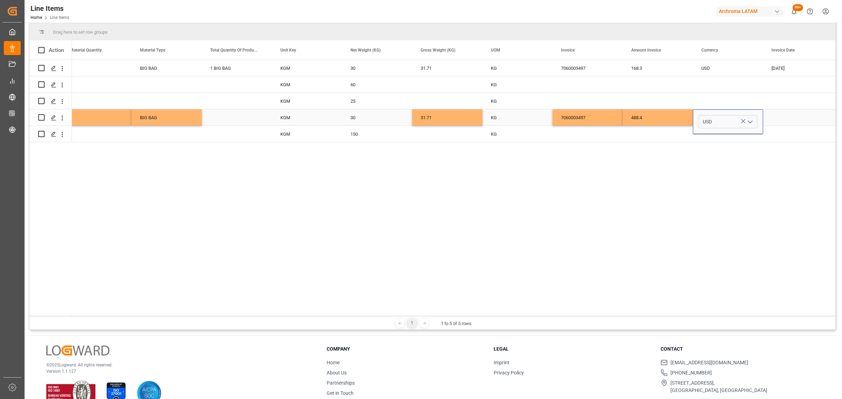
click at [782, 122] on div "Press SPACE to select this row." at bounding box center [798, 117] width 70 height 16
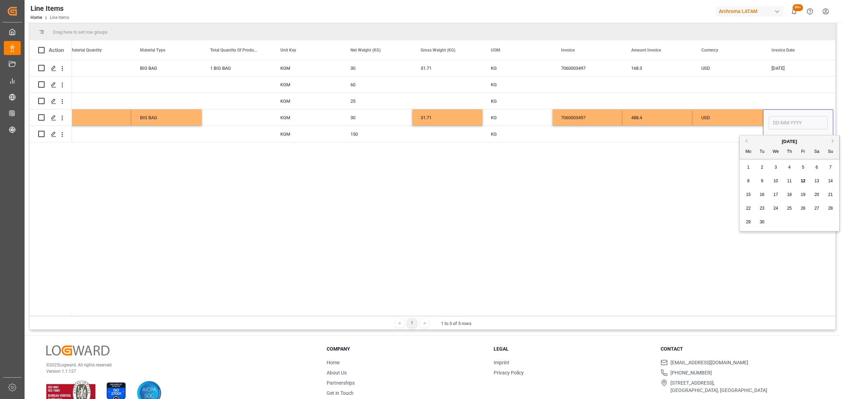
click at [804, 169] on span "5" at bounding box center [803, 167] width 2 height 5
type input "[DATE]"
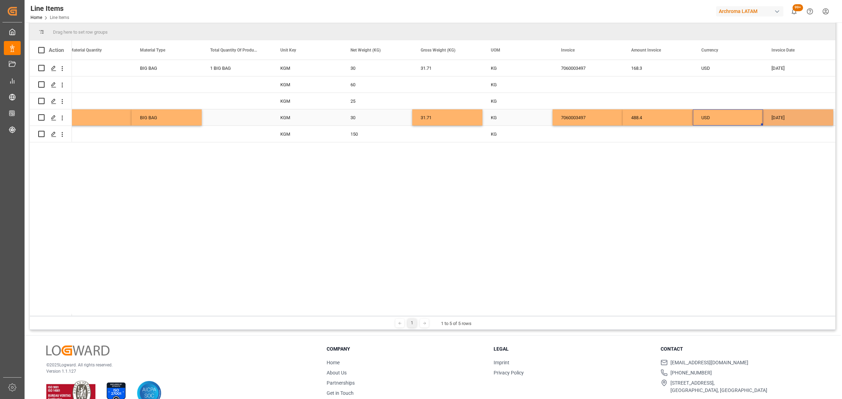
click at [717, 116] on div "USD" at bounding box center [727, 118] width 53 height 16
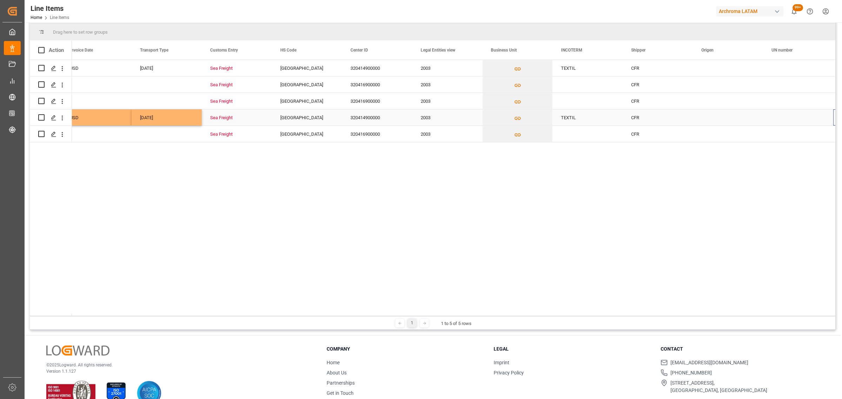
scroll to position [0, 1765]
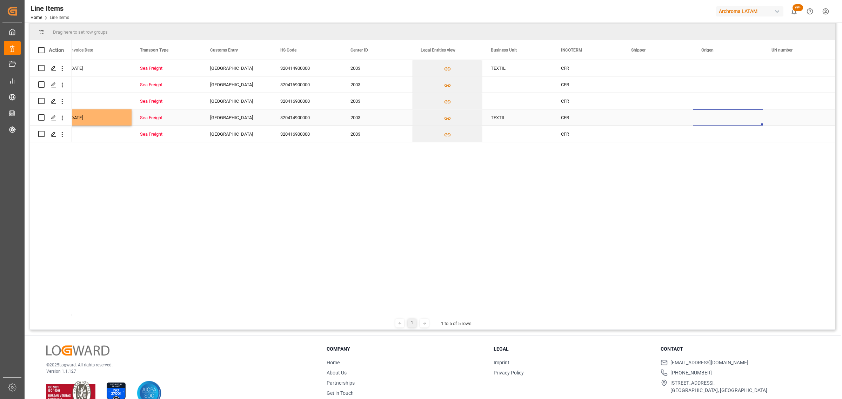
click at [723, 119] on div "Press SPACE to select this row." at bounding box center [728, 117] width 70 height 16
click at [723, 119] on input "Press SPACE to select this row." at bounding box center [727, 121] width 59 height 13
click at [750, 122] on polyline "open menu" at bounding box center [750, 122] width 4 height 2
click at [718, 259] on div "[GEOGRAPHIC_DATA]" at bounding box center [741, 261] width 85 height 25
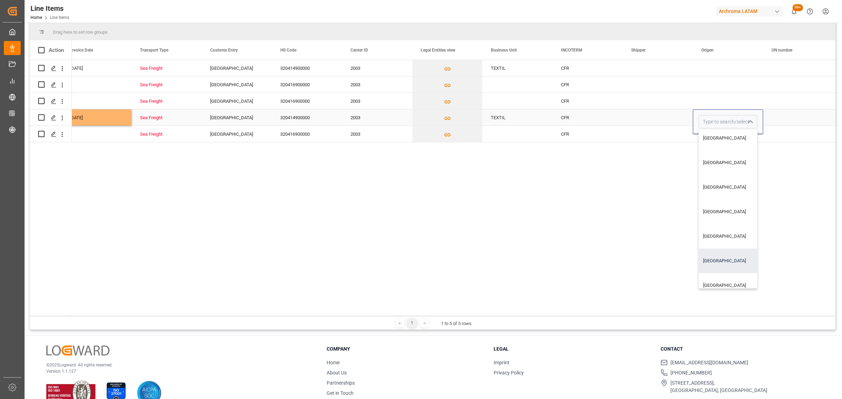
type input "[GEOGRAPHIC_DATA]"
click at [721, 65] on div "Press SPACE to select this row." at bounding box center [728, 68] width 70 height 16
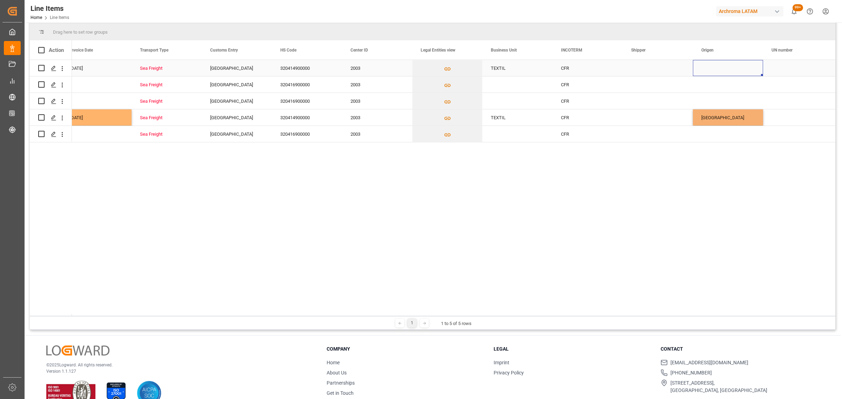
click at [721, 65] on div "Press SPACE to select this row." at bounding box center [728, 68] width 70 height 16
click at [753, 75] on icon "open menu" at bounding box center [750, 72] width 8 height 8
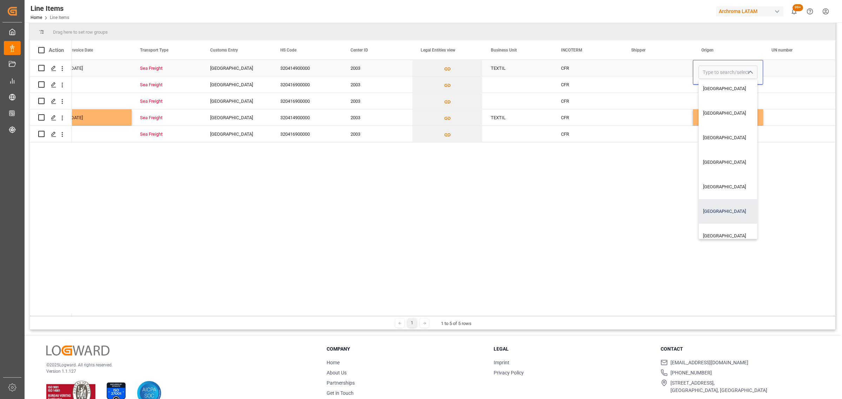
click at [718, 215] on div "[GEOGRAPHIC_DATA]" at bounding box center [741, 211] width 85 height 25
type input "[GEOGRAPHIC_DATA]"
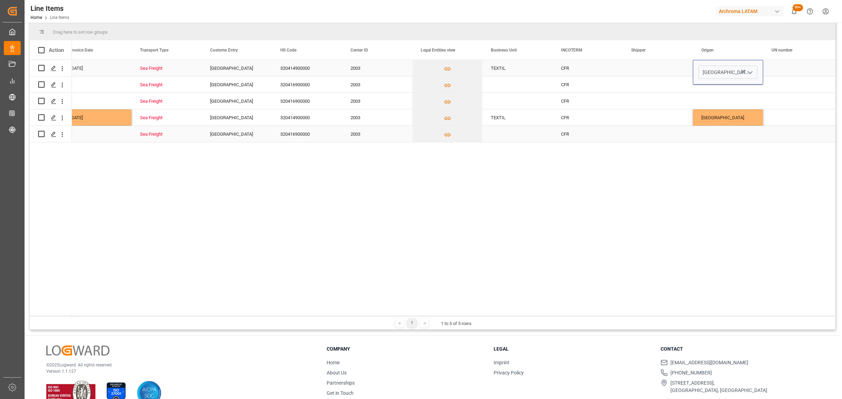
click at [775, 129] on div "Press SPACE to select this row." at bounding box center [798, 134] width 70 height 16
click at [783, 115] on div "Press SPACE to select this row." at bounding box center [798, 117] width 70 height 16
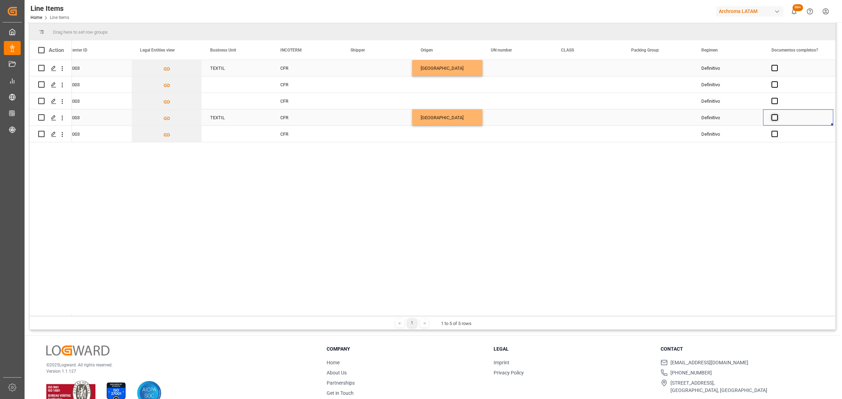
click at [772, 118] on span "Press SPACE to select this row." at bounding box center [774, 117] width 6 height 6
click at [777, 114] on input "Press SPACE to select this row." at bounding box center [777, 114] width 0 height 0
click at [776, 67] on span "Press SPACE to select this row." at bounding box center [774, 68] width 6 height 6
click at [777, 65] on input "Press SPACE to select this row." at bounding box center [777, 65] width 0 height 0
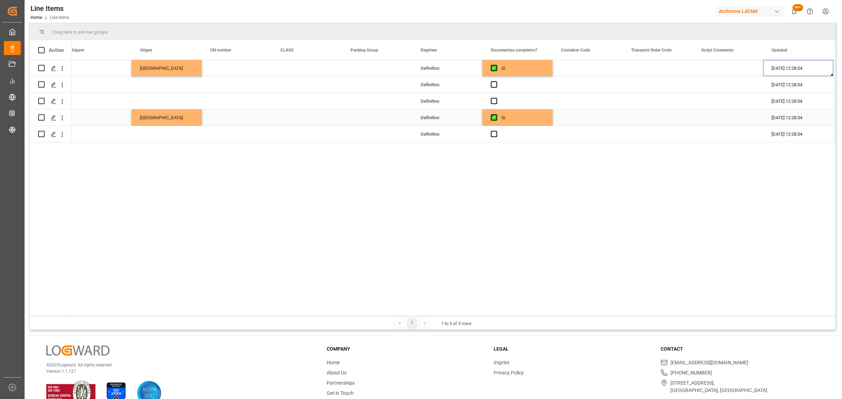
click at [750, 115] on div "Press SPACE to select this row." at bounding box center [728, 117] width 70 height 16
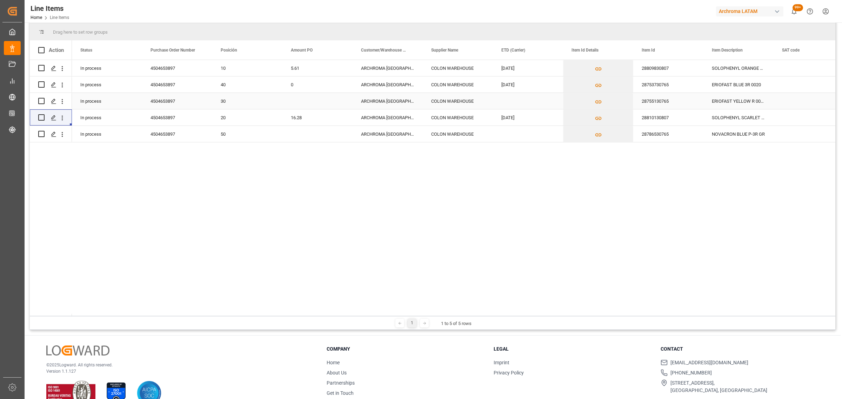
click at [313, 105] on div "Press SPACE to select this row." at bounding box center [317, 101] width 70 height 16
click at [313, 105] on input "Press SPACE to select this row." at bounding box center [317, 105] width 59 height 13
paste input "8.71"
type input "8.71"
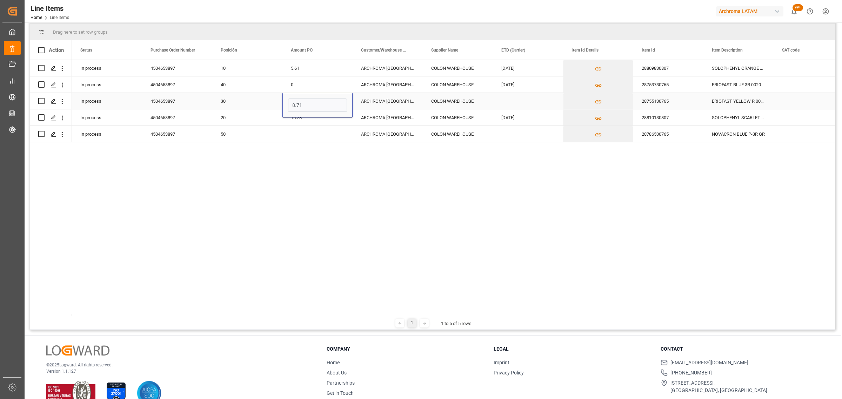
click at [420, 101] on div "ARCHROMA [GEOGRAPHIC_DATA] S.A.S" at bounding box center [388, 101] width 70 height 16
click at [499, 101] on div "Press SPACE to select this row." at bounding box center [528, 101] width 70 height 16
click at [507, 100] on div "Press SPACE to select this row." at bounding box center [528, 101] width 70 height 16
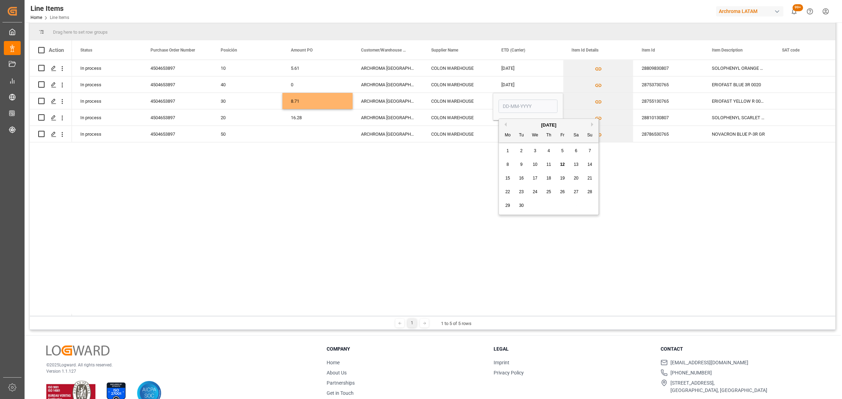
click at [589, 165] on span "14" at bounding box center [589, 164] width 5 height 5
type input "[DATE]"
click at [617, 102] on button "Press SPACE to select this row." at bounding box center [597, 101] width 69 height 16
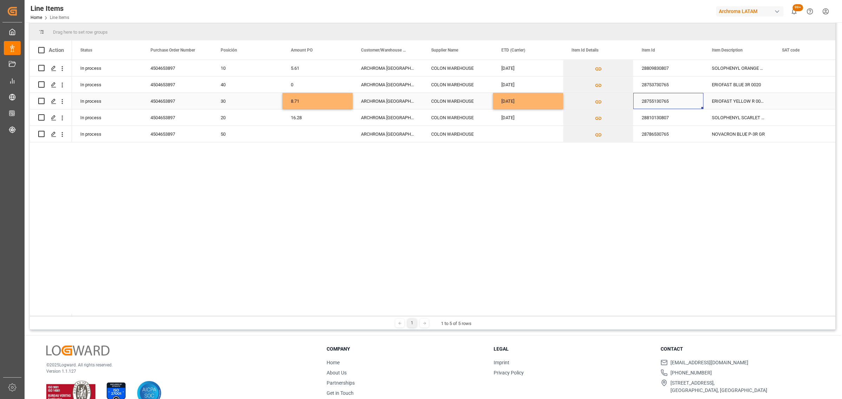
click at [683, 101] on div "28755130765" at bounding box center [668, 101] width 70 height 16
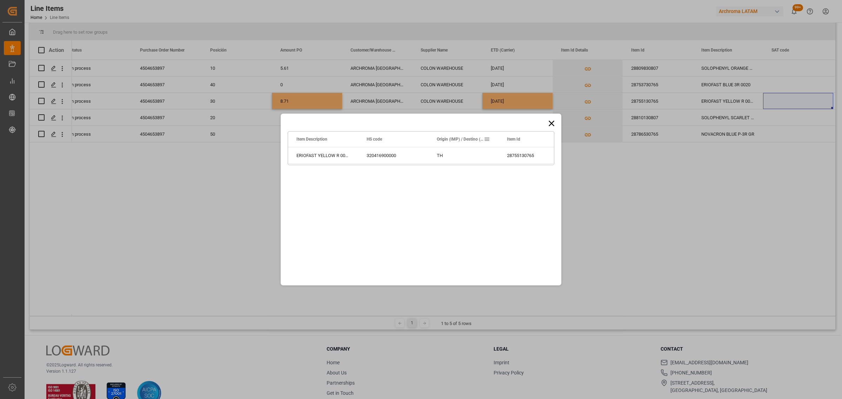
click at [553, 123] on icon at bounding box center [552, 124] width 10 height 10
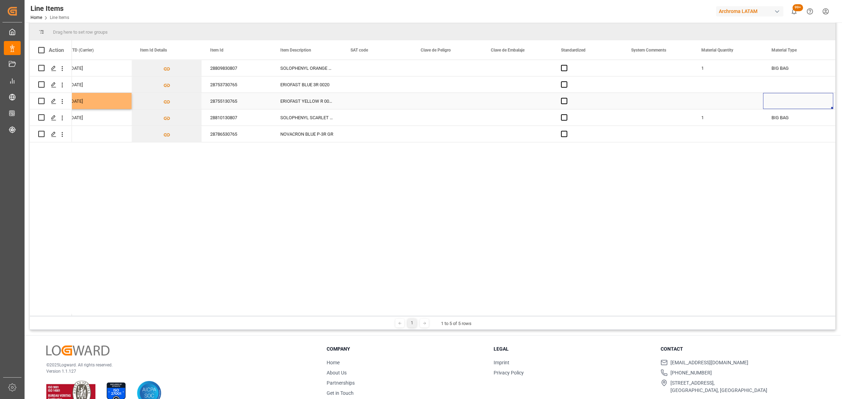
click at [724, 99] on div "Press SPACE to select this row." at bounding box center [728, 101] width 70 height 16
click at [721, 102] on input "Press SPACE to select this row." at bounding box center [727, 105] width 59 height 13
type input "1"
click at [811, 104] on div "Press SPACE to select this row." at bounding box center [798, 101] width 70 height 16
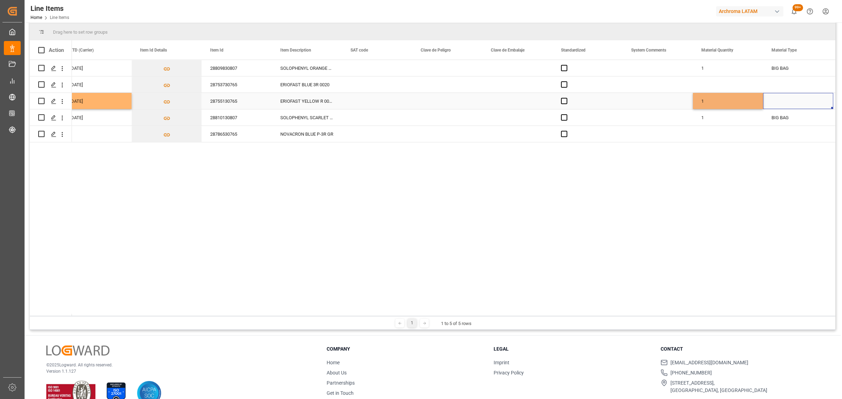
click at [811, 104] on div "Press SPACE to select this row." at bounding box center [798, 101] width 70 height 16
click at [816, 106] on icon "open menu" at bounding box center [820, 105] width 8 height 8
click at [785, 208] on div "BIG BAG" at bounding box center [798, 211] width 58 height 25
type input "BIG BAG"
click at [733, 99] on div "1" at bounding box center [728, 101] width 70 height 16
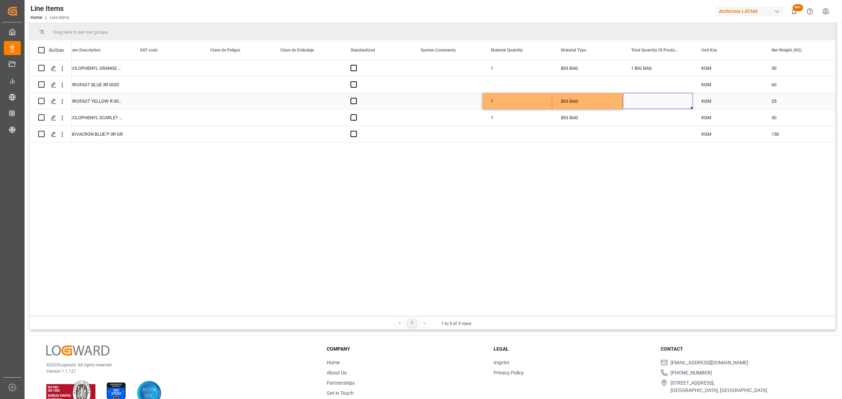
click at [646, 96] on div "Press SPACE to select this row." at bounding box center [658, 101] width 70 height 16
click at [788, 100] on div "25" at bounding box center [798, 101] width 70 height 16
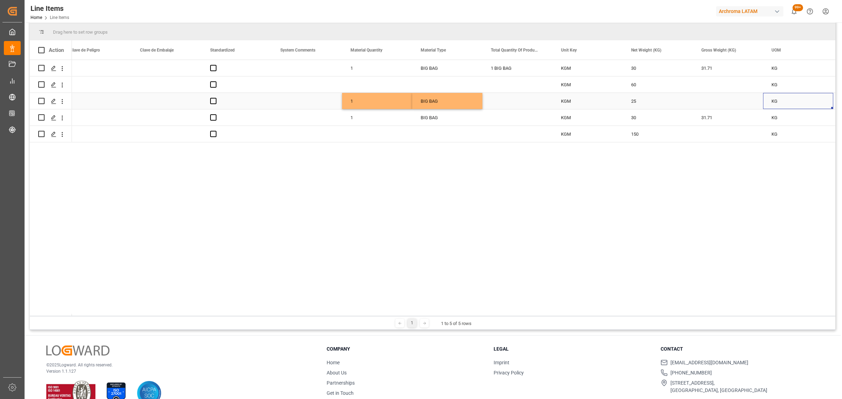
click at [715, 99] on div "Press SPACE to select this row." at bounding box center [728, 101] width 70 height 16
click at [715, 99] on input "Press SPACE to select this row." at bounding box center [727, 105] width 59 height 13
type input "8.71"
click at [802, 100] on div "KG" at bounding box center [798, 101] width 70 height 16
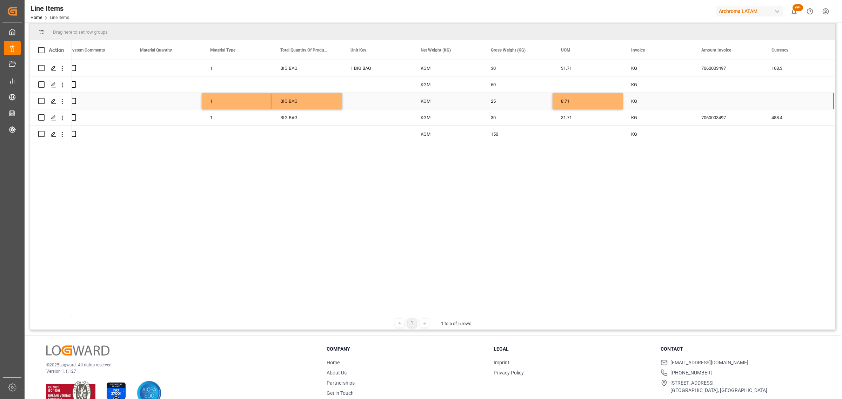
scroll to position [0, 993]
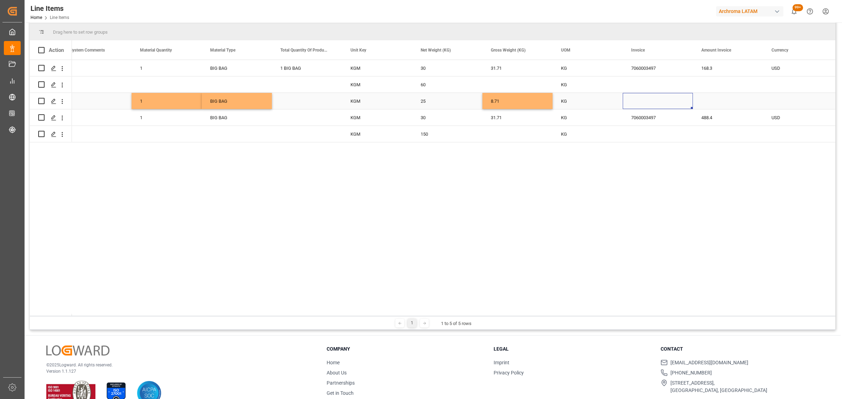
click at [648, 99] on div "Press SPACE to select this row." at bounding box center [658, 101] width 70 height 16
click at [647, 101] on input "Press SPACE to select this row." at bounding box center [657, 105] width 59 height 13
click at [654, 67] on div "7060003497" at bounding box center [658, 68] width 70 height 16
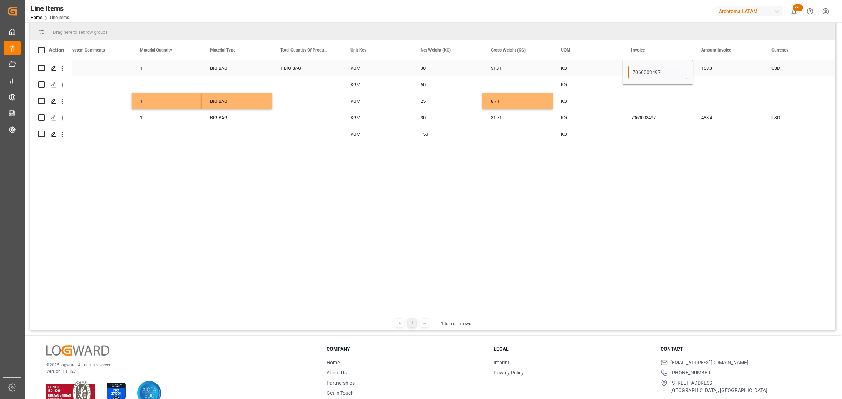
click at [654, 67] on input "7060003497" at bounding box center [657, 72] width 59 height 13
click at [646, 97] on div "Press SPACE to select this row." at bounding box center [658, 101] width 70 height 16
click at [644, 101] on input "Press SPACE to select this row." at bounding box center [657, 105] width 59 height 13
paste input "7060003497"
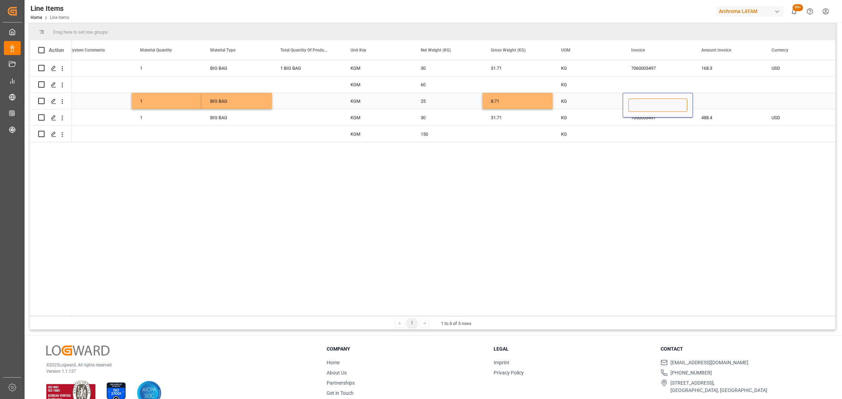
type input "7060003497"
click at [722, 102] on div "Press SPACE to select this row." at bounding box center [728, 101] width 70 height 16
click at [704, 102] on input "Press SPACE to select this row." at bounding box center [727, 105] width 59 height 13
paste input "217.75"
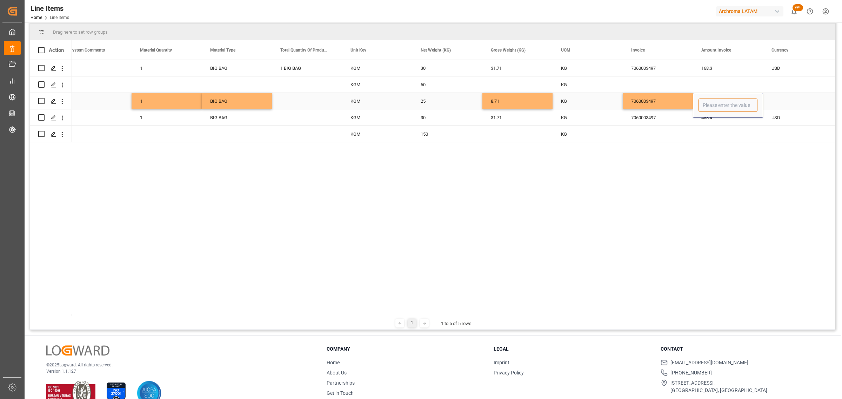
type input "217.75"
click at [795, 110] on div "USD" at bounding box center [797, 118] width 53 height 16
click at [795, 102] on div "Press SPACE to select this row." at bounding box center [798, 101] width 70 height 16
click at [818, 109] on icon "open menu" at bounding box center [820, 105] width 8 height 8
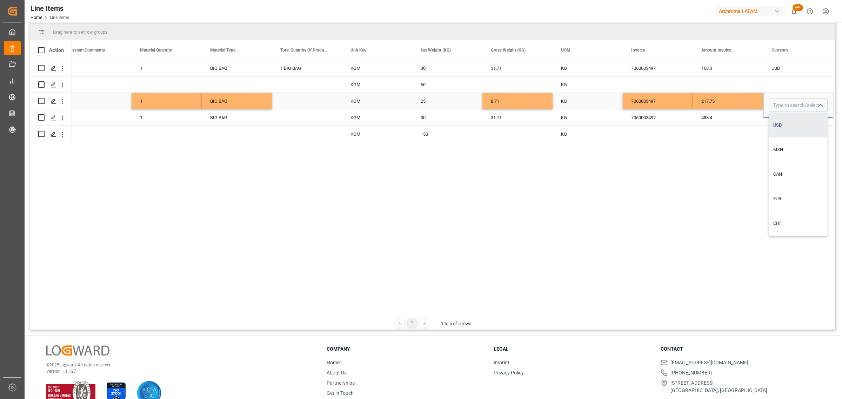
click at [793, 126] on div "USD" at bounding box center [798, 125] width 58 height 25
type input "USD"
click at [705, 93] on div "217.75" at bounding box center [728, 101] width 70 height 16
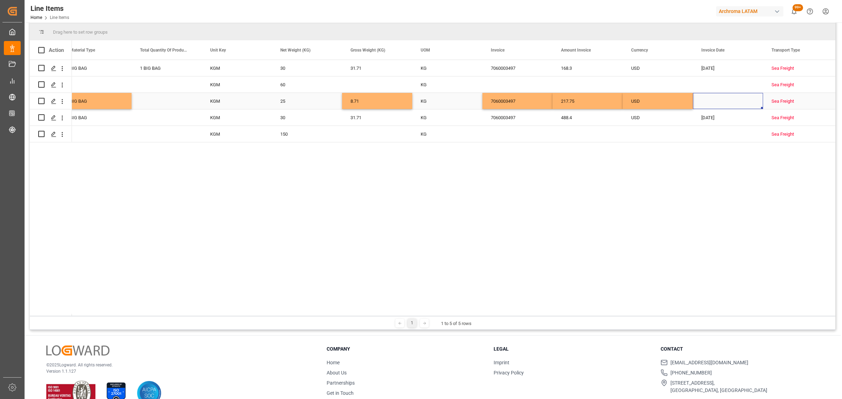
click at [709, 99] on div "Press SPACE to select this row." at bounding box center [728, 101] width 70 height 16
click at [766, 153] on div "5" at bounding box center [762, 151] width 9 height 8
type input "[DATE]"
click at [668, 100] on div "USD" at bounding box center [657, 101] width 53 height 16
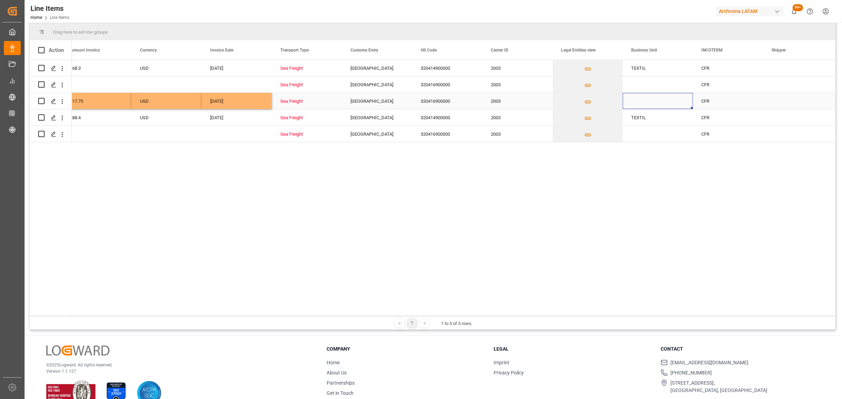
click at [647, 99] on div "Press SPACE to select this row." at bounding box center [658, 101] width 70 height 16
click at [653, 103] on input "Press SPACE to select this row." at bounding box center [657, 105] width 59 height 13
type input "TEXTIL"
click at [743, 102] on div "CFR" at bounding box center [727, 101] width 53 height 16
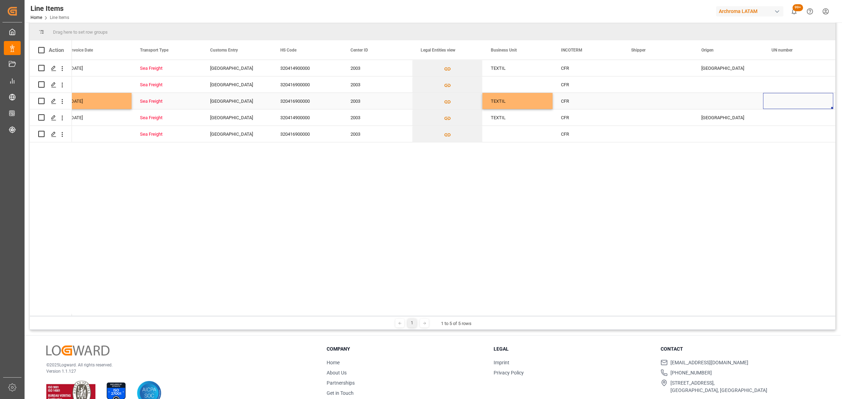
click at [723, 99] on div "Press SPACE to select this row." at bounding box center [728, 101] width 70 height 16
click at [753, 105] on icon "open menu" at bounding box center [750, 105] width 8 height 8
click at [722, 196] on div "[GEOGRAPHIC_DATA]" at bounding box center [741, 200] width 85 height 25
type input "[GEOGRAPHIC_DATA]"
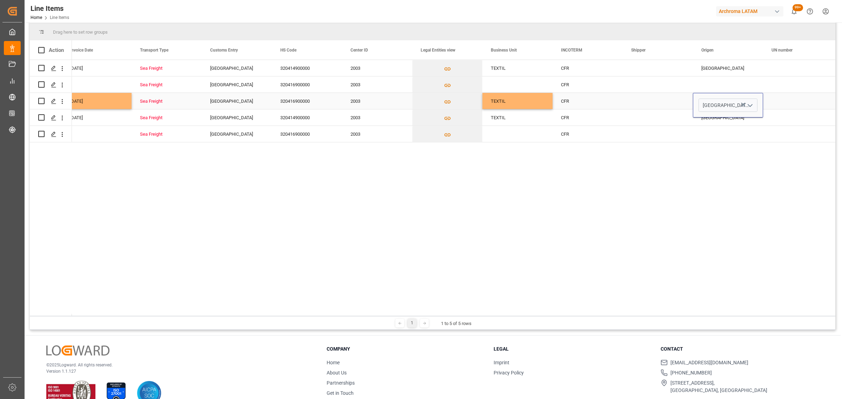
click at [779, 106] on div "Press SPACE to select this row." at bounding box center [798, 101] width 70 height 16
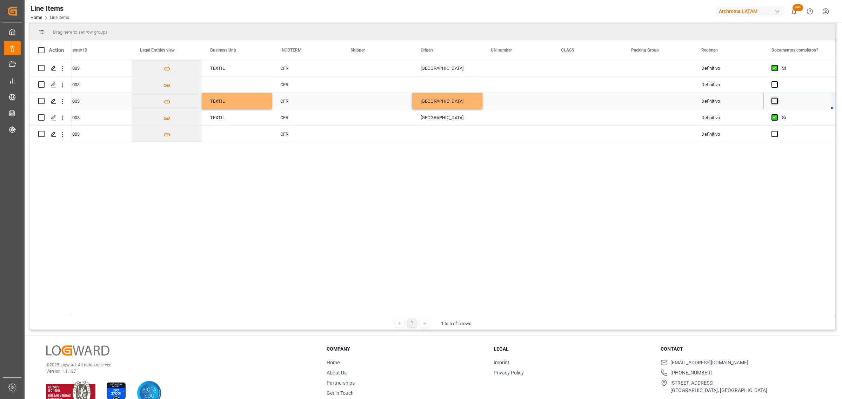
click at [772, 102] on span "Press SPACE to select this row." at bounding box center [774, 101] width 6 height 6
click at [777, 98] on input "Press SPACE to select this row." at bounding box center [777, 98] width 0 height 0
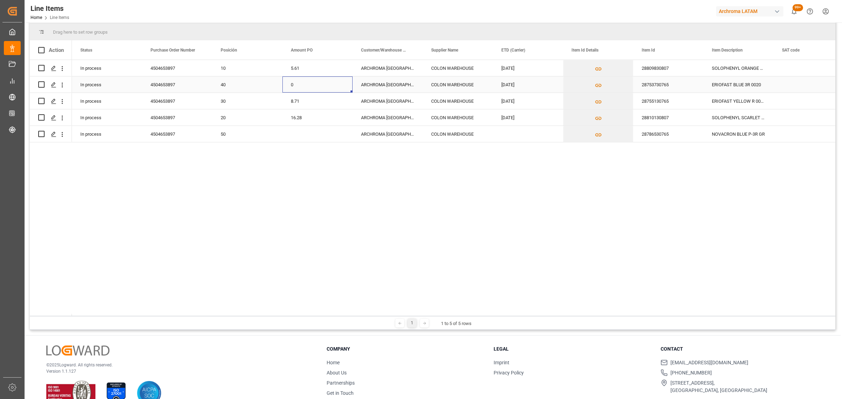
click at [303, 83] on div "0" at bounding box center [317, 84] width 70 height 16
click at [302, 87] on input "0" at bounding box center [317, 88] width 59 height 13
click at [316, 90] on input "0" at bounding box center [317, 88] width 59 height 13
drag, startPoint x: 313, startPoint y: 89, endPoint x: 272, endPoint y: 88, distance: 40.7
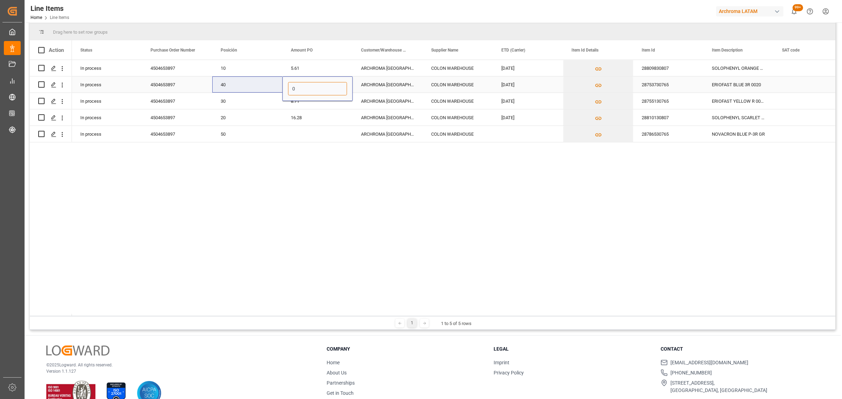
paste input "25.22"
type input "25.22"
click at [364, 83] on div "ARCHROMA [GEOGRAPHIC_DATA] S.A.S" at bounding box center [388, 84] width 70 height 16
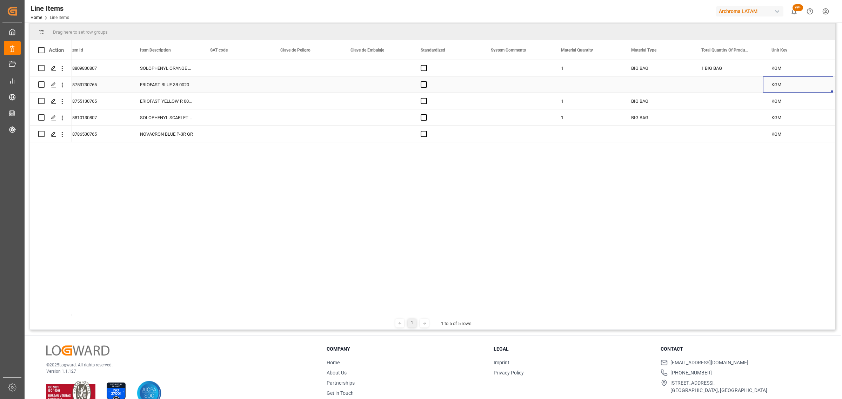
click at [568, 84] on div "Press SPACE to select this row." at bounding box center [588, 84] width 70 height 16
click at [568, 84] on input "Press SPACE to select this row." at bounding box center [587, 88] width 59 height 13
type input "3"
click at [640, 76] on div "Press SPACE to select this row." at bounding box center [658, 84] width 70 height 16
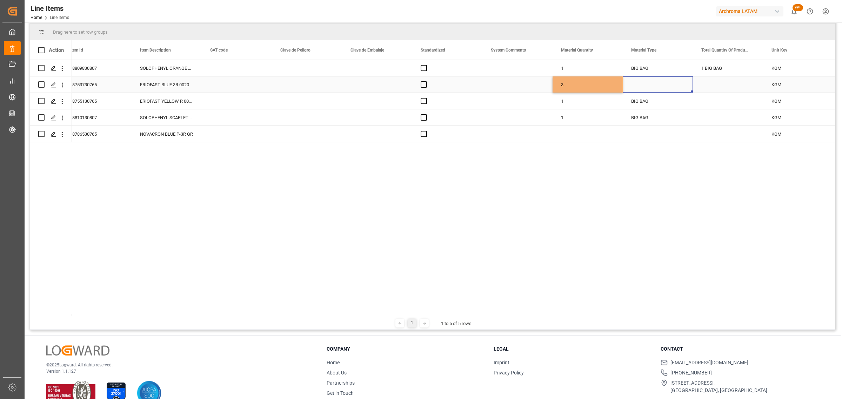
click at [640, 76] on div "Press SPACE to select this row." at bounding box center [658, 84] width 70 height 16
click at [678, 89] on icon "open menu" at bounding box center [680, 89] width 8 height 8
click at [652, 233] on div "BIG BAG" at bounding box center [658, 237] width 58 height 25
type input "BIG BAG"
click at [717, 89] on div "Press SPACE to select this row." at bounding box center [728, 84] width 70 height 16
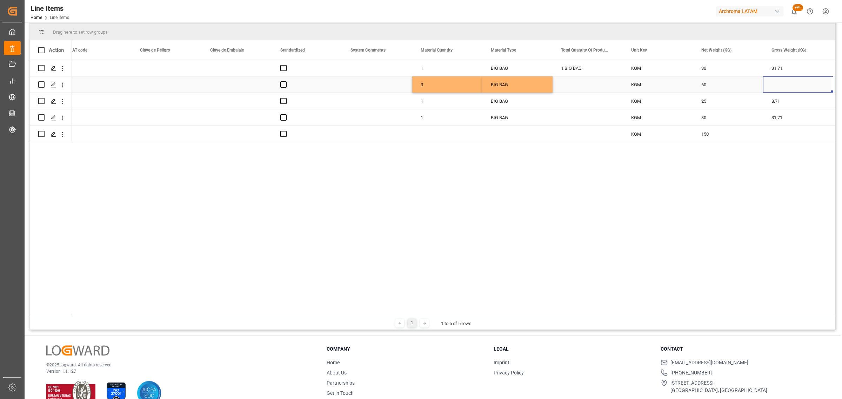
click at [769, 86] on div "Press SPACE to select this row." at bounding box center [798, 84] width 70 height 16
click at [780, 88] on input "Press SPACE to select this row." at bounding box center [798, 88] width 59 height 13
type input "65.160"
click at [723, 88] on div "60" at bounding box center [728, 84] width 70 height 16
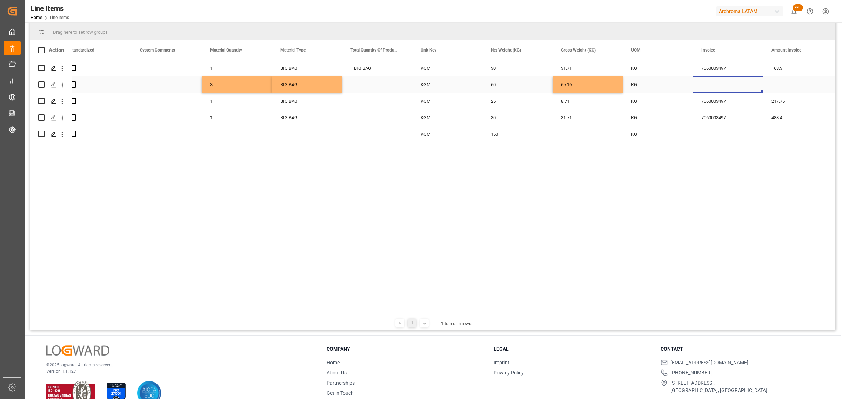
click at [723, 88] on div "Press SPACE to select this row." at bounding box center [728, 84] width 70 height 16
click at [720, 71] on div "7060003497" at bounding box center [728, 68] width 70 height 16
click at [720, 71] on input "7060003497" at bounding box center [727, 72] width 59 height 13
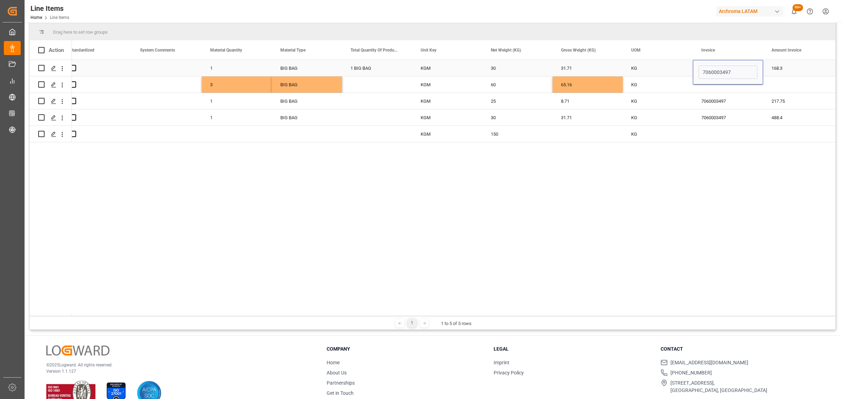
click at [720, 71] on input "7060003497" at bounding box center [727, 72] width 59 height 13
click at [720, 75] on input "7060003497" at bounding box center [727, 72] width 59 height 13
click at [710, 90] on div "Press SPACE to select this row." at bounding box center [728, 84] width 70 height 16
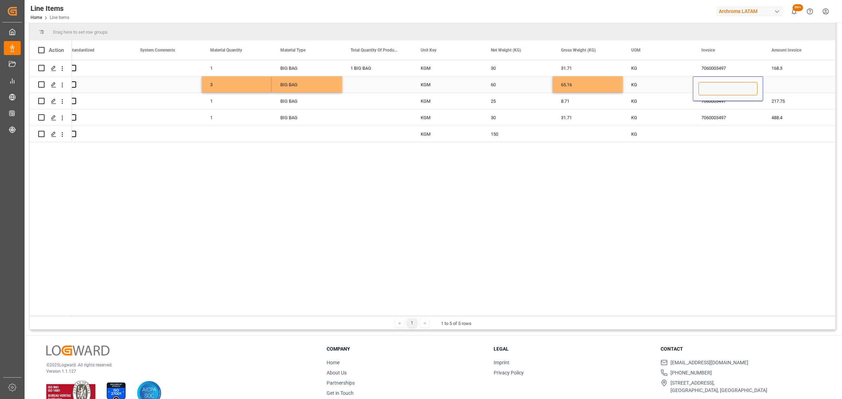
click at [710, 88] on input "Press SPACE to select this row." at bounding box center [727, 88] width 59 height 13
paste input "7060003497"
type input "7060003497"
click at [788, 83] on div "Press SPACE to select this row." at bounding box center [798, 84] width 70 height 16
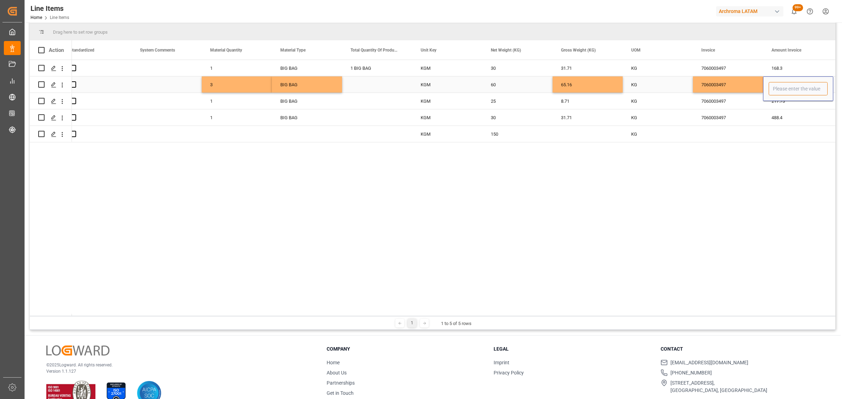
click at [788, 83] on input "Press SPACE to select this row." at bounding box center [798, 88] width 59 height 13
type input "1513.20"
click at [744, 88] on div "7060003497" at bounding box center [728, 84] width 70 height 16
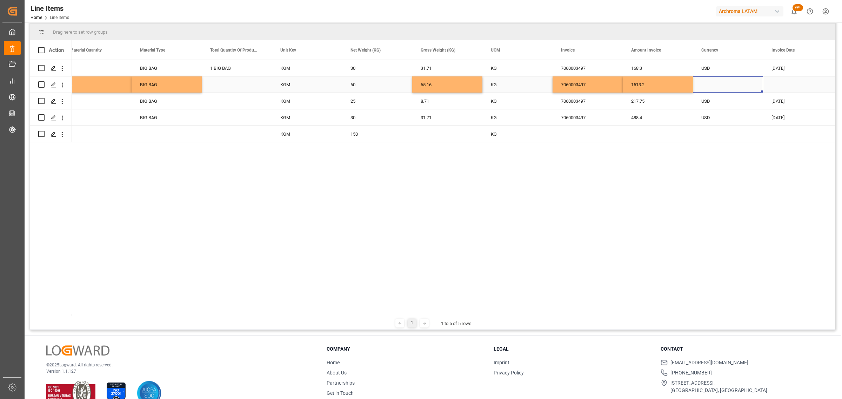
click at [744, 88] on div "Press SPACE to select this row." at bounding box center [728, 84] width 70 height 16
click at [747, 88] on icon "open menu" at bounding box center [750, 89] width 8 height 8
click at [722, 108] on div "USD" at bounding box center [728, 108] width 58 height 25
type input "USD"
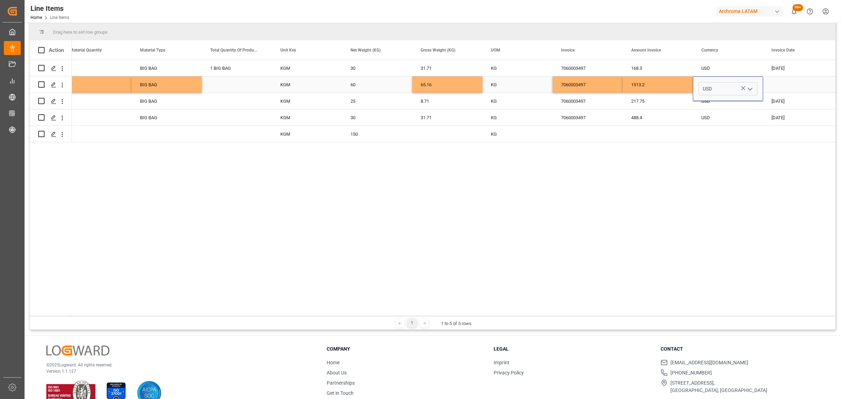
click at [796, 82] on div "Press SPACE to select this row." at bounding box center [798, 84] width 70 height 16
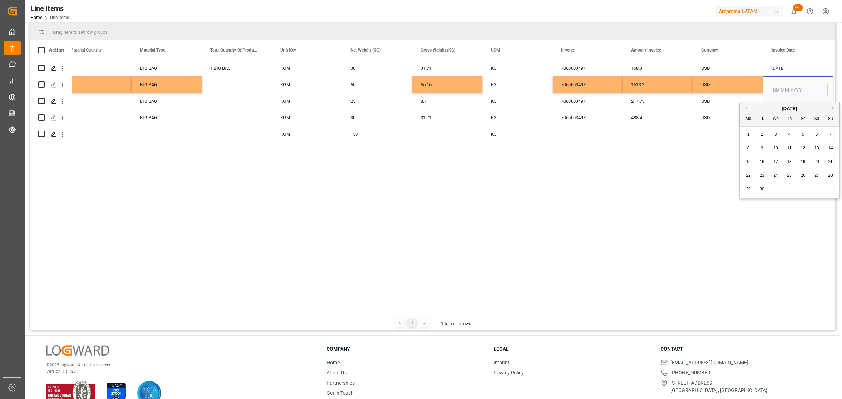
click at [802, 138] on div "5" at bounding box center [803, 135] width 9 height 8
type input "05-09-2025"
click at [730, 87] on div "USD" at bounding box center [727, 85] width 53 height 16
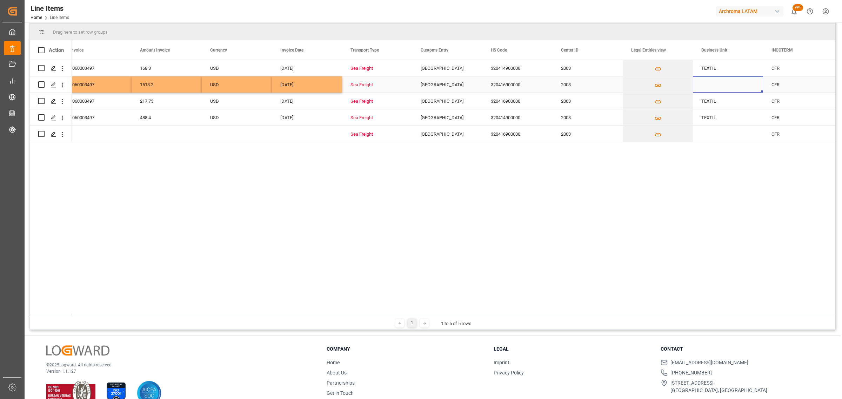
click at [728, 87] on div "Press SPACE to select this row." at bounding box center [728, 84] width 70 height 16
click at [728, 87] on input "Press SPACE to select this row." at bounding box center [727, 88] width 59 height 13
type input "TEXTIL"
click at [794, 88] on div "CFR" at bounding box center [797, 85] width 53 height 16
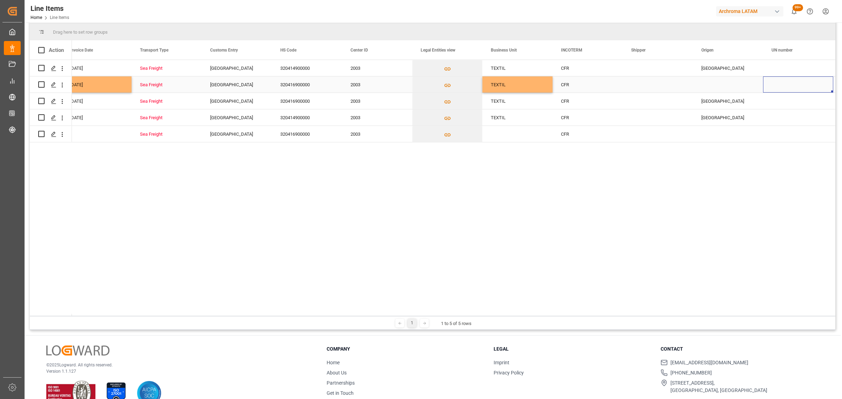
click at [732, 78] on div "Press SPACE to select this row." at bounding box center [728, 84] width 70 height 16
click at [750, 89] on icon "open menu" at bounding box center [750, 89] width 8 height 8
click at [717, 133] on div "TAILANDIA" at bounding box center [741, 129] width 85 height 25
type input "TAILANDIA"
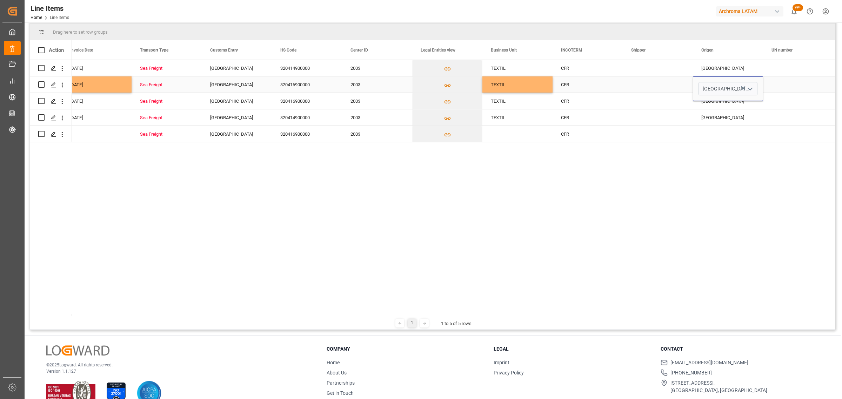
click at [778, 86] on div "Press SPACE to select this row." at bounding box center [798, 84] width 70 height 16
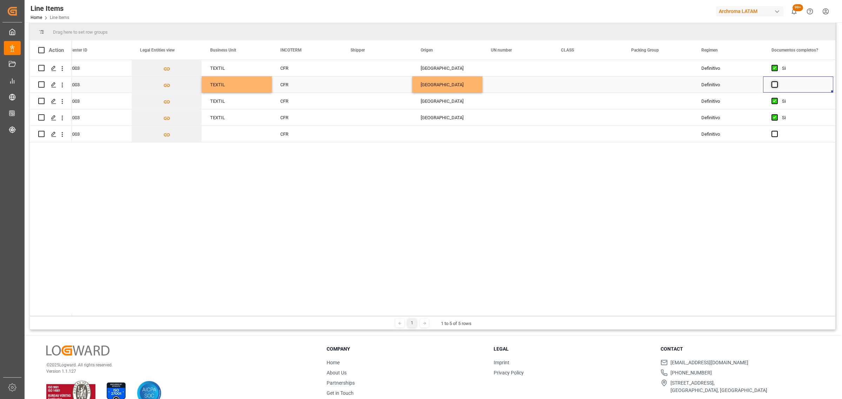
click at [774, 82] on span "Press SPACE to select this row." at bounding box center [774, 84] width 6 height 6
click at [777, 81] on input "Press SPACE to select this row." at bounding box center [777, 81] width 0 height 0
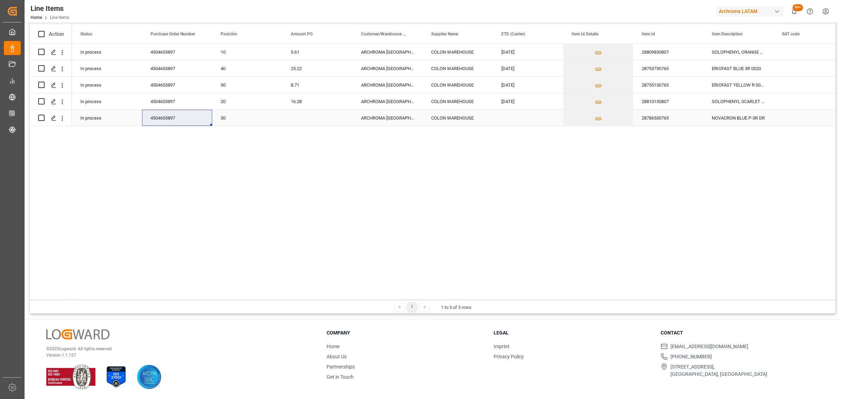
click at [325, 120] on div "Press SPACE to select this row." at bounding box center [317, 118] width 70 height 16
click at [325, 120] on div "Press SPACE to select this row." at bounding box center [317, 113] width 70 height 25
click at [314, 114] on input "Press SPACE to select this row." at bounding box center [317, 113] width 59 height 13
paste input "9.51"
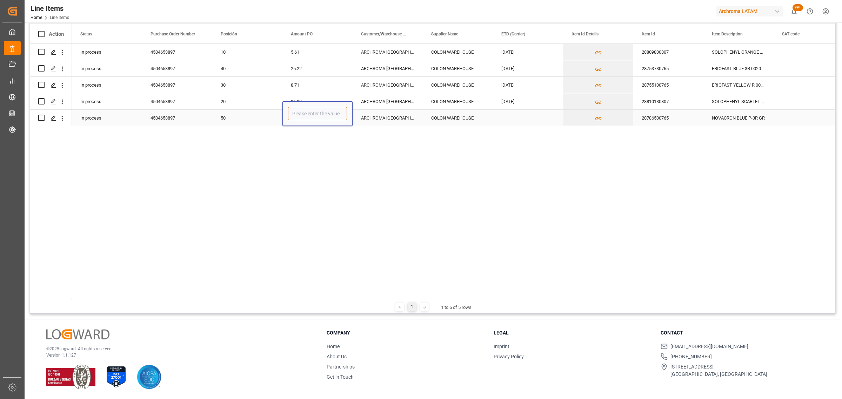
type input "9.51"
click at [516, 123] on div "Press SPACE to select this row." at bounding box center [528, 118] width 70 height 16
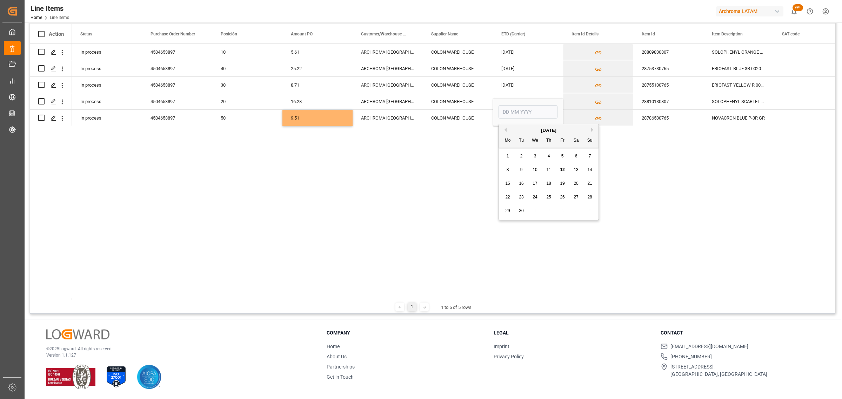
click at [591, 171] on span "14" at bounding box center [589, 169] width 5 height 5
type input "[DATE]"
click at [691, 116] on div "28786530765" at bounding box center [668, 118] width 70 height 16
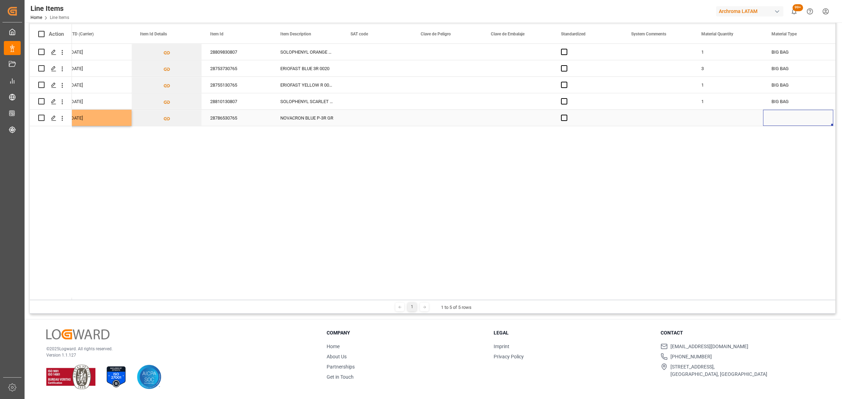
click at [706, 116] on div "Press SPACE to select this row." at bounding box center [728, 118] width 70 height 16
type input "6"
click at [786, 115] on div "Press SPACE to select this row." at bounding box center [798, 118] width 70 height 16
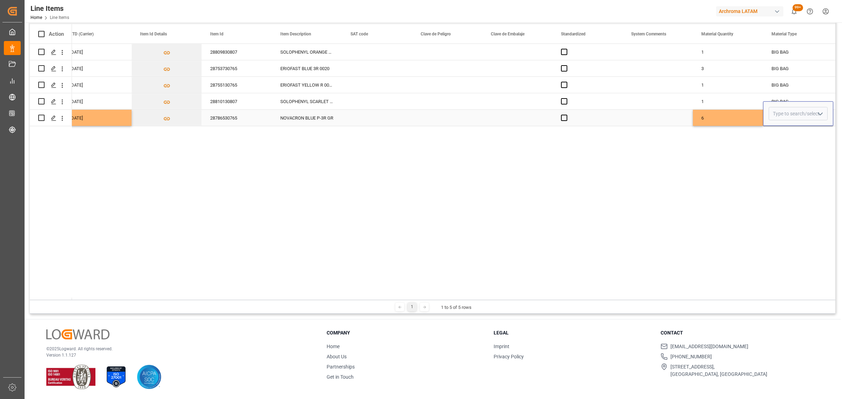
click at [820, 116] on icon "open menu" at bounding box center [820, 114] width 8 height 8
click at [791, 225] on div "BIG BAG" at bounding box center [798, 219] width 58 height 25
type input "BIG BAG"
click at [731, 118] on div "6" at bounding box center [728, 118] width 70 height 16
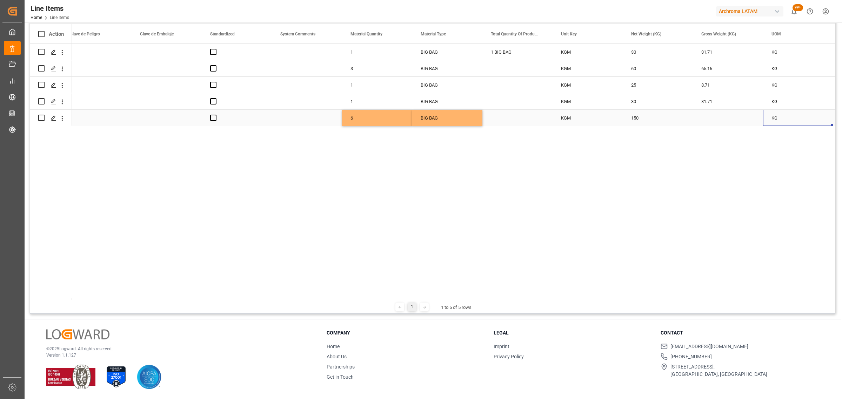
click at [714, 116] on div "Press SPACE to select this row." at bounding box center [728, 118] width 70 height 16
click at [711, 116] on input "Press SPACE to select this row." at bounding box center [727, 113] width 59 height 13
type input "160.200"
click at [662, 120] on div "150" at bounding box center [658, 118] width 70 height 16
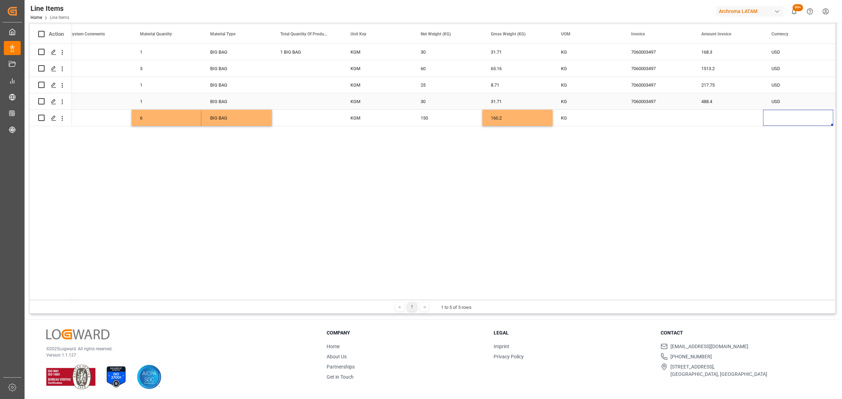
click at [646, 99] on div "7060003497" at bounding box center [658, 101] width 70 height 16
click at [646, 99] on input "7060003497" at bounding box center [657, 105] width 59 height 13
click at [644, 123] on div "Press SPACE to select this row." at bounding box center [658, 118] width 70 height 16
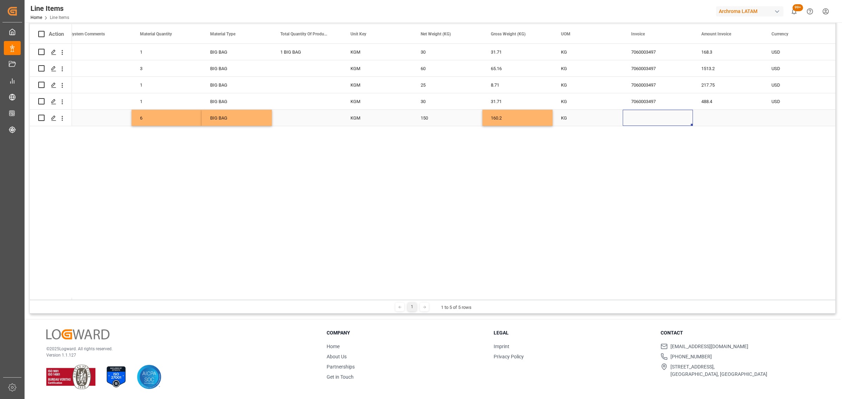
click at [644, 123] on div "Press SPACE to select this row." at bounding box center [658, 118] width 70 height 16
click at [646, 111] on input "Press SPACE to select this row." at bounding box center [657, 113] width 59 height 13
paste input "7060003497"
type input "7060003497"
click at [736, 116] on div "Press SPACE to select this row." at bounding box center [728, 118] width 70 height 16
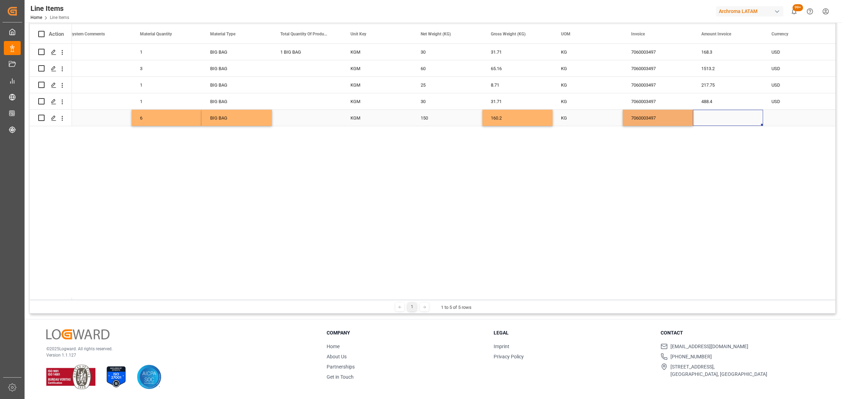
click at [736, 116] on div "Press SPACE to select this row." at bounding box center [728, 118] width 70 height 16
click at [728, 114] on input "Press SPACE to select this row." at bounding box center [727, 113] width 59 height 13
click at [729, 108] on input "Press SPACE to select this row." at bounding box center [727, 113] width 59 height 13
paste input "Press SPACE to select this row."
click at [800, 116] on div "Press SPACE to select this row." at bounding box center [798, 118] width 70 height 16
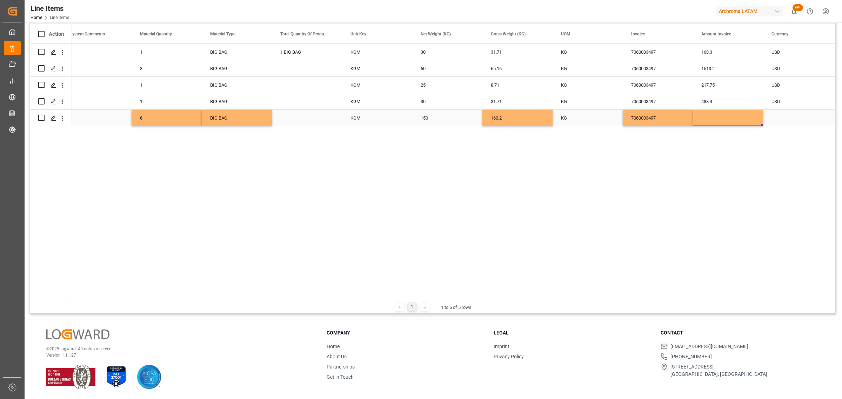
click at [718, 114] on div "Press SPACE to select this row." at bounding box center [728, 118] width 70 height 16
click at [717, 115] on div "Press SPACE to select this row." at bounding box center [728, 118] width 70 height 16
click at [713, 115] on input "Press SPACE to select this row." at bounding box center [727, 113] width 59 height 13
paste input "Press SPACE to select this row."
click at [722, 114] on input "Press SPACE to select this row." at bounding box center [727, 113] width 59 height 13
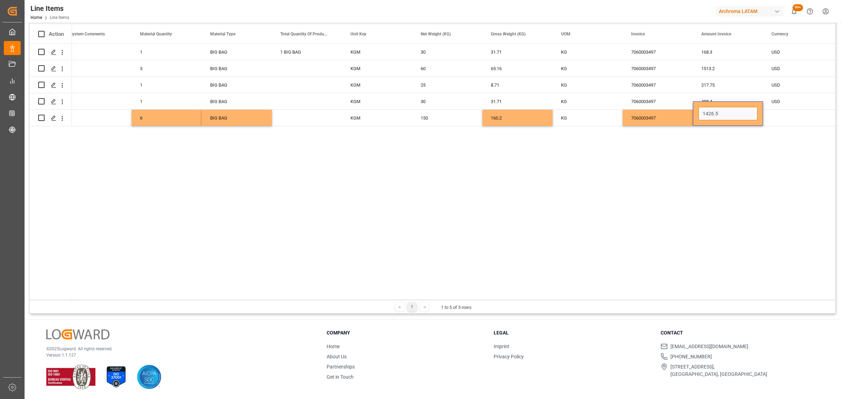
type input "1426.50"
click at [781, 115] on div "Press SPACE to select this row." at bounding box center [798, 118] width 70 height 16
click at [820, 112] on icon "open menu" at bounding box center [820, 114] width 8 height 8
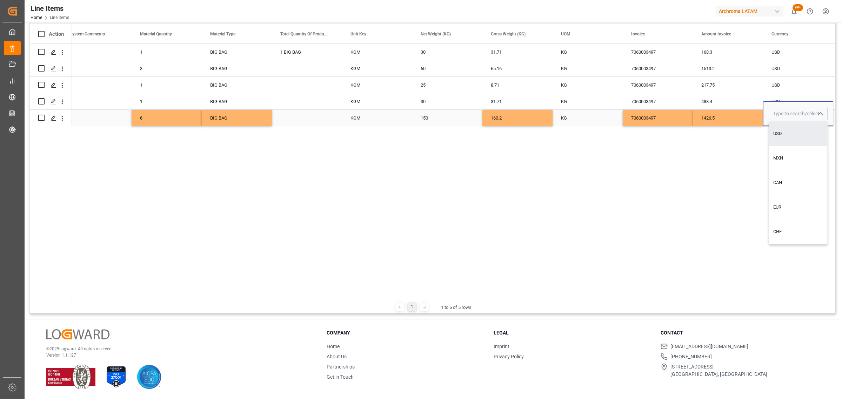
click at [787, 134] on div "USD" at bounding box center [798, 133] width 58 height 25
type input "USD"
click at [719, 119] on div "1426.5" at bounding box center [728, 118] width 70 height 16
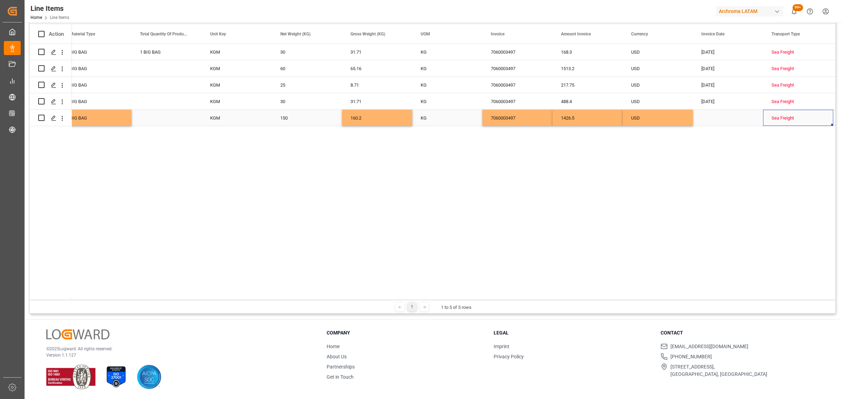
click at [706, 119] on div "Press SPACE to select this row." at bounding box center [728, 118] width 70 height 16
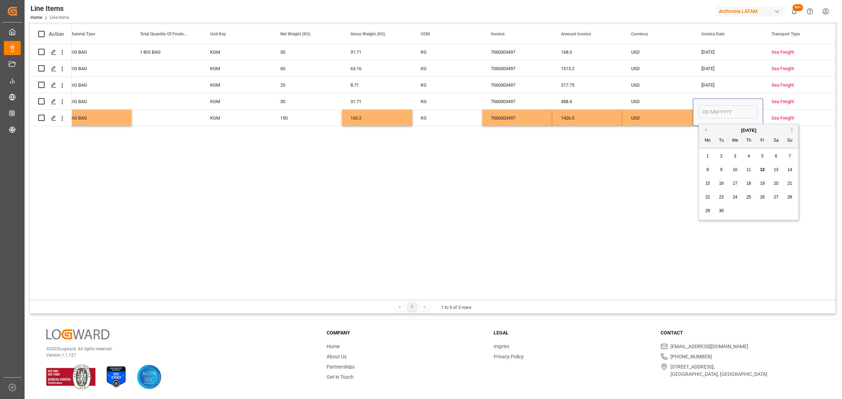
click at [764, 156] on div "5" at bounding box center [762, 156] width 9 height 8
type input "05-09-2025"
click at [785, 120] on div "Sea Freight" at bounding box center [797, 118] width 53 height 16
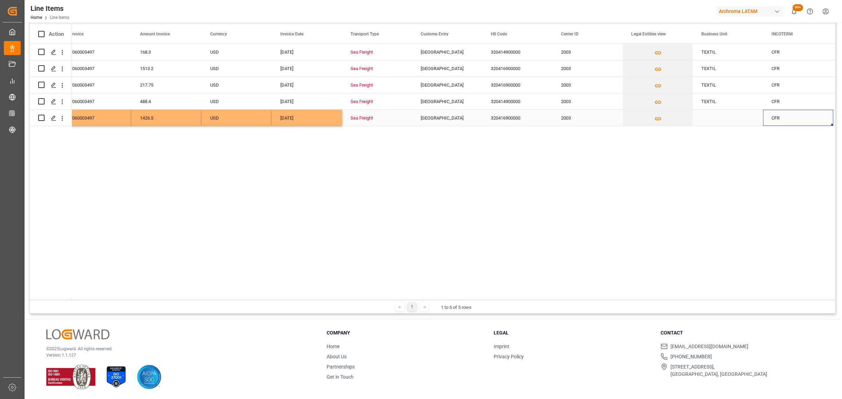
click at [724, 115] on div "Press SPACE to select this row." at bounding box center [728, 118] width 70 height 16
click at [724, 115] on input "Press SPACE to select this row." at bounding box center [727, 113] width 59 height 13
type input "TEXTIL"
click at [791, 117] on div "CFR" at bounding box center [797, 118] width 53 height 16
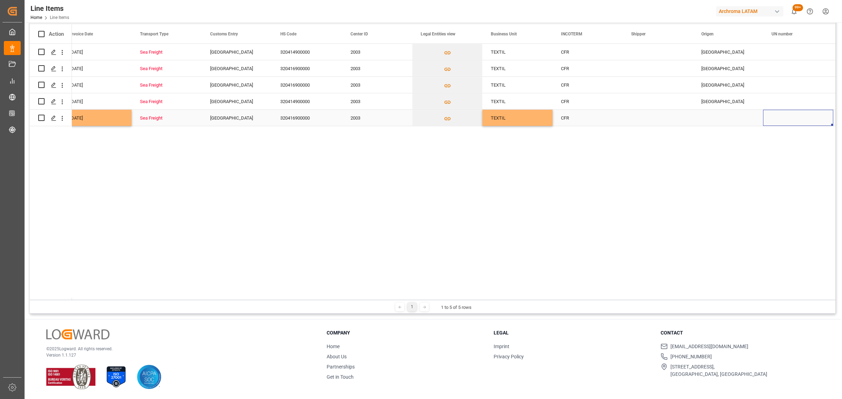
click at [720, 115] on div "Press SPACE to select this row." at bounding box center [728, 118] width 70 height 16
click at [748, 108] on button "open menu" at bounding box center [749, 113] width 11 height 11
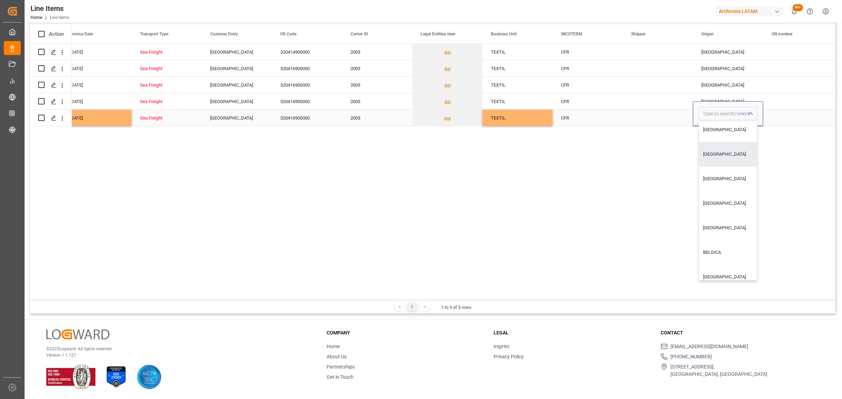
click at [715, 146] on div "TAILANDIA" at bounding box center [741, 154] width 85 height 25
type input "TAILANDIA"
click at [786, 109] on div "Press SPACE to select this row." at bounding box center [798, 101] width 70 height 16
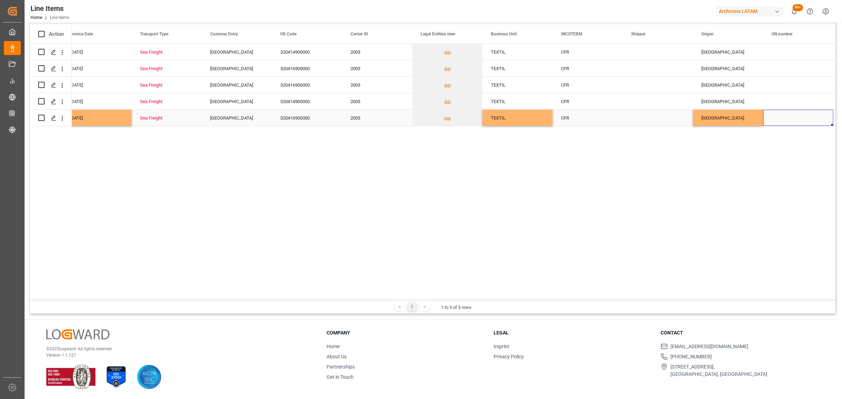
click at [784, 117] on div "Press SPACE to select this row." at bounding box center [798, 118] width 70 height 16
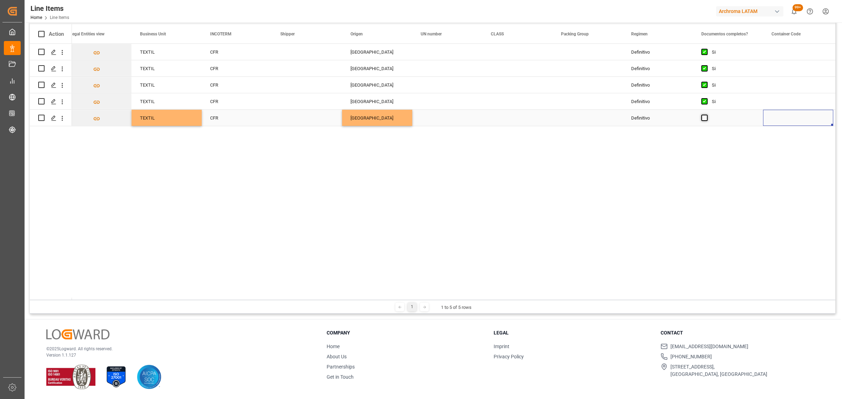
click at [707, 119] on span "Press SPACE to select this row." at bounding box center [704, 118] width 6 height 6
click at [707, 115] on input "Press SPACE to select this row." at bounding box center [707, 115] width 0 height 0
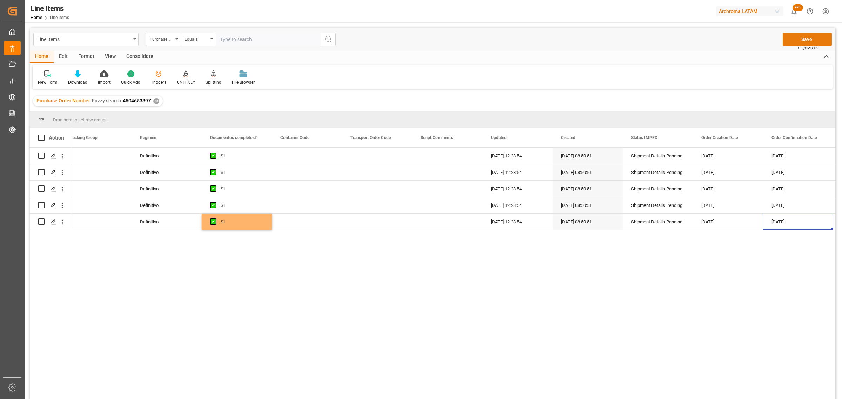
click at [809, 37] on button "Save" at bounding box center [807, 39] width 49 height 13
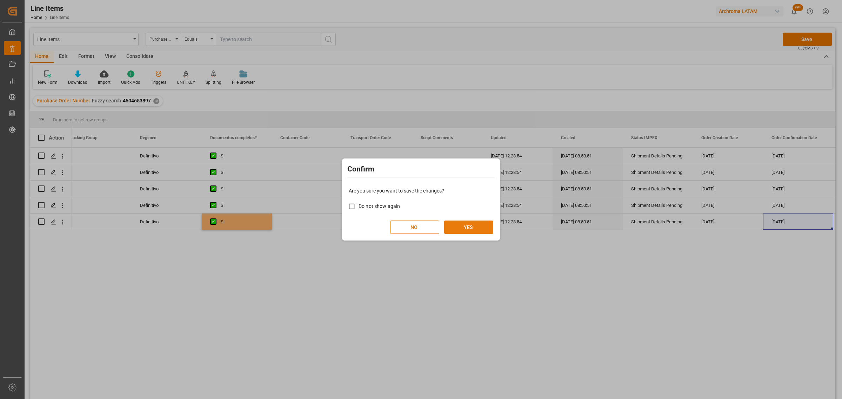
click at [472, 228] on button "YES" at bounding box center [468, 227] width 49 height 13
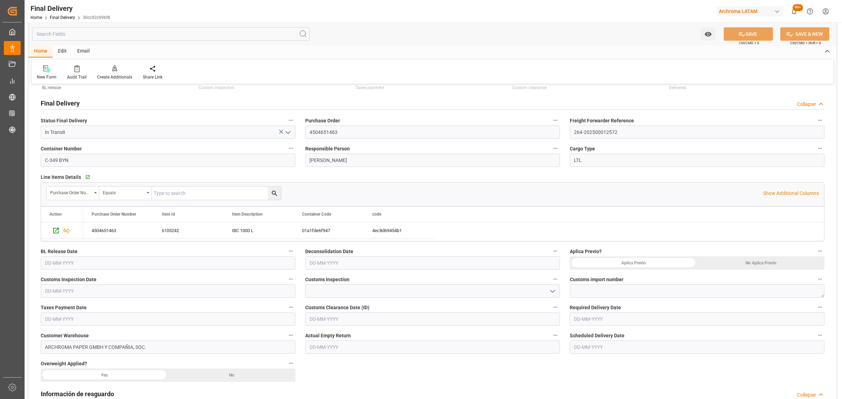
scroll to position [44, 0]
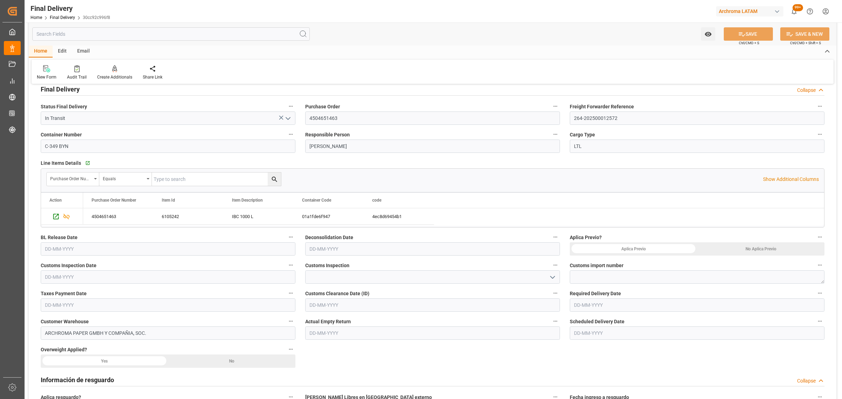
click at [101, 248] on input "text" at bounding box center [168, 248] width 255 height 13
click at [43, 303] on div "8 9 10 11 12 13 14" at bounding box center [91, 306] width 96 height 14
drag, startPoint x: 93, startPoint y: 306, endPoint x: 155, endPoint y: 299, distance: 62.8
click at [93, 306] on span "11" at bounding box center [90, 305] width 5 height 5
type input "[DATE]"
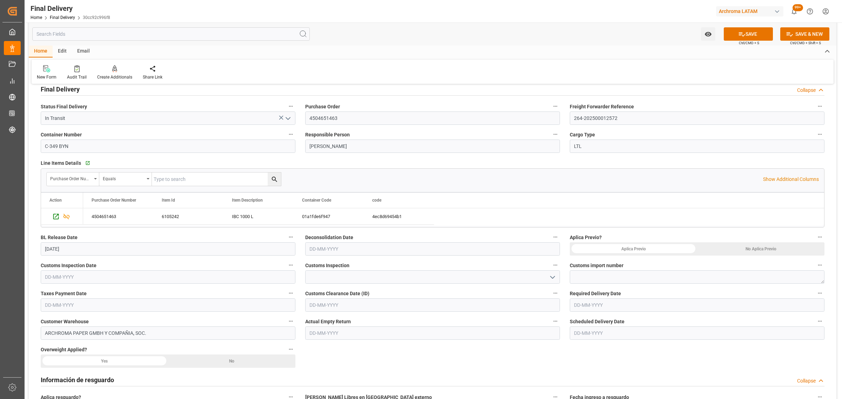
click at [777, 247] on div "No Aplica Previo" at bounding box center [760, 248] width 127 height 13
click at [267, 280] on input "text" at bounding box center [168, 276] width 255 height 13
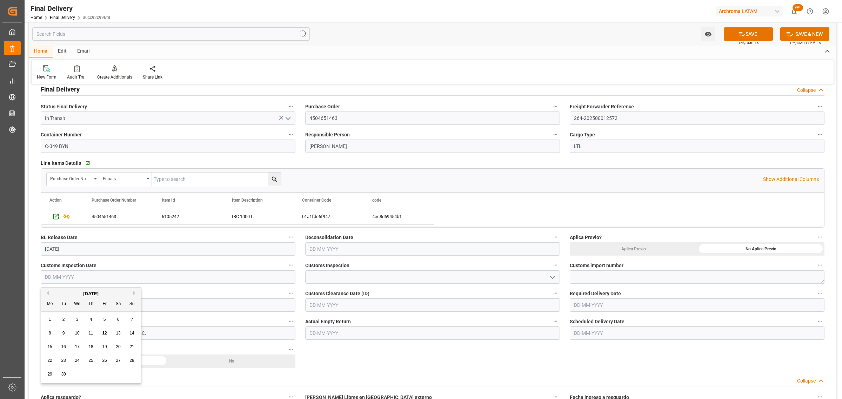
click at [46, 338] on div "8 9 10 11 12 13 14" at bounding box center [91, 334] width 96 height 14
click at [92, 334] on span "11" at bounding box center [90, 333] width 5 height 5
type input "[DATE]"
click at [553, 278] on icon "open menu" at bounding box center [552, 277] width 8 height 8
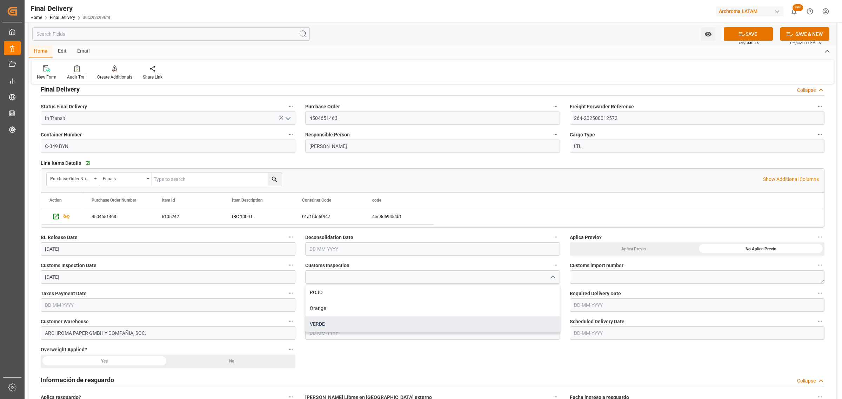
click at [401, 327] on div "VERDE" at bounding box center [433, 324] width 254 height 16
type input "VERDE"
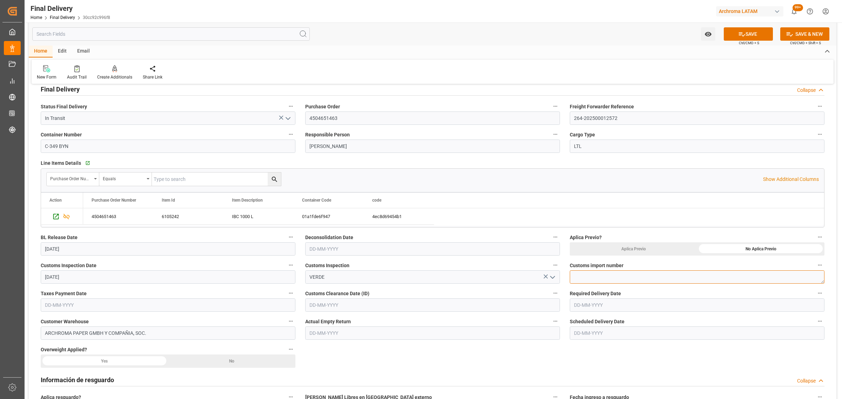
click at [688, 276] on textarea at bounding box center [697, 276] width 255 height 13
paste textarea "64-202500012572"
click at [574, 273] on textarea "64-202500012572" at bounding box center [697, 276] width 255 height 13
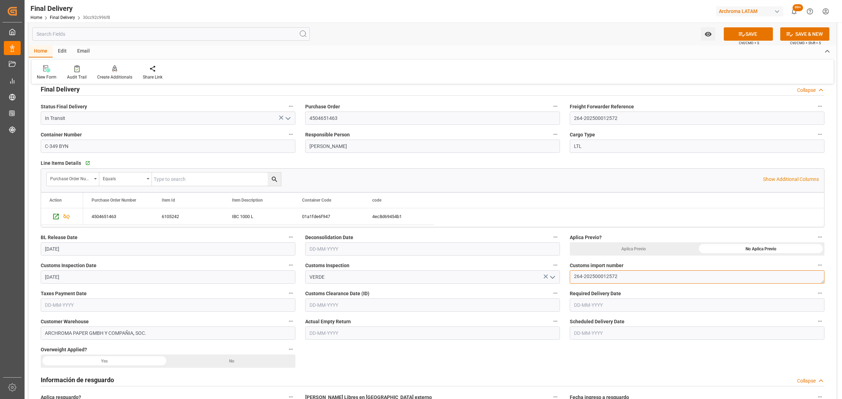
type textarea "264-202500012572"
click at [381, 306] on input "text" at bounding box center [432, 305] width 255 height 13
click at [127, 306] on input "text" at bounding box center [168, 305] width 255 height 13
click at [45, 228] on div "1 2 3 4 5 6 7" at bounding box center [91, 229] width 96 height 14
click at [95, 241] on div "8 9 10 11 12 13 14" at bounding box center [91, 243] width 96 height 14
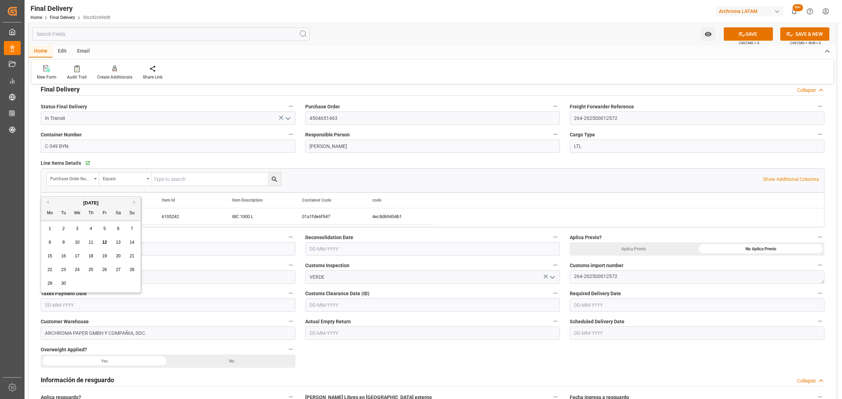
click at [94, 241] on div "11" at bounding box center [91, 243] width 9 height 8
type input "[DATE]"
click at [377, 303] on input "text" at bounding box center [432, 305] width 255 height 13
click at [304, 244] on div "Deconsolidation Date" at bounding box center [432, 244] width 265 height 28
click at [333, 309] on input "text" at bounding box center [432, 305] width 255 height 13
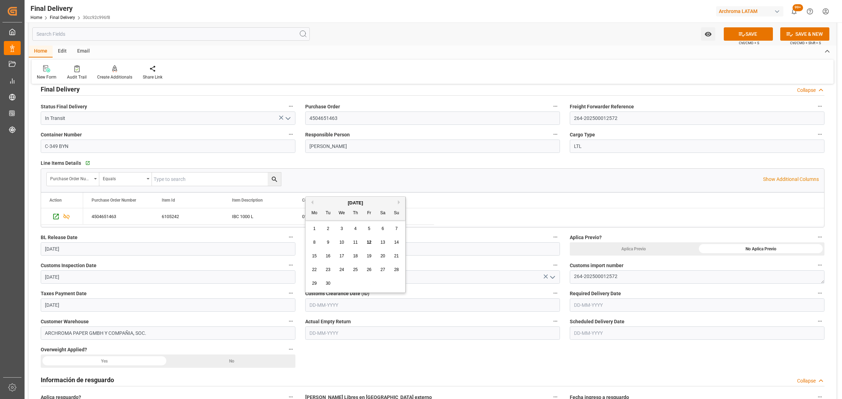
click at [309, 230] on div "1 2 3 4 5 6 7" at bounding box center [356, 229] width 96 height 14
click at [356, 241] on span "11" at bounding box center [355, 242] width 5 height 5
type input "[DATE]"
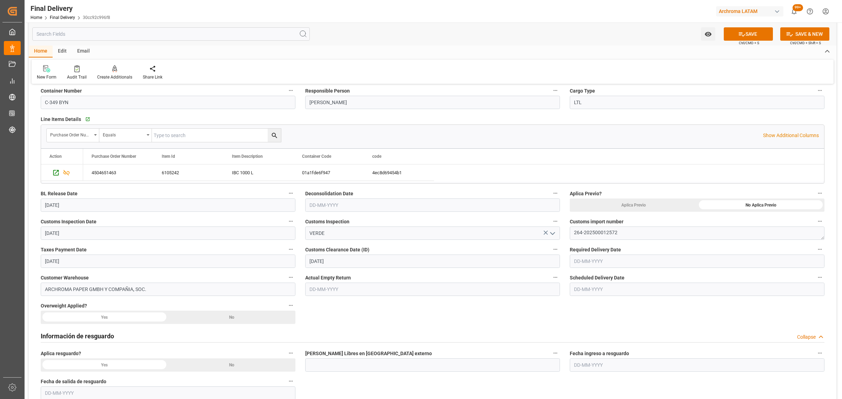
click at [599, 262] on input "text" at bounding box center [697, 261] width 255 height 13
click at [574, 322] on div "8 9 10 11 12 13 14" at bounding box center [620, 318] width 96 height 14
click at [634, 316] on span "12" at bounding box center [633, 317] width 5 height 5
type input "[DATE]"
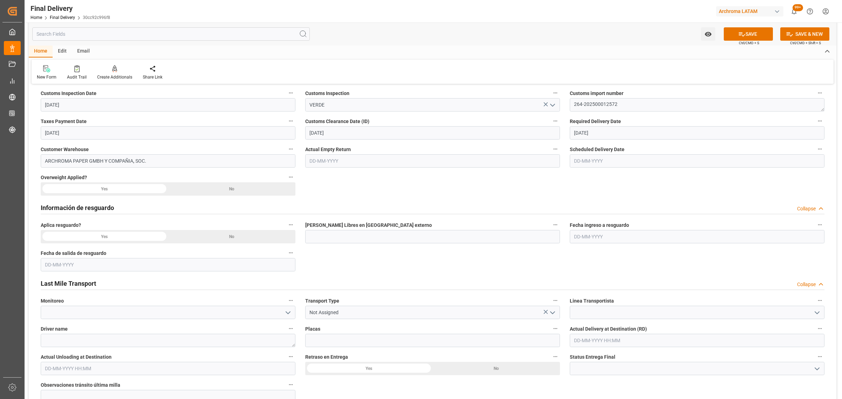
scroll to position [219, 0]
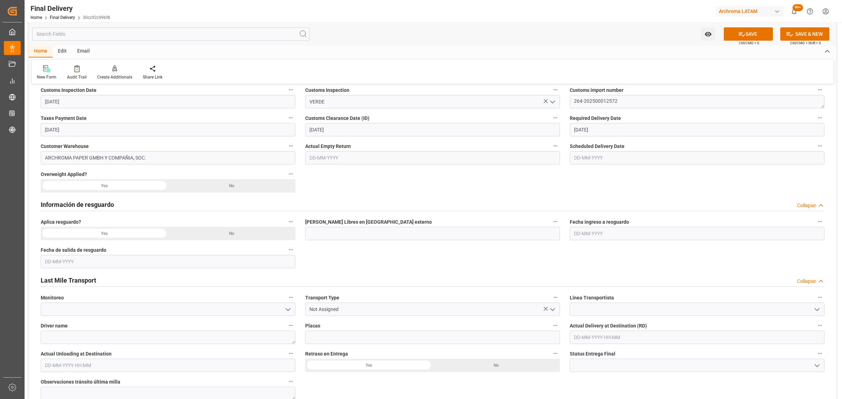
click at [555, 309] on icon "open menu" at bounding box center [552, 310] width 8 height 8
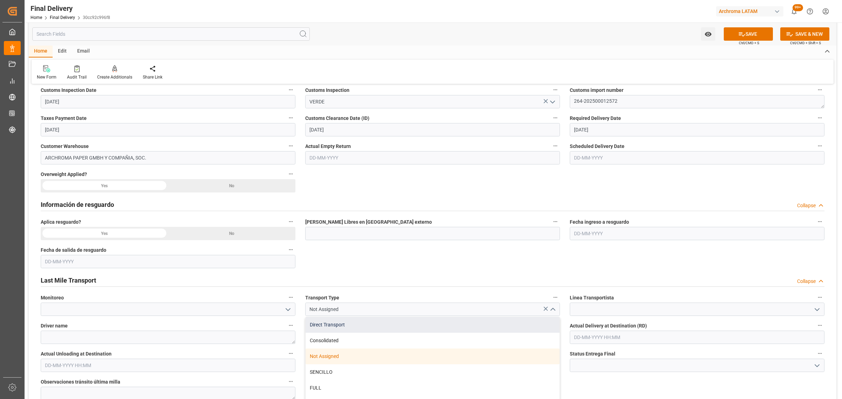
click at [429, 325] on div "Direct Transport" at bounding box center [433, 325] width 254 height 16
type input "Direct Transport"
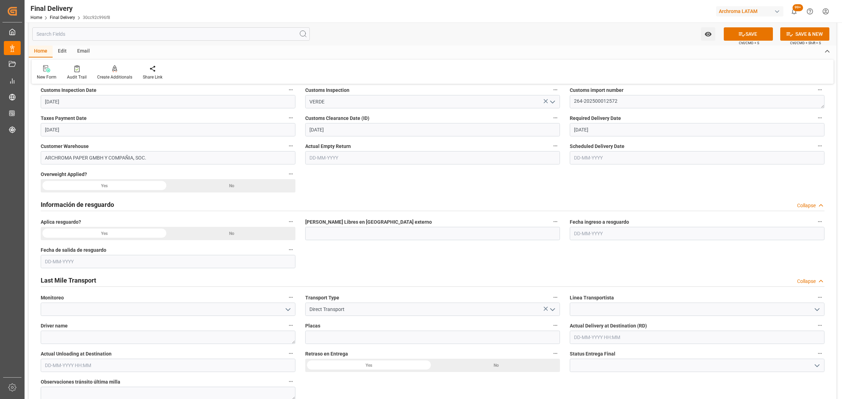
click at [815, 309] on icon "open menu" at bounding box center [817, 310] width 8 height 8
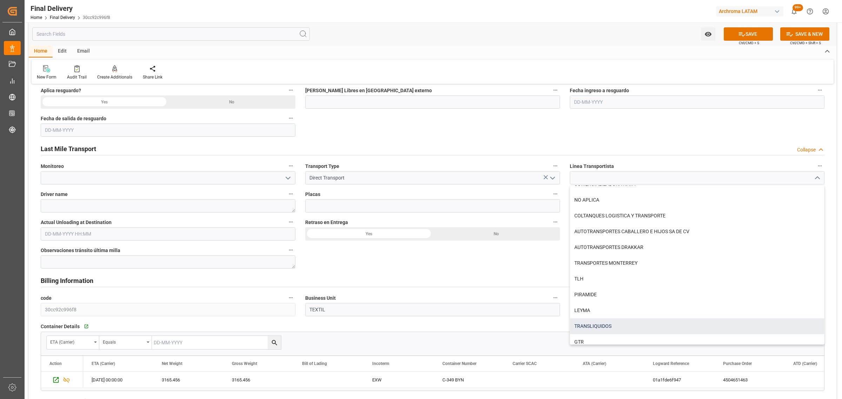
scroll to position [218, 0]
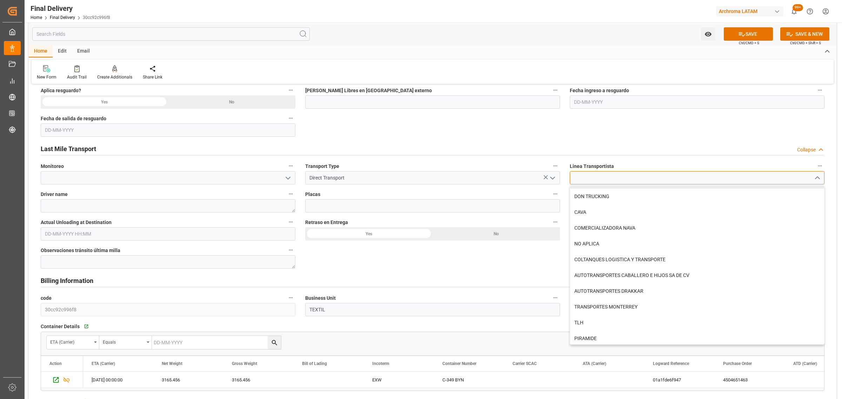
click at [602, 178] on input at bounding box center [697, 177] width 255 height 13
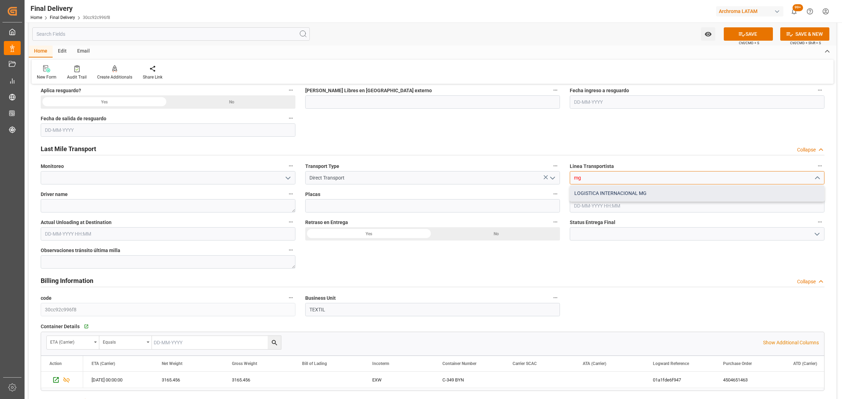
click at [609, 193] on div "LOGISTICA INTERNACIONAL MG" at bounding box center [697, 194] width 254 height 16
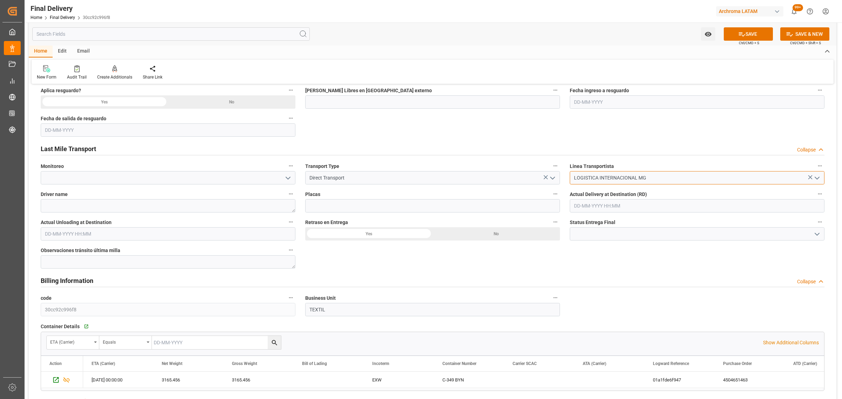
type input "LOGISTICA INTERNACIONAL MG"
click at [367, 208] on input at bounding box center [432, 205] width 255 height 13
click at [162, 209] on textarea at bounding box center [168, 205] width 255 height 13
click at [323, 205] on input at bounding box center [432, 205] width 255 height 13
click at [155, 208] on textarea "WALTER GEOVANNY GODOY" at bounding box center [168, 205] width 255 height 13
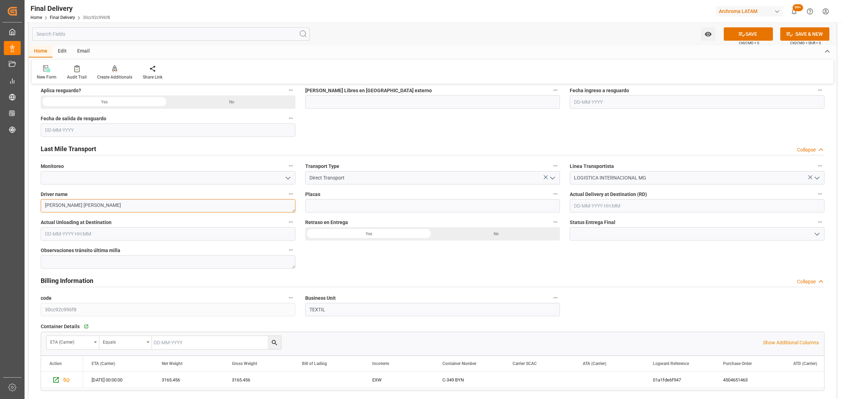
type textarea "WALTER GEOVANNY GODOY OSORIO"
click at [390, 212] on div "Placas" at bounding box center [432, 201] width 265 height 28
click at [385, 203] on input at bounding box center [432, 205] width 255 height 13
type input "C-349 BYN"
click at [820, 236] on icon "open menu" at bounding box center [817, 234] width 8 height 8
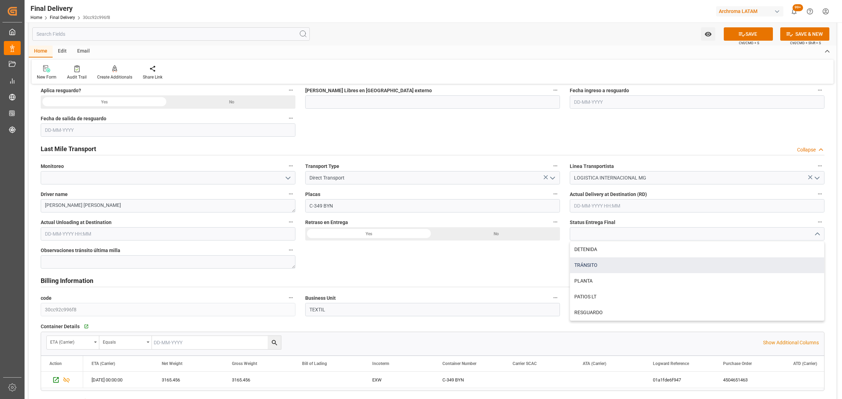
click at [631, 266] on div "TRÁNSITO" at bounding box center [697, 266] width 254 height 16
type input "TRÁNSITO"
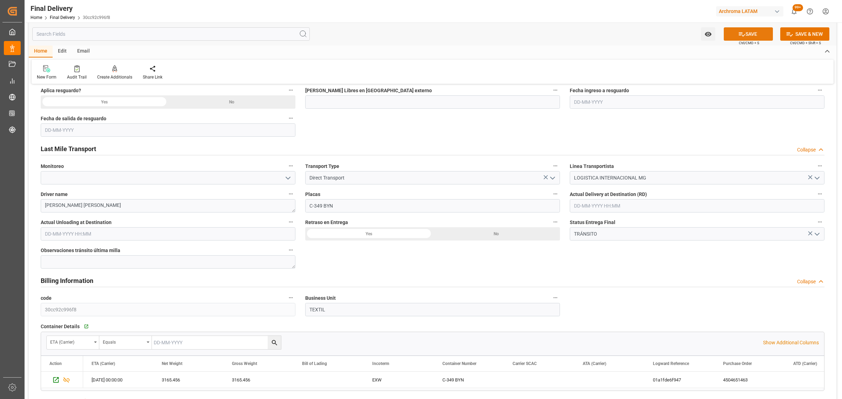
drag, startPoint x: 736, startPoint y: 28, endPoint x: 738, endPoint y: 32, distance: 4.7
click at [736, 28] on button "SAVE" at bounding box center [748, 33] width 49 height 13
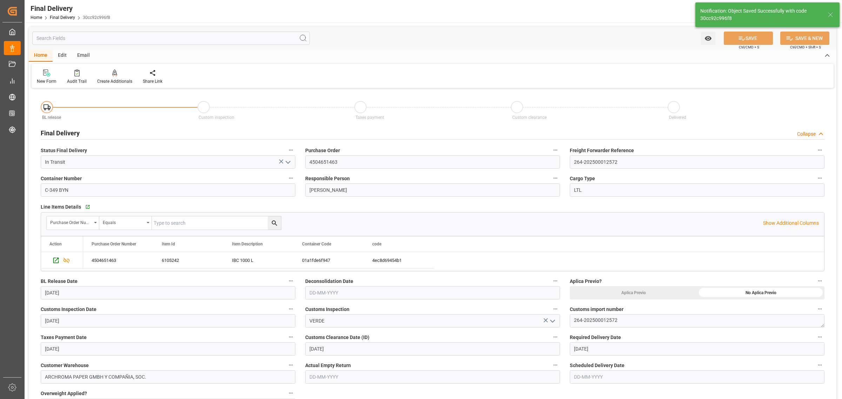
type textarea "264-202500012572"
type textarea "1"
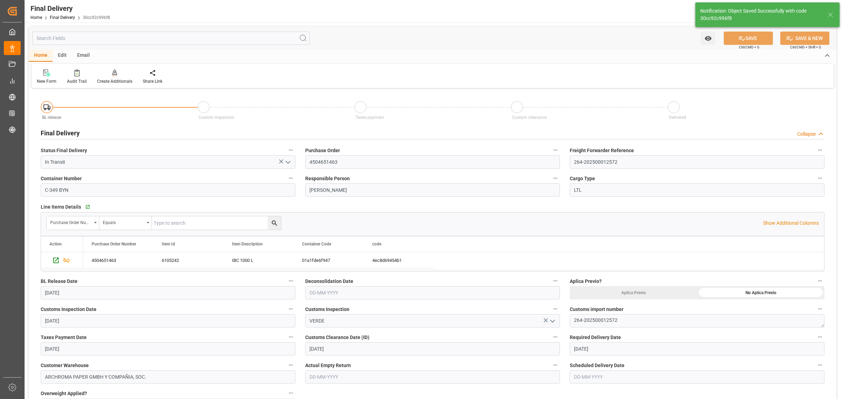
type input "Custom Clearance"
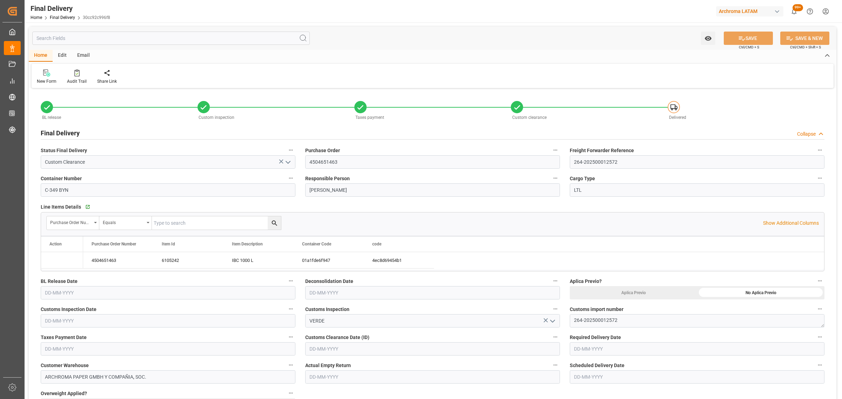
type input "[DATE]"
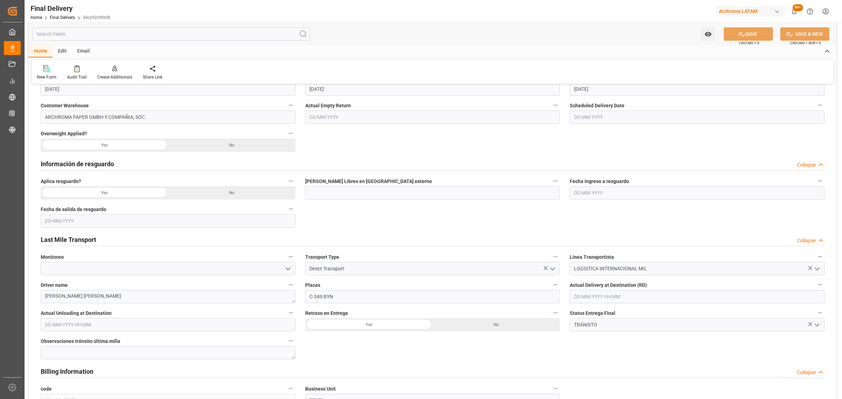
scroll to position [263, 0]
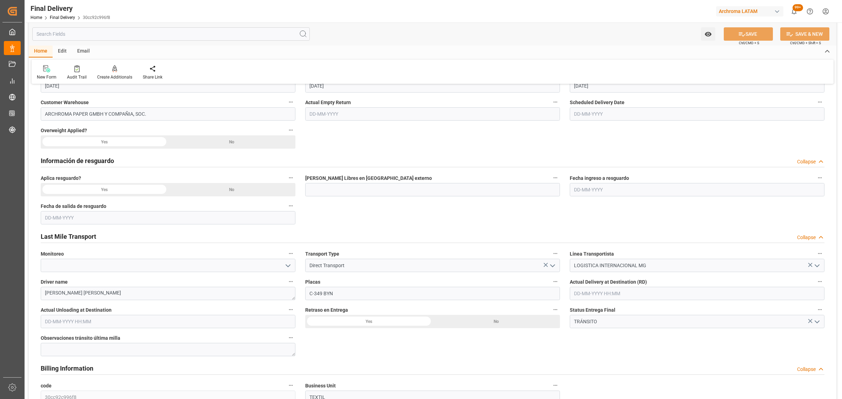
click at [239, 192] on div "No" at bounding box center [231, 189] width 127 height 13
click at [247, 141] on div "No" at bounding box center [231, 141] width 127 height 13
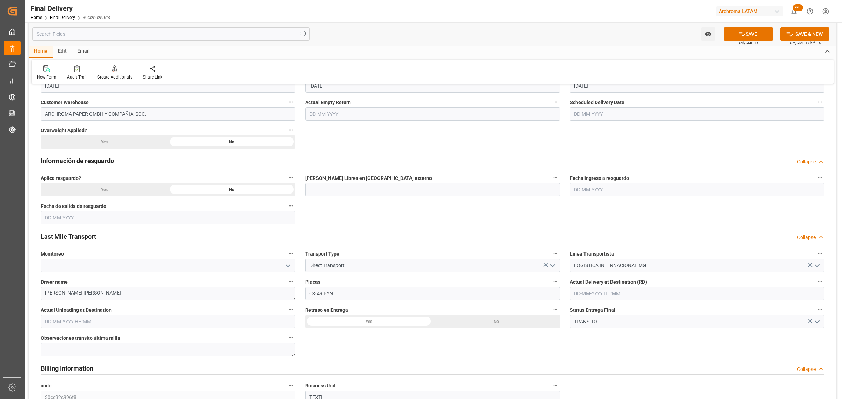
scroll to position [132, 0]
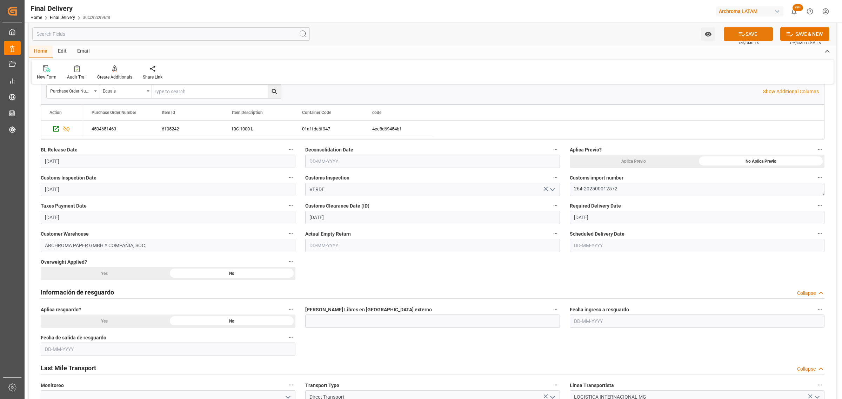
click at [747, 31] on button "SAVE" at bounding box center [748, 33] width 49 height 13
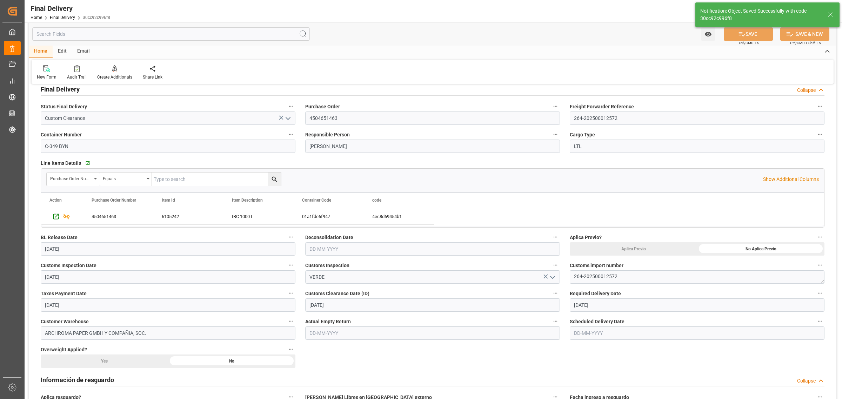
scroll to position [263, 0]
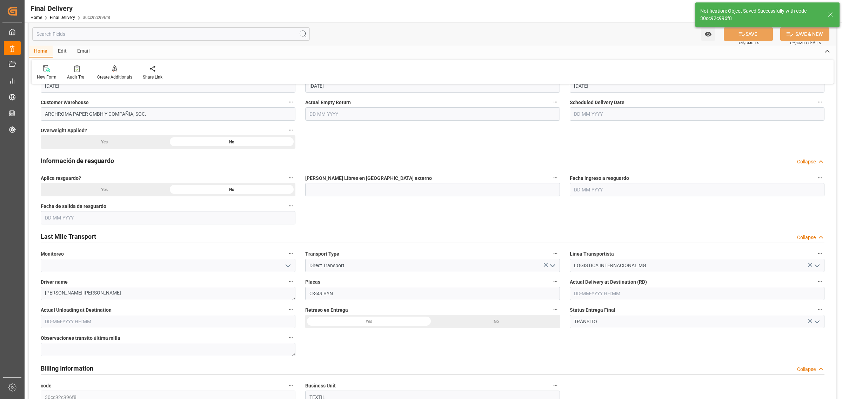
click at [285, 264] on icon "open menu" at bounding box center [288, 266] width 8 height 8
click at [285, 262] on icon "close menu" at bounding box center [288, 266] width 8 height 8
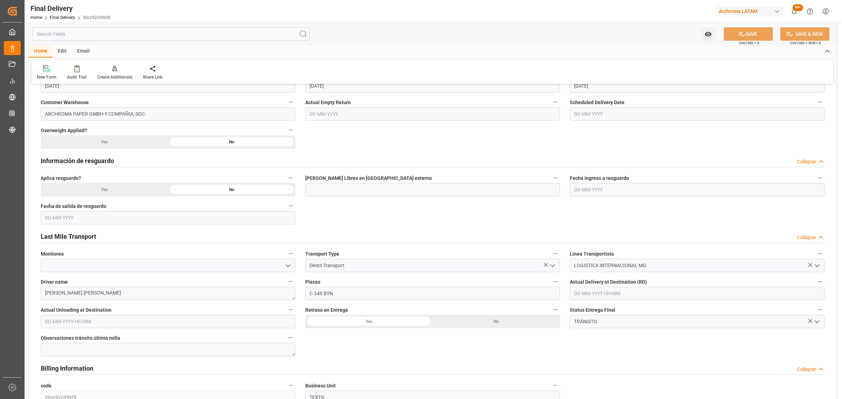
click at [523, 325] on div "No" at bounding box center [496, 321] width 127 height 13
click at [749, 34] on button "SAVE" at bounding box center [748, 33] width 49 height 13
click at [157, 69] on div at bounding box center [153, 68] width 20 height 7
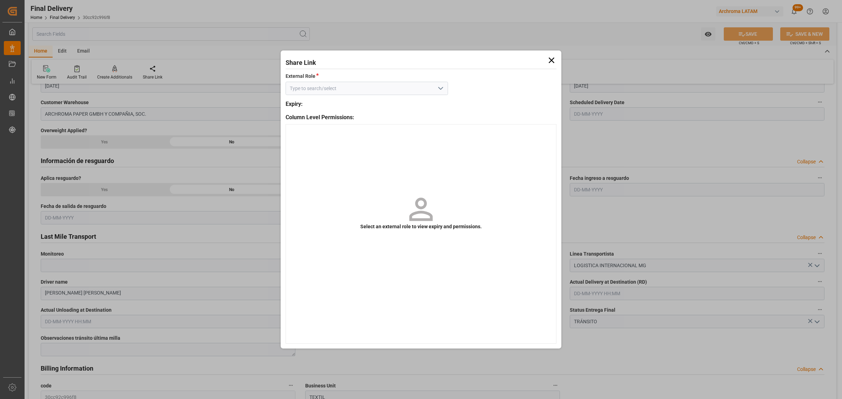
click at [443, 88] on icon "open menu" at bounding box center [440, 88] width 8 height 8
click at [419, 101] on div "External - finalDelivery" at bounding box center [367, 104] width 162 height 16
type input "External - finalDelivery"
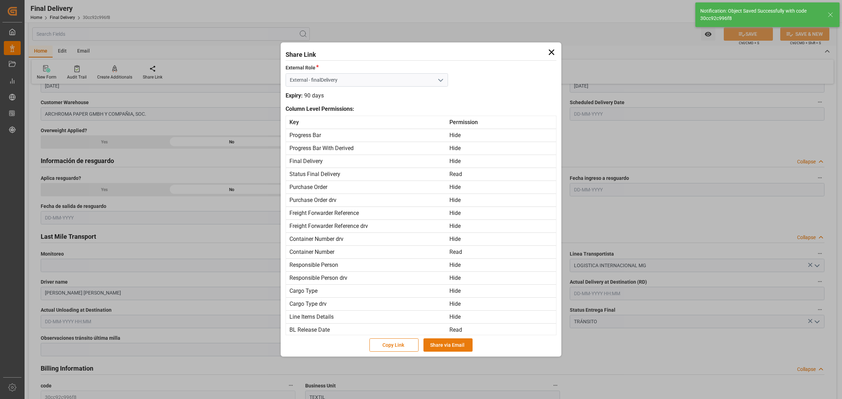
click at [441, 341] on button "Share via Email" at bounding box center [447, 345] width 49 height 13
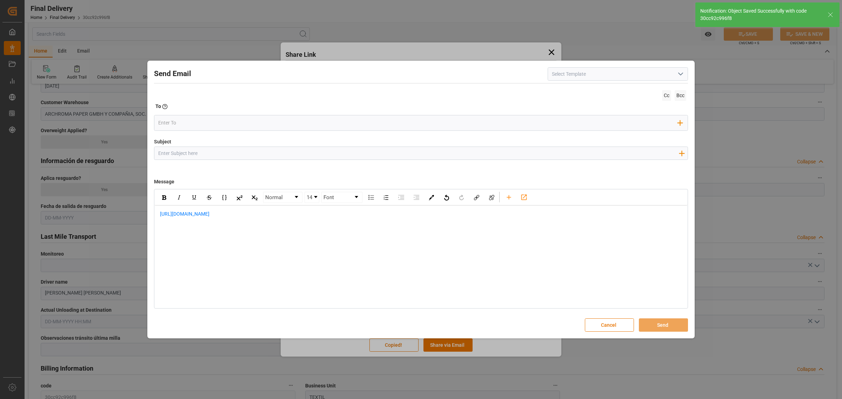
click at [266, 151] on input "Subject" at bounding box center [418, 153] width 528 height 12
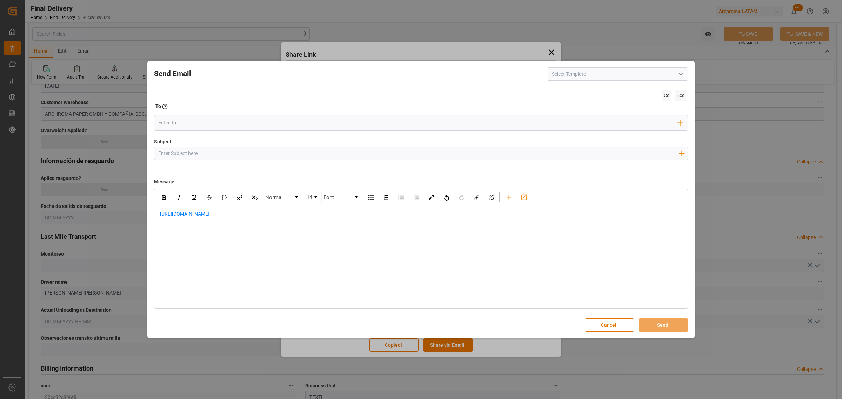
paste input "GT || PO 4504651463 || On time || Confirmación de ETA [DATE] 00:00:00 || Bodega…"
drag, startPoint x: 276, startPoint y: 154, endPoint x: 272, endPoint y: 152, distance: 4.2
click at [255, 150] on input "GT || PO 4504651463 || On time || Confirmación de ETA [DATE] 00:00:00 || Bodega…" at bounding box center [418, 153] width 528 height 12
click at [286, 152] on input "GT || PO 4504651463 || On time || Confirmación de ETA [DATE] 00:00:00 || Bodega…" at bounding box center [418, 153] width 528 height 12
drag, startPoint x: 323, startPoint y: 153, endPoint x: 232, endPoint y: 153, distance: 91.9
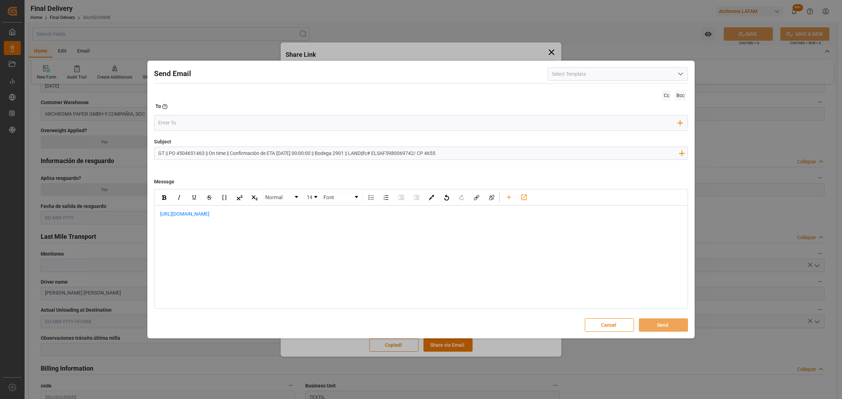
click at [232, 153] on input "GT || PO 4504651463 || On time || Confirmación de ETA [DATE] 00:00:00 || Bodega…" at bounding box center [418, 153] width 528 height 12
click at [238, 153] on input "GT || PO 4504651463 || On time || LOGARD STATUS || Bodega 2901 || LAND||fc# ELS…" at bounding box center [418, 153] width 528 height 12
click at [242, 153] on input "GT || PO 4504651463 || On time || LOGARD STATUS || Bodega 2901 || LAND||fc# ELS…" at bounding box center [418, 153] width 528 height 12
click at [241, 153] on input "GT || PO 4504651463 || On time || LOGARD STATUS || Bodega 2901 || LAND||fc# ELS…" at bounding box center [418, 153] width 528 height 12
type input "GT || PO 4504651463 || On time || LOGWARD STATUS || Bodega 2901 || LAND||fc# EL…"
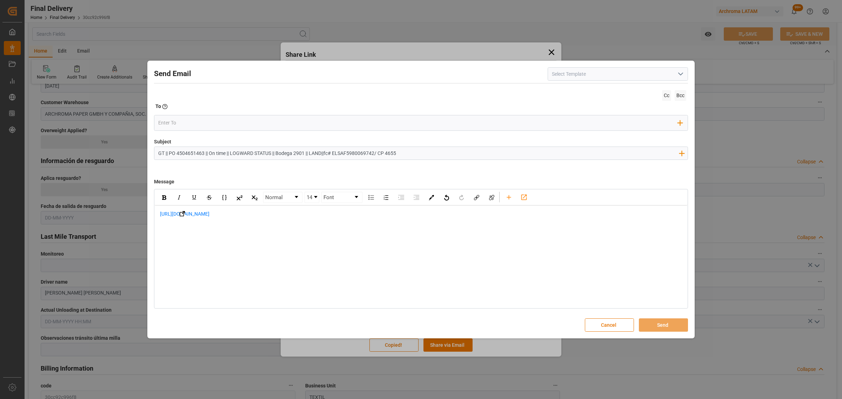
click at [161, 214] on span "[URL][DOMAIN_NAME]" at bounding box center [184, 214] width 49 height 6
click at [185, 214] on div "rdw-editor" at bounding box center [421, 213] width 522 height 7
drag, startPoint x: 271, startPoint y: 232, endPoint x: 197, endPoint y: 232, distance: 74.0
click at [197, 232] on div "Informamos que la unidad va en transito" at bounding box center [421, 228] width 522 height 7
click at [199, 232] on span "Informamos que se encuentra en [GEOGRAPHIC_DATA], esperando la restricción para…" at bounding box center [295, 229] width 271 height 6
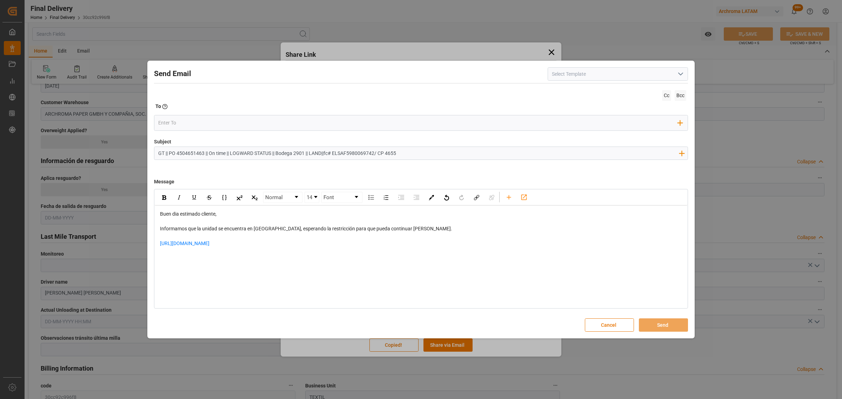
click at [414, 228] on div "Informamos que la unidad se encuentra en [GEOGRAPHIC_DATA], esperando la restri…" at bounding box center [421, 228] width 522 height 7
click at [283, 241] on div "[URL][DOMAIN_NAME]" at bounding box center [421, 247] width 522 height 15
click at [221, 259] on div "rdw-editor" at bounding box center [421, 262] width 522 height 15
click at [179, 116] on div "Add Field to To" at bounding box center [421, 123] width 534 height 16
click at [180, 118] on input "email" at bounding box center [418, 123] width 520 height 11
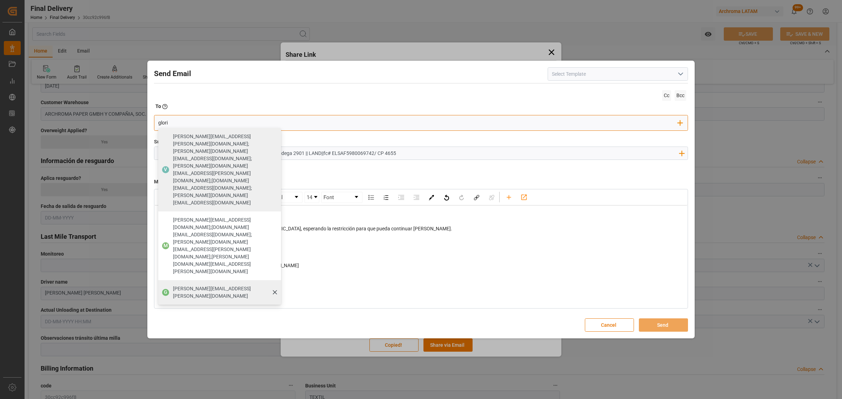
type input "glori"
click at [202, 285] on span "[PERSON_NAME][EMAIL_ADDRESS][PERSON_NAME][DOMAIN_NAME]" at bounding box center [224, 292] width 103 height 15
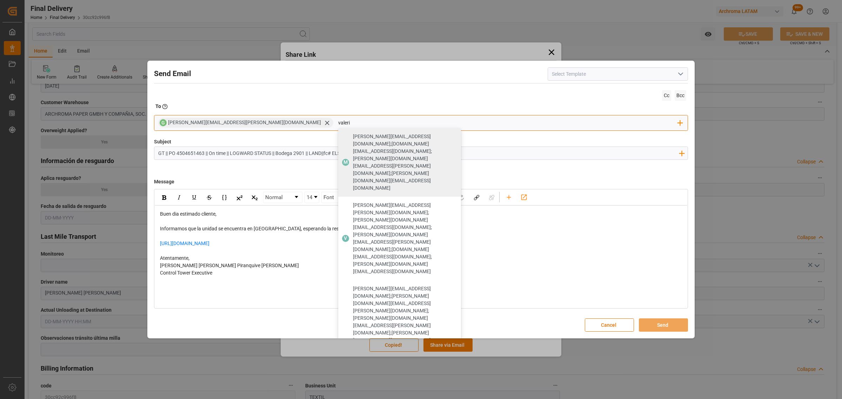
type input "valeri"
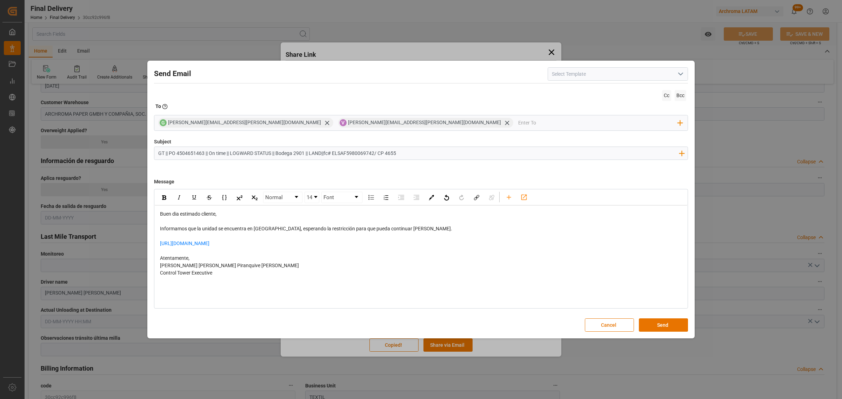
click at [326, 153] on input "GT || PO 4504651463 || On time || LOGWARD STATUS || Bodega 2901 || LAND||fc# EL…" at bounding box center [418, 153] width 528 height 12
type input "GT || PO 4504651463 || On time || LOGWARD STATUS || Bodega 2901 || LAND| |fc# E…"
click at [659, 325] on button "Send" at bounding box center [663, 325] width 49 height 13
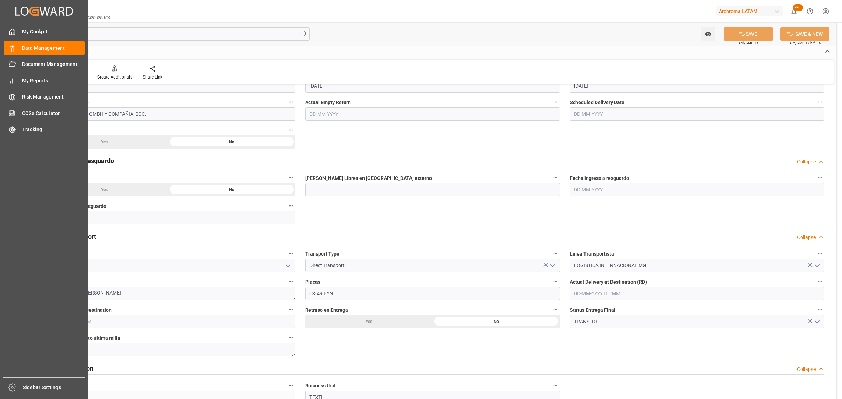
click at [17, 41] on div "My Cockpit My Cockpit Data Management Data Management Document Management Docum…" at bounding box center [43, 199] width 83 height 355
click at [9, 50] on icon at bounding box center [12, 48] width 7 height 7
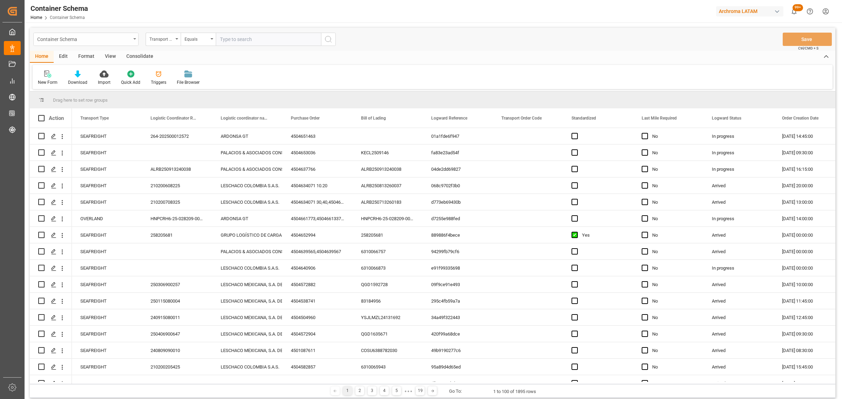
click at [125, 38] on div "Container Schema" at bounding box center [84, 38] width 94 height 9
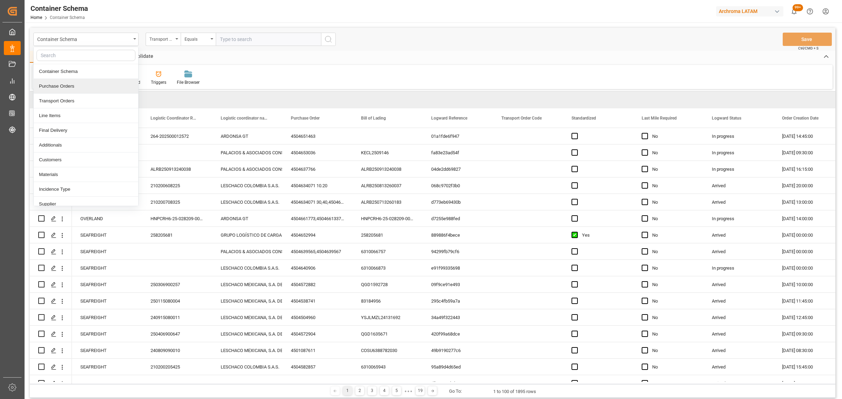
click at [70, 87] on div "Purchase Orders" at bounding box center [86, 86] width 105 height 15
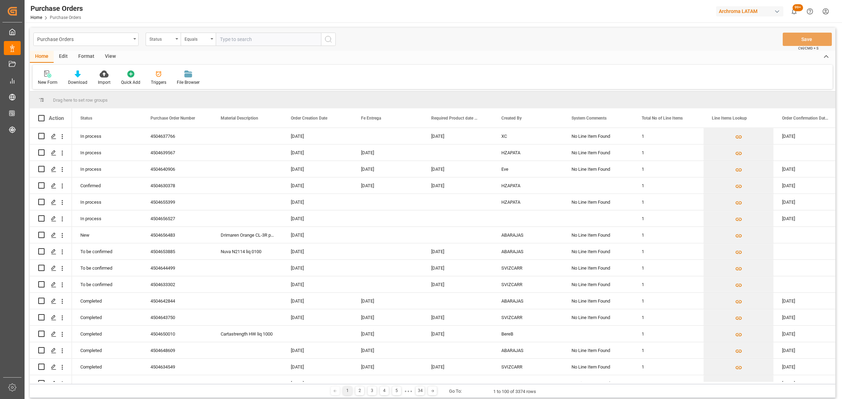
click at [166, 39] on div "Status" at bounding box center [161, 38] width 24 height 8
click at [183, 86] on div "Purchase Order Number" at bounding box center [198, 86] width 105 height 15
click at [201, 39] on div "Equals" at bounding box center [197, 38] width 24 height 8
click at [209, 90] on div "Fuzzy search" at bounding box center [233, 86] width 105 height 15
click at [244, 36] on input "text" at bounding box center [268, 39] width 105 height 13
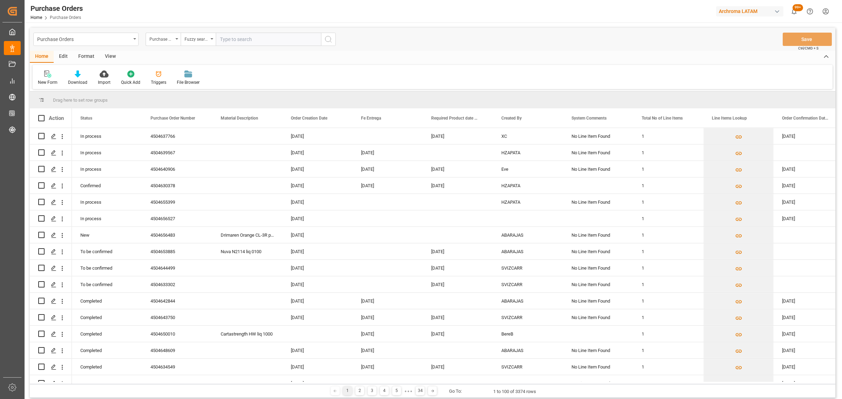
paste input "4504653897"
type input "4504653897"
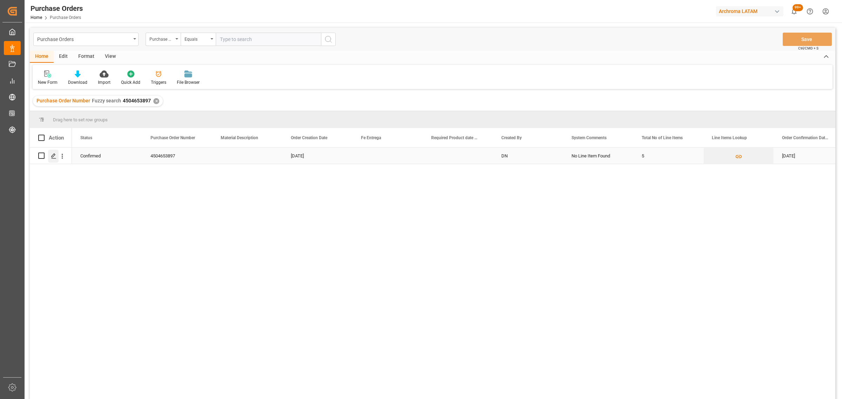
click at [52, 158] on icon "Press SPACE to select this row." at bounding box center [54, 156] width 6 height 6
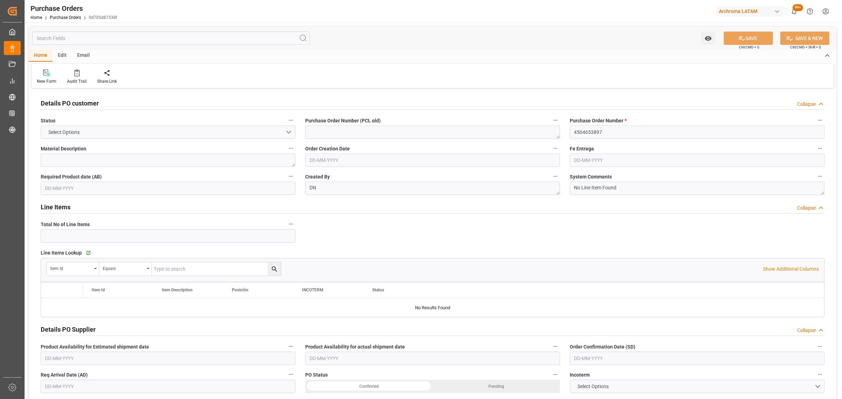
type input "5"
type input "[DATE]"
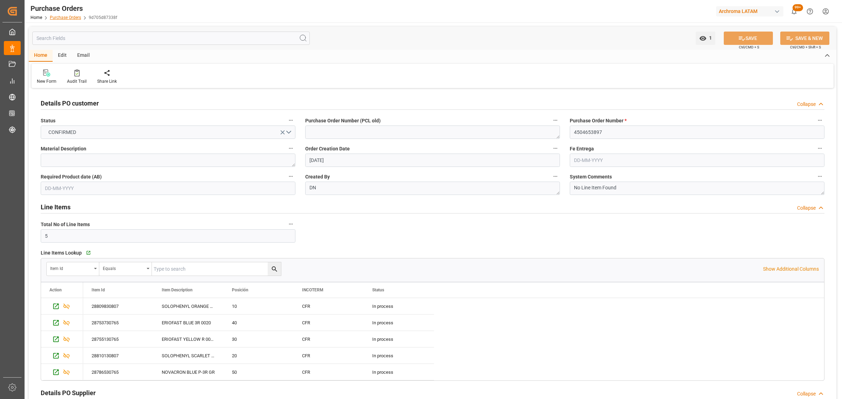
click at [67, 18] on link "Purchase Orders" at bounding box center [65, 17] width 31 height 5
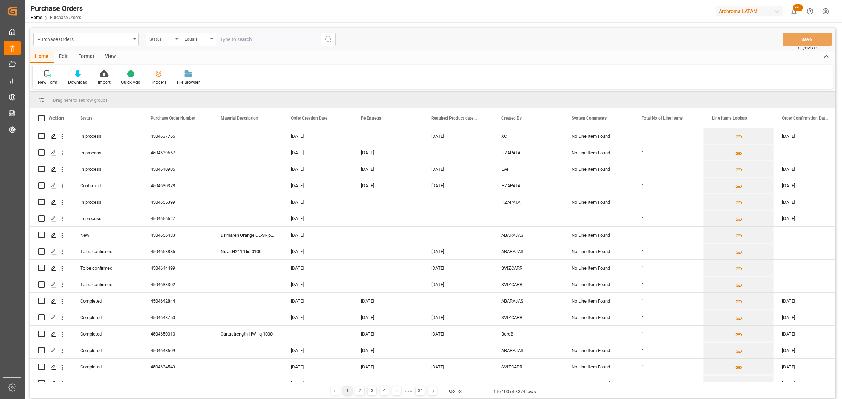
click at [158, 39] on div "Status" at bounding box center [161, 38] width 24 height 8
click at [188, 87] on div "Purchase Order Number" at bounding box center [198, 86] width 105 height 15
click at [196, 42] on div "Equals" at bounding box center [198, 39] width 35 height 13
click at [211, 83] on div "Fuzzy search" at bounding box center [233, 86] width 105 height 15
click at [228, 39] on input "text" at bounding box center [268, 39] width 105 height 13
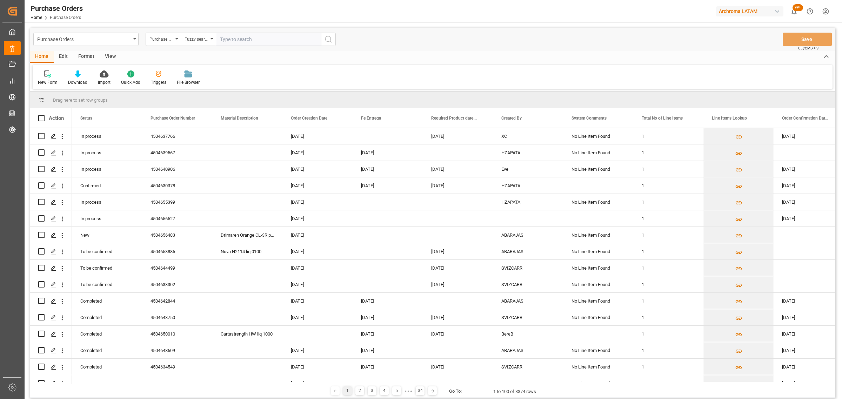
paste input "4504654263"
type input "4504654263"
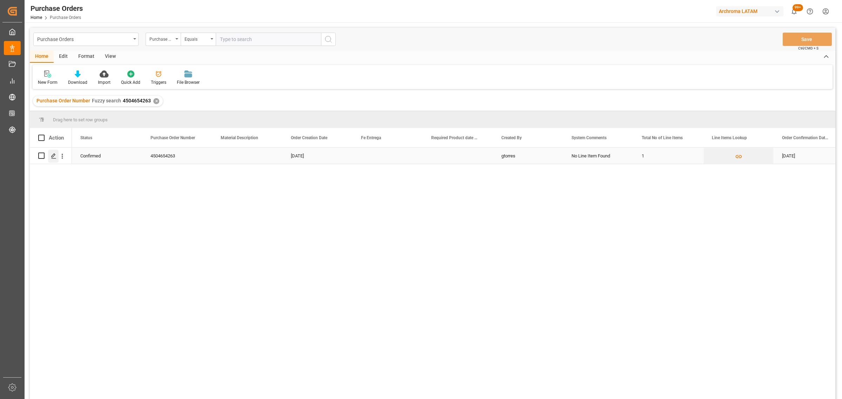
click at [54, 159] on icon "Press SPACE to select this row." at bounding box center [54, 156] width 6 height 6
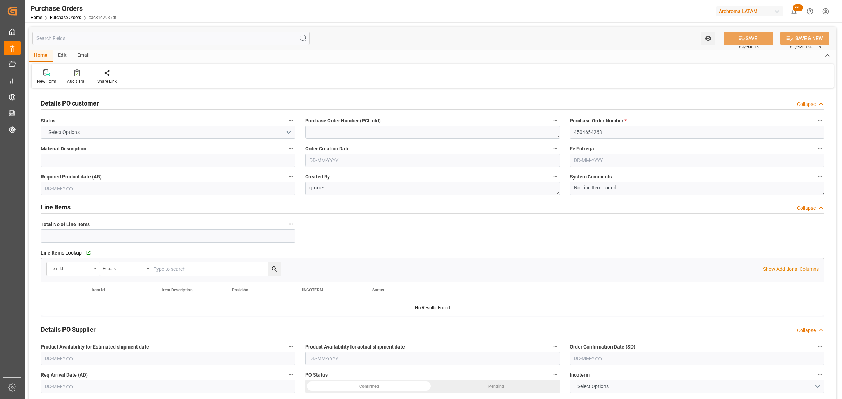
type input "1"
type input "[DATE]"
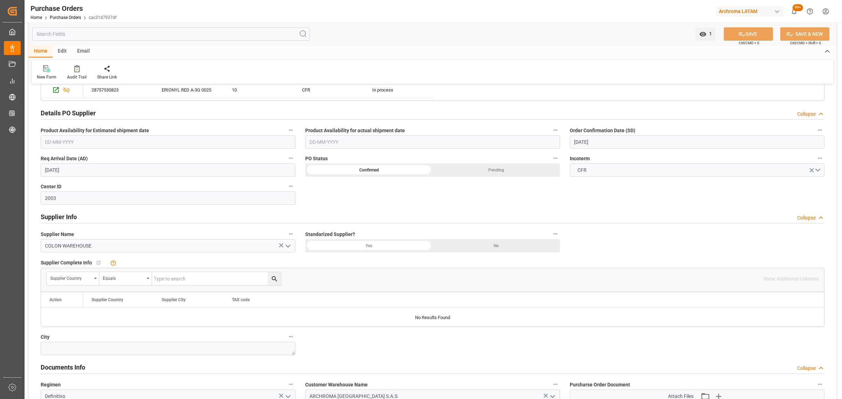
scroll to position [132, 0]
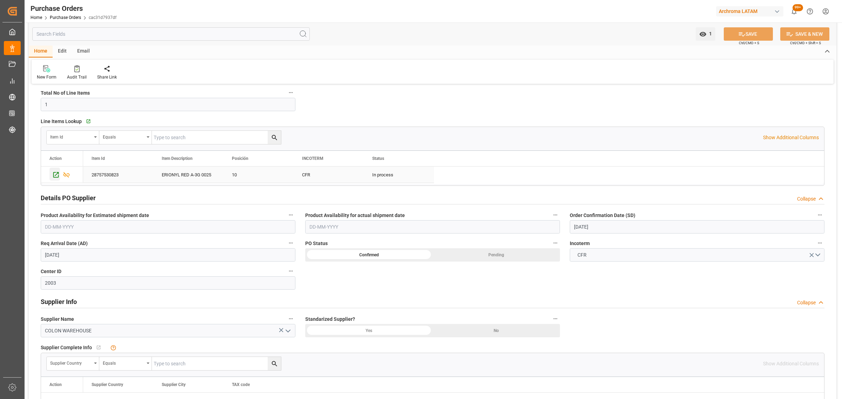
click at [54, 174] on icon "Press SPACE to select this row." at bounding box center [55, 174] width 7 height 7
click at [63, 18] on link "Purchase Orders" at bounding box center [65, 17] width 31 height 5
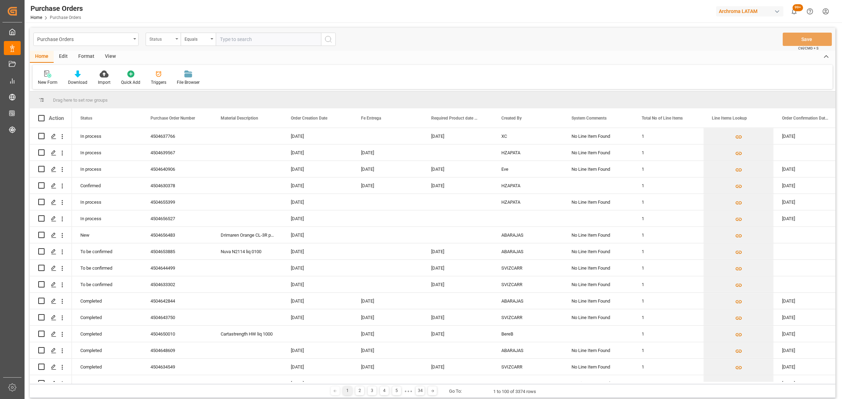
click at [172, 40] on div "Status" at bounding box center [161, 38] width 24 height 8
click at [187, 86] on div "Purchase Order Number" at bounding box center [198, 86] width 105 height 15
click at [198, 36] on div "Equals" at bounding box center [197, 38] width 24 height 8
click at [225, 85] on div "Fuzzy search" at bounding box center [233, 86] width 105 height 15
click at [246, 36] on input "text" at bounding box center [268, 39] width 105 height 13
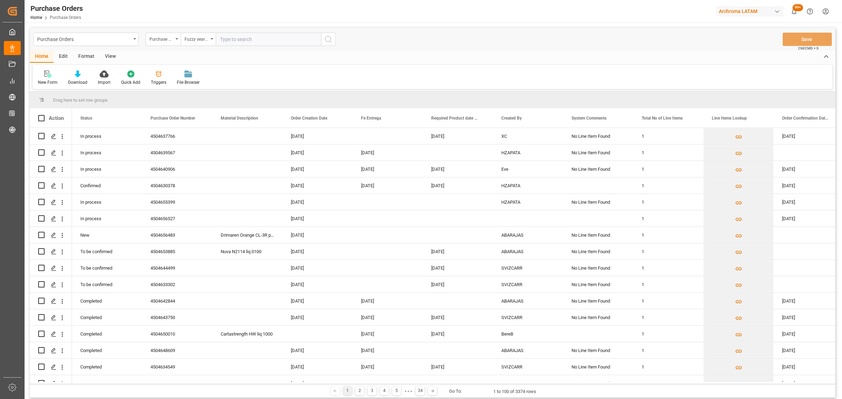
paste input "4504659847"
type input "4504659847"
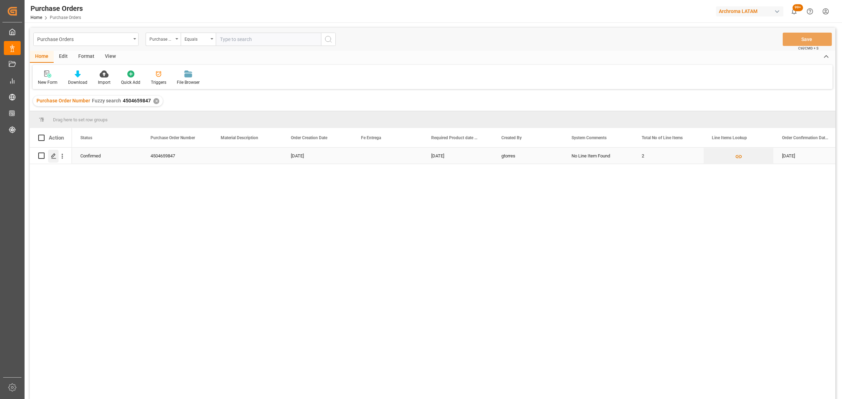
click at [52, 158] on line "Press SPACE to select this row." at bounding box center [54, 158] width 4 height 0
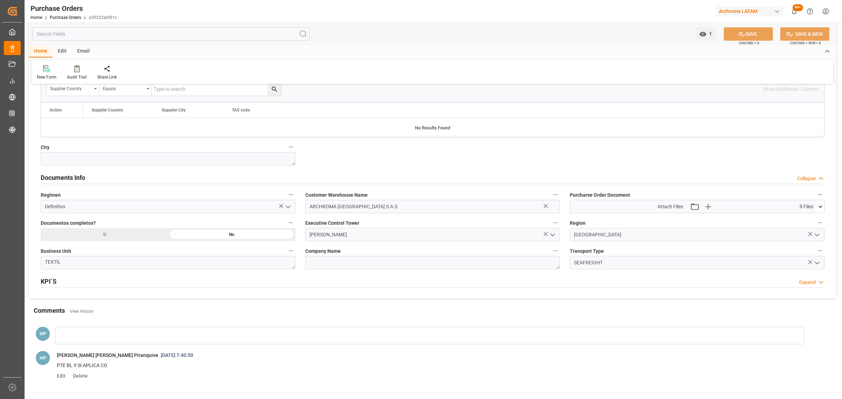
scroll to position [482, 0]
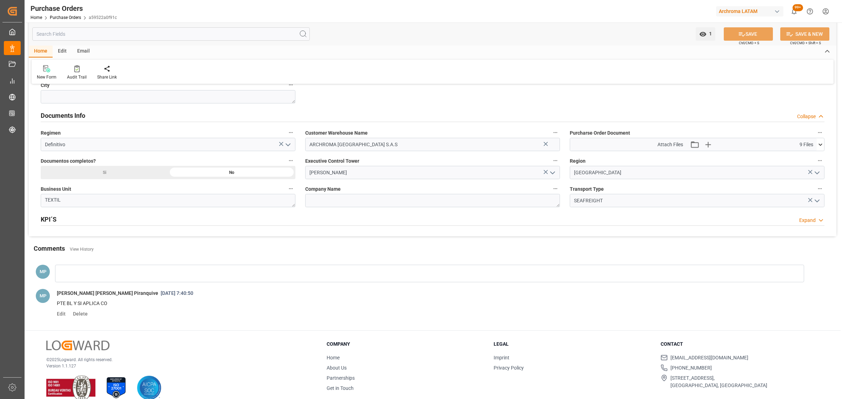
click at [131, 176] on div "Si" at bounding box center [104, 172] width 127 height 13
click at [751, 34] on button "SAVE" at bounding box center [748, 33] width 49 height 13
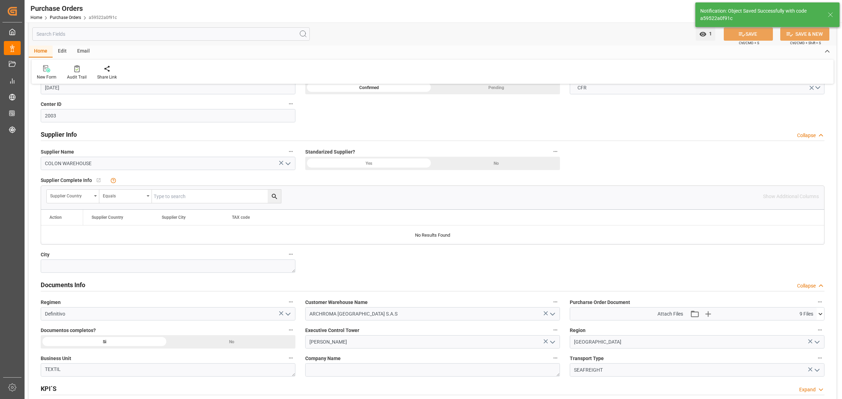
scroll to position [132, 0]
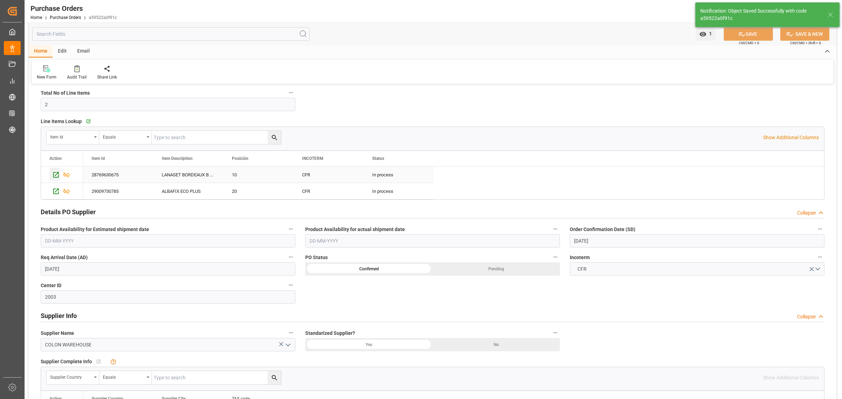
click at [53, 176] on icon "Press SPACE to select this row." at bounding box center [55, 174] width 7 height 7
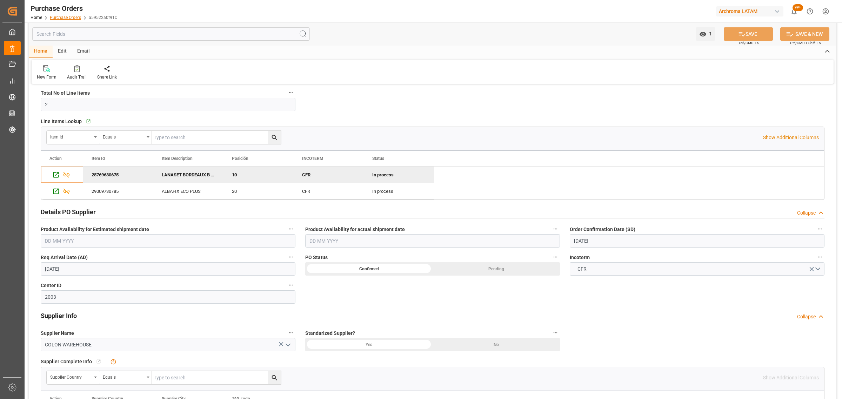
click at [65, 18] on link "Purchase Orders" at bounding box center [65, 17] width 31 height 5
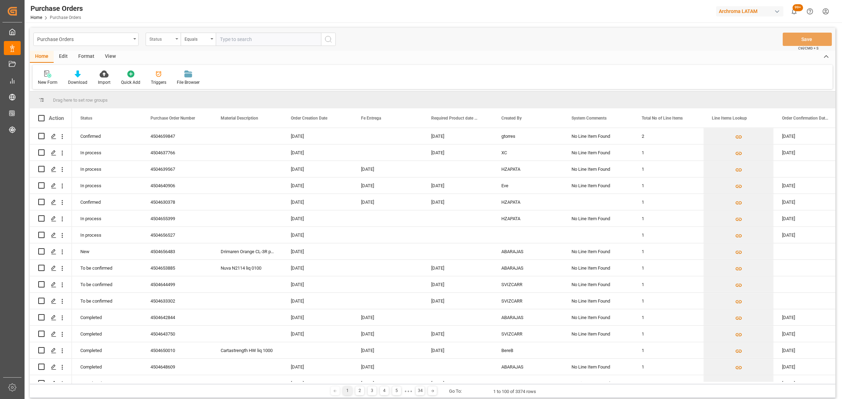
click at [163, 40] on div "Status" at bounding box center [161, 38] width 24 height 8
click at [183, 90] on div "Purchase Order Number" at bounding box center [198, 86] width 105 height 15
click at [201, 41] on div "Equals" at bounding box center [197, 38] width 24 height 8
click at [209, 85] on div "Fuzzy search" at bounding box center [233, 86] width 105 height 15
click at [236, 40] on input "text" at bounding box center [268, 39] width 105 height 13
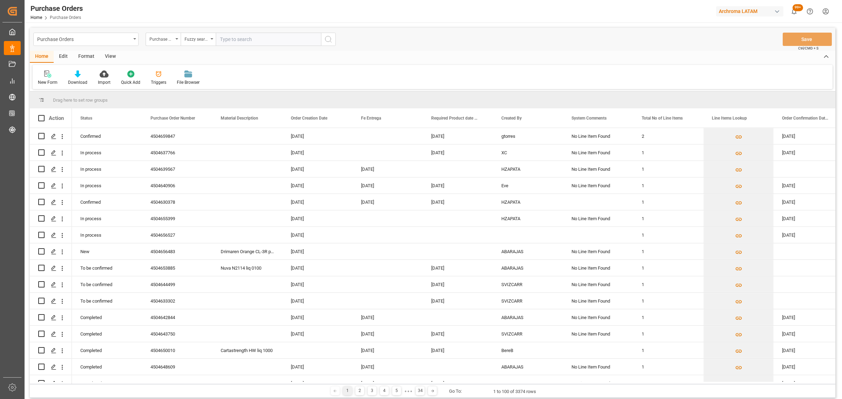
paste input "4504654263"
type input "4504654263"
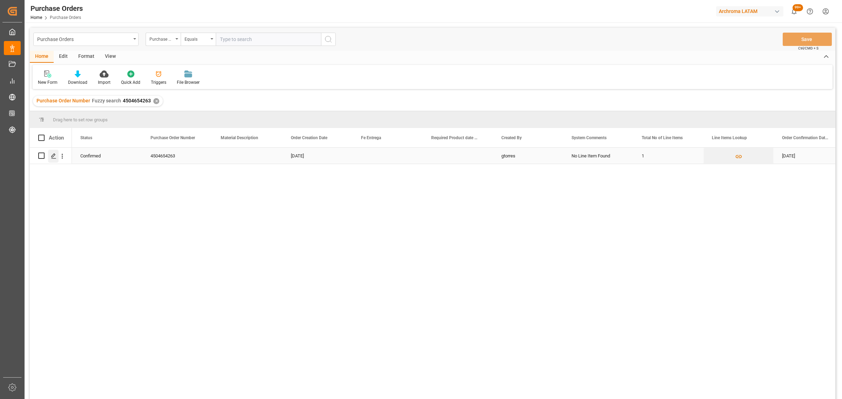
click at [53, 158] on icon "Press SPACE to select this row." at bounding box center [54, 156] width 6 height 6
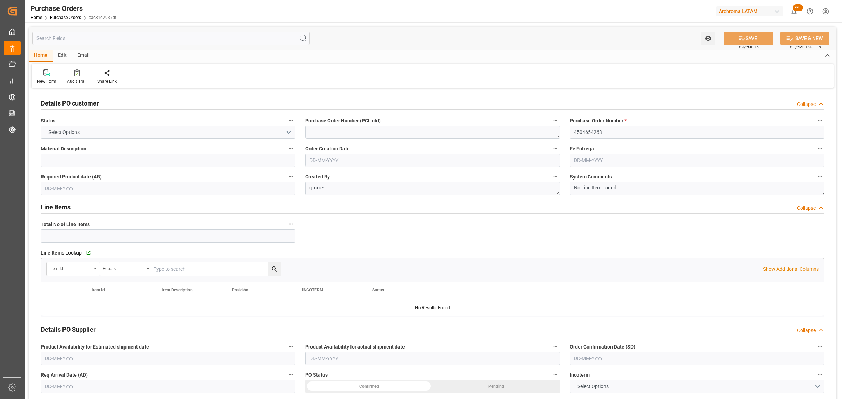
type input "1"
type input "[DATE]"
click at [64, 15] on link "Purchase Orders" at bounding box center [65, 17] width 31 height 5
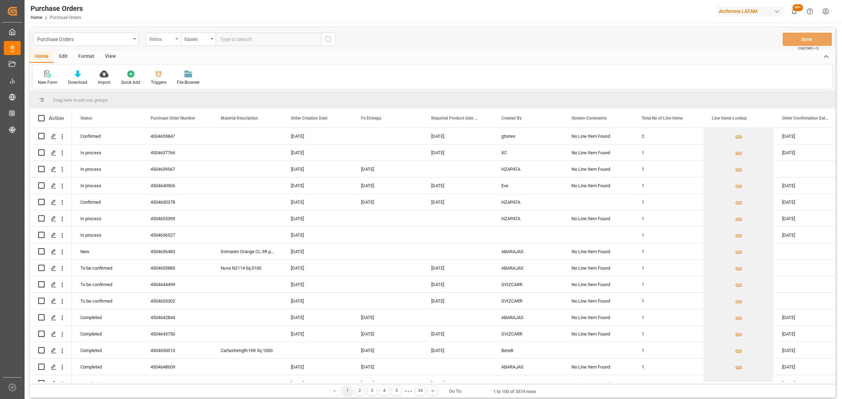
click at [176, 41] on div "Status" at bounding box center [163, 39] width 35 height 13
click at [171, 90] on div "Purchase Order Number" at bounding box center [198, 86] width 105 height 15
click at [199, 38] on div "Equals" at bounding box center [197, 38] width 24 height 8
click at [209, 85] on div "Fuzzy search" at bounding box center [233, 86] width 105 height 15
click at [250, 35] on input "text" at bounding box center [268, 39] width 105 height 13
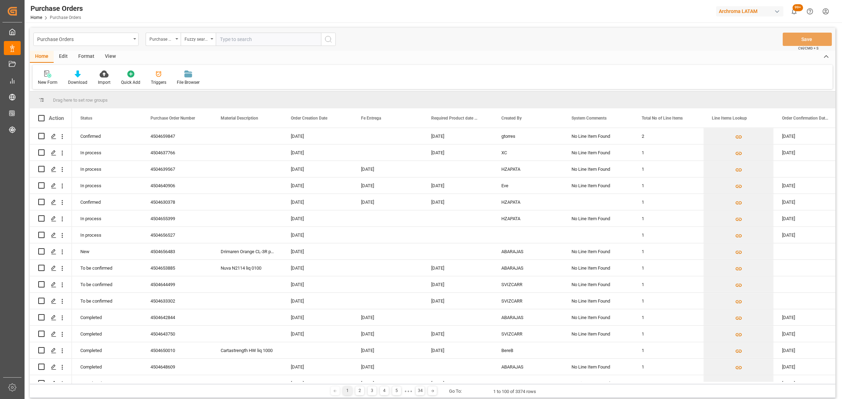
paste input "4504659847"
type input "4504659847"
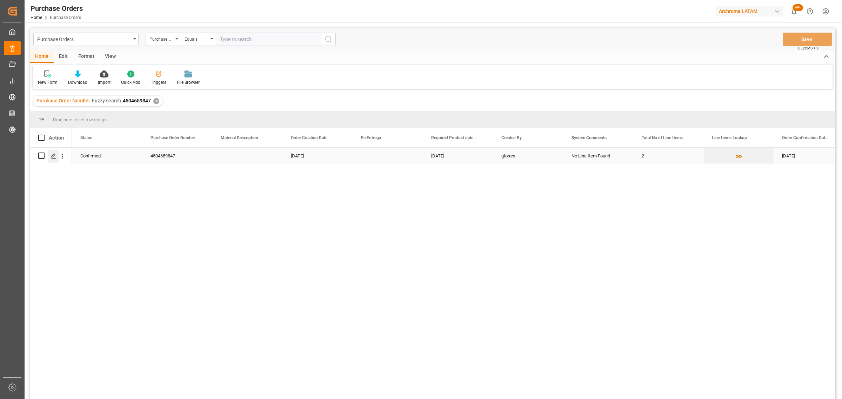
click at [55, 158] on line "Press SPACE to select this row." at bounding box center [54, 158] width 4 height 0
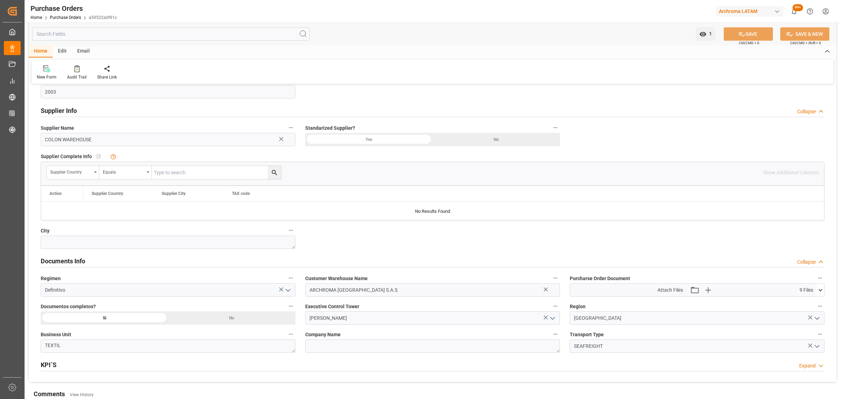
scroll to position [351, 0]
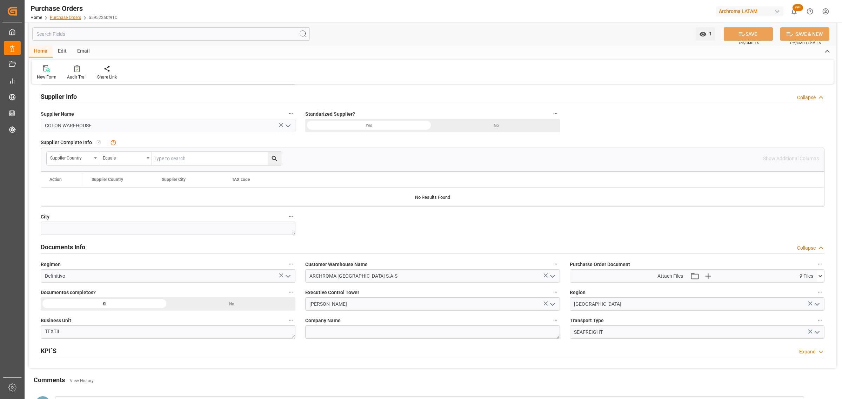
click at [74, 18] on link "Purchase Orders" at bounding box center [65, 17] width 31 height 5
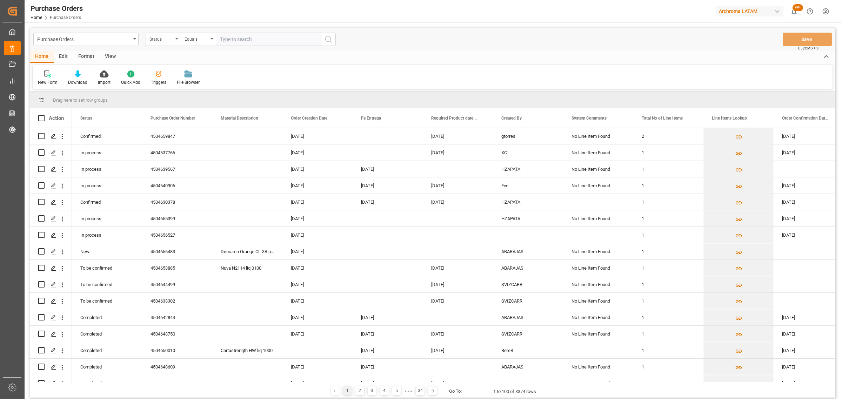
click at [174, 38] on div "Status" at bounding box center [163, 39] width 35 height 13
click at [183, 87] on div "Purchase Order Number" at bounding box center [198, 86] width 105 height 15
click at [196, 35] on div "Equals" at bounding box center [197, 38] width 24 height 8
click at [213, 89] on div "Fuzzy search" at bounding box center [233, 86] width 105 height 15
click at [224, 33] on input "text" at bounding box center [268, 39] width 105 height 13
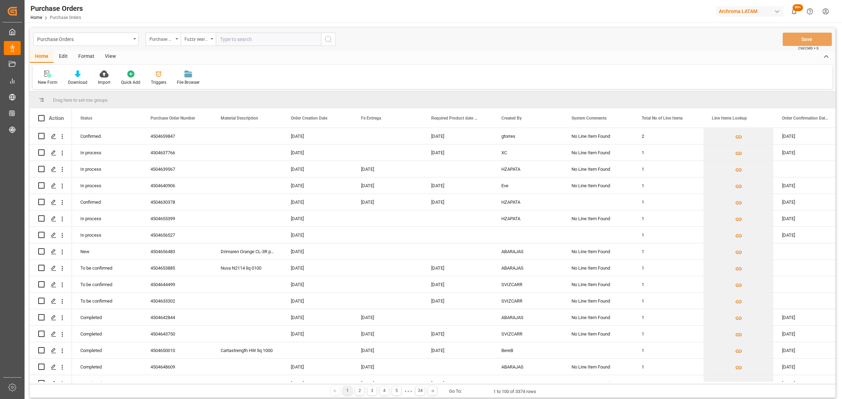
paste input "4504661282"
type input "4504661282"
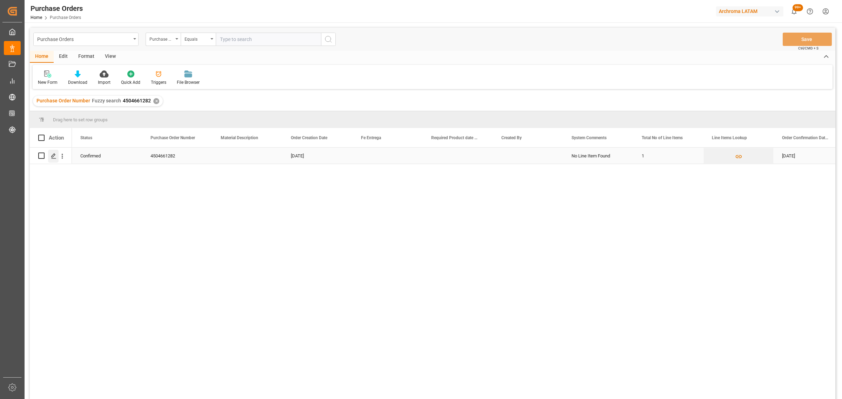
click at [55, 157] on icon "Press SPACE to select this row." at bounding box center [54, 156] width 6 height 6
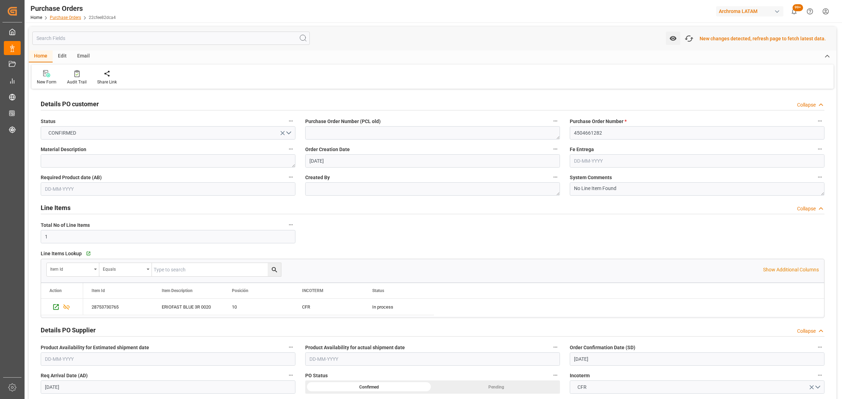
click at [61, 16] on link "Purchase Orders" at bounding box center [65, 17] width 31 height 5
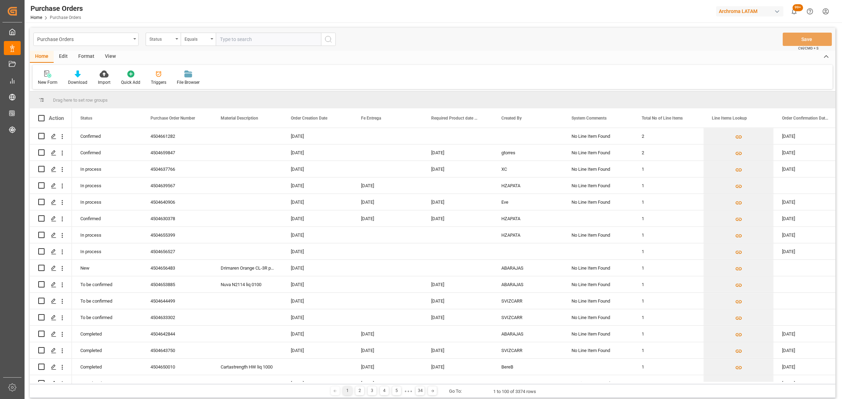
click at [81, 81] on div "Download" at bounding box center [77, 82] width 19 height 6
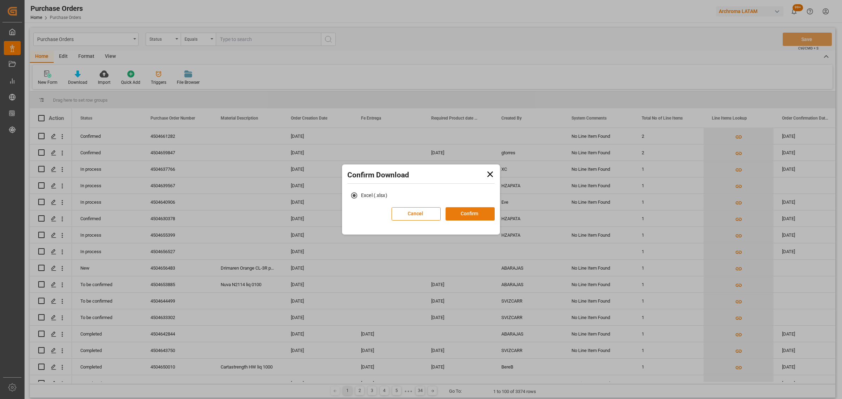
click at [477, 215] on button "Confirm" at bounding box center [470, 213] width 49 height 13
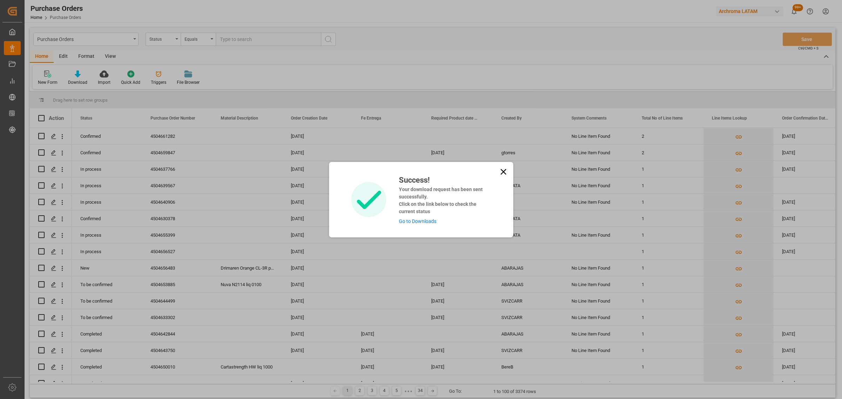
click at [409, 222] on link "Go to Downloads" at bounding box center [418, 222] width 38 height 6
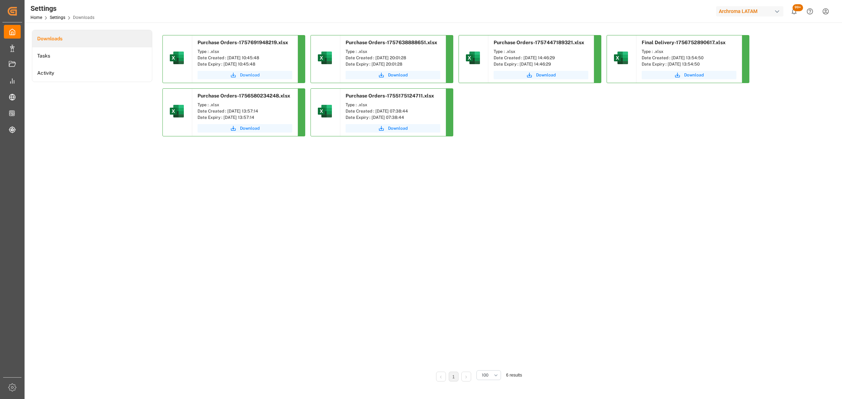
click at [244, 78] on button "Download" at bounding box center [245, 75] width 95 height 8
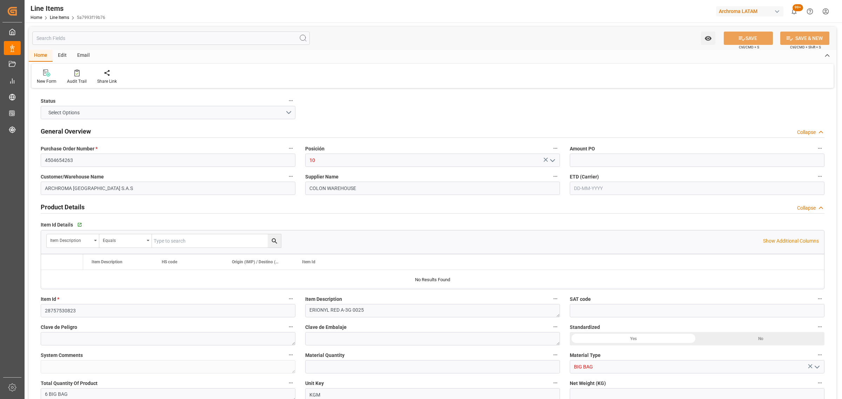
type input "14.72"
type input "6"
type input "150"
type input "160.2"
type input "2208"
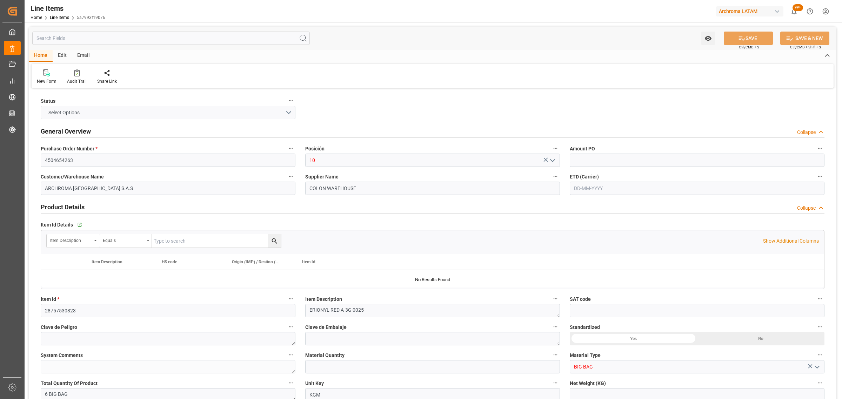
type input "320412900000"
type input "[DATE]"
type input "[DATE] 13:15"
type input "[DATE] 13:50"
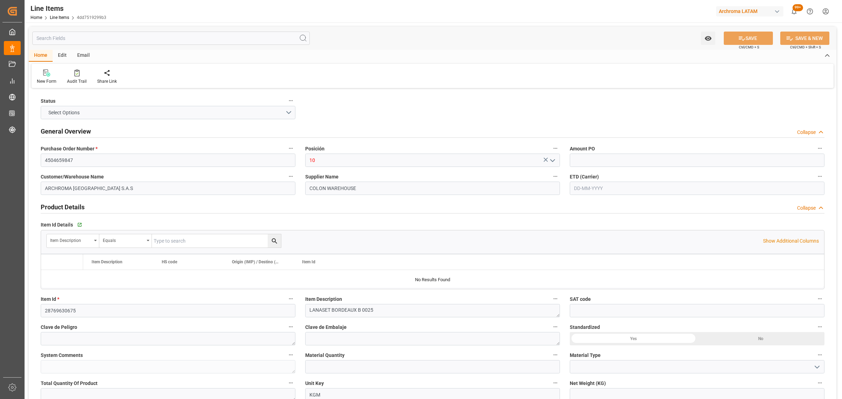
type input "200"
type input "320412900000"
type input "[DATE] 15:34"
type input "[DATE] 20:09"
click at [58, 15] on link "Line Items" at bounding box center [59, 17] width 19 height 5
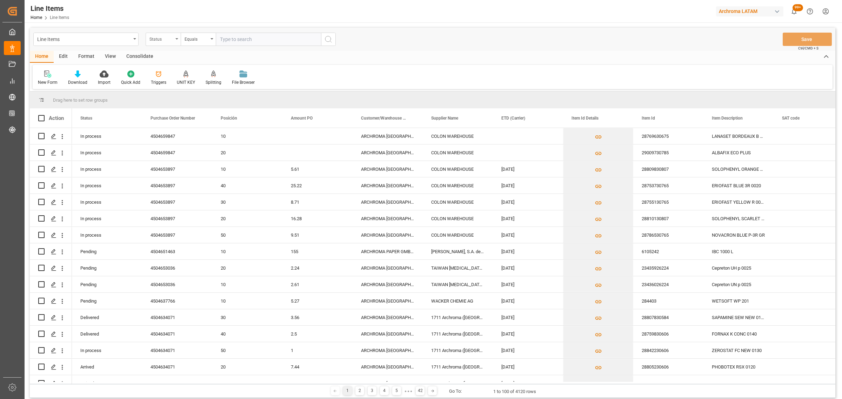
click at [166, 37] on div "Status" at bounding box center [161, 38] width 24 height 8
click at [186, 90] on div "Purchase Order Number" at bounding box center [198, 86] width 105 height 15
drag, startPoint x: 192, startPoint y: 46, endPoint x: 196, endPoint y: 42, distance: 5.7
click at [193, 45] on div "Line Items Purchase Order Number Equals Save Ctrl/CMD + S" at bounding box center [433, 39] width 806 height 23
click at [197, 41] on div "Equals" at bounding box center [197, 38] width 24 height 8
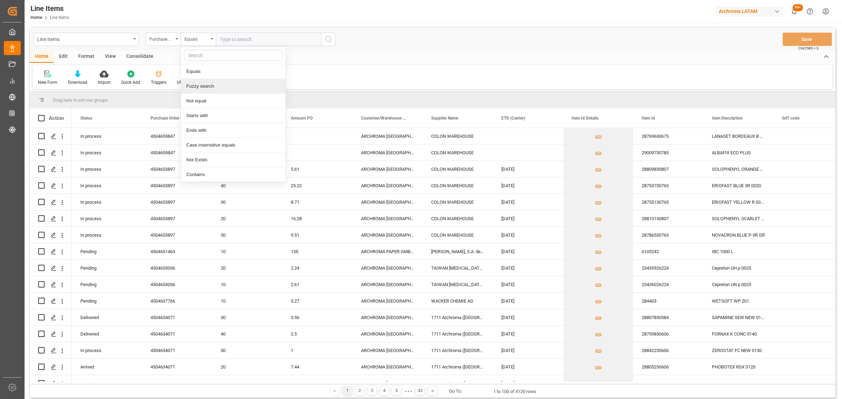
drag, startPoint x: 219, startPoint y: 88, endPoint x: 235, endPoint y: 67, distance: 26.0
click at [220, 88] on div "Fuzzy search" at bounding box center [233, 86] width 105 height 15
click at [255, 37] on input "text" at bounding box center [268, 39] width 105 height 13
paste input "4504659847"
type input "4504659847"
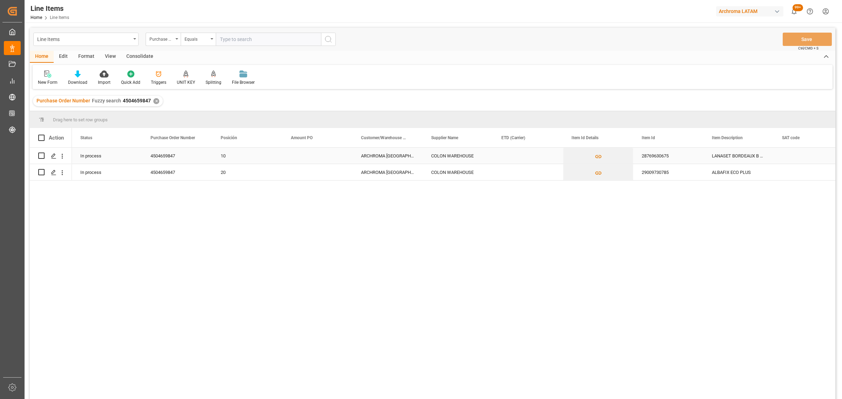
click at [300, 156] on div "Press SPACE to select this row." at bounding box center [317, 156] width 70 height 16
click at [300, 156] on input "Press SPACE to select this row." at bounding box center [317, 159] width 59 height 13
click at [300, 160] on input "Press SPACE to select this row." at bounding box center [317, 159] width 59 height 13
click at [312, 197] on div "In process 4504659847 10 ARCHROMA COLOMBIA S.A.S COLON WAREHOUSE 28769630675 LA…" at bounding box center [453, 276] width 763 height 256
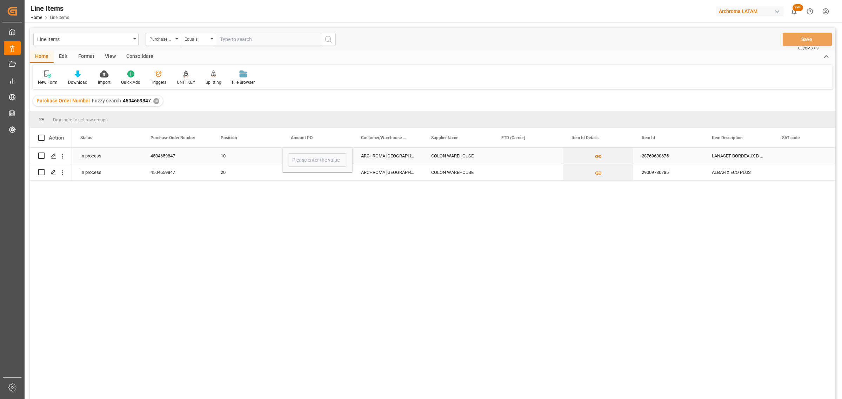
click at [686, 154] on div "28769630675" at bounding box center [668, 156] width 70 height 16
click at [686, 154] on input "28769630675" at bounding box center [668, 159] width 59 height 13
type input "28769630675"
click at [769, 140] on div "Item Description" at bounding box center [738, 137] width 70 height 19
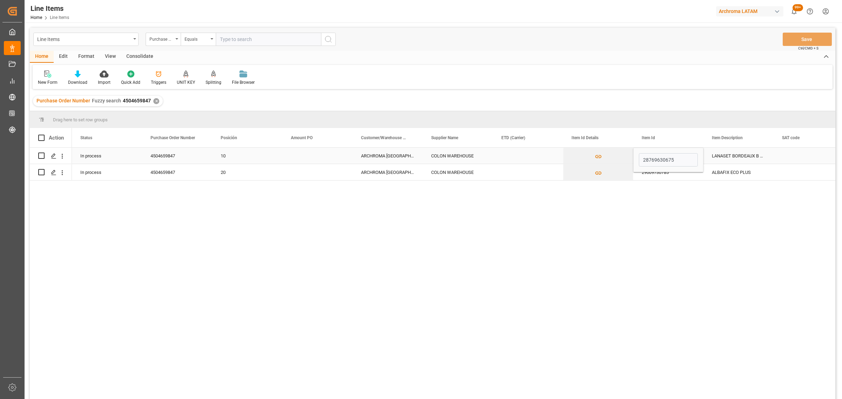
click at [744, 160] on div "LANASET BORDEAUX B 0025" at bounding box center [738, 156] width 70 height 16
click at [156, 39] on div "Purchase Order Number" at bounding box center [161, 38] width 24 height 8
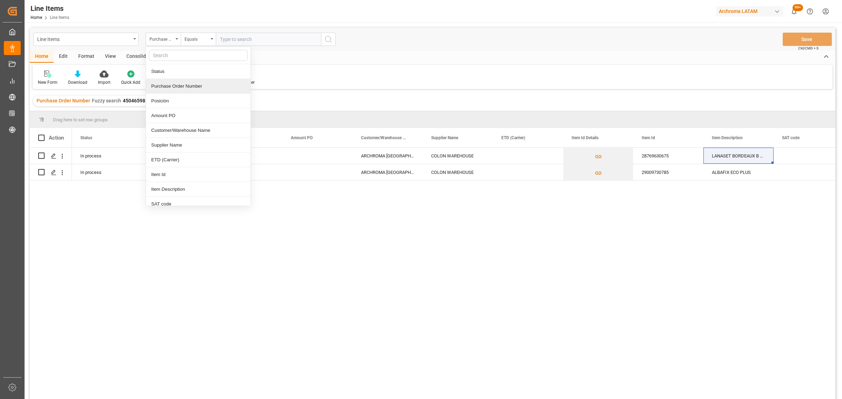
click at [167, 89] on div "Purchase Order Number" at bounding box center [198, 86] width 105 height 15
click at [190, 41] on div "Equals" at bounding box center [197, 38] width 24 height 8
click at [210, 81] on div "Fuzzy search" at bounding box center [233, 86] width 105 height 15
click at [239, 36] on input "text" at bounding box center [268, 39] width 105 height 13
click at [234, 39] on input "text" at bounding box center [268, 39] width 105 height 13
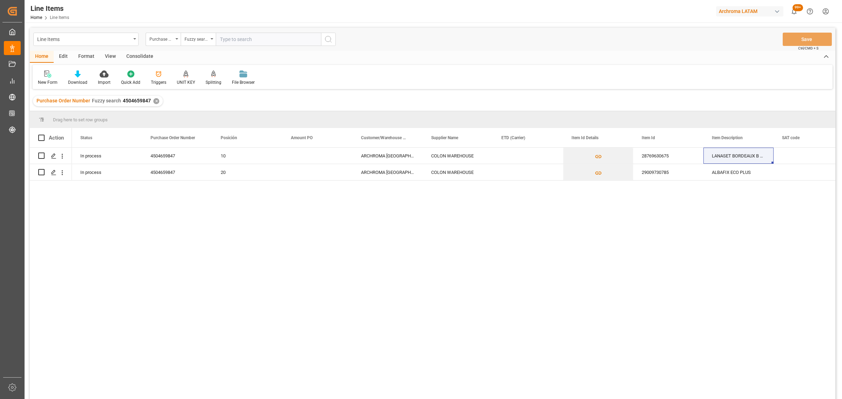
paste input "4504654263"
type input "4504654263"
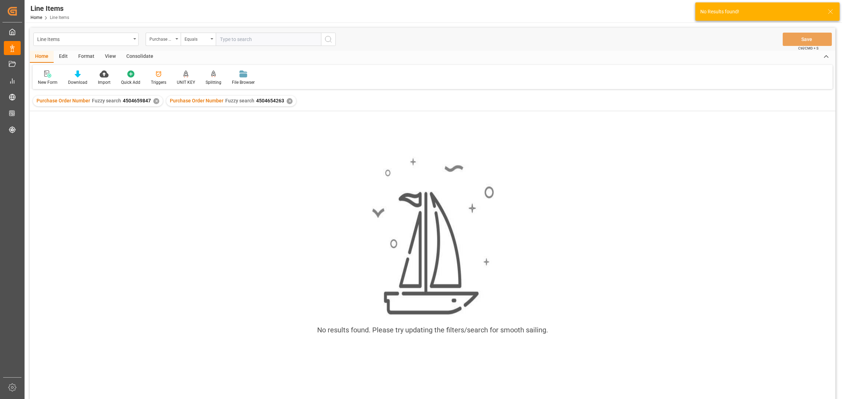
click at [155, 102] on div "✕" at bounding box center [156, 101] width 6 height 6
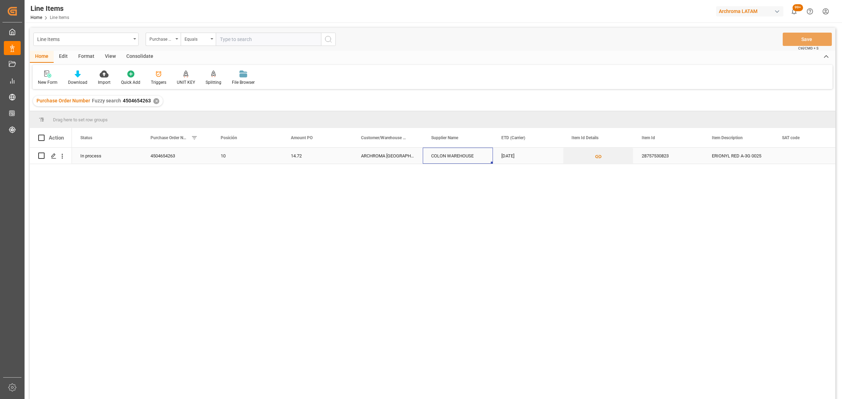
click at [452, 157] on div "COLON WAREHOUSE" at bounding box center [458, 156] width 70 height 16
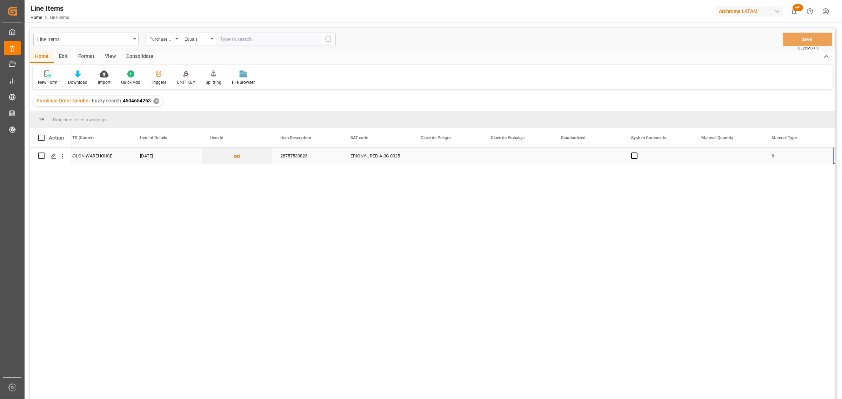
scroll to position [0, 432]
click at [168, 41] on div "Purchase Order Number" at bounding box center [161, 38] width 24 height 8
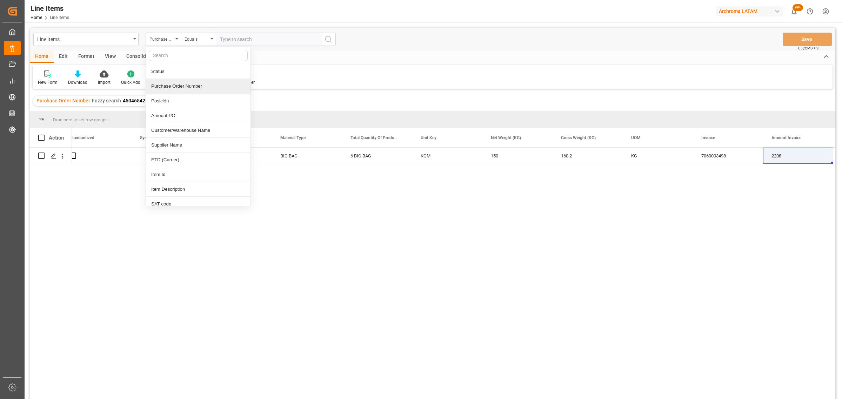
click at [181, 87] on div "Purchase Order Number" at bounding box center [198, 86] width 105 height 15
click at [199, 42] on div "Equals" at bounding box center [197, 38] width 24 height 8
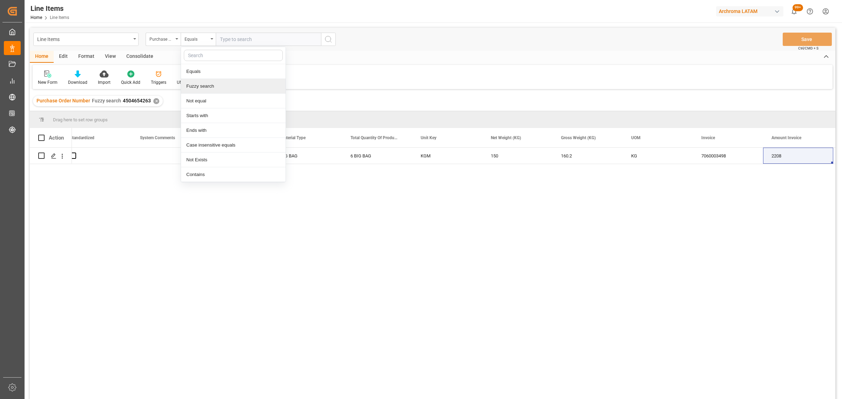
click at [213, 88] on div "Fuzzy search" at bounding box center [233, 86] width 105 height 15
click at [241, 40] on input "text" at bounding box center [268, 39] width 105 height 13
paste input "4504659847"
type input "4504659847"
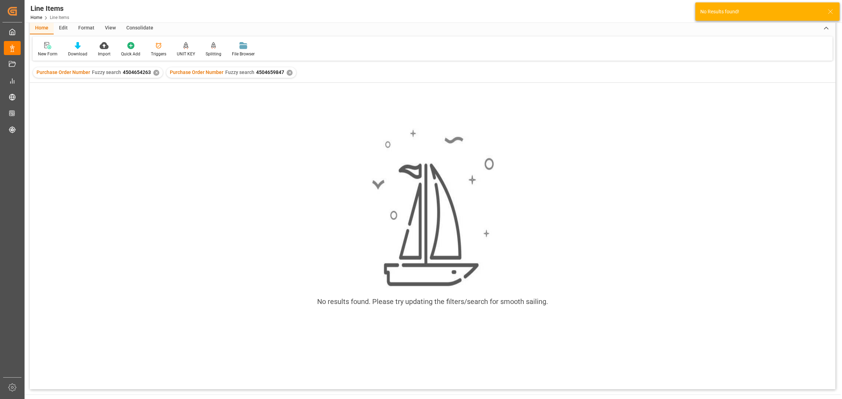
scroll to position [44, 0]
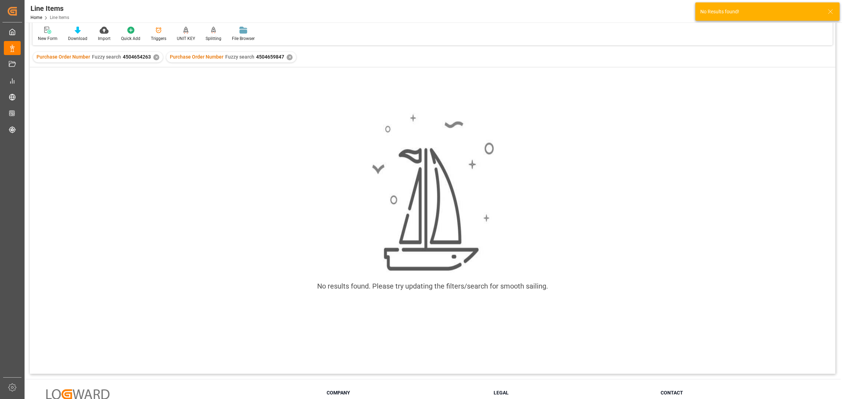
click at [153, 57] on div "✕" at bounding box center [156, 57] width 6 height 6
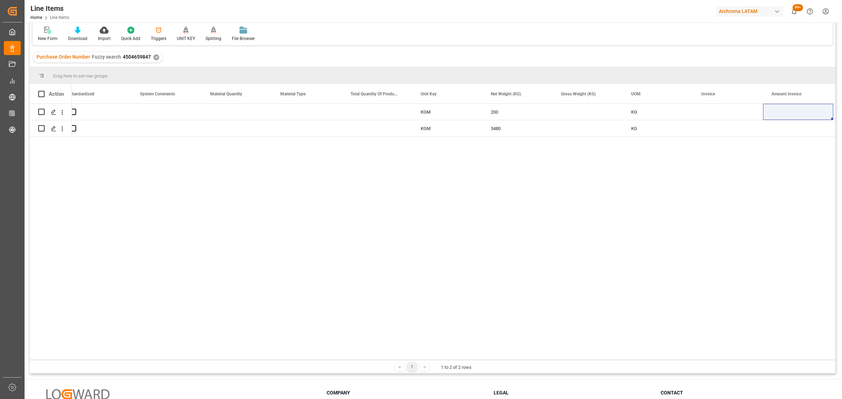
click at [272, 355] on div "KGM 200 KG KGM 3480 KG" at bounding box center [453, 232] width 763 height 256
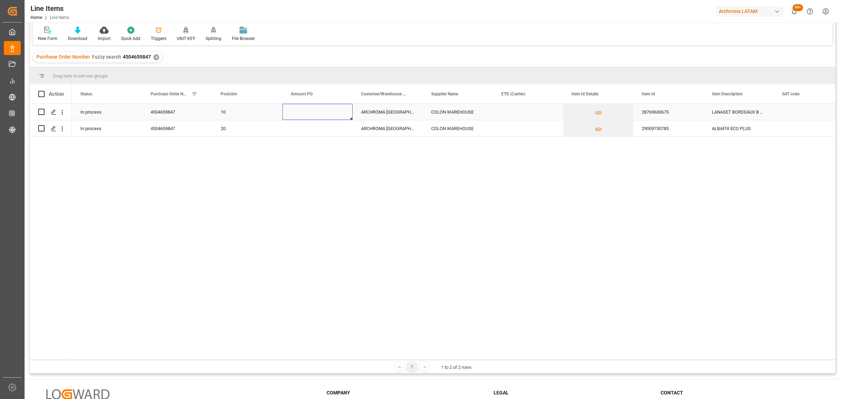
click at [309, 113] on div "Press SPACE to select this row." at bounding box center [317, 112] width 70 height 16
click at [309, 113] on input "Press SPACE to select this row." at bounding box center [317, 115] width 59 height 13
type input "12.37"
click at [527, 111] on div "Press SPACE to select this row." at bounding box center [528, 112] width 70 height 16
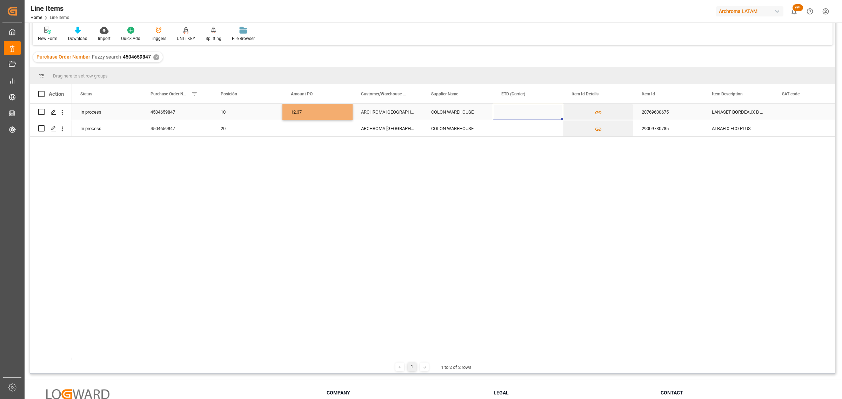
click at [527, 111] on div "Press SPACE to select this row." at bounding box center [528, 112] width 70 height 16
click at [591, 175] on span "14" at bounding box center [589, 175] width 5 height 5
type input "[DATE]"
click at [511, 135] on div "Press SPACE to select this row." at bounding box center [528, 128] width 70 height 16
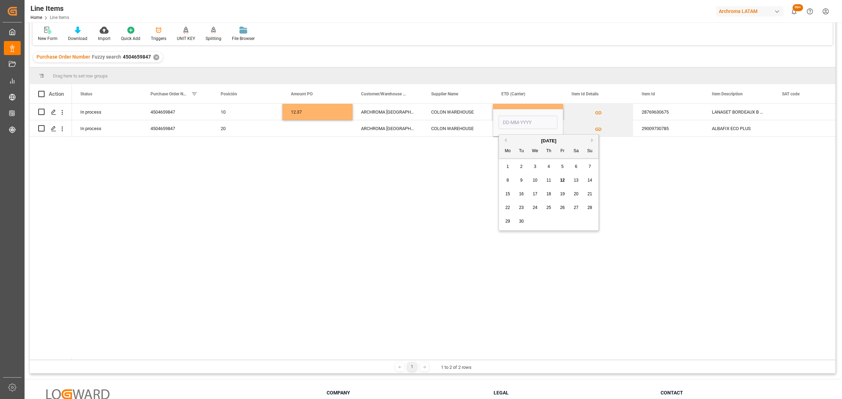
click at [595, 180] on div "8 9 10 11 12 13 14" at bounding box center [549, 181] width 96 height 14
click at [592, 180] on div "14" at bounding box center [590, 180] width 9 height 8
type input "[DATE]"
click at [660, 113] on div "28769630675" at bounding box center [668, 112] width 70 height 16
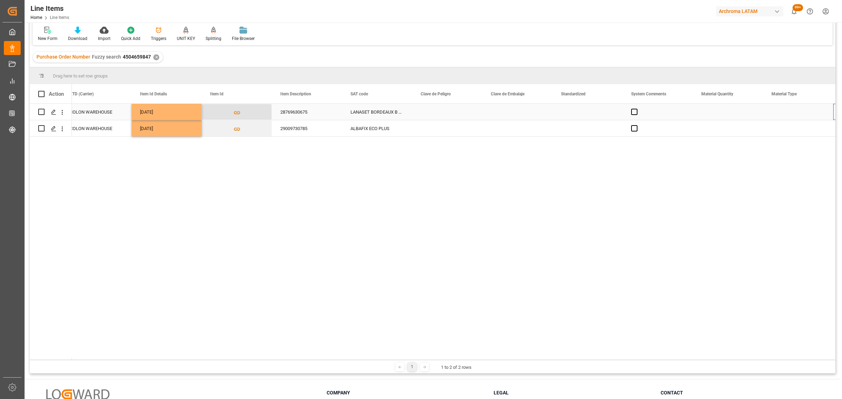
scroll to position [0, 432]
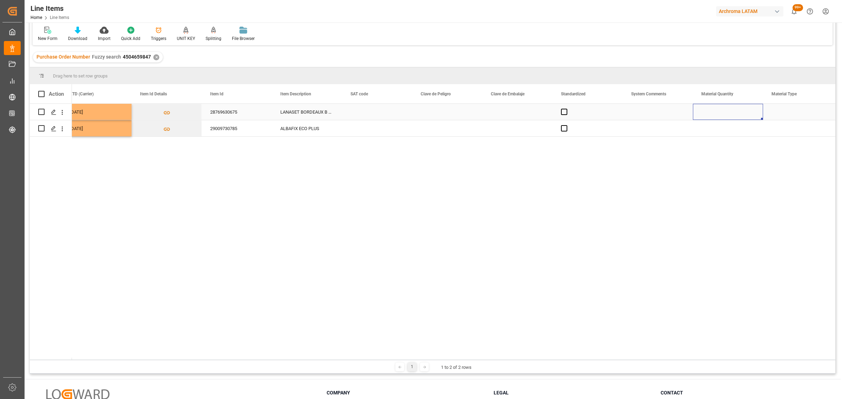
click at [704, 108] on div "Press SPACE to select this row." at bounding box center [728, 112] width 70 height 16
click at [709, 114] on div "Press SPACE to select this row." at bounding box center [728, 112] width 70 height 16
click at [709, 112] on input "Press SPACE to select this row." at bounding box center [727, 115] width 59 height 13
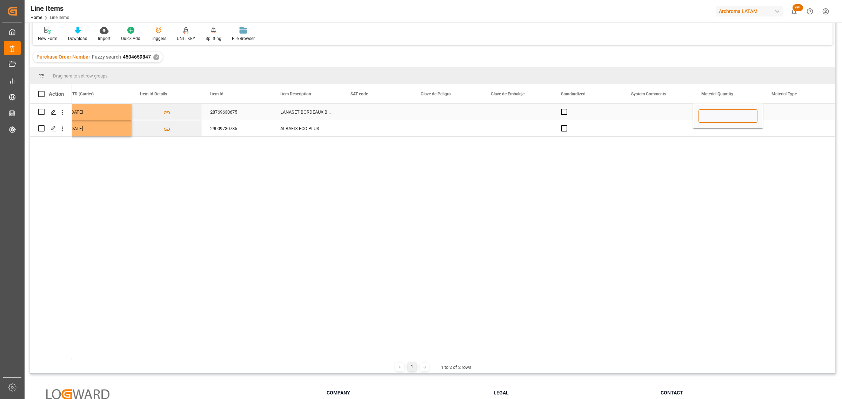
type input "8"
click at [775, 109] on div "Press SPACE to select this row." at bounding box center [798, 112] width 70 height 16
click at [807, 116] on input "Press SPACE to select this row." at bounding box center [798, 115] width 59 height 13
click at [822, 116] on icon "open menu" at bounding box center [820, 116] width 8 height 8
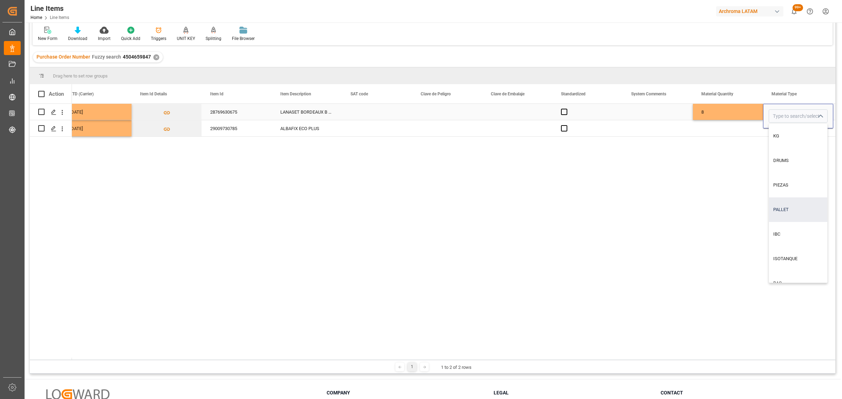
scroll to position [86, 0]
click at [791, 223] on div "BIG BAG" at bounding box center [798, 221] width 58 height 25
type input "BIG BAG"
click at [739, 111] on div "8" at bounding box center [728, 112] width 70 height 16
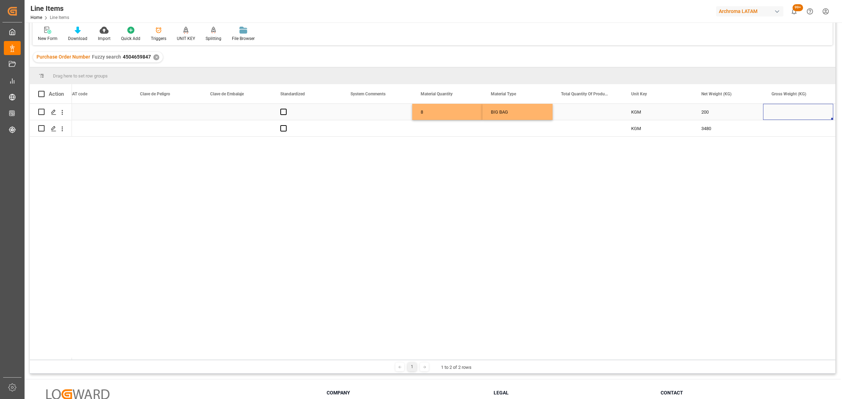
scroll to position [0, 782]
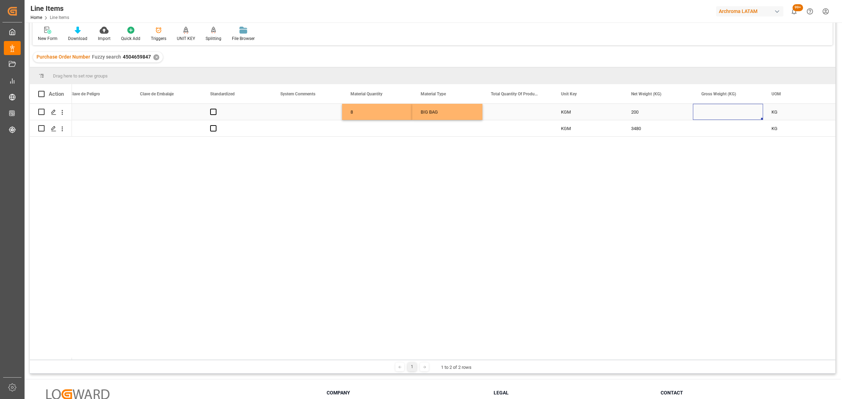
click at [710, 109] on div "Press SPACE to select this row." at bounding box center [728, 112] width 70 height 16
click at [710, 113] on input "Press SPACE to select this row." at bounding box center [727, 115] width 59 height 13
type input "209.600"
click at [683, 117] on div "200" at bounding box center [658, 112] width 70 height 16
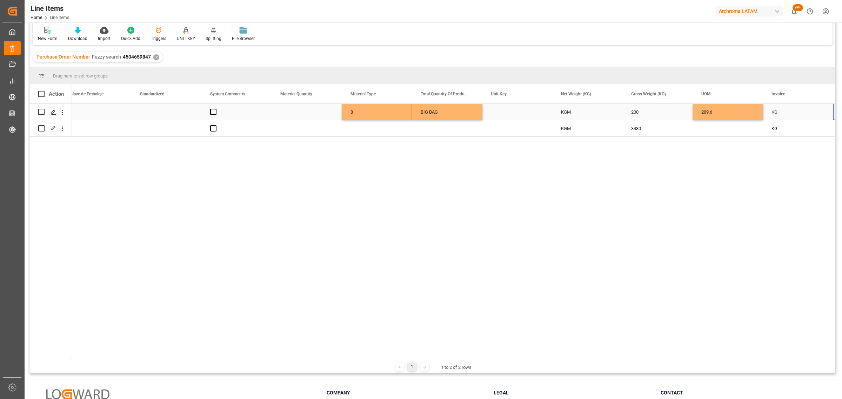
scroll to position [0, 853]
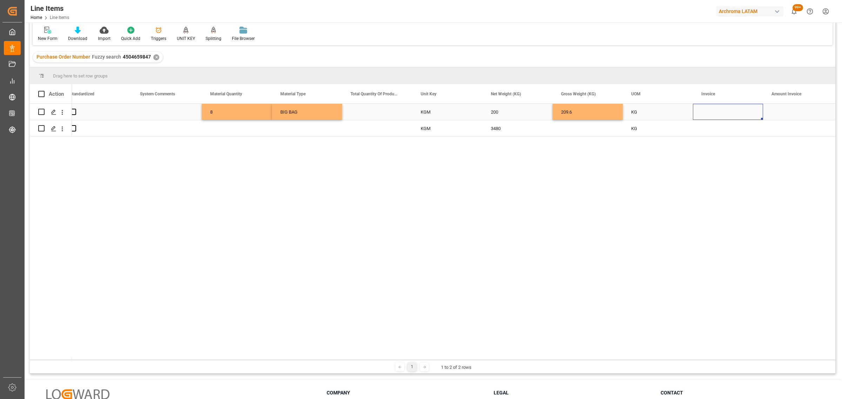
click at [715, 111] on div "Press SPACE to select this row." at bounding box center [728, 112] width 70 height 16
click at [715, 111] on input "Press SPACE to select this row." at bounding box center [727, 115] width 59 height 13
click at [714, 117] on input "Press SPACE to select this row." at bounding box center [727, 115] width 59 height 13
paste input "7060003496"
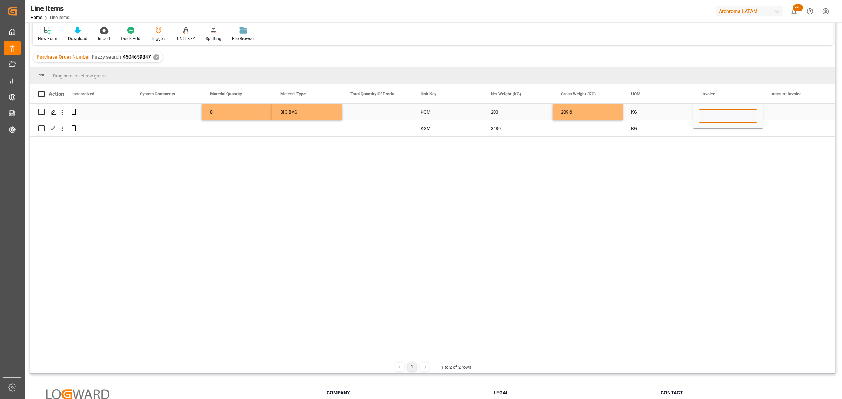
type input "7060003496"
click at [708, 131] on div "Press SPACE to select this row." at bounding box center [728, 128] width 70 height 16
click at [708, 128] on input "Press SPACE to select this row." at bounding box center [727, 124] width 59 height 13
paste input "7060003496"
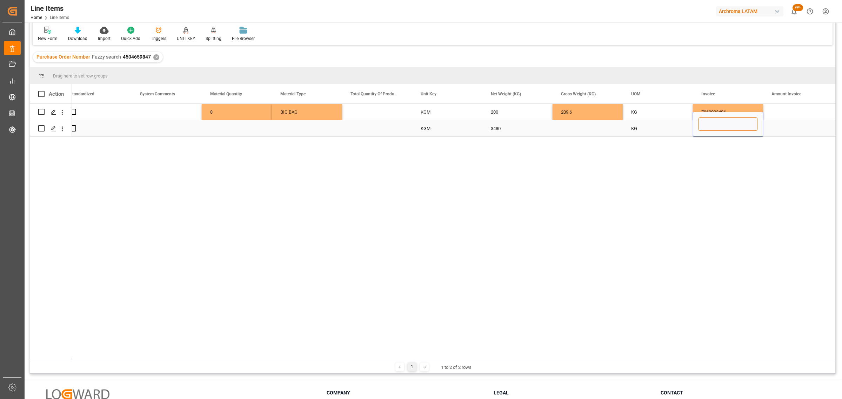
type input "7060003496"
click at [801, 106] on div "Press SPACE to select this row." at bounding box center [798, 112] width 70 height 16
click at [787, 113] on div "Press SPACE to select this row." at bounding box center [798, 112] width 70 height 16
click at [787, 113] on input "Press SPACE to select this row." at bounding box center [798, 115] width 59 height 13
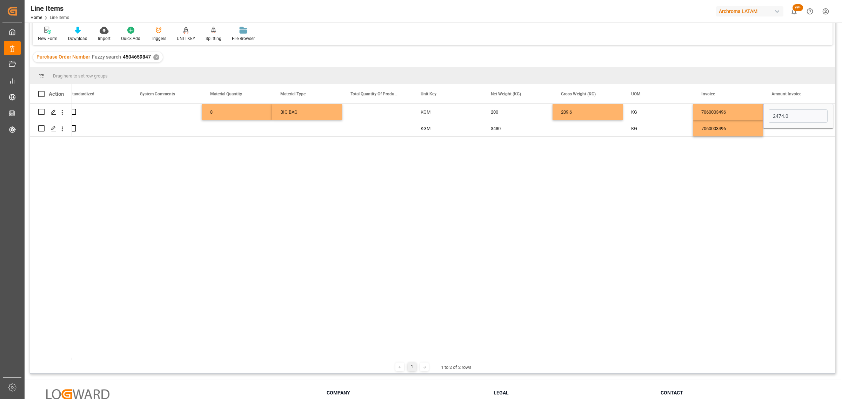
type input "2474.00"
click at [741, 111] on div "7060003496" at bounding box center [728, 112] width 70 height 16
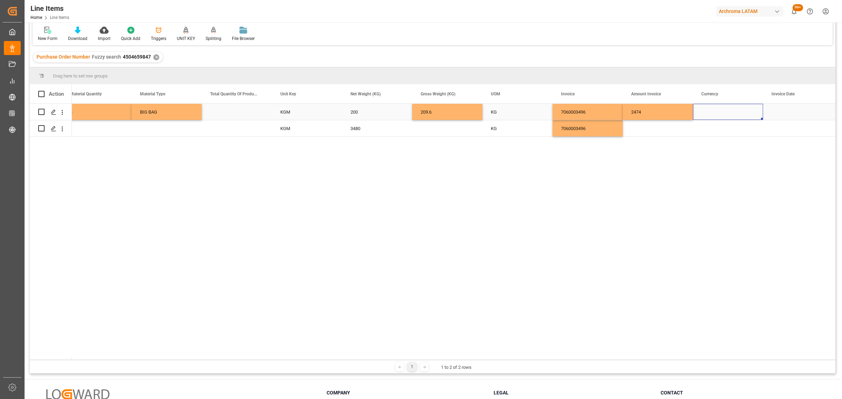
click at [736, 111] on div "Press SPACE to select this row." at bounding box center [728, 112] width 70 height 16
click at [754, 115] on icon "open menu" at bounding box center [750, 116] width 8 height 8
click at [731, 134] on div "USD" at bounding box center [728, 136] width 58 height 25
type input "USD"
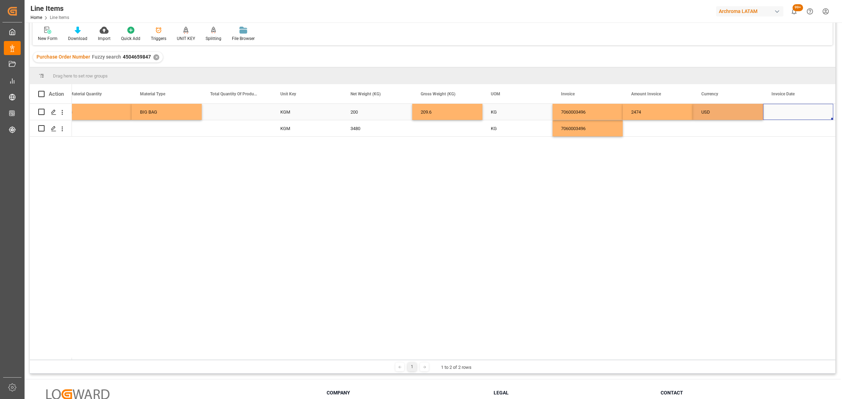
click at [785, 113] on div "Press SPACE to select this row." at bounding box center [798, 112] width 70 height 16
click at [806, 163] on div "5" at bounding box center [803, 162] width 9 height 8
type input "05-09-2025"
click at [742, 113] on div "USD" at bounding box center [727, 112] width 53 height 16
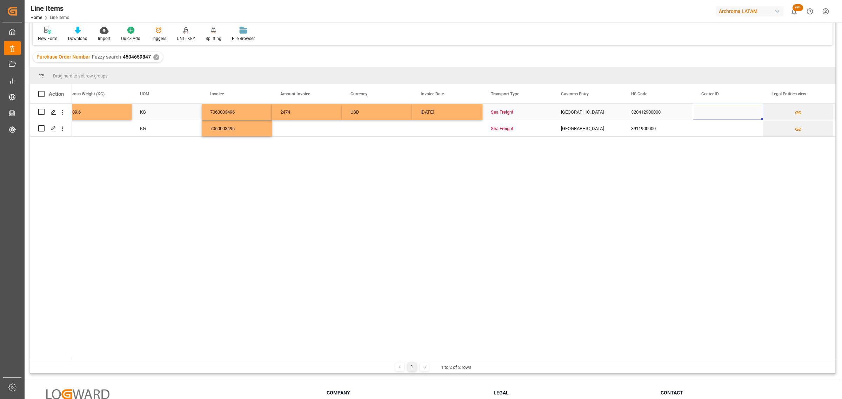
click at [715, 114] on div "Press SPACE to select this row." at bounding box center [728, 112] width 70 height 16
click at [716, 114] on input "Press SPACE to select this row." at bounding box center [727, 115] width 59 height 13
type input "2003"
click at [721, 133] on div "2003" at bounding box center [728, 136] width 58 height 25
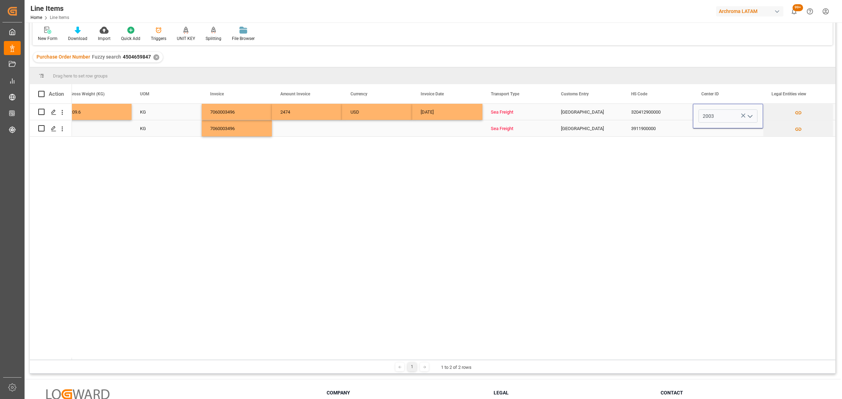
click at [741, 133] on div "Press SPACE to select this row." at bounding box center [728, 128] width 70 height 16
click at [734, 128] on div "Press SPACE to select this row." at bounding box center [728, 128] width 70 height 16
click at [743, 125] on input "Press SPACE to select this row." at bounding box center [727, 124] width 59 height 13
type input "2003"
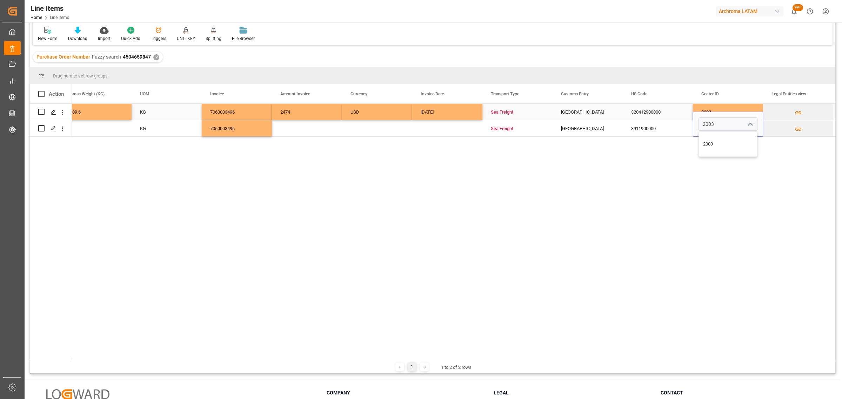
click at [735, 106] on div "2003" at bounding box center [728, 112] width 70 height 16
click at [716, 128] on div "Press SPACE to select this row." at bounding box center [728, 128] width 70 height 16
click at [753, 122] on icon "open menu" at bounding box center [750, 124] width 8 height 8
click at [717, 153] on div "2003" at bounding box center [728, 152] width 58 height 25
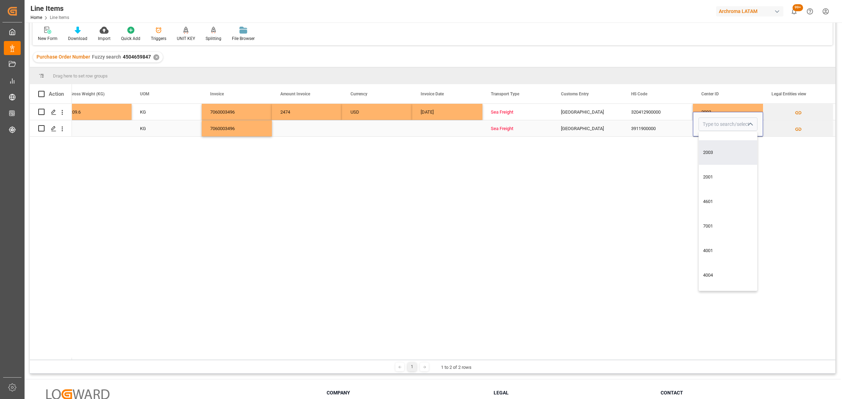
type input "2003"
click at [813, 109] on button "Press SPACE to select this row." at bounding box center [797, 112] width 69 height 16
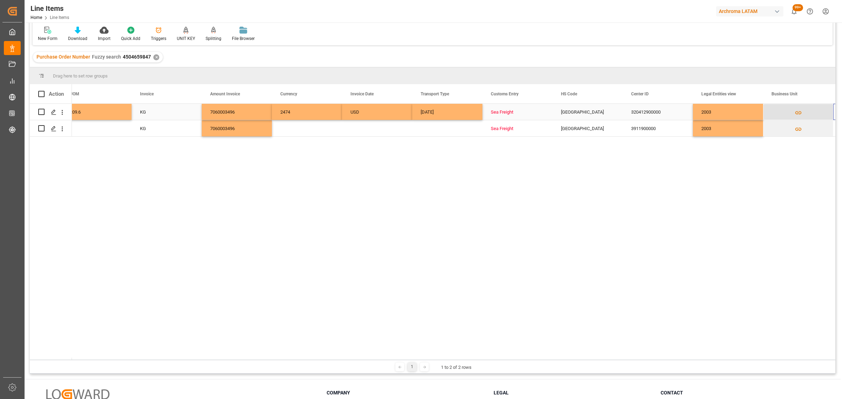
scroll to position [0, 1484]
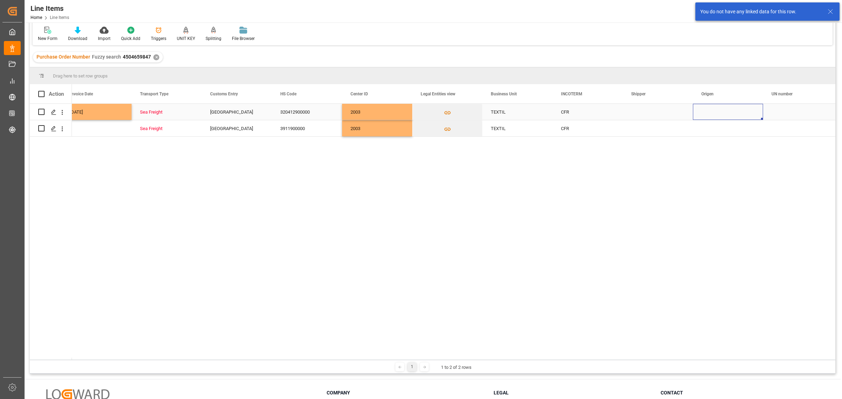
click at [730, 111] on div "Press SPACE to select this row." at bounding box center [728, 112] width 70 height 16
click at [753, 114] on icon "open menu" at bounding box center [750, 116] width 8 height 8
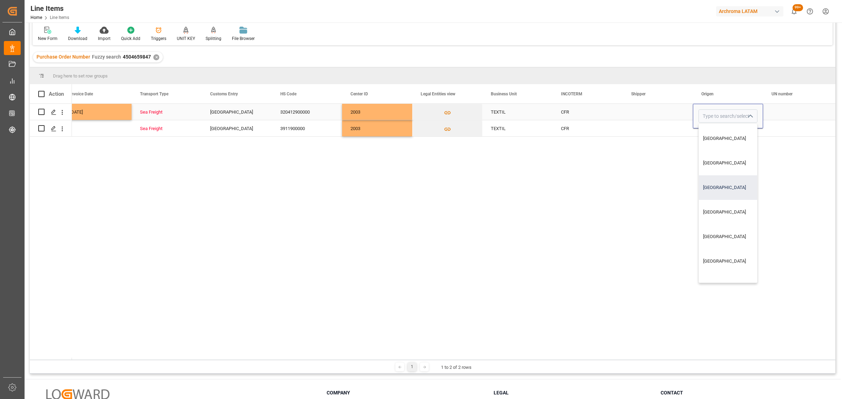
scroll to position [219, 0]
click at [722, 213] on div "TAILANDIA" at bounding box center [741, 211] width 85 height 25
type input "TAILANDIA"
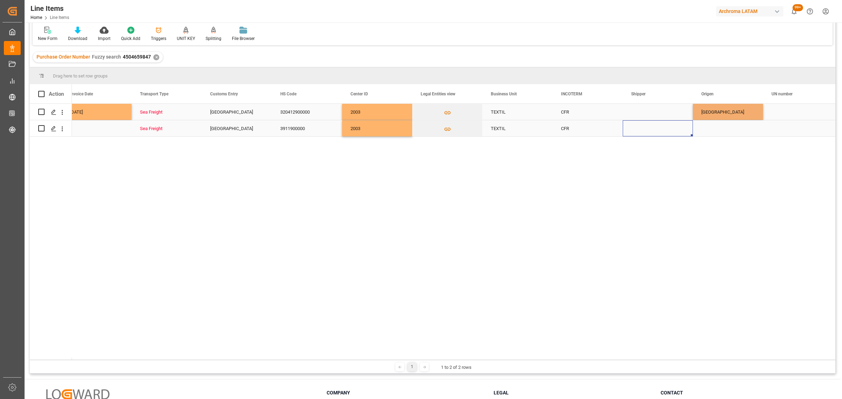
click at [670, 129] on div "Press SPACE to select this row." at bounding box center [658, 128] width 70 height 16
click at [744, 133] on div "Press SPACE to select this row." at bounding box center [728, 128] width 70 height 16
click at [751, 124] on polyline "open menu" at bounding box center [750, 124] width 4 height 2
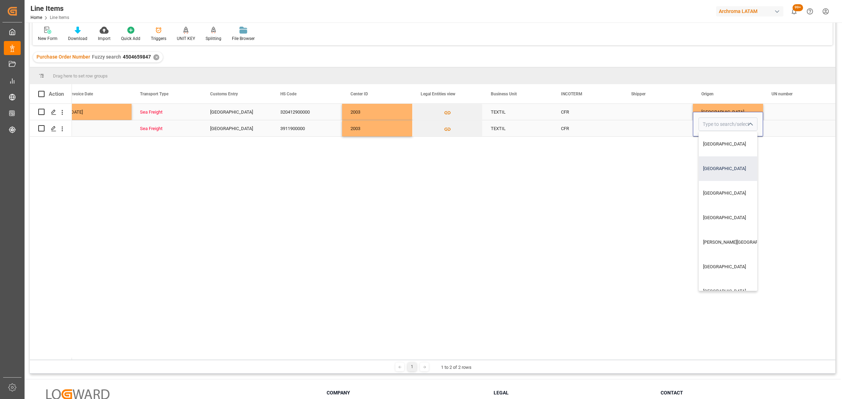
click at [719, 171] on div "CHINA" at bounding box center [741, 168] width 85 height 25
type input "CHINA"
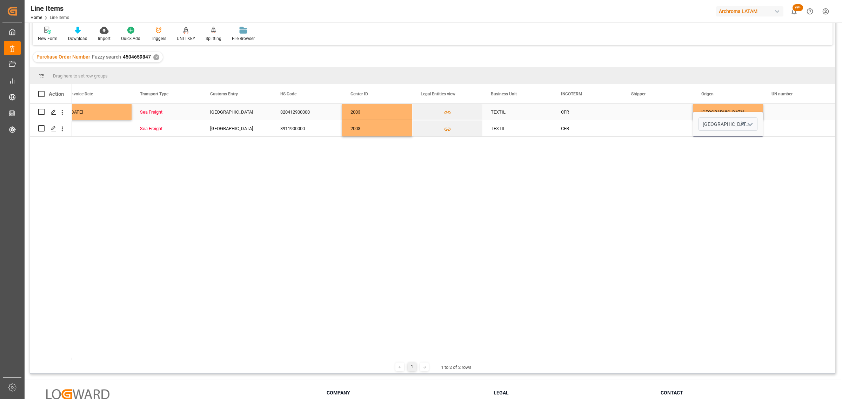
click at [802, 113] on div "Press SPACE to select this row." at bounding box center [798, 112] width 70 height 16
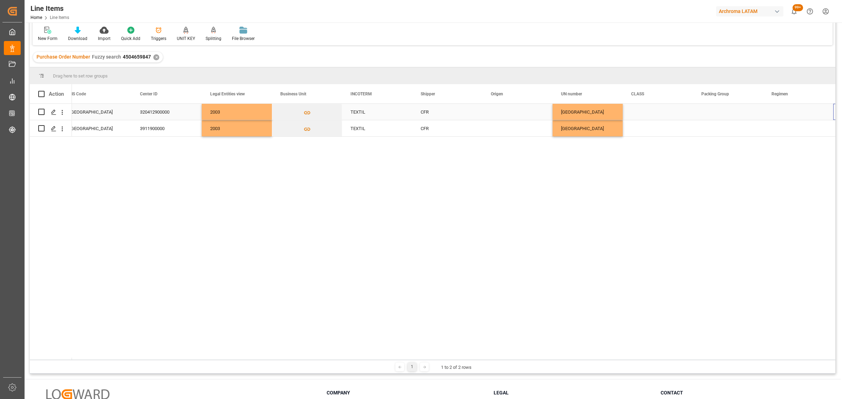
scroll to position [0, 1975]
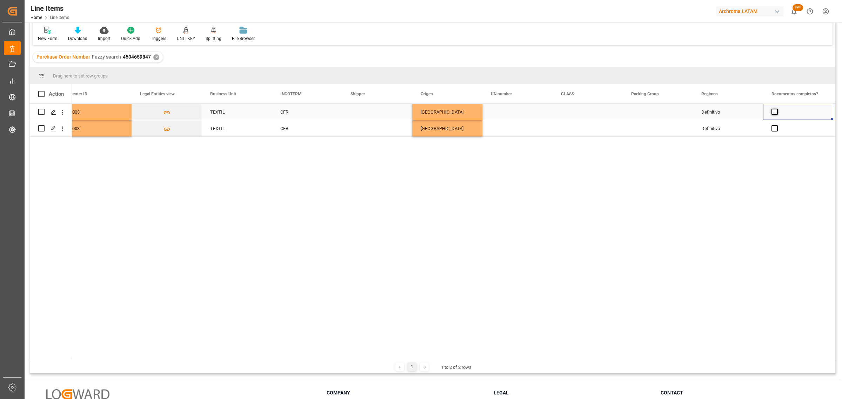
click at [773, 111] on span "Press SPACE to select this row." at bounding box center [774, 112] width 6 height 6
click at [777, 109] on input "Press SPACE to select this row." at bounding box center [777, 109] width 0 height 0
click at [776, 130] on span "Press SPACE to select this row." at bounding box center [774, 128] width 6 height 6
click at [777, 125] on input "Press SPACE to select this row." at bounding box center [777, 125] width 0 height 0
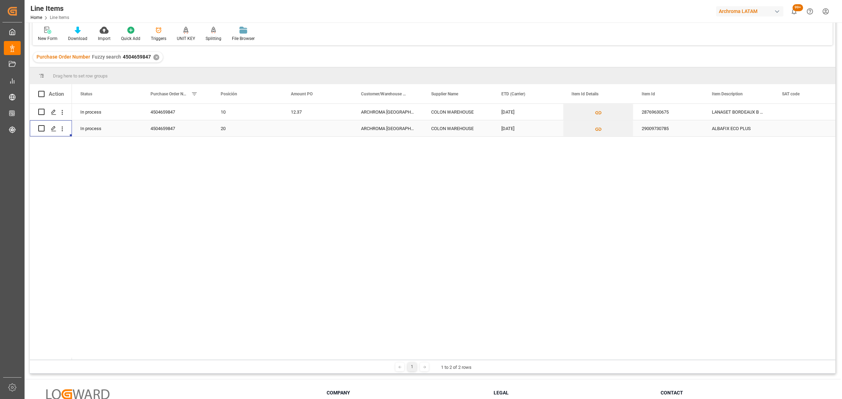
click at [318, 133] on div "Press SPACE to select this row." at bounding box center [317, 128] width 70 height 16
click at [320, 125] on input "Press SPACE to select this row." at bounding box center [317, 124] width 59 height 13
type input "1.67"
click at [388, 126] on div "ARCHROMA [GEOGRAPHIC_DATA] S.A.S" at bounding box center [388, 128] width 70 height 16
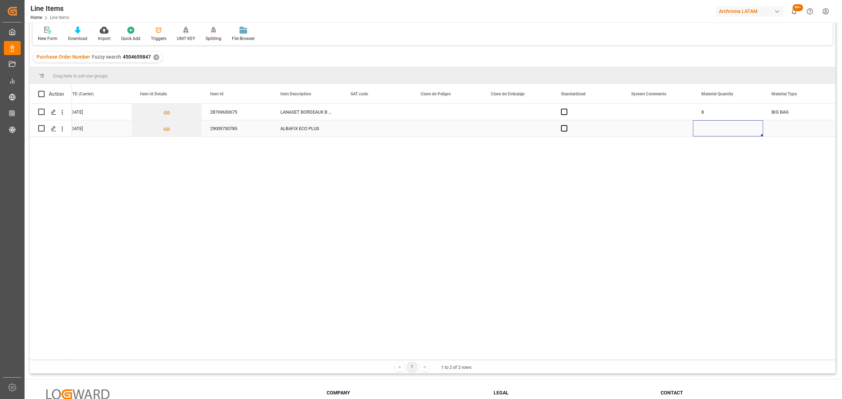
click at [713, 132] on div "Press SPACE to select this row." at bounding box center [728, 128] width 70 height 16
click at [713, 129] on input "Press SPACE to select this row." at bounding box center [727, 124] width 59 height 13
type input "29"
click at [786, 125] on div "Press SPACE to select this row." at bounding box center [798, 128] width 70 height 16
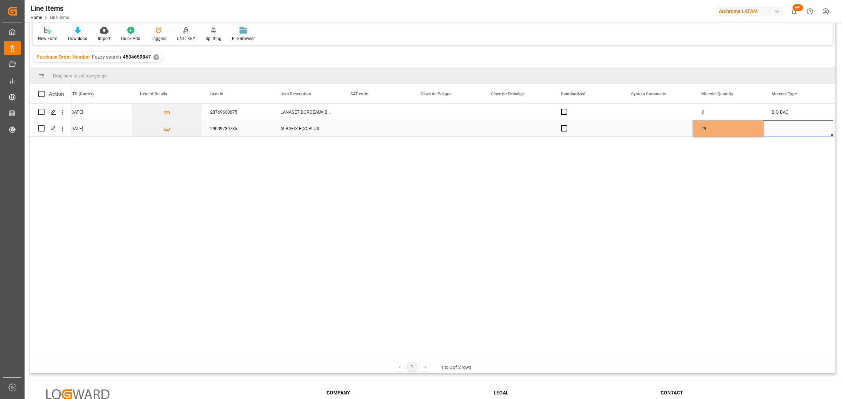
click at [786, 125] on div "Press SPACE to select this row." at bounding box center [798, 128] width 70 height 16
click at [815, 125] on button "open menu" at bounding box center [820, 124] width 11 height 11
click at [786, 228] on div "BIG BAG" at bounding box center [798, 230] width 58 height 25
type input "BIG BAG"
click at [737, 129] on div "29" at bounding box center [728, 128] width 70 height 16
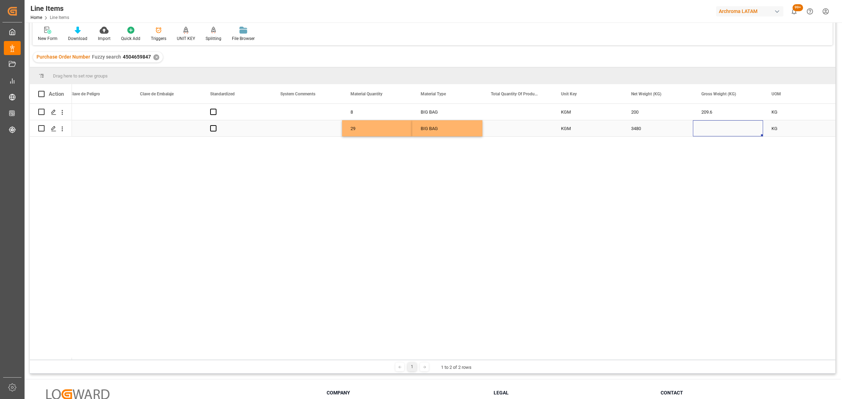
click at [709, 129] on div "Press SPACE to select this row." at bounding box center [728, 128] width 70 height 16
type input "3664.44"
click at [657, 127] on div "3480" at bounding box center [658, 128] width 70 height 16
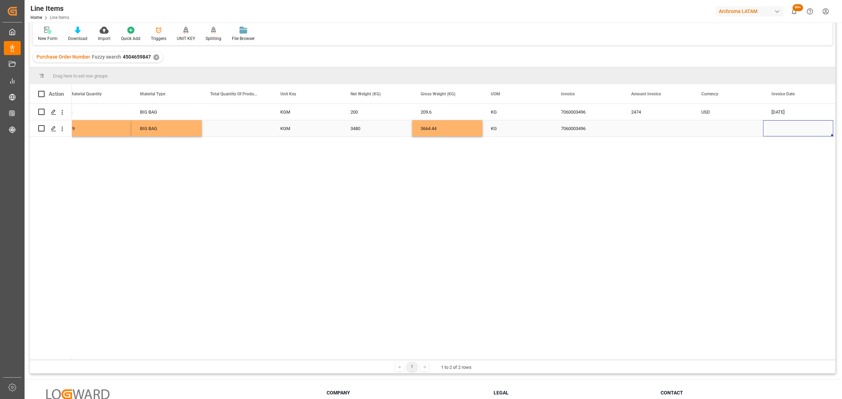
click at [630, 130] on div "Press SPACE to select this row." at bounding box center [658, 128] width 70 height 16
click at [647, 131] on div "Press SPACE to select this row." at bounding box center [658, 124] width 70 height 25
click at [649, 124] on input "Press SPACE to select this row." at bounding box center [657, 124] width 59 height 13
type input "5811.60"
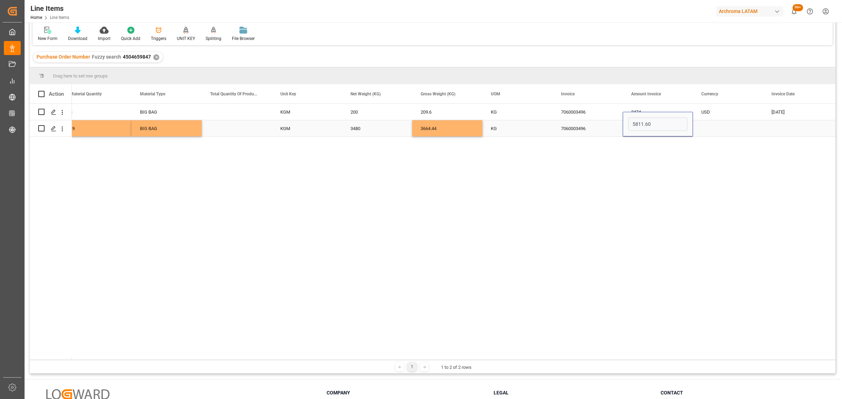
click at [718, 132] on div "Press SPACE to select this row." at bounding box center [728, 128] width 70 height 16
click at [751, 118] on input "Press SPACE to select this row." at bounding box center [727, 124] width 59 height 13
click at [748, 122] on icon "open menu" at bounding box center [750, 124] width 8 height 8
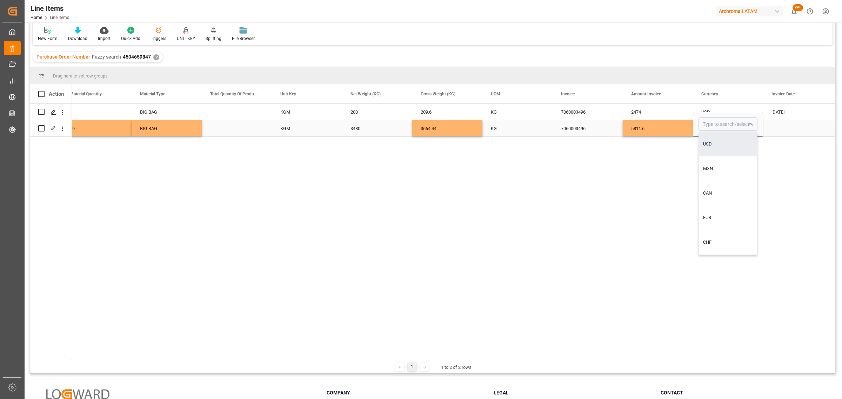
click at [711, 141] on div "USD" at bounding box center [728, 144] width 58 height 25
type input "USD"
click at [781, 128] on div "Press SPACE to select this row." at bounding box center [798, 128] width 70 height 16
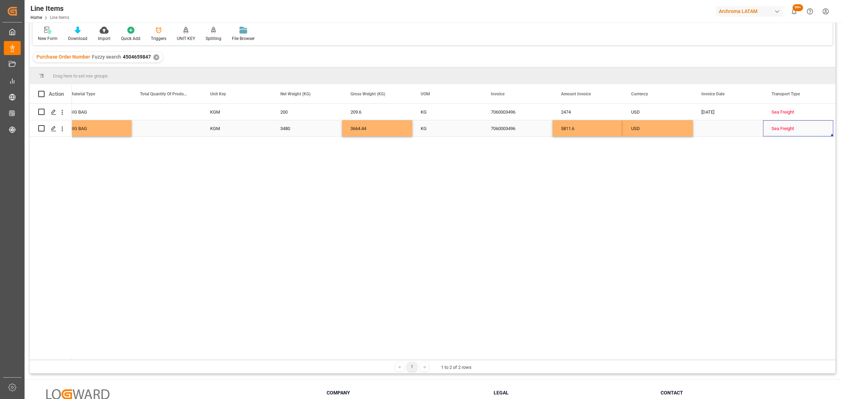
click at [712, 128] on div "Press SPACE to select this row." at bounding box center [728, 128] width 70 height 16
drag, startPoint x: 763, startPoint y: 167, endPoint x: 747, endPoint y: 153, distance: 20.9
click at [763, 166] on span "5" at bounding box center [762, 166] width 2 height 5
type input "05-09-2025"
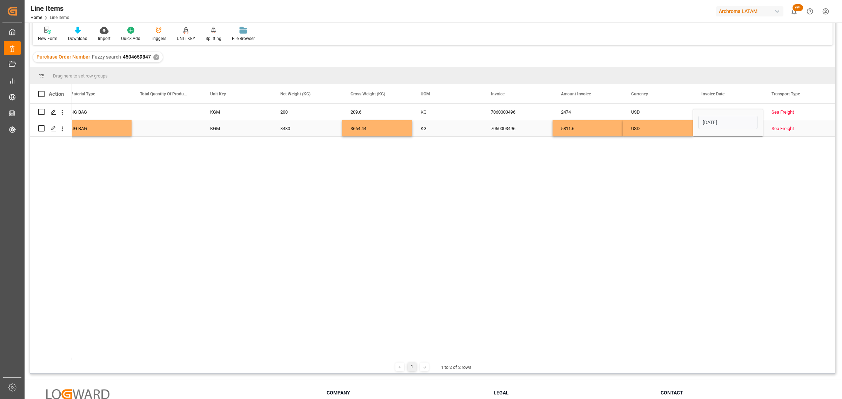
click at [674, 128] on div "USD" at bounding box center [657, 129] width 53 height 16
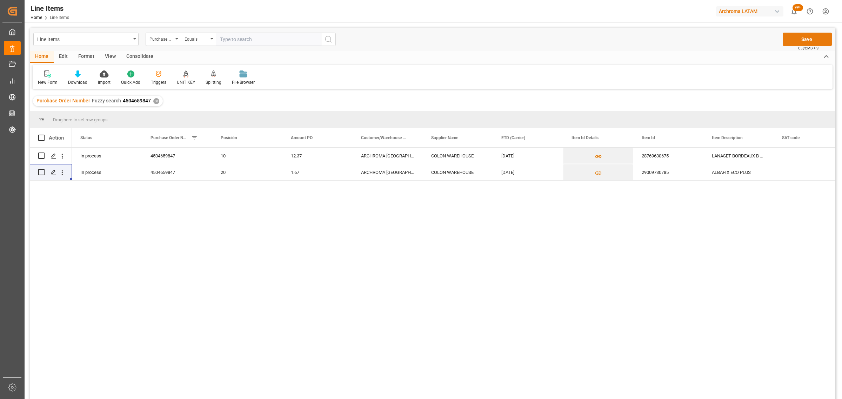
click at [799, 40] on button "Save" at bounding box center [807, 39] width 49 height 13
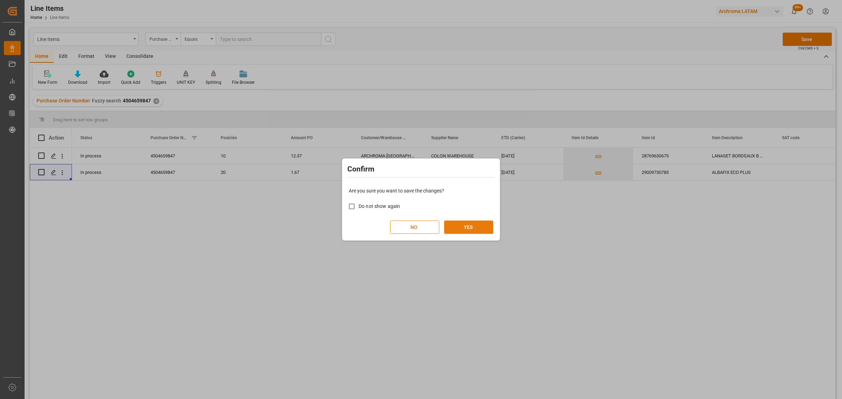
click at [469, 227] on button "YES" at bounding box center [468, 227] width 49 height 13
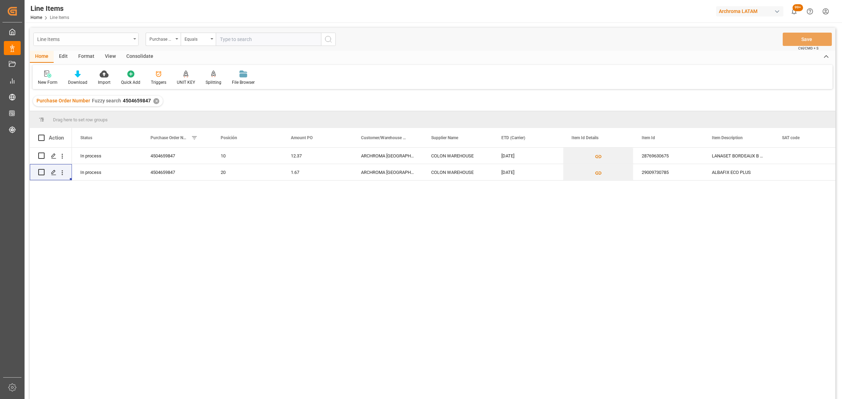
click at [106, 37] on div "Line Items" at bounding box center [84, 38] width 94 height 9
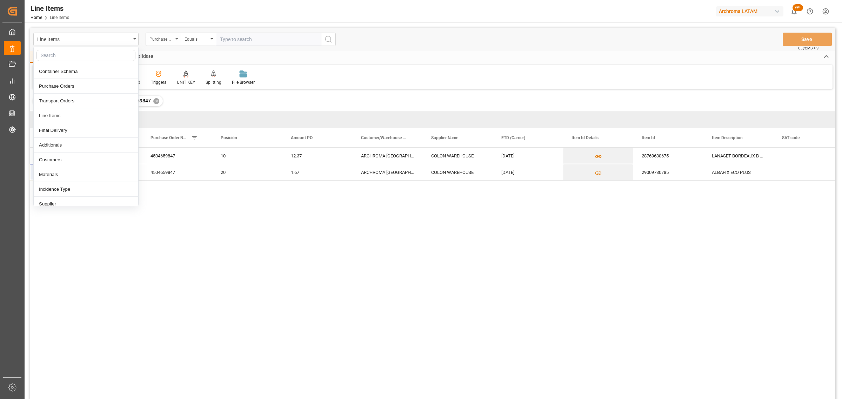
click at [160, 37] on div "Purchase Order Number" at bounding box center [161, 38] width 24 height 8
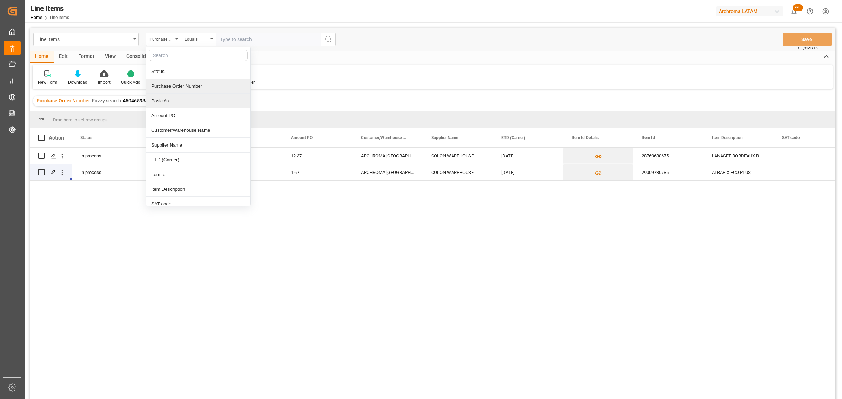
click at [183, 88] on div "Purchase Order Number" at bounding box center [198, 86] width 105 height 15
click at [200, 43] on div "Equals" at bounding box center [198, 39] width 35 height 13
click at [215, 87] on div "Fuzzy search" at bounding box center [233, 86] width 105 height 15
click at [251, 38] on input "text" at bounding box center [268, 39] width 105 height 13
paste input "4504661282"
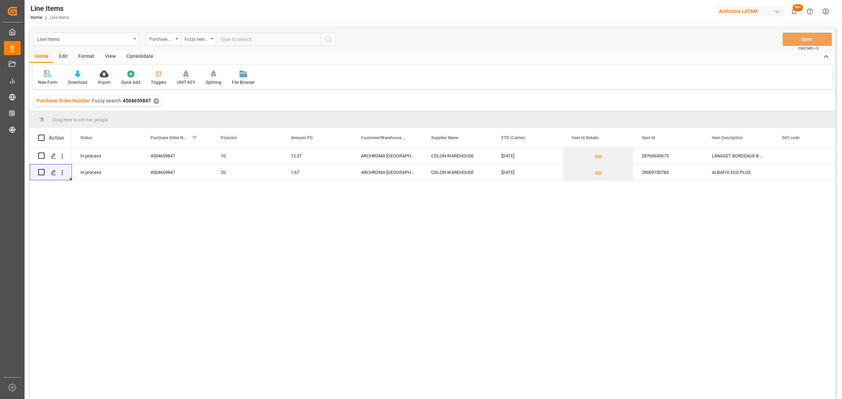
type input "4504661282"
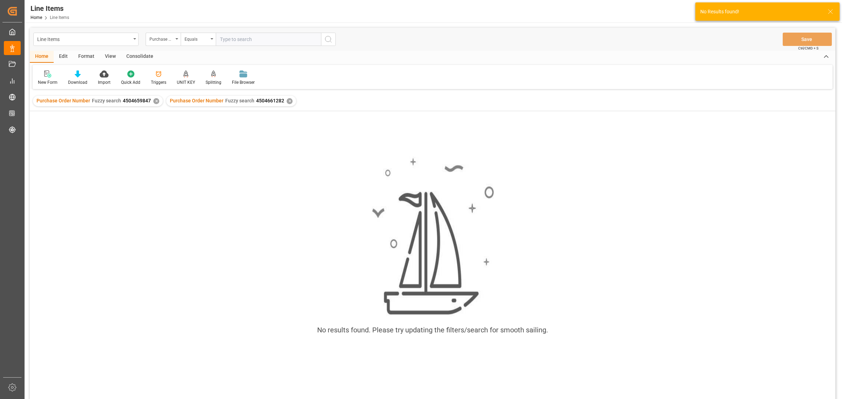
click at [153, 101] on div "✕" at bounding box center [156, 101] width 6 height 6
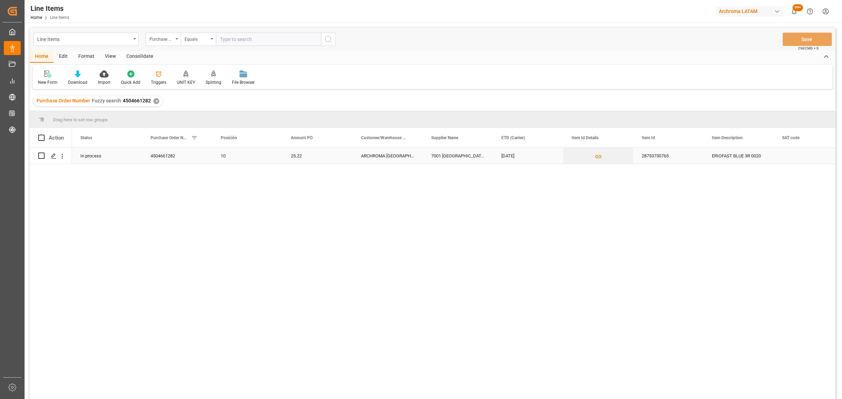
click at [470, 156] on div "7001 [GEOGRAPHIC_DATA]" at bounding box center [458, 156] width 70 height 16
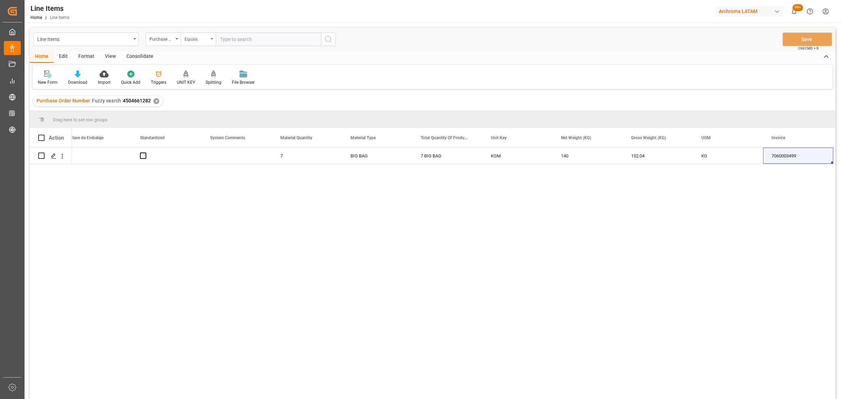
click at [185, 38] on div "Equals" at bounding box center [197, 38] width 24 height 8
click at [204, 88] on div "Fuzzy search" at bounding box center [233, 86] width 105 height 15
drag, startPoint x: 223, startPoint y: 34, endPoint x: 237, endPoint y: 44, distance: 16.6
click at [223, 37] on input "text" at bounding box center [268, 39] width 105 height 13
paste input "4504661282"
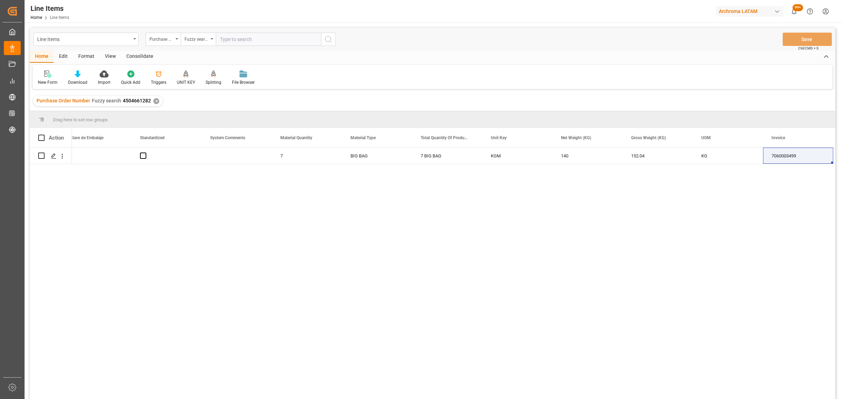
type input "4504661282"
click at [156, 103] on div "✕" at bounding box center [156, 101] width 6 height 6
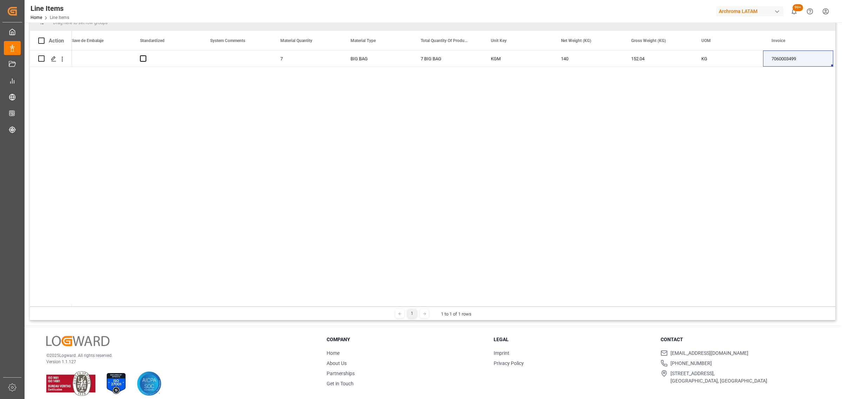
scroll to position [104, 0]
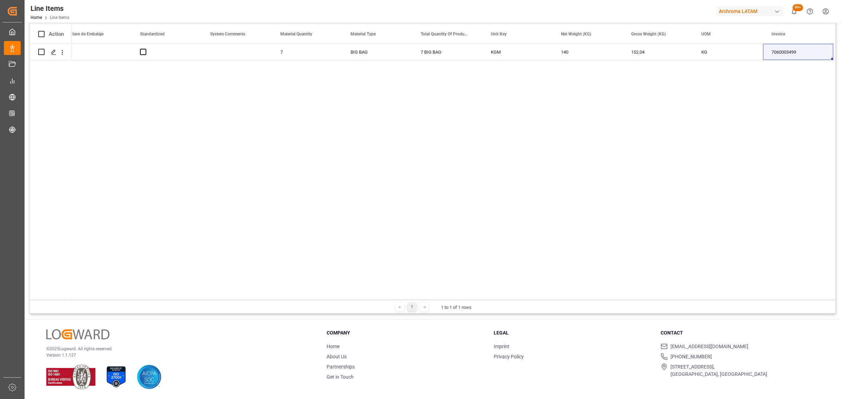
drag, startPoint x: 276, startPoint y: 298, endPoint x: 272, endPoint y: 298, distance: 3.9
click at [272, 298] on div at bounding box center [453, 299] width 763 height 2
drag, startPoint x: 272, startPoint y: 298, endPoint x: 131, endPoint y: 287, distance: 142.2
click at [131, 287] on div "Action Clave de Peligro Clave de Embalaje Standardized" at bounding box center [433, 162] width 806 height 276
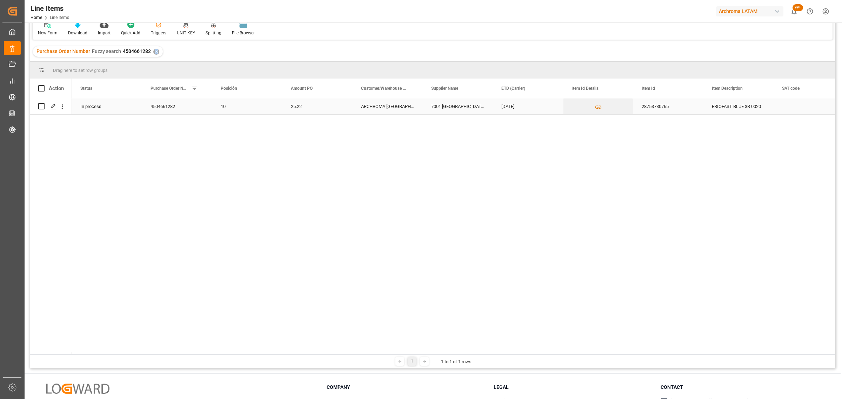
scroll to position [0, 0]
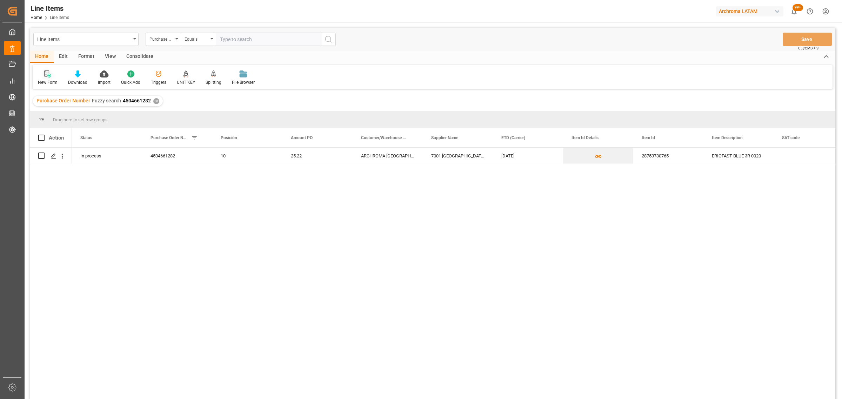
click at [53, 76] on div at bounding box center [48, 73] width 20 height 7
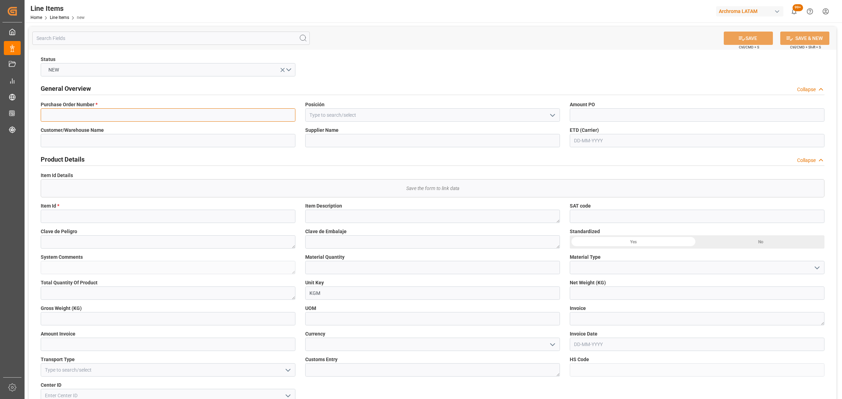
click at [164, 119] on input at bounding box center [168, 114] width 255 height 13
paste input "4504661282"
type input "4504661282"
click at [554, 115] on polyline "open menu" at bounding box center [552, 115] width 4 height 2
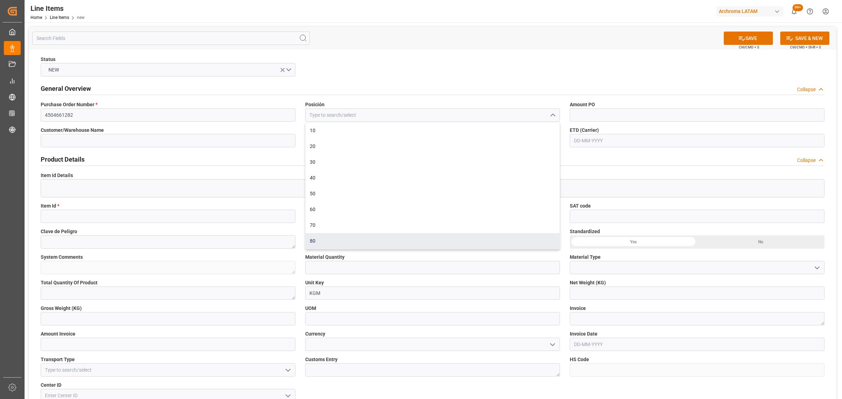
click at [362, 238] on div "80" at bounding box center [433, 241] width 254 height 16
type input "80"
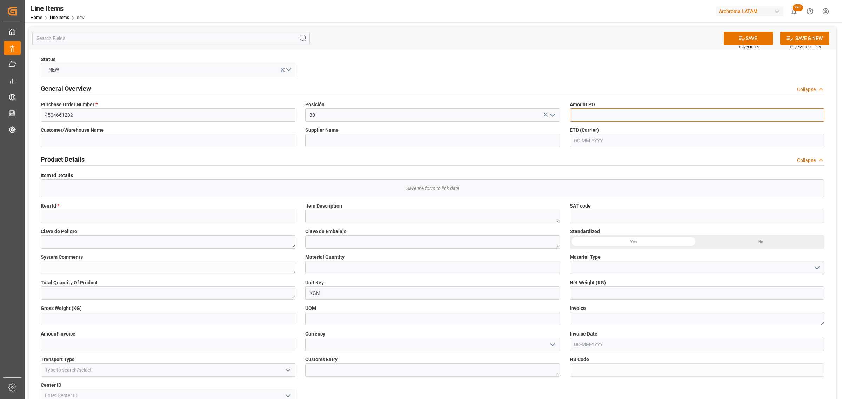
click at [614, 116] on input "text" at bounding box center [697, 114] width 255 height 13
click at [611, 116] on input "text" at bounding box center [697, 114] width 255 height 13
type input "5.61"
click at [588, 138] on input "text" at bounding box center [697, 140] width 255 height 13
click at [573, 191] on div "8 9 10 11 12 13 14" at bounding box center [620, 197] width 96 height 14
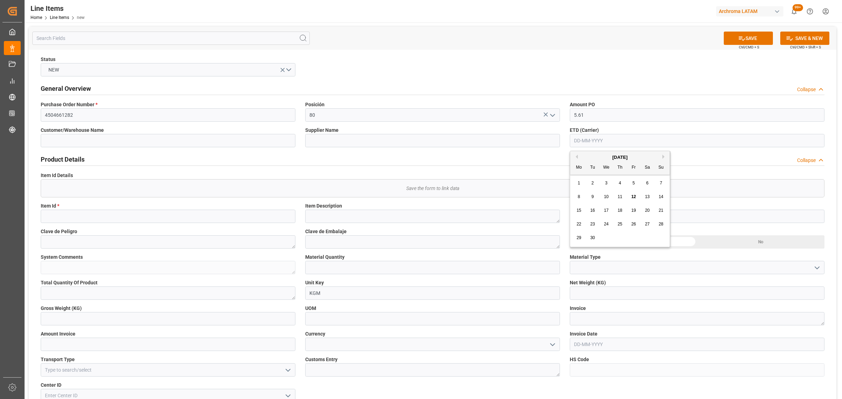
click at [663, 199] on span "14" at bounding box center [661, 196] width 5 height 5
type input "[DATE]"
click at [106, 213] on input at bounding box center [168, 216] width 255 height 13
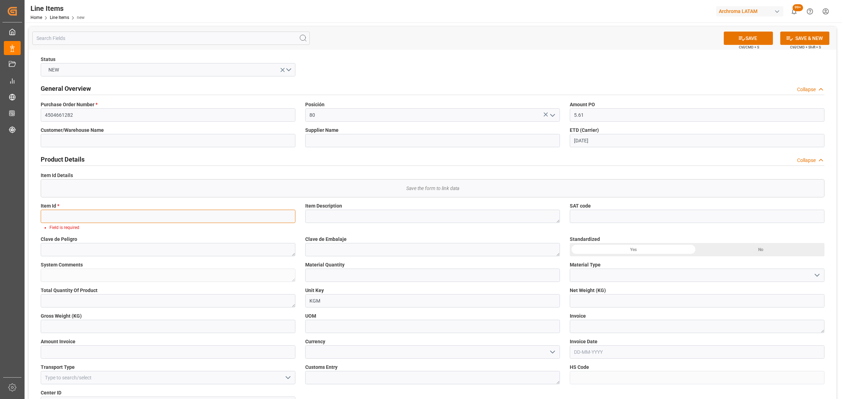
click at [70, 218] on input at bounding box center [168, 216] width 255 height 13
paste input "28796130768"
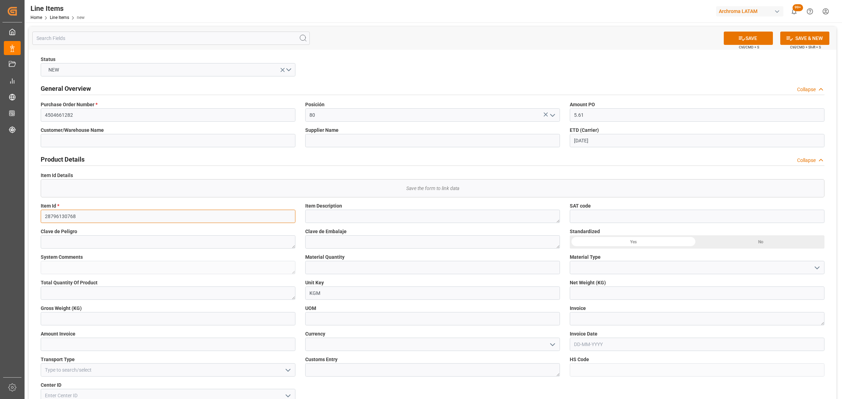
type input "28796130768"
click at [400, 218] on textarea at bounding box center [432, 216] width 255 height 13
click at [347, 220] on textarea at bounding box center [432, 216] width 255 height 13
paste textarea "NOVACRON RUBY S-3B 0030"
type textarea "NOVACRON RUBY S-3B 0030"
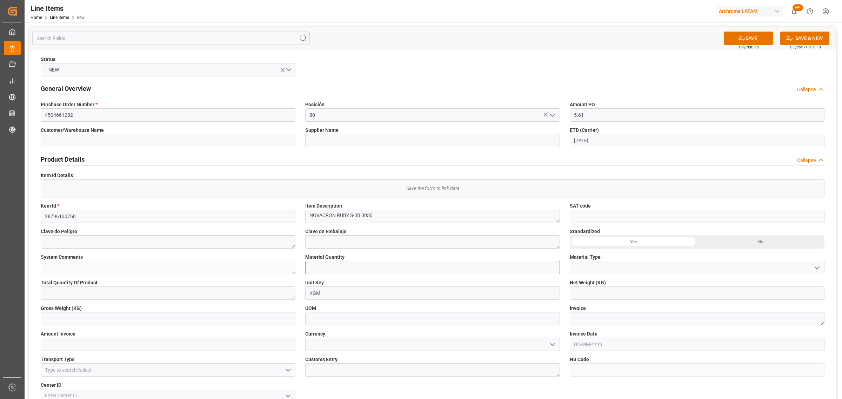
click at [342, 273] on input "text" at bounding box center [432, 267] width 255 height 13
type input "2"
click at [818, 271] on icon "open menu" at bounding box center [817, 268] width 8 height 8
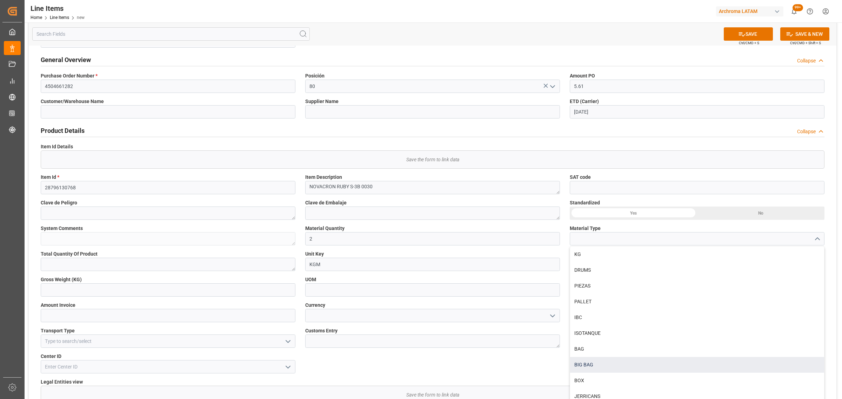
scroll to position [44, 0]
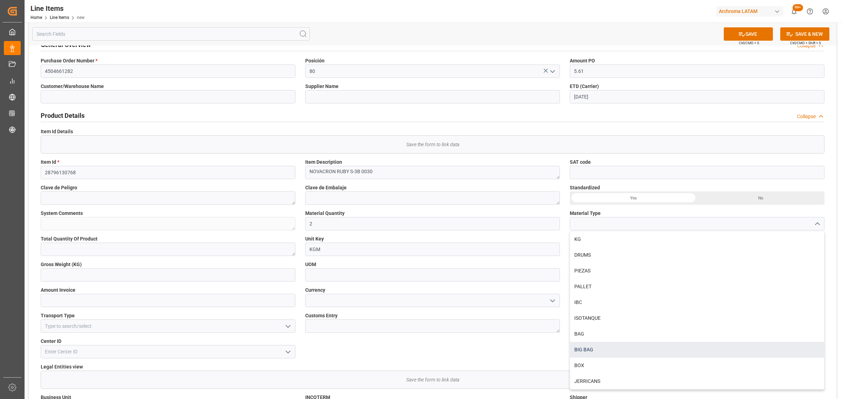
click at [639, 347] on div "BIG BAG" at bounding box center [697, 350] width 254 height 16
type input "BIG BAG"
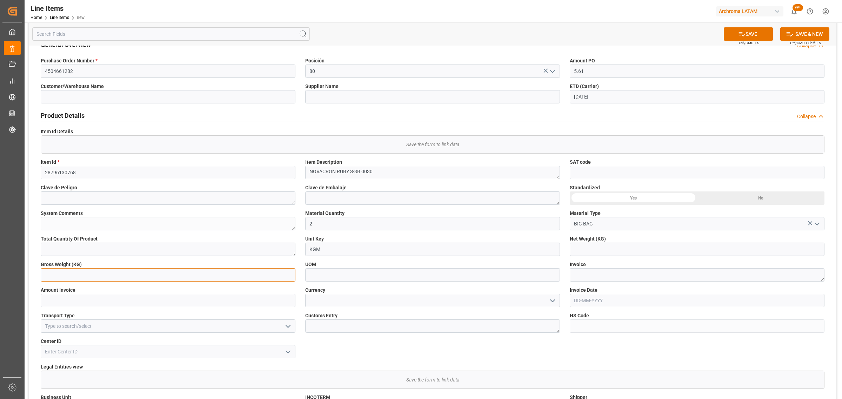
click at [127, 275] on input "text" at bounding box center [168, 274] width 255 height 13
type input "63.420"
click at [780, 250] on input "text" at bounding box center [697, 249] width 255 height 13
type input "60.000"
click at [647, 279] on textarea at bounding box center [697, 274] width 255 height 13
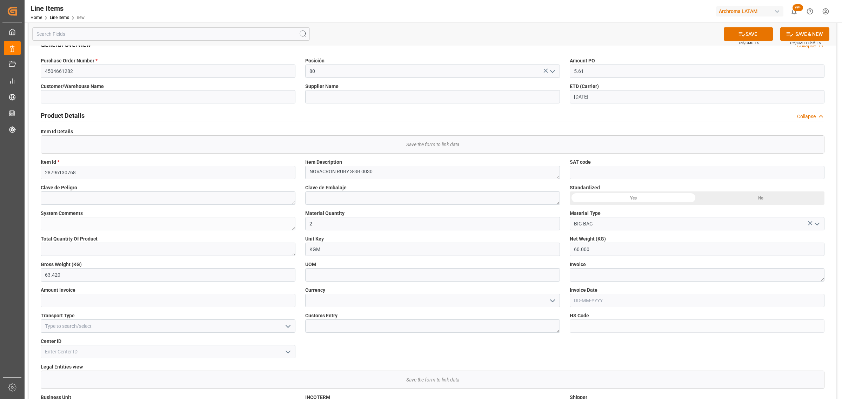
click at [602, 268] on label "Invoice" at bounding box center [697, 264] width 255 height 7
click at [594, 279] on textarea at bounding box center [697, 274] width 255 height 13
paste textarea "7060003500"
type textarea "7060003500"
click at [561, 303] on div at bounding box center [432, 300] width 265 height 13
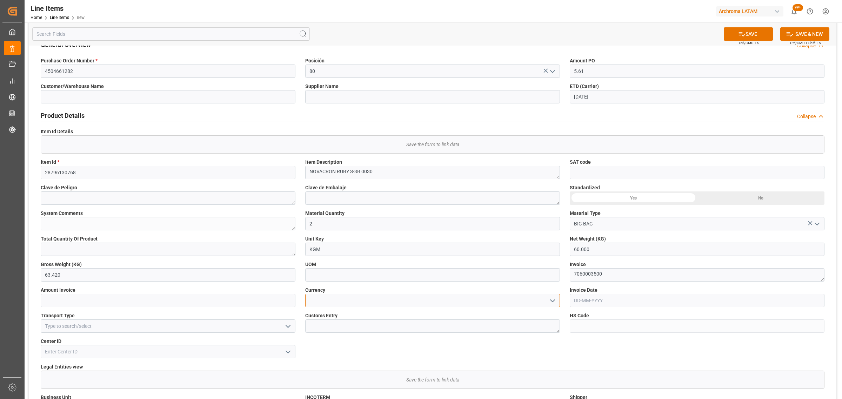
click at [557, 301] on input at bounding box center [432, 300] width 255 height 13
click at [557, 304] on input at bounding box center [432, 300] width 255 height 13
click at [554, 302] on icon "open menu" at bounding box center [552, 301] width 8 height 8
click at [343, 316] on div "USD" at bounding box center [433, 316] width 254 height 16
type input "USD"
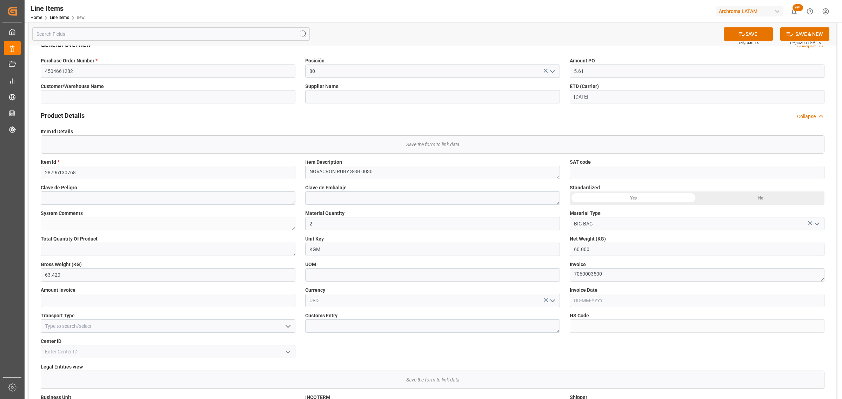
click at [290, 326] on polyline "open menu" at bounding box center [288, 327] width 4 height 2
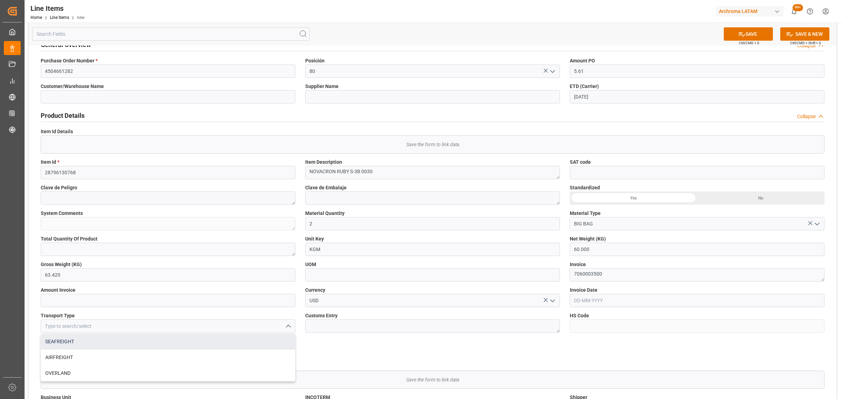
click at [130, 337] on div "SEAFREIGHT" at bounding box center [168, 342] width 254 height 16
type input "SEAFREIGHT"
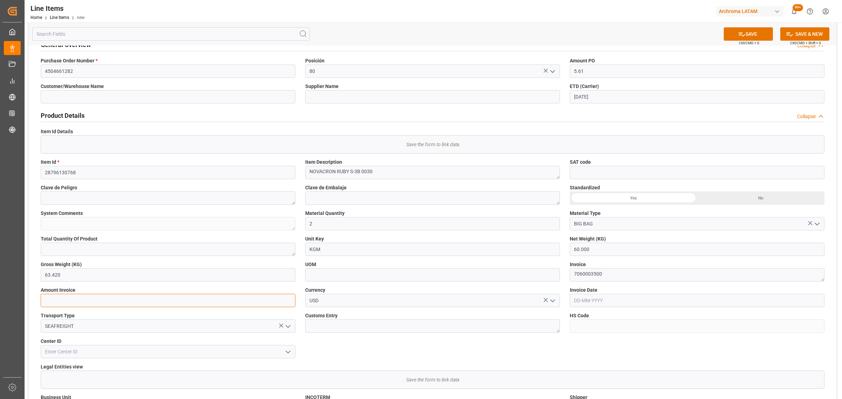
click at [138, 299] on input "text" at bounding box center [168, 300] width 255 height 13
type input "336.60"
click at [289, 352] on icon "open menu" at bounding box center [288, 352] width 8 height 8
click at [136, 374] on div "2003" at bounding box center [168, 376] width 254 height 16
type input "2003"
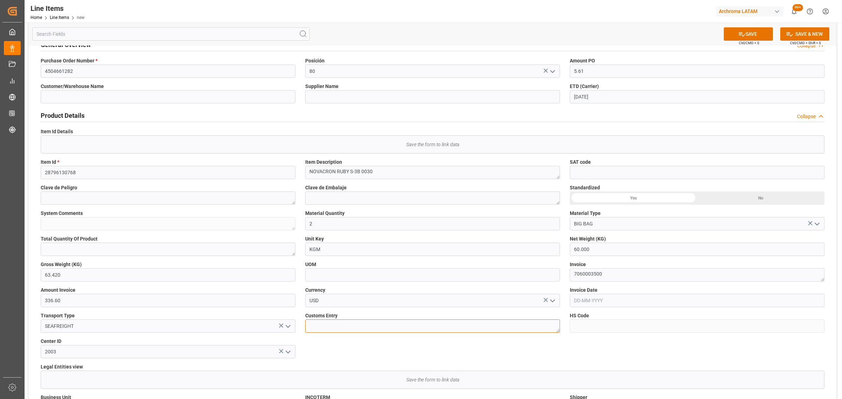
click at [452, 325] on textarea at bounding box center [432, 326] width 255 height 13
type textarea "[GEOGRAPHIC_DATA]"
click at [629, 297] on input "text" at bounding box center [697, 300] width 255 height 13
click at [577, 233] on div "8 9 10 11 12 13 14" at bounding box center [620, 239] width 96 height 14
click at [629, 227] on div "1 2 3 4 5 6 7" at bounding box center [620, 225] width 96 height 14
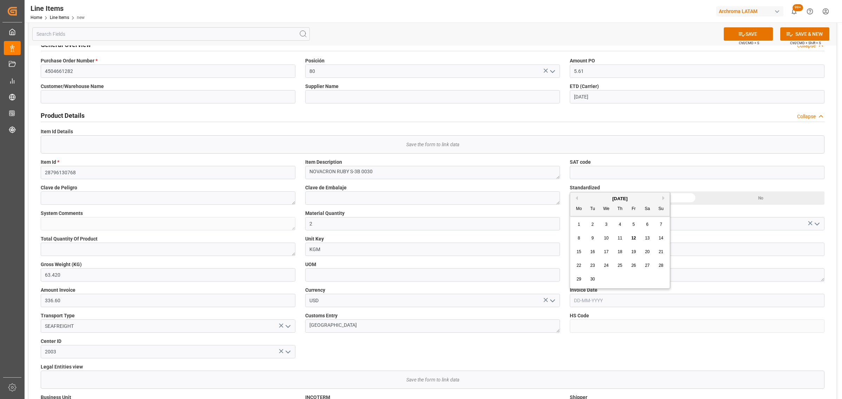
click at [636, 225] on div "5" at bounding box center [633, 225] width 9 height 8
type input "05-09-2025"
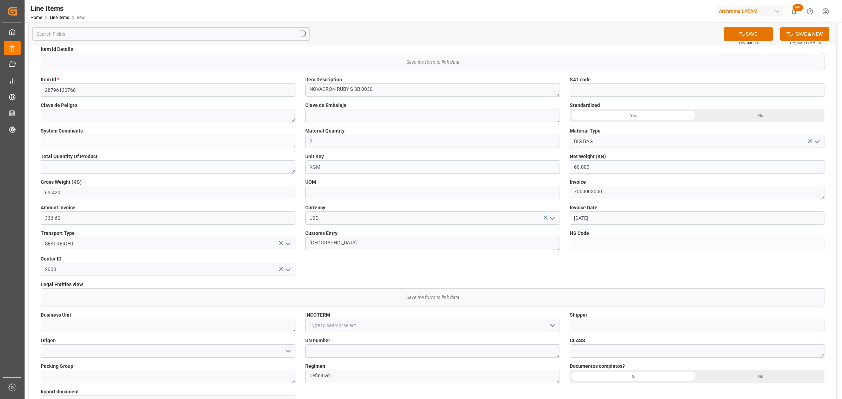
scroll to position [219, 0]
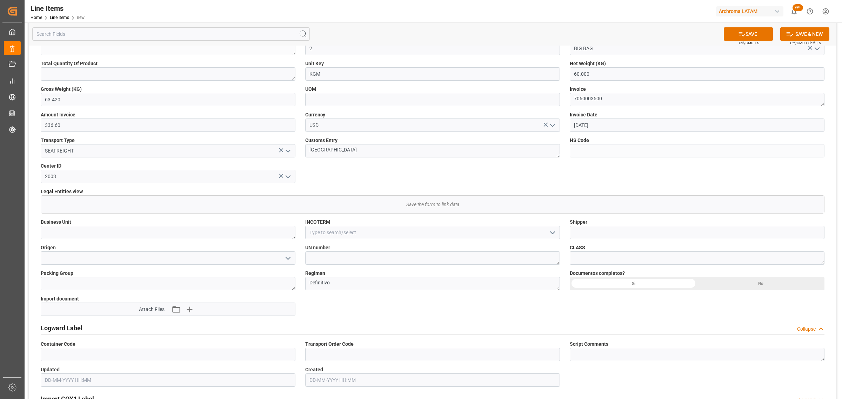
click at [551, 233] on icon "open menu" at bounding box center [552, 233] width 8 height 8
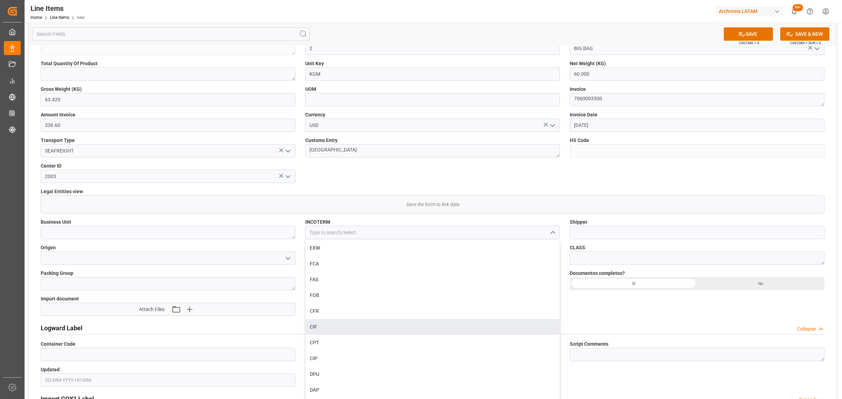
click at [341, 319] on div "CIF" at bounding box center [433, 327] width 254 height 16
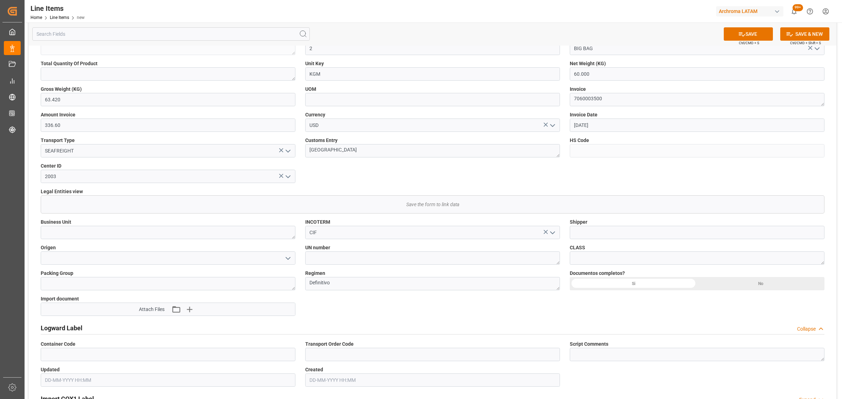
click at [554, 233] on polyline "open menu" at bounding box center [552, 233] width 4 height 2
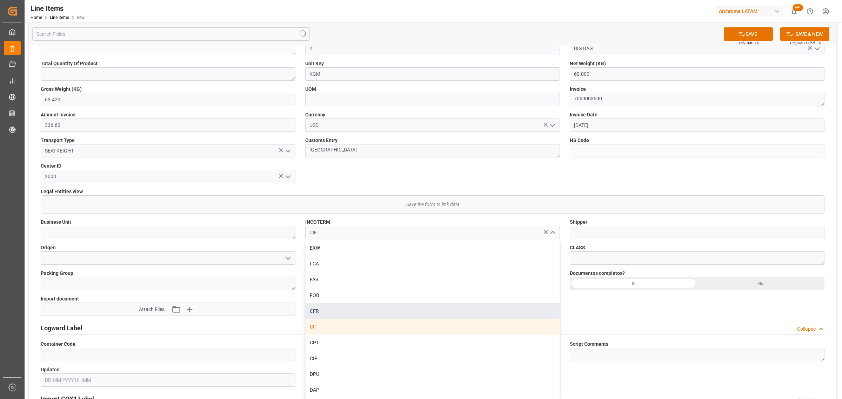
click at [327, 313] on div "CFR" at bounding box center [433, 311] width 254 height 16
type input "CFR"
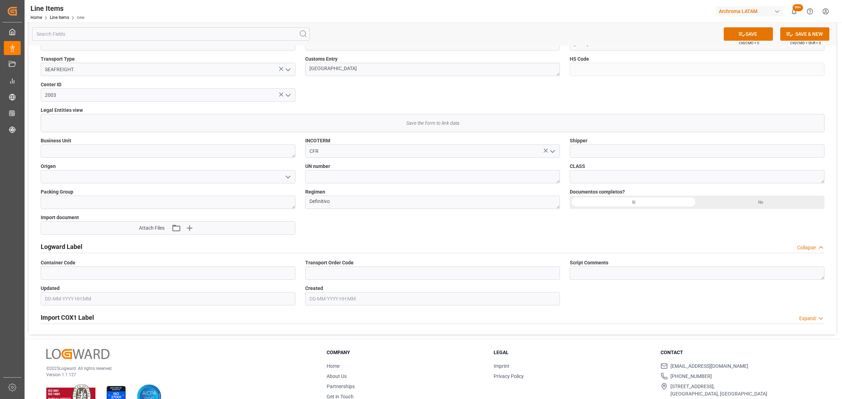
scroll to position [307, 0]
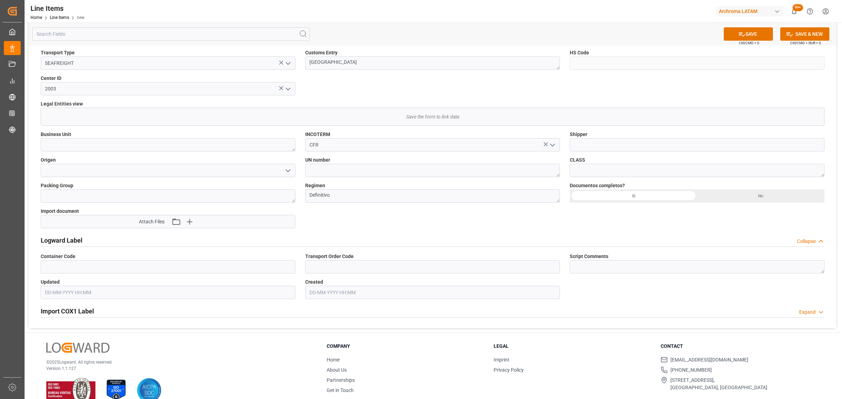
click at [630, 196] on div "Si" at bounding box center [633, 195] width 127 height 13
click at [285, 171] on icon "open menu" at bounding box center [288, 171] width 8 height 8
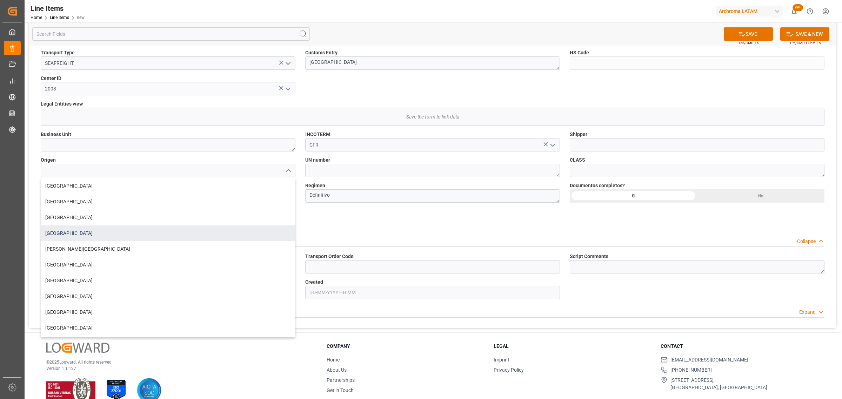
click at [75, 233] on div "[GEOGRAPHIC_DATA]" at bounding box center [168, 234] width 254 height 16
type input "[GEOGRAPHIC_DATA]"
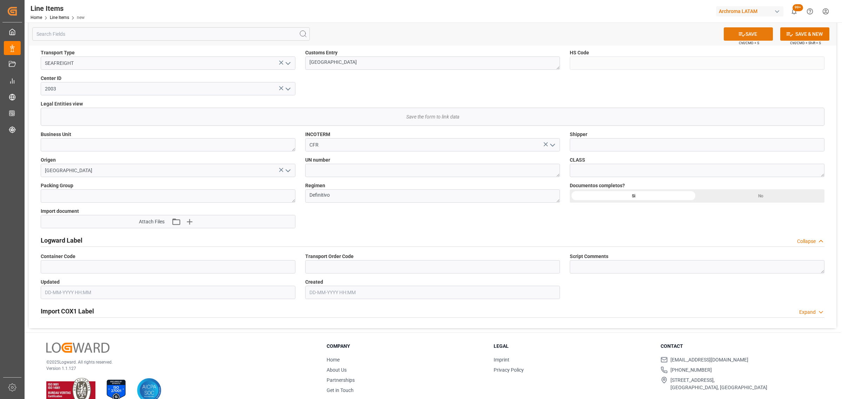
click at [740, 35] on icon at bounding box center [741, 34] width 7 height 7
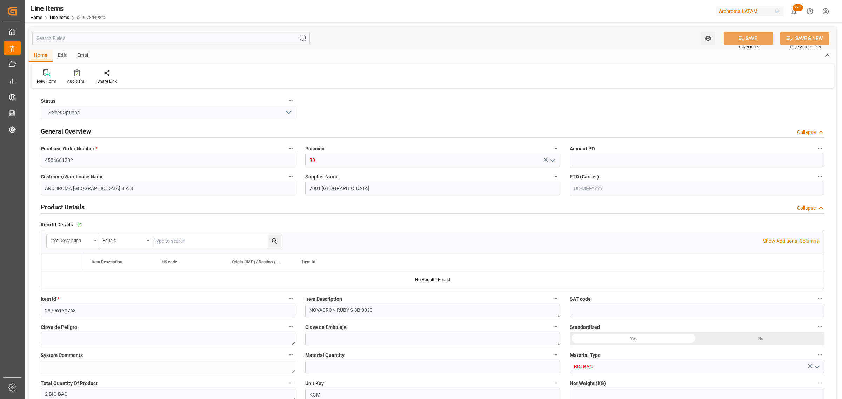
type input "5.61"
type input "2"
type input "60"
type input "63.42"
type input "336.6"
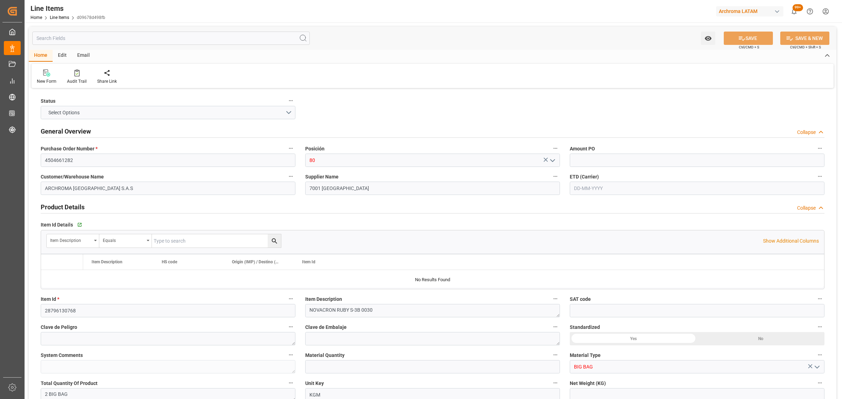
type input "320416900000"
type input "[DATE]"
type input "[DATE] 15:44"
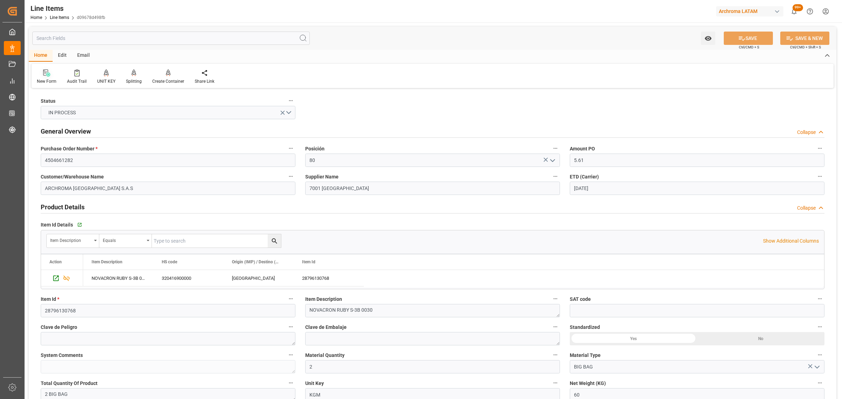
click at [51, 78] on div "New Form" at bounding box center [47, 81] width 20 height 6
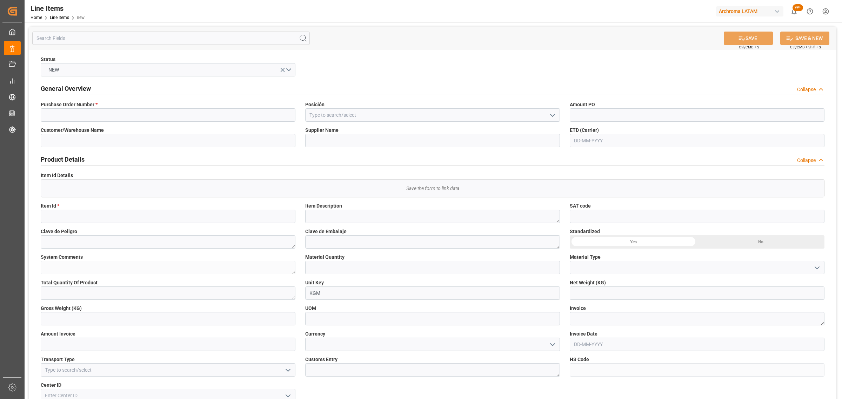
click at [549, 116] on icon "open menu" at bounding box center [552, 115] width 8 height 8
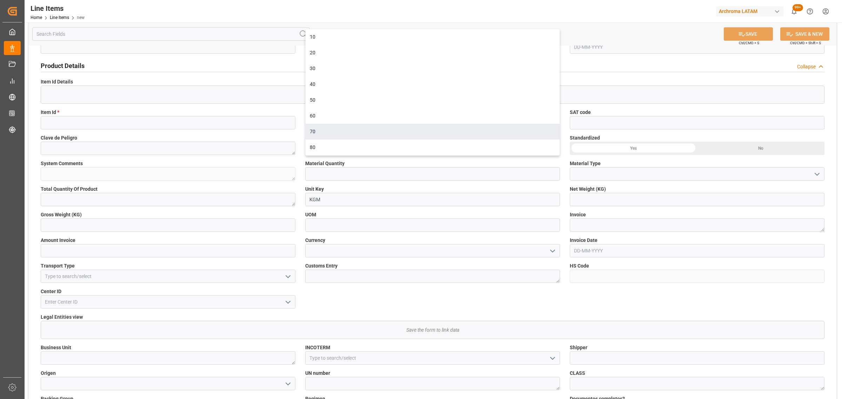
scroll to position [44, 0]
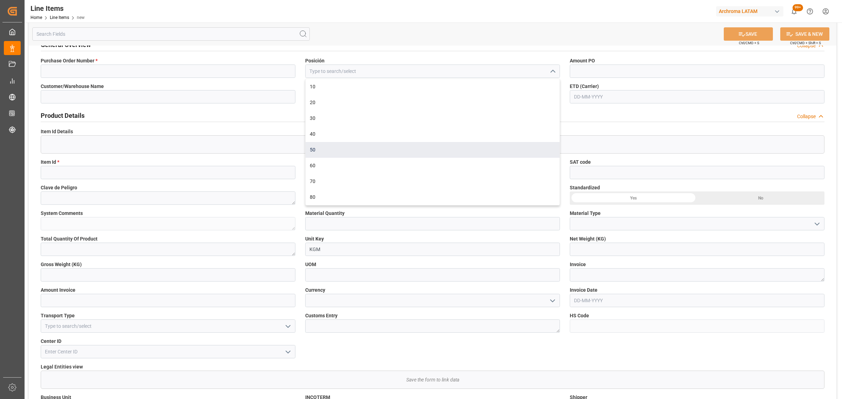
click at [317, 151] on div "50" at bounding box center [433, 150] width 254 height 16
type input "50"
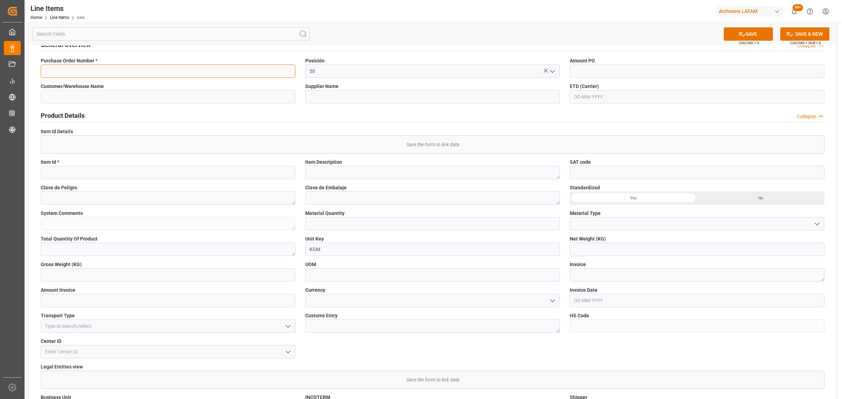
drag, startPoint x: 178, startPoint y: 75, endPoint x: 171, endPoint y: 71, distance: 7.2
click at [178, 75] on input at bounding box center [168, 71] width 255 height 13
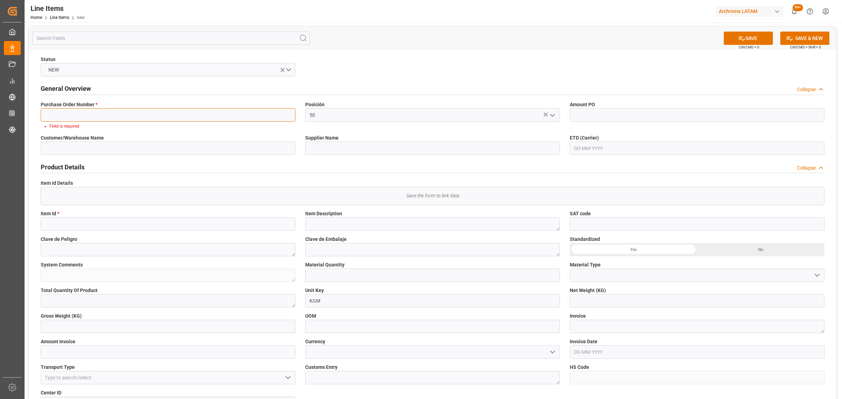
click at [109, 113] on input at bounding box center [168, 114] width 255 height 13
paste input "4504661282"
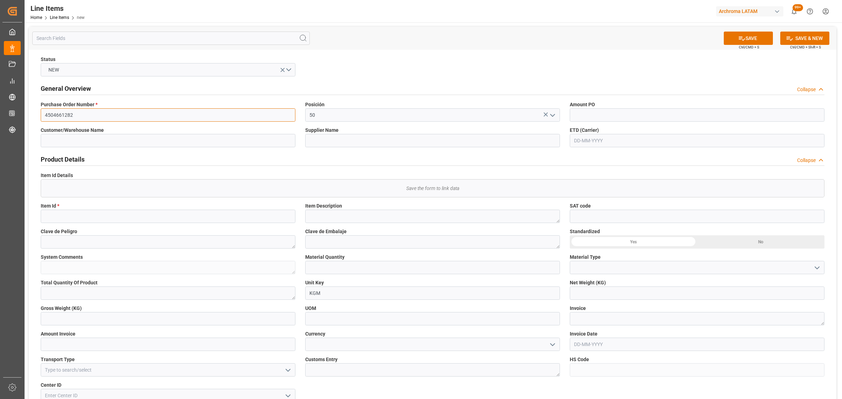
type input "4504661282"
click at [165, 222] on input at bounding box center [168, 216] width 255 height 13
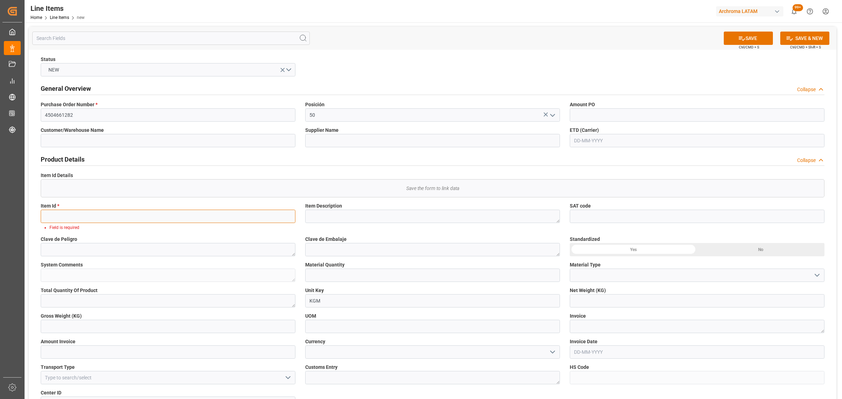
click at [119, 216] on input at bounding box center [168, 216] width 255 height 13
paste input "28787330657"
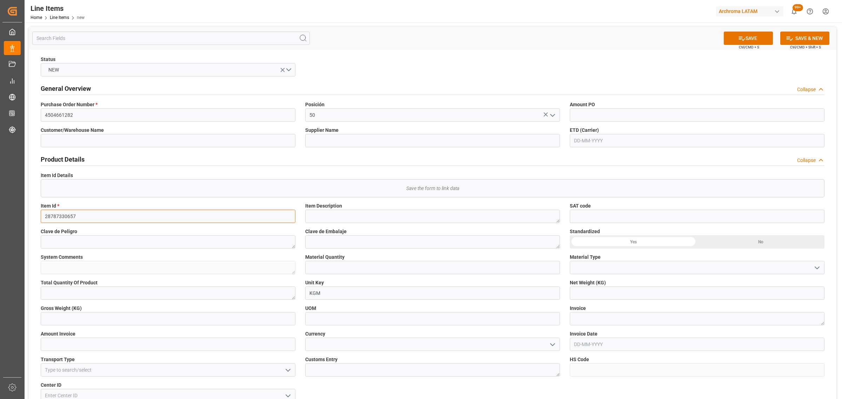
type input "28787330657"
click at [348, 215] on textarea at bounding box center [432, 216] width 255 height 13
click at [366, 218] on textarea at bounding box center [432, 216] width 255 height 13
paste textarea "NOVACRON BOLD NAVY 0025"
type textarea "NOVACRON BOLD NAVY 0025"
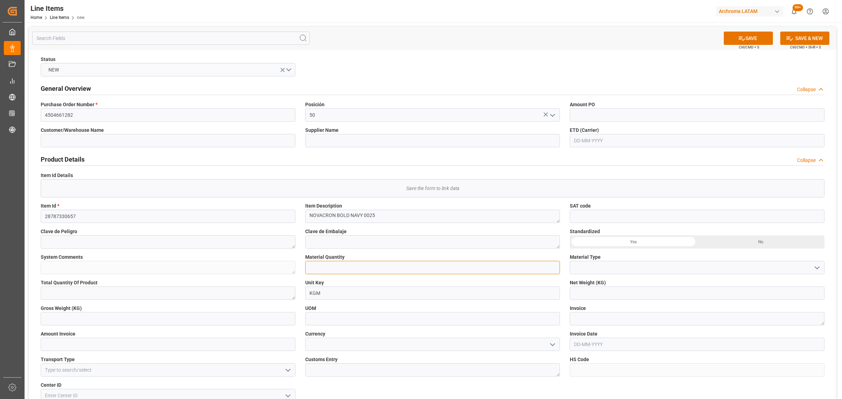
click at [428, 265] on input "text" at bounding box center [432, 267] width 255 height 13
type input "2"
click at [814, 267] on icon "open menu" at bounding box center [817, 268] width 8 height 8
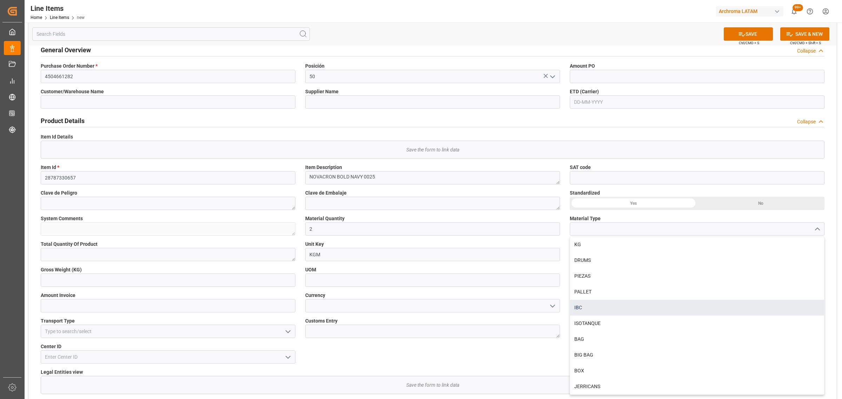
scroll to position [88, 0]
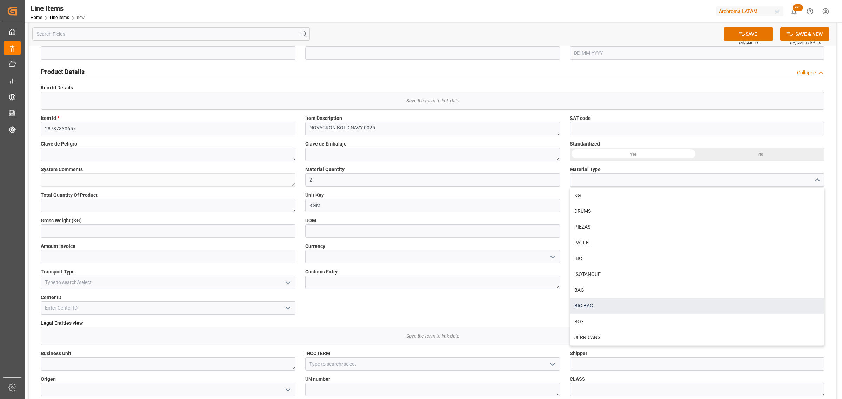
click at [608, 301] on div "BIG BAG" at bounding box center [697, 306] width 254 height 16
type input "BIG BAG"
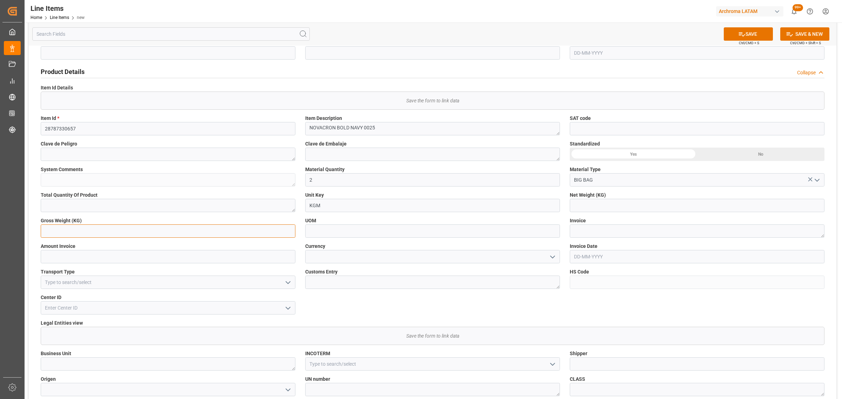
click at [89, 230] on input "text" at bounding box center [168, 231] width 255 height 13
type input "53.400"
click at [631, 228] on textarea at bounding box center [697, 231] width 255 height 13
click at [616, 228] on textarea at bounding box center [697, 231] width 255 height 13
paste textarea "7060003501"
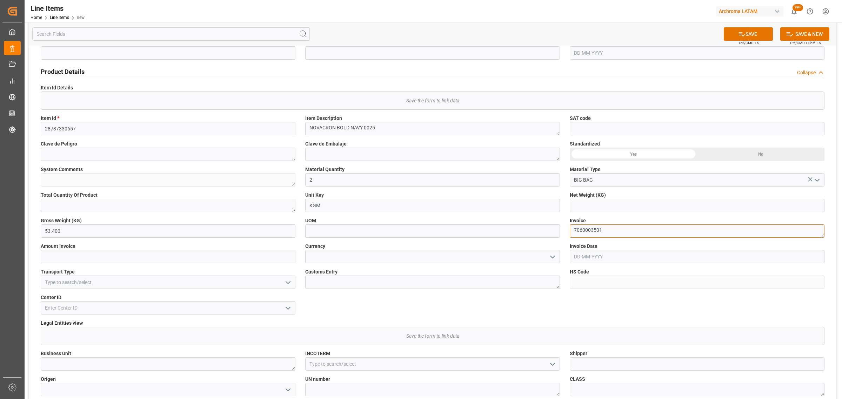
type textarea "7060003501"
click at [630, 208] on input "text" at bounding box center [697, 205] width 255 height 13
type input "50.000"
click at [68, 250] on input "text" at bounding box center [168, 256] width 255 height 13
type input "251.50"
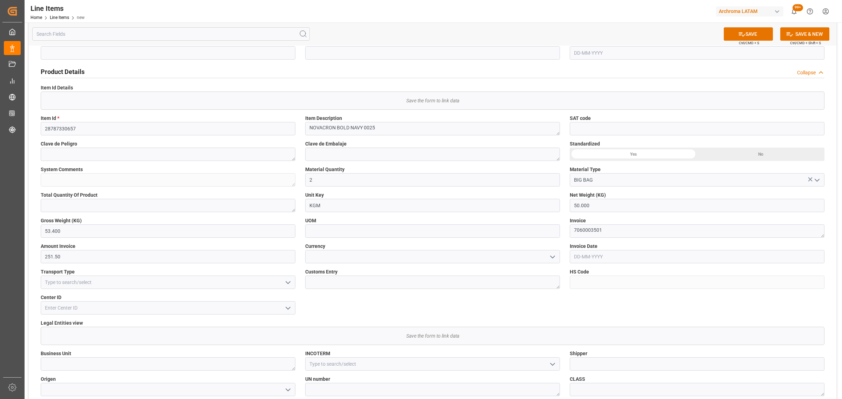
click at [287, 286] on icon "open menu" at bounding box center [288, 283] width 8 height 8
click at [148, 295] on div "SEAFREIGHT" at bounding box center [168, 298] width 254 height 16
type input "SEAFREIGHT"
click at [353, 282] on textarea at bounding box center [432, 282] width 255 height 13
type textarea "[GEOGRAPHIC_DATA]"
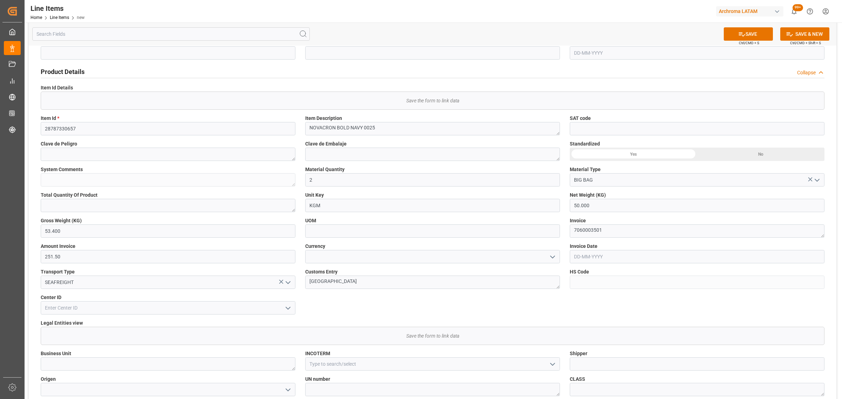
click at [551, 255] on icon "open menu" at bounding box center [552, 257] width 8 height 8
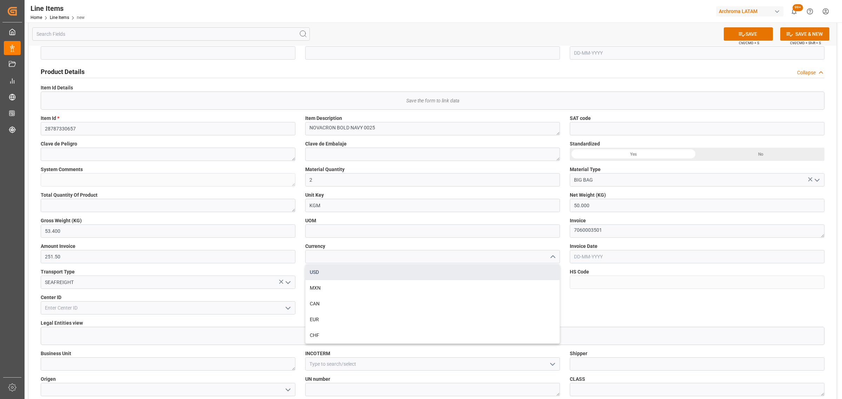
click at [355, 272] on div "USD" at bounding box center [433, 273] width 254 height 16
type input "USD"
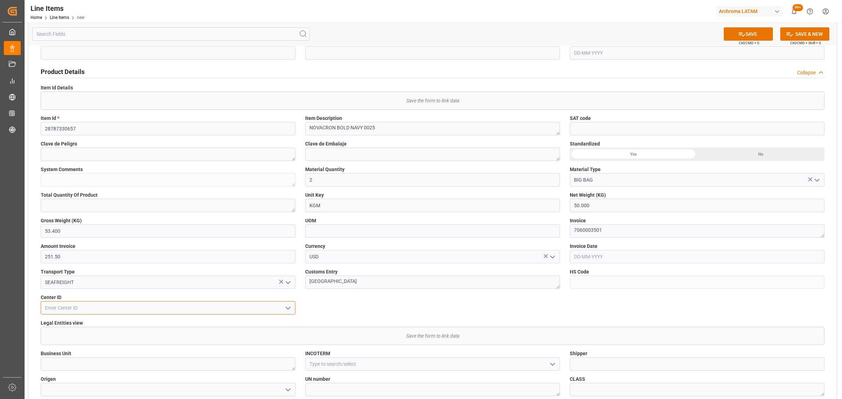
click at [190, 310] on input at bounding box center [168, 307] width 255 height 13
click at [289, 306] on icon "open menu" at bounding box center [288, 308] width 8 height 8
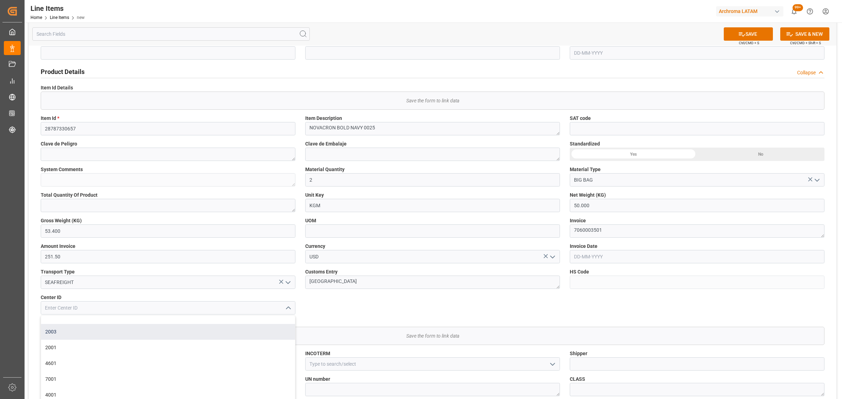
click at [155, 327] on div "2003" at bounding box center [168, 332] width 254 height 16
type input "2003"
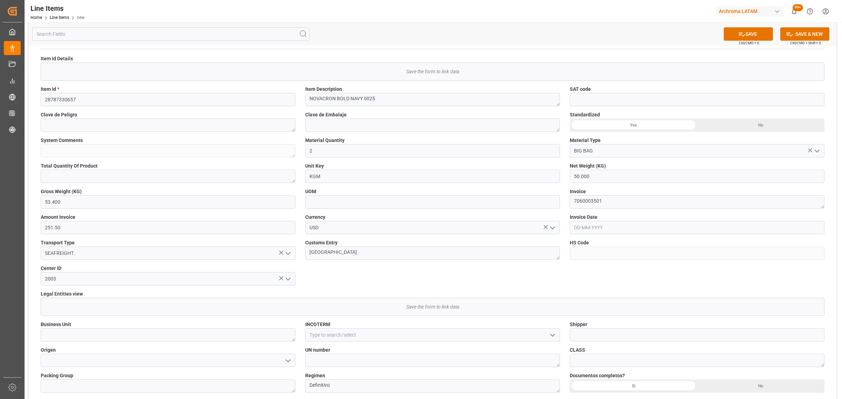
scroll to position [219, 0]
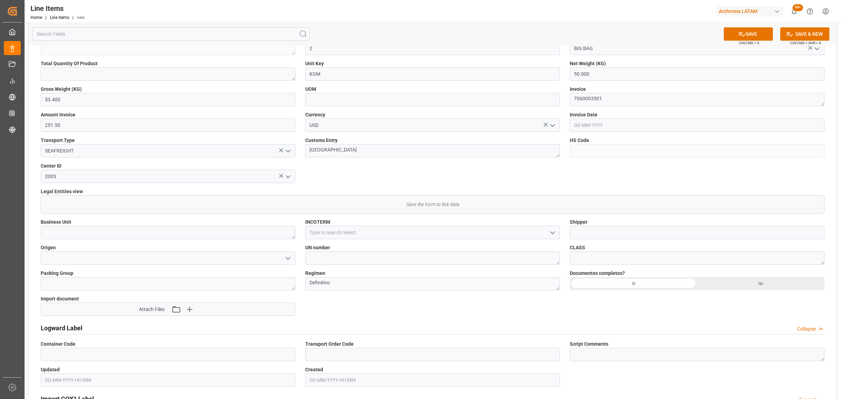
click at [549, 232] on icon "open menu" at bounding box center [552, 233] width 8 height 8
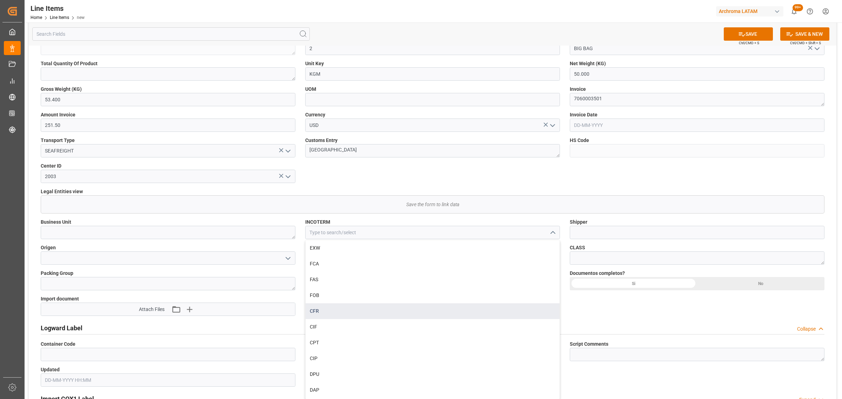
click at [323, 313] on div "CFR" at bounding box center [433, 311] width 254 height 16
type input "CFR"
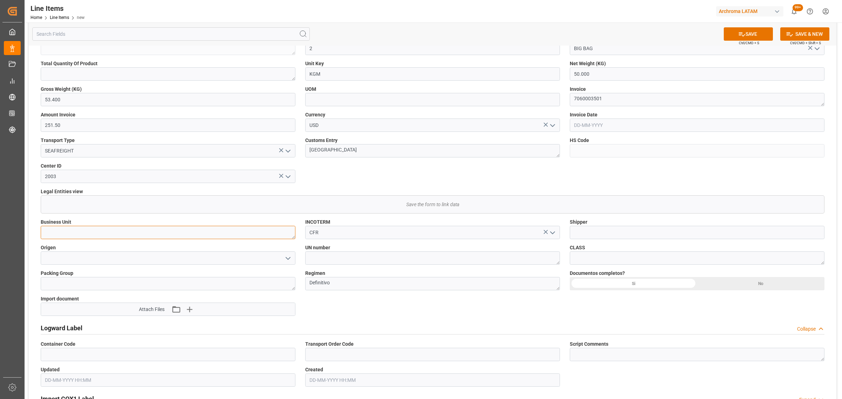
click at [256, 232] on textarea at bounding box center [168, 232] width 255 height 13
type textarea "TEXTIL"
click at [289, 258] on polyline "open menu" at bounding box center [288, 259] width 4 height 2
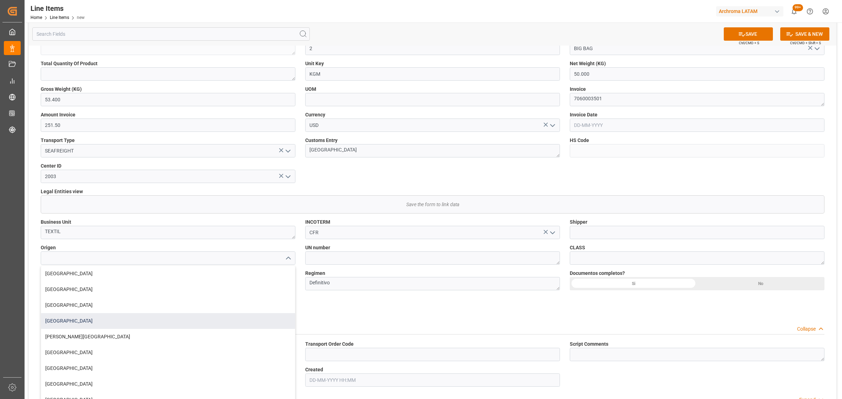
click at [96, 320] on div "[GEOGRAPHIC_DATA]" at bounding box center [168, 321] width 254 height 16
type input "[GEOGRAPHIC_DATA]"
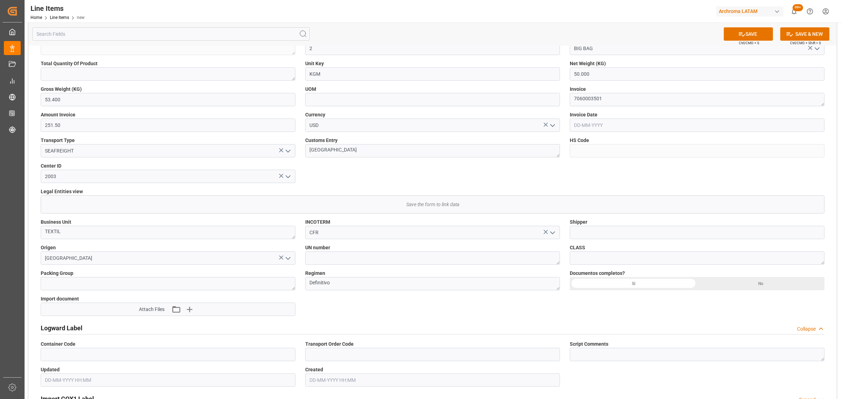
click at [648, 283] on div "Si" at bounding box center [633, 283] width 127 height 13
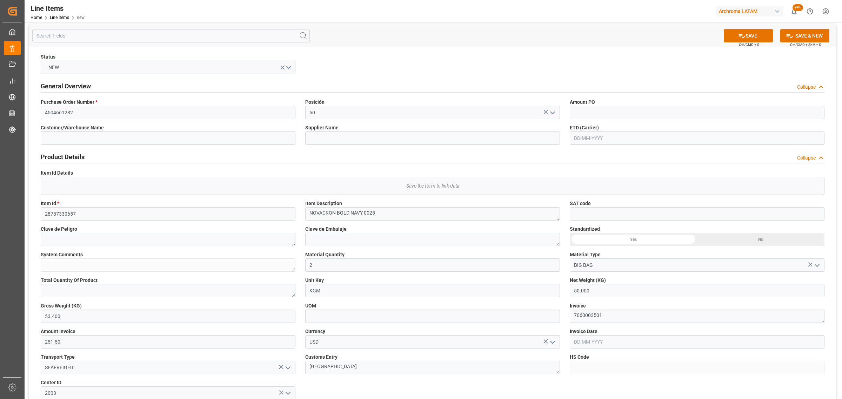
scroll to position [0, 0]
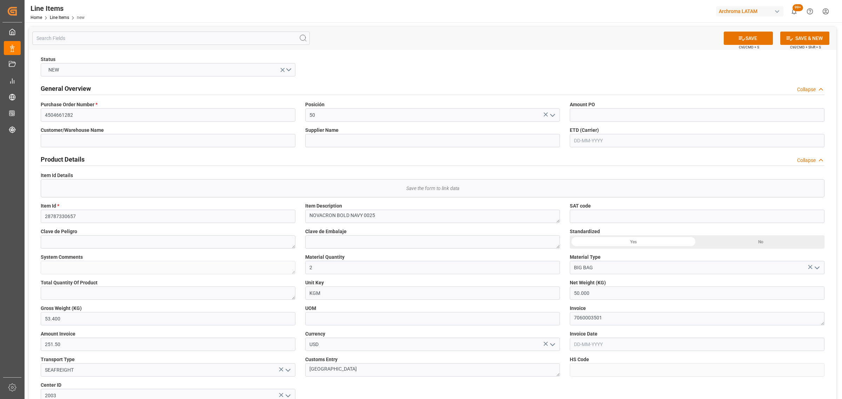
click at [633, 138] on input "text" at bounding box center [697, 140] width 255 height 13
click at [575, 188] on div "1 2 3 4 5 6 7" at bounding box center [620, 183] width 96 height 14
click at [659, 199] on span "14" at bounding box center [661, 196] width 5 height 5
type input "[DATE]"
click at [600, 113] on input "text" at bounding box center [697, 114] width 255 height 13
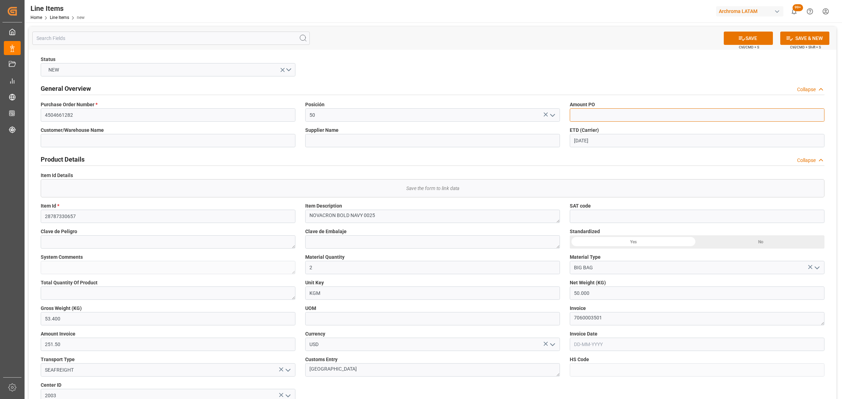
click at [599, 116] on input "text" at bounding box center [697, 114] width 255 height 13
paste input "5.03"
type input "5.03"
click at [743, 37] on icon at bounding box center [741, 38] width 7 height 7
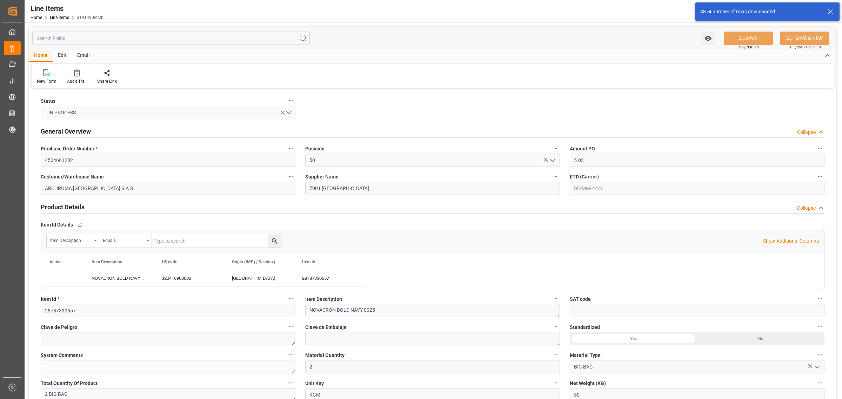
type input "5.03"
type input "2"
type input "50"
type input "53.4"
type input "251.5"
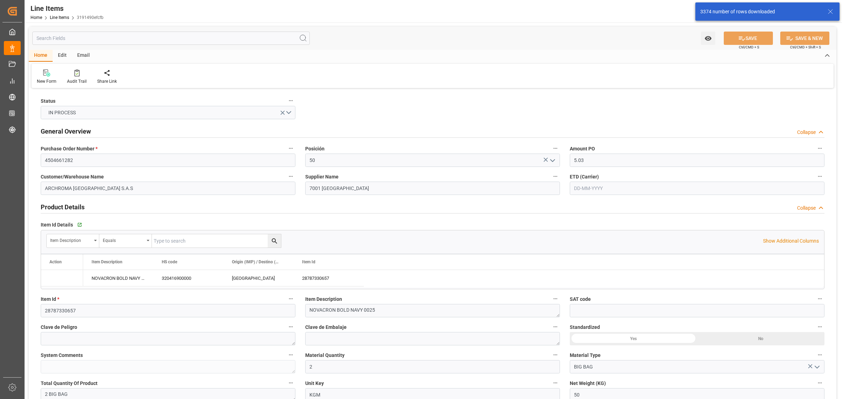
type input "320416900000"
type input "[DATE]"
type input "[DATE] 15:58"
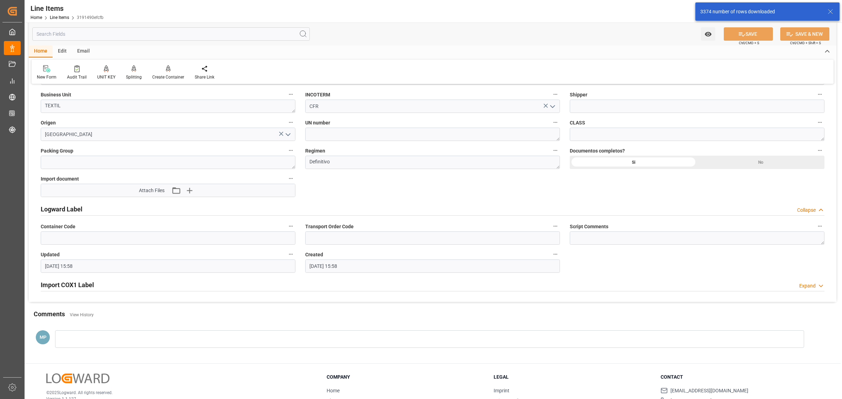
scroll to position [526, 0]
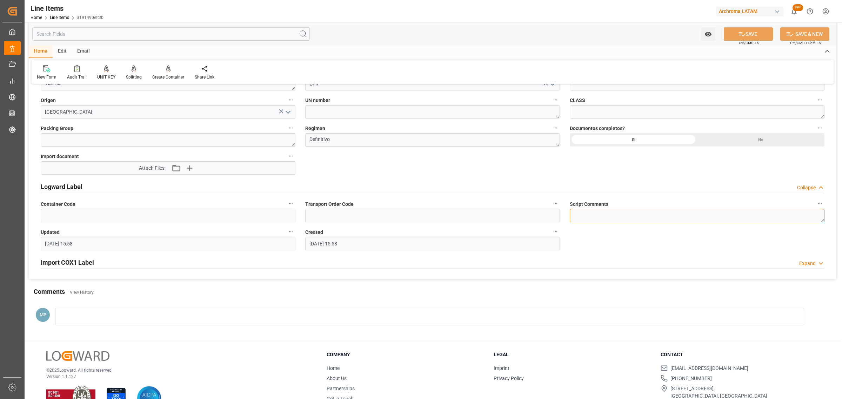
click at [604, 215] on textarea at bounding box center [697, 215] width 255 height 13
type textarea "CORRESPONDE A LA POSICION 110"
click at [740, 34] on icon at bounding box center [741, 34] width 7 height 7
click at [709, 35] on icon "open menu" at bounding box center [707, 34] width 7 height 7
click at [651, 43] on div "Start Watching" at bounding box center [674, 50] width 84 height 16
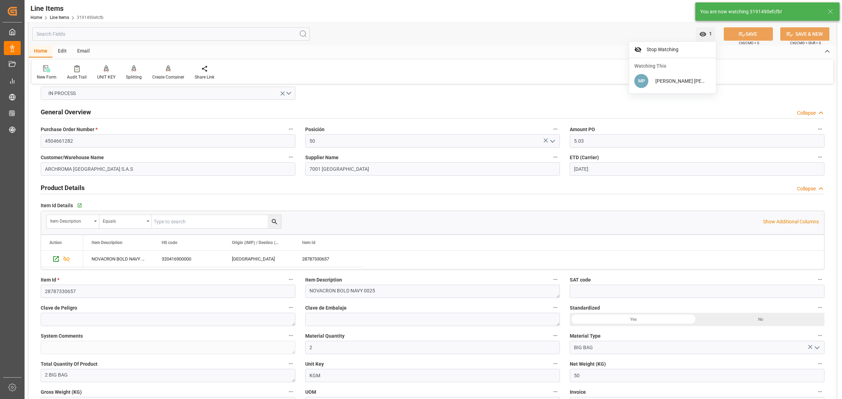
scroll to position [0, 0]
